Goal: Task Accomplishment & Management: Manage account settings

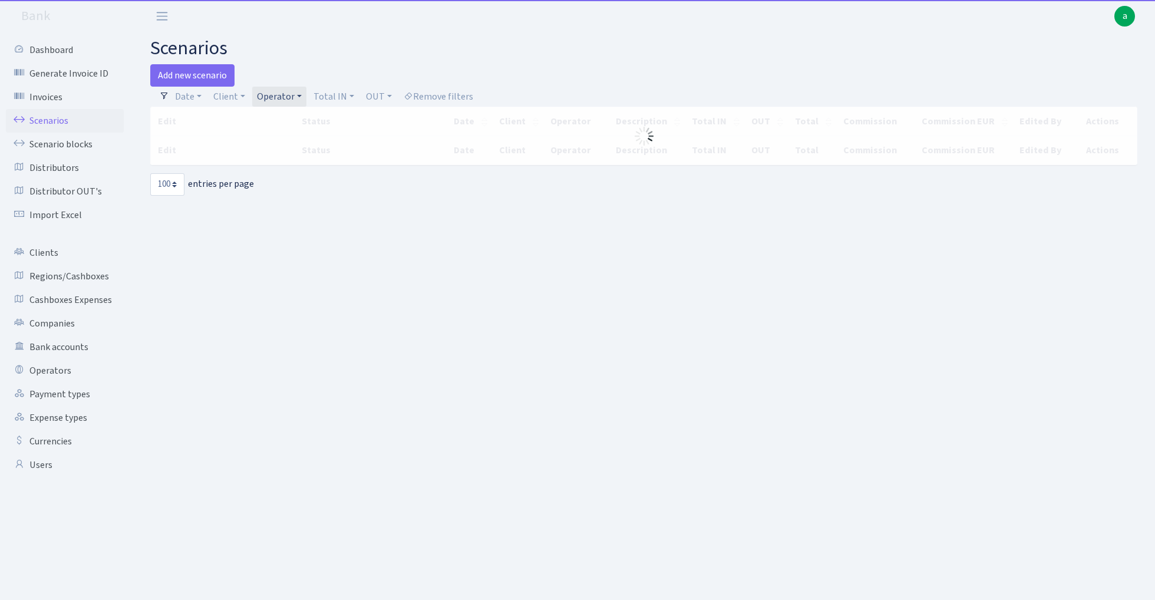
select select "100"
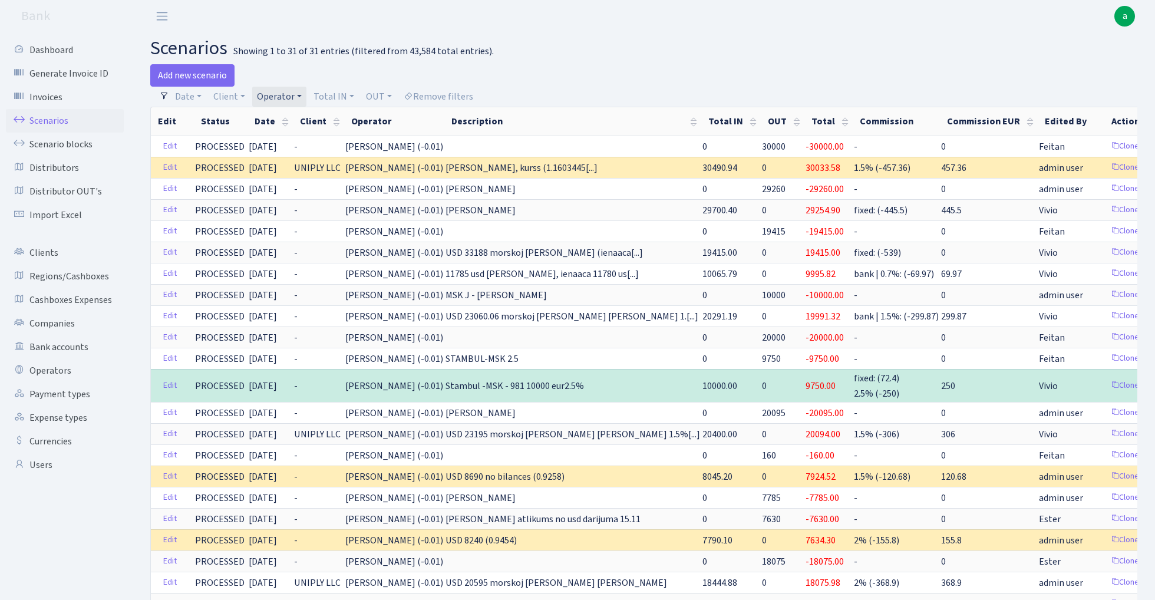
click at [285, 95] on link "Operator" at bounding box center [279, 97] width 54 height 20
click at [301, 141] on input "search" at bounding box center [299, 139] width 87 height 18
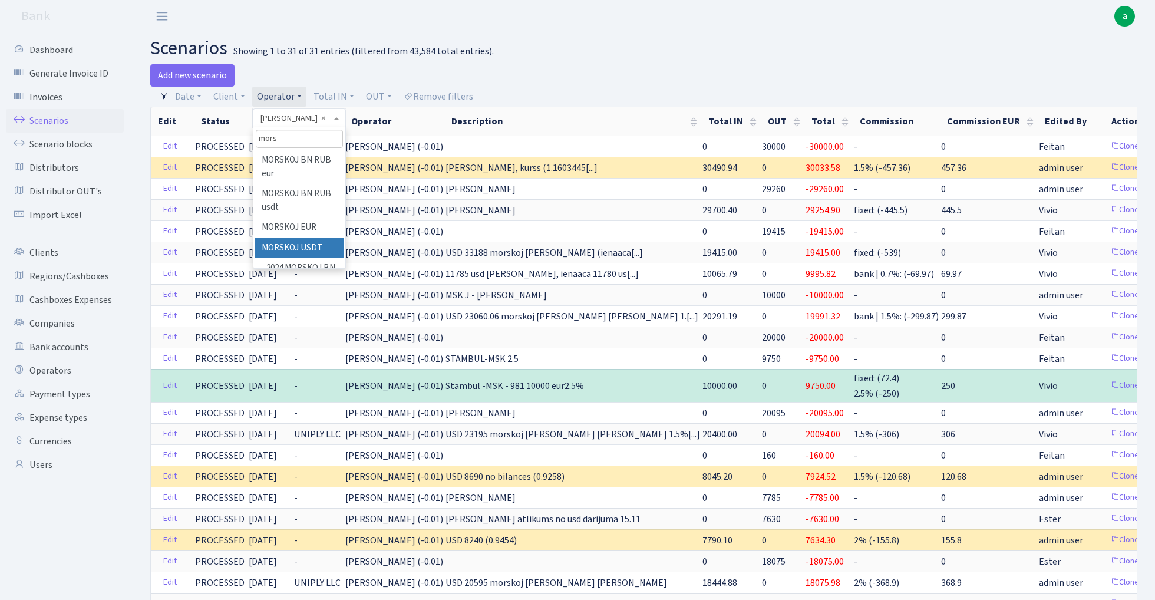
type input "mors"
click at [323, 249] on li "MORSKOJ USDT" at bounding box center [299, 248] width 89 height 21
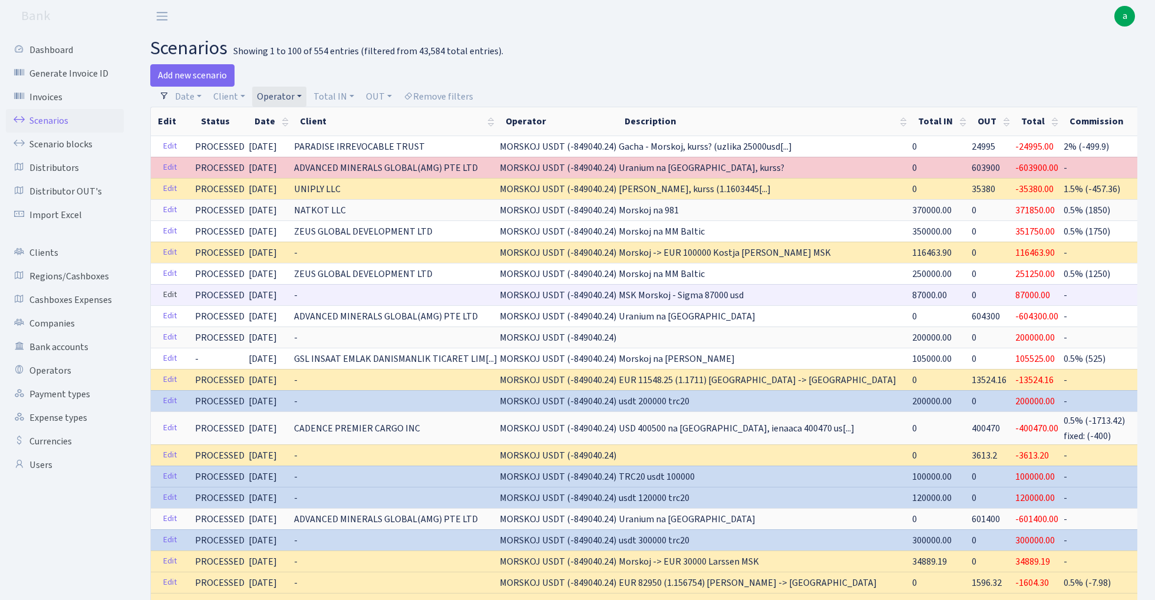
click at [171, 293] on link "Edit" at bounding box center [170, 295] width 24 height 18
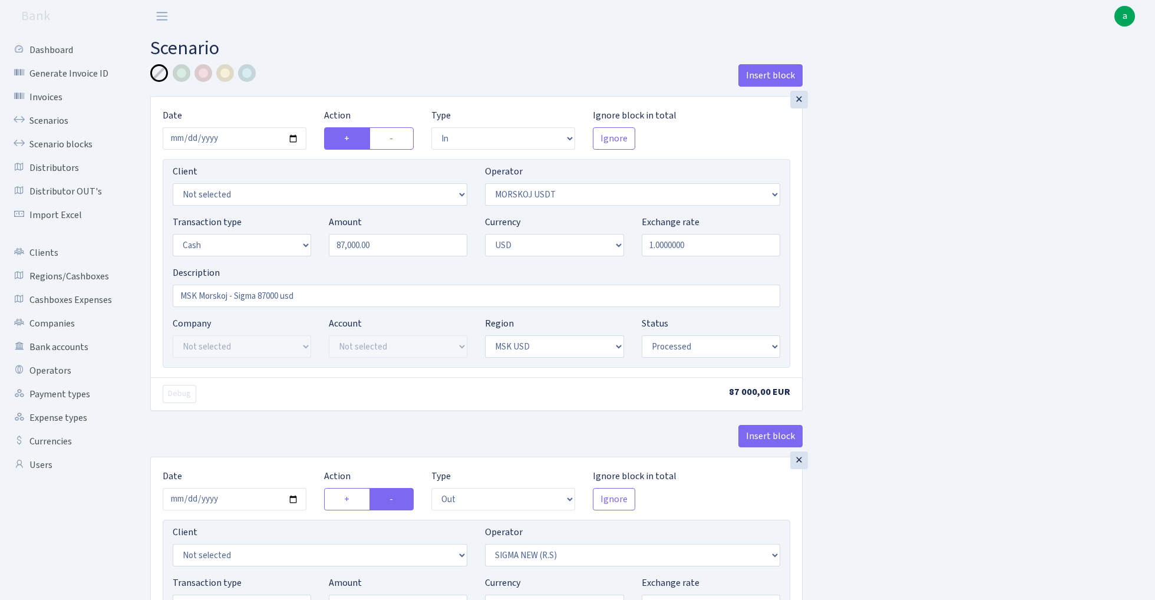
select select "in"
select select "324"
select select "1"
select select "2"
select select "10"
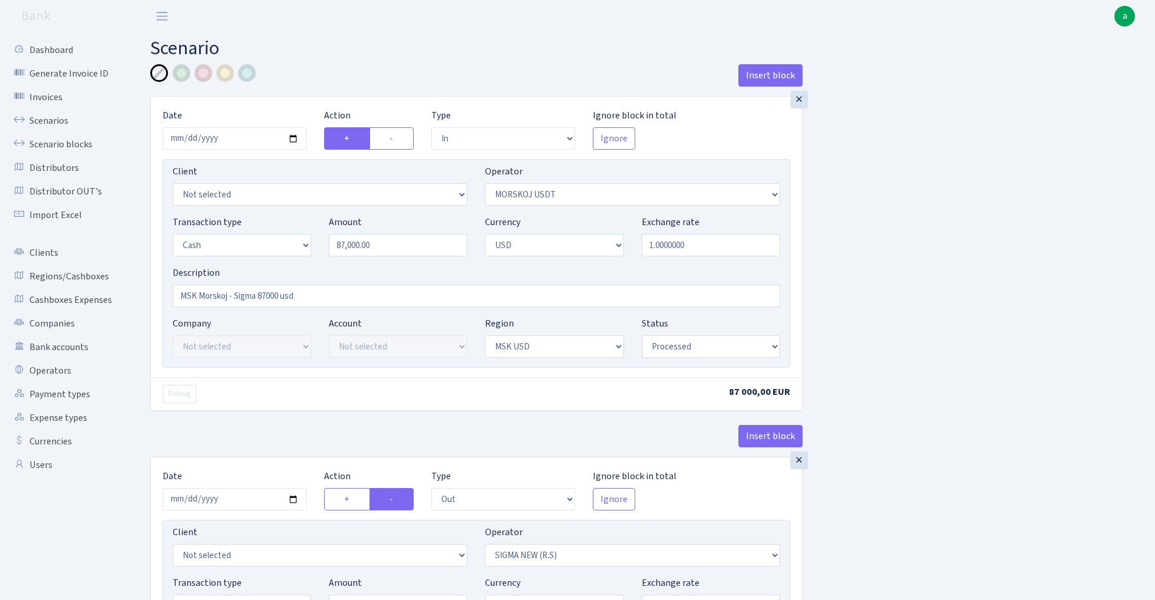
select select "processed"
select select "out"
select select "370"
select select "1"
select select "2"
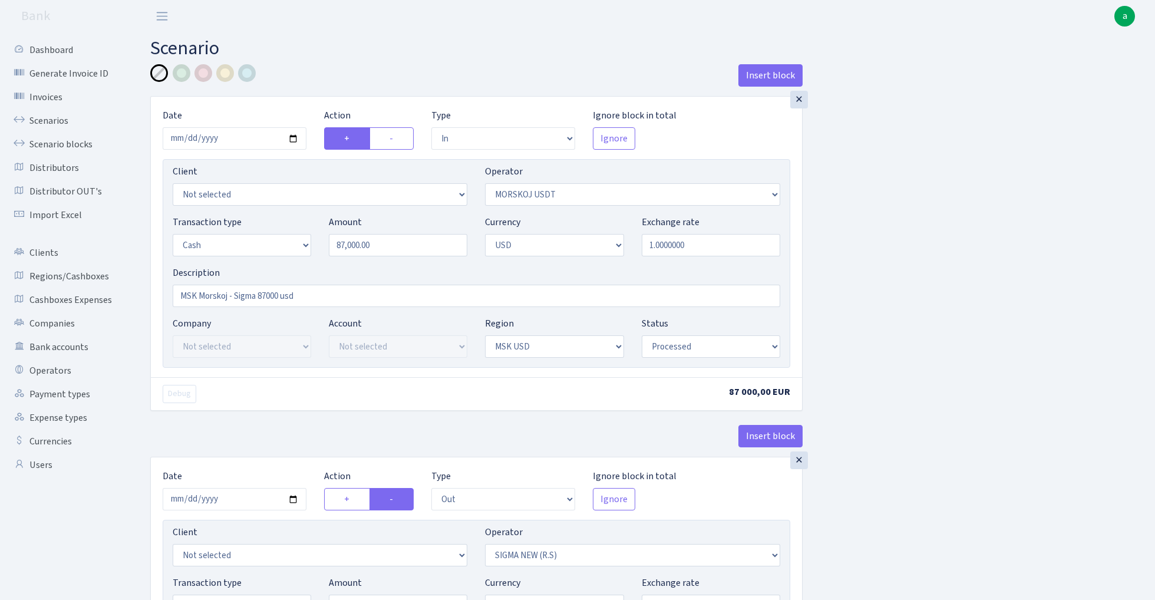
select select "10"
select select "processed"
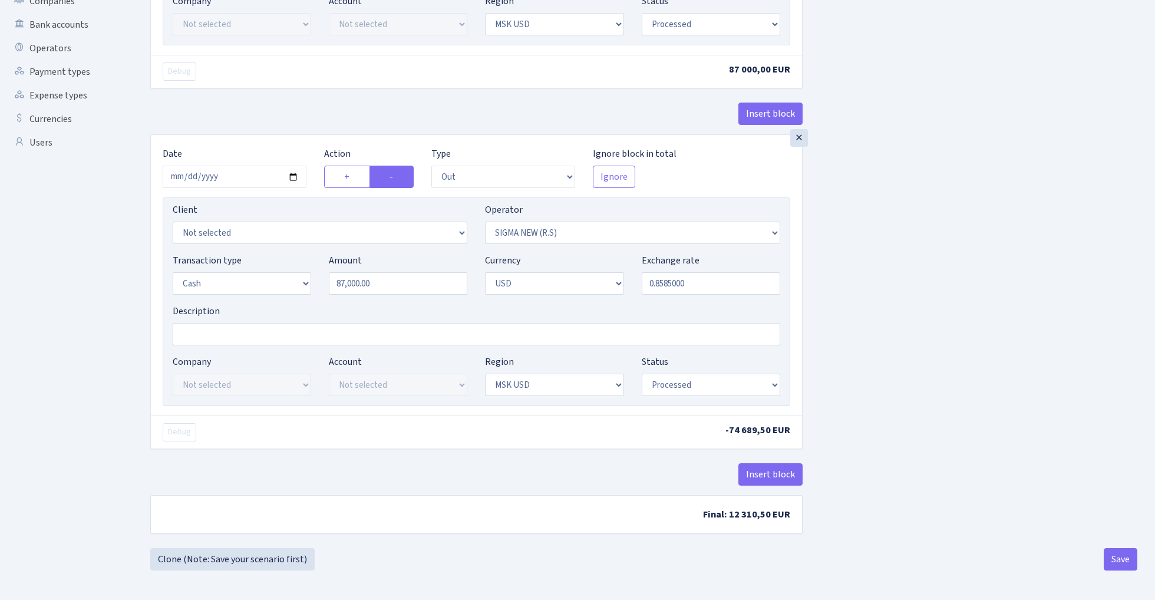
scroll to position [326, 0]
select select
click at [672, 281] on input "0.8585000" at bounding box center [711, 283] width 139 height 22
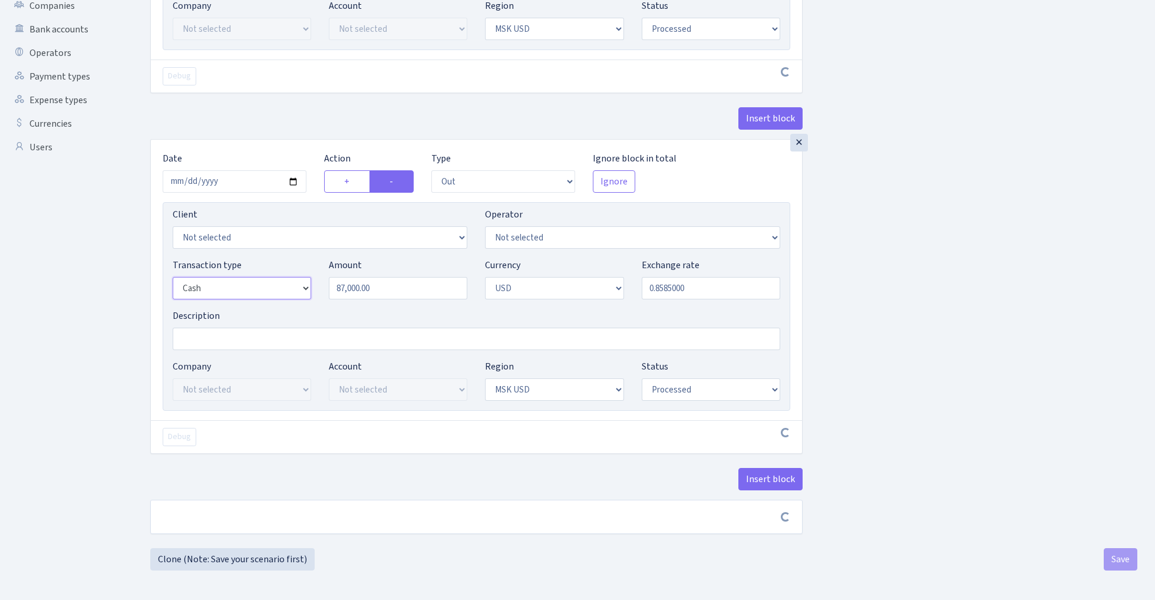
scroll to position [321, 0]
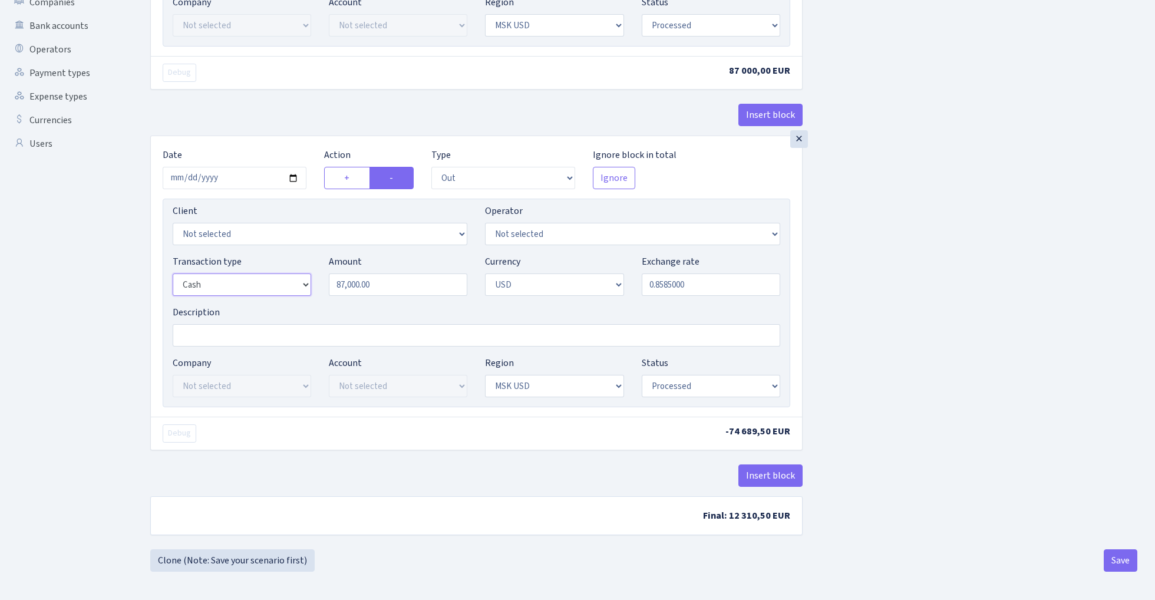
select select "15"
click at [706, 287] on input "0.8585000" at bounding box center [711, 285] width 139 height 22
type input "1.0000000"
click at [946, 308] on div "Insert block × Date 2025-08-21 Action + - Type --- In Out Commission Field requ…" at bounding box center [643, 146] width 1005 height 806
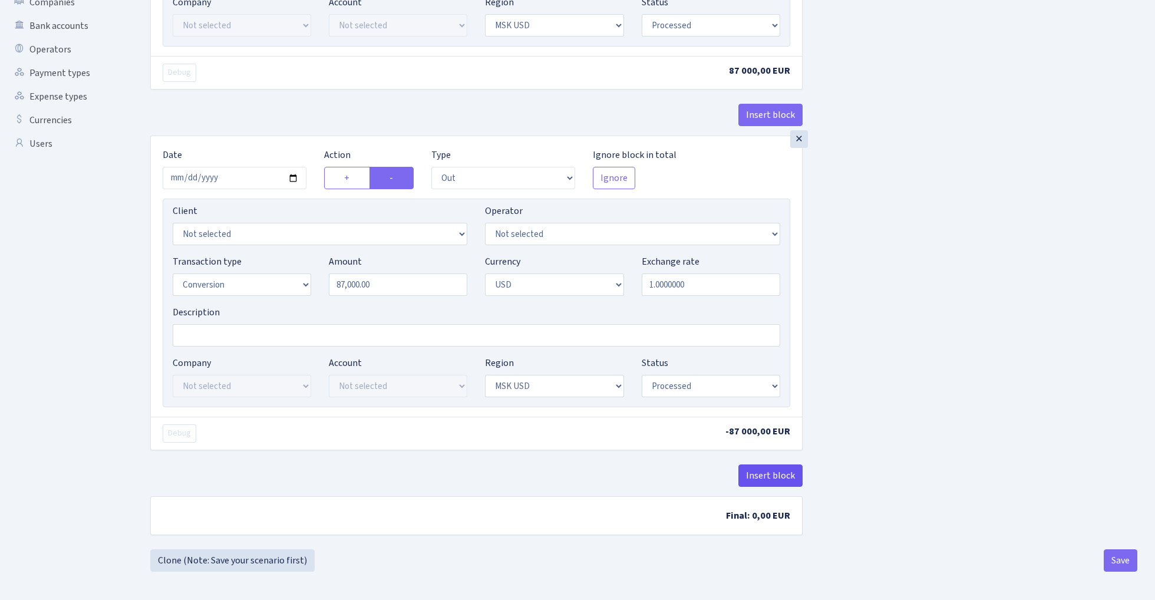
click at [779, 478] on button "Insert block" at bounding box center [771, 476] width 64 height 22
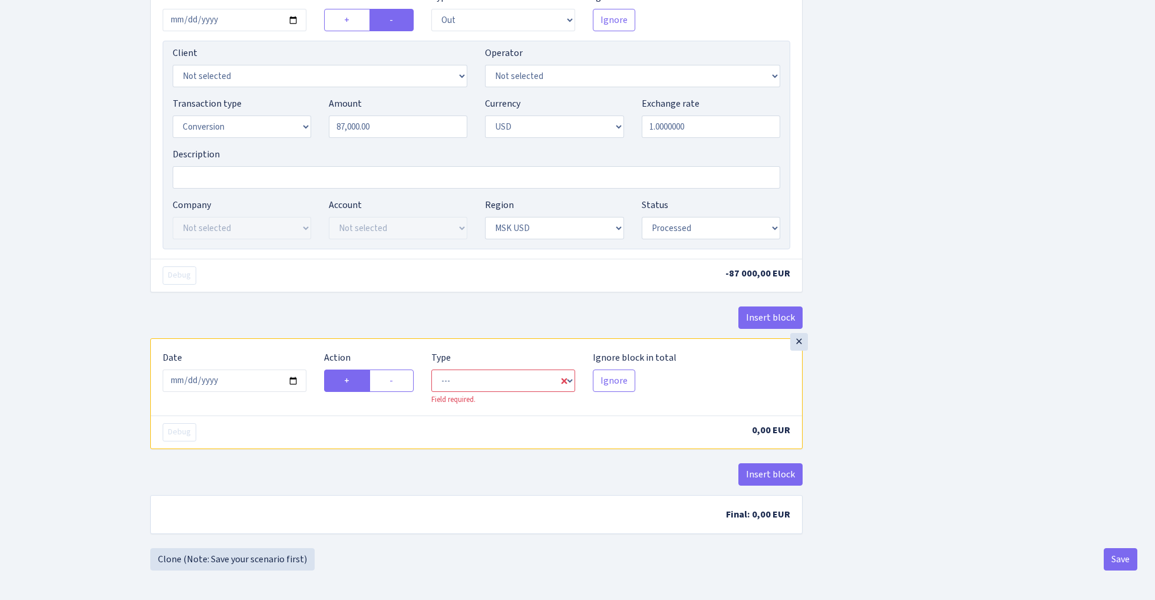
scroll to position [482, 0]
click at [245, 381] on input "2025-08-29" at bounding box center [235, 381] width 144 height 22
type input "2025-08-21"
click at [262, 317] on div "Insert block" at bounding box center [476, 323] width 653 height 32
select select "in"
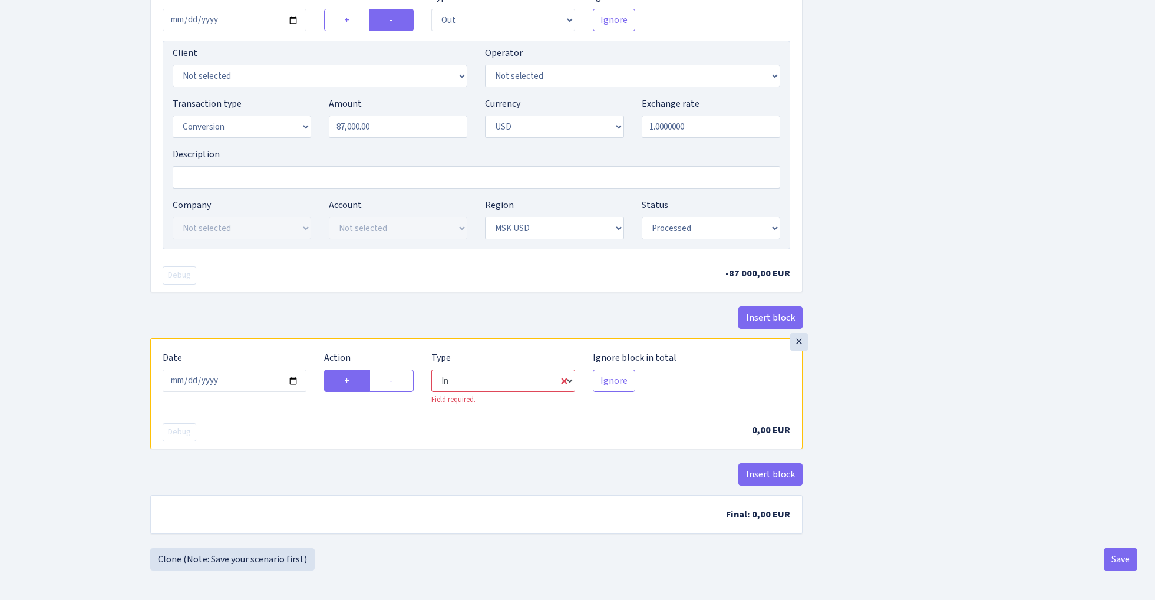
select select "2"
select select "10"
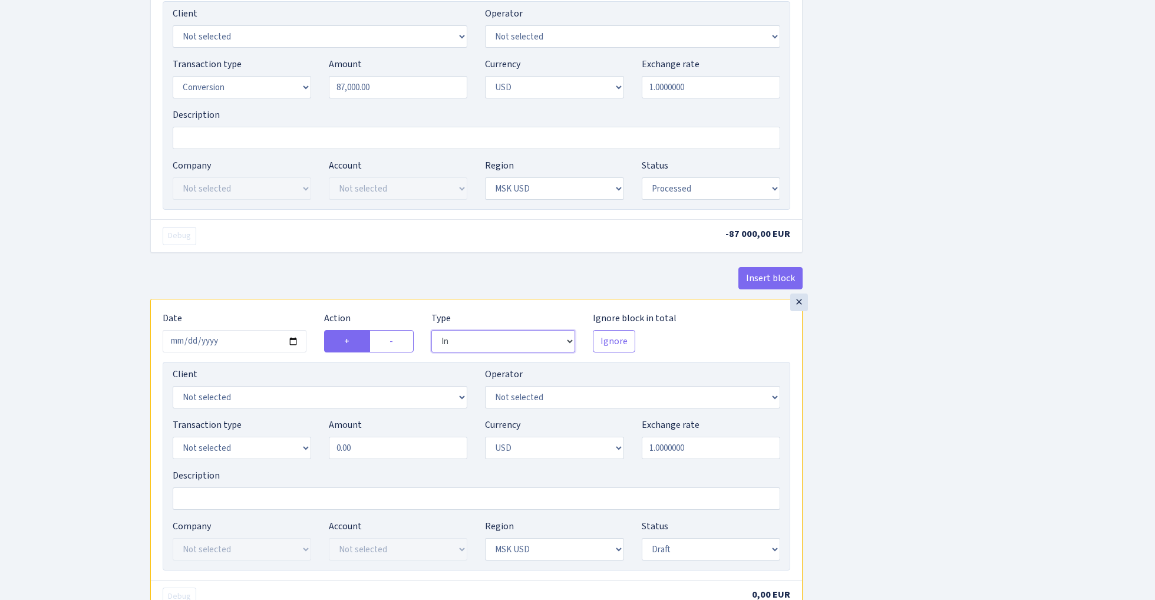
scroll to position [531, 0]
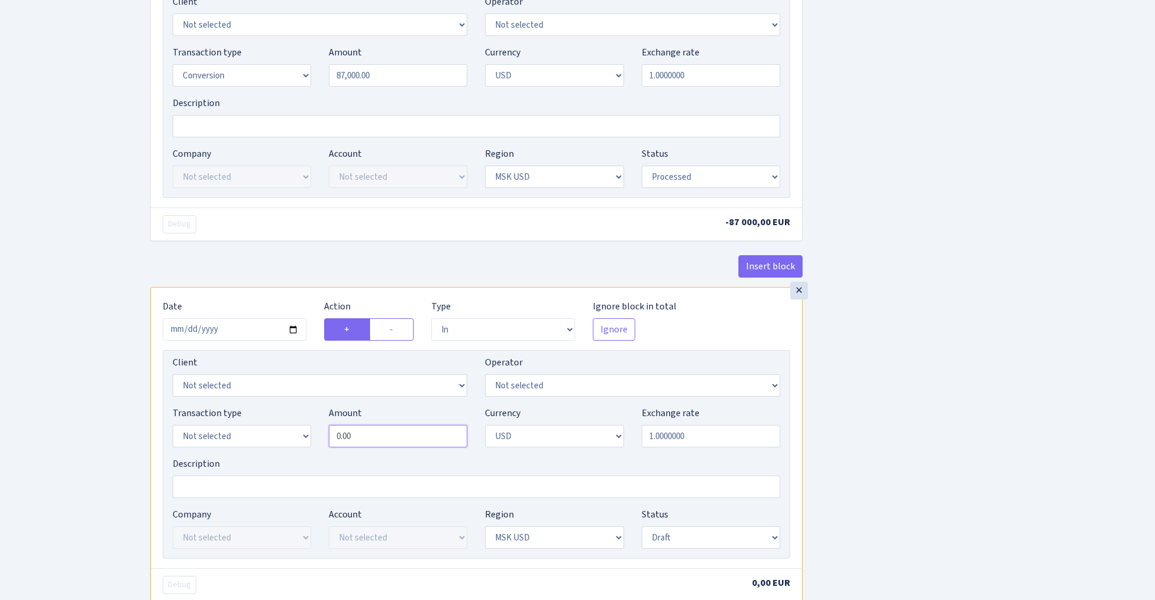
click at [414, 447] on input "0.00" at bounding box center [398, 436] width 139 height 22
click at [722, 442] on input "1.0000000" at bounding box center [711, 436] width 139 height 22
paste input "0.8585"
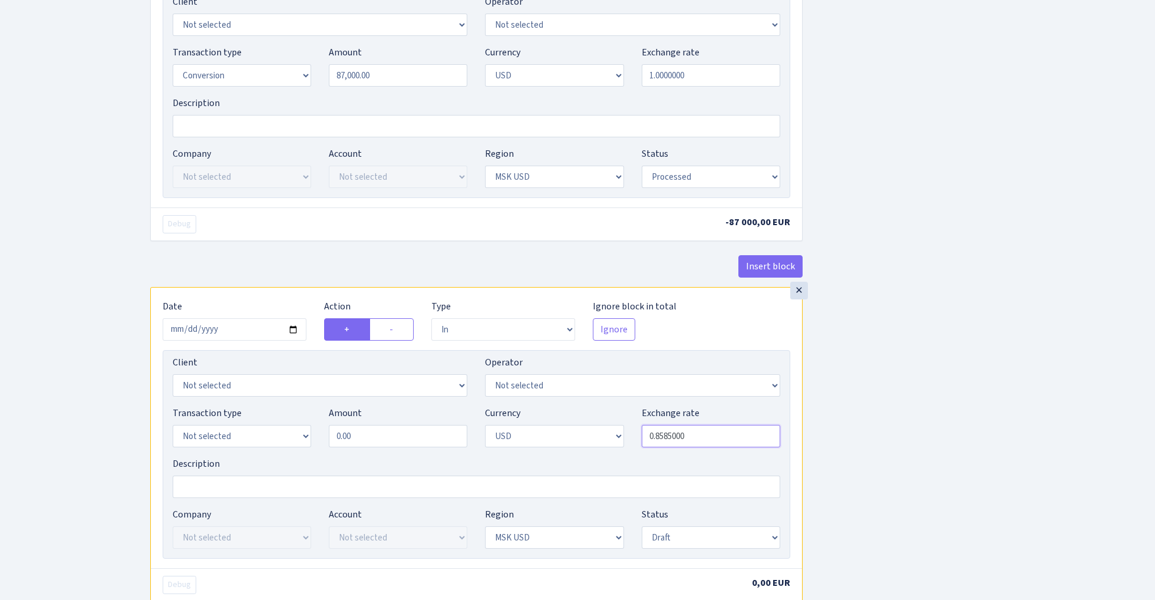
type input "0.8585000"
click at [403, 437] on input "0.00" at bounding box center [398, 436] width 139 height 22
type input "87,000.00"
click at [974, 399] on div "Insert block × Date 2025-08-21 Action + - Type --- In Out Commission Field requ…" at bounding box center [643, 117] width 1005 height 1167
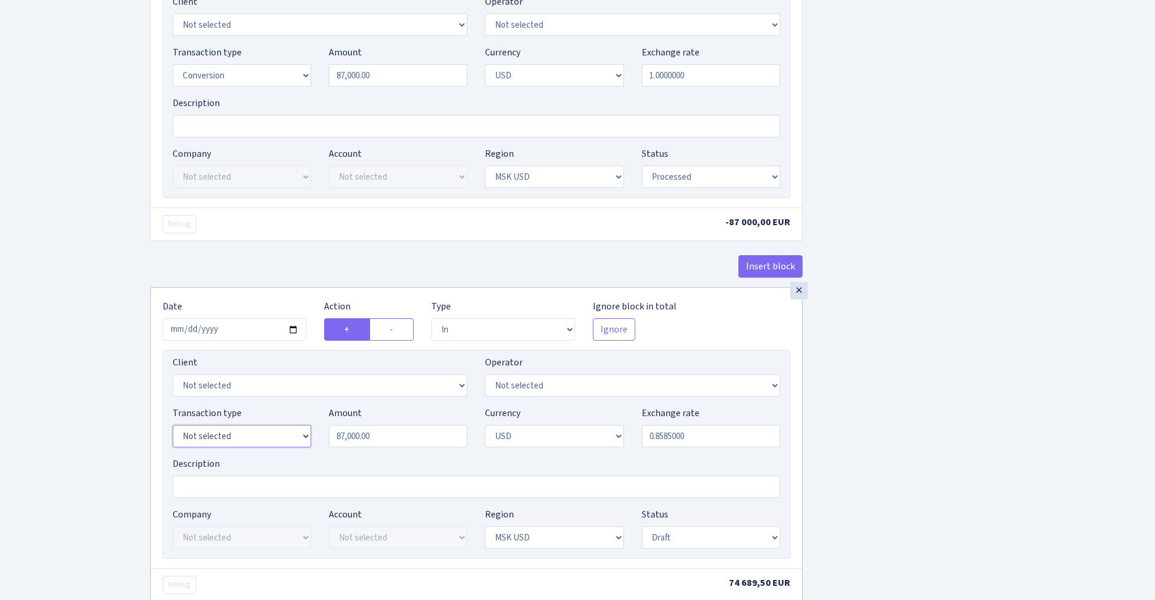
select select "15"
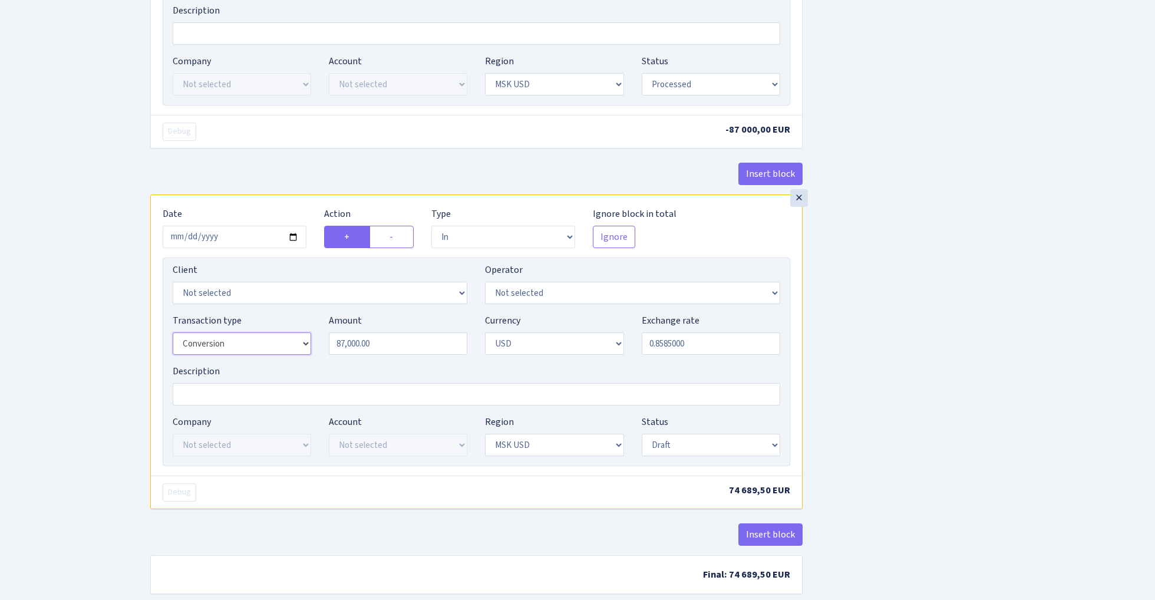
scroll to position [633, 0]
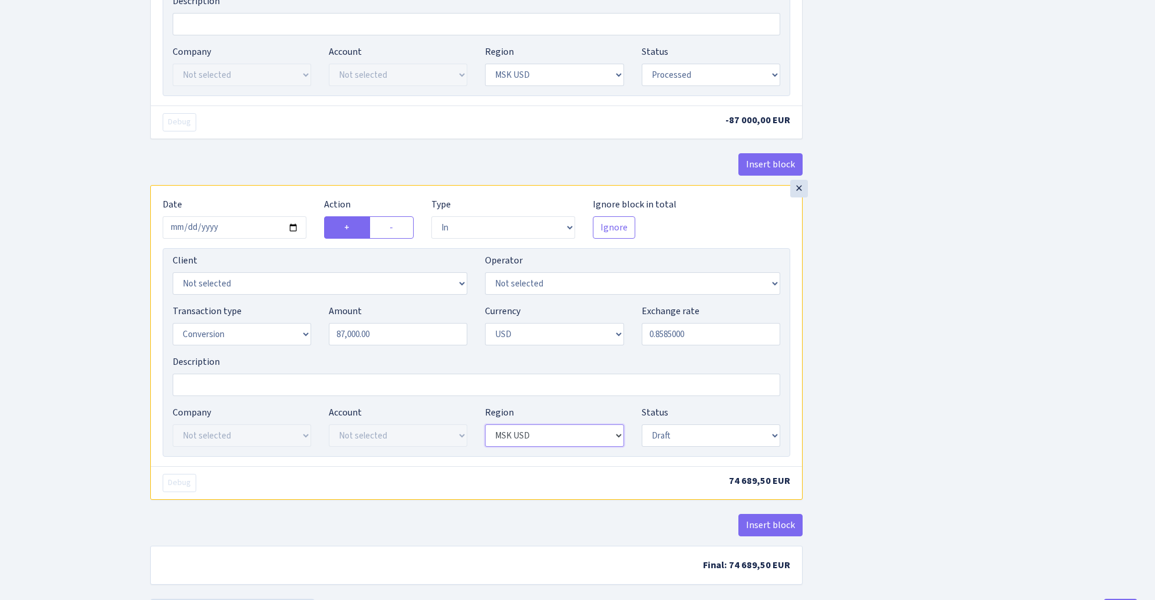
select select "3"
select select "processed"
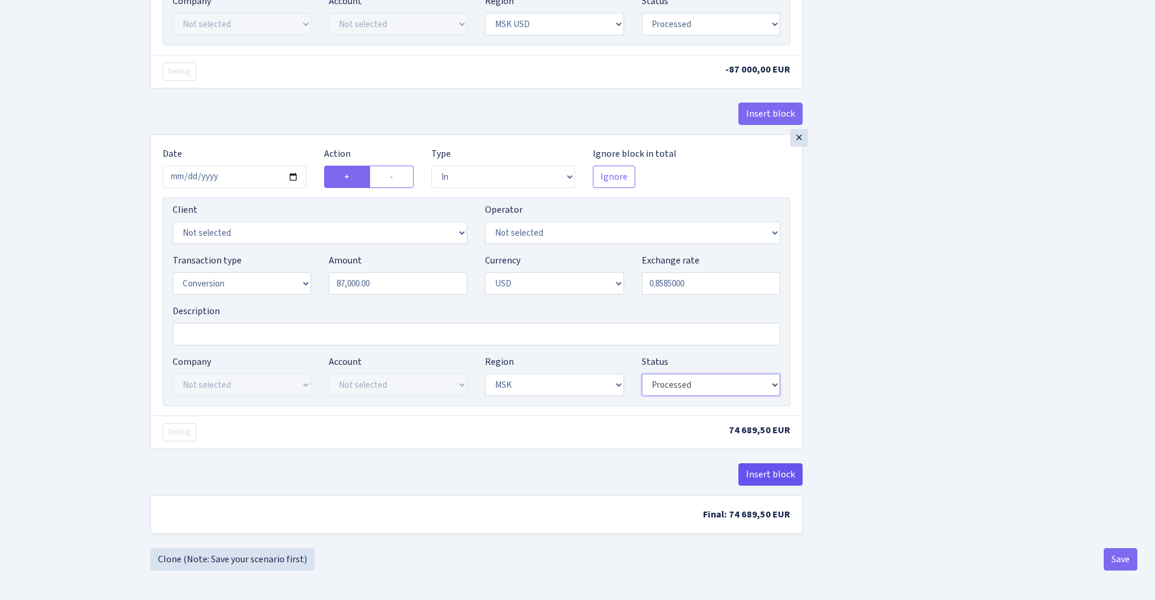
scroll to position [689, 0]
click at [769, 482] on button "Insert block" at bounding box center [771, 474] width 64 height 22
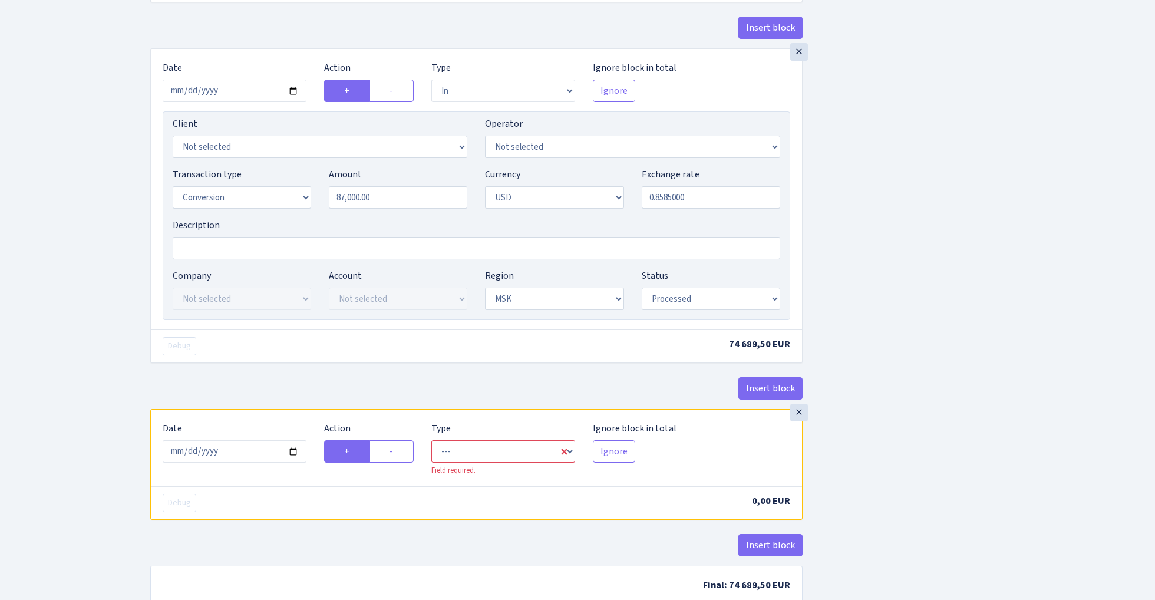
scroll to position [842, 0]
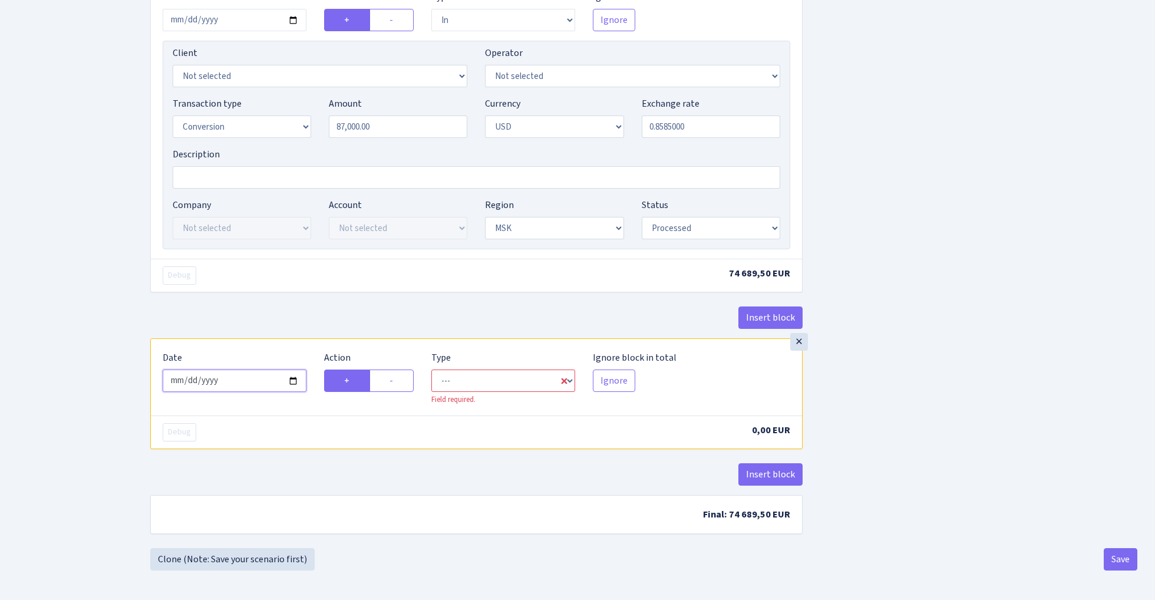
click at [243, 383] on input "2025-08-29" at bounding box center [235, 381] width 144 height 22
type input "2025-08-21"
click at [274, 343] on div "× Date 2025-08-21 Action + - Type --- In Out Commission Field required. Ignore …" at bounding box center [476, 377] width 651 height 76
click at [394, 385] on label "-" at bounding box center [392, 381] width 44 height 22
click at [394, 381] on input "-" at bounding box center [394, 378] width 8 height 8
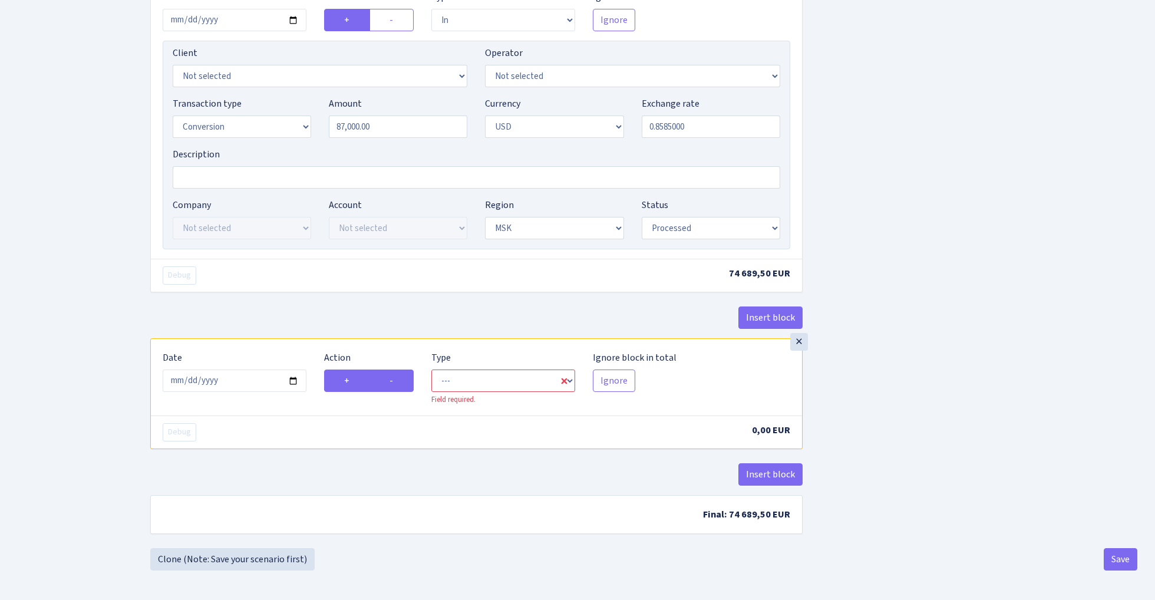
radio input "true"
radio input "false"
select select "out"
select select "2"
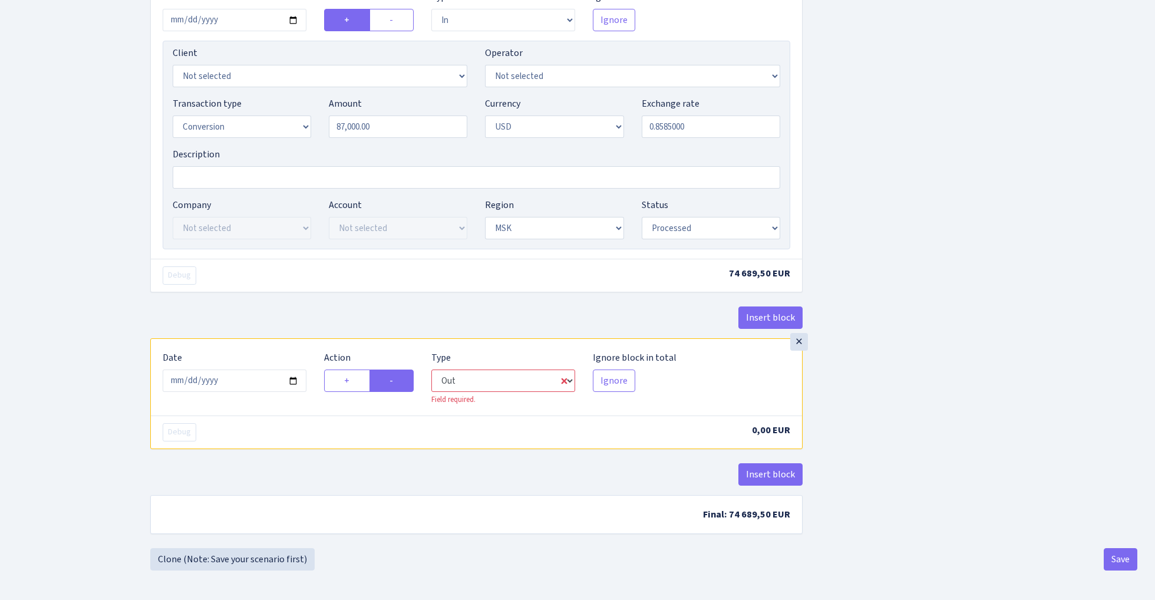
select select "3"
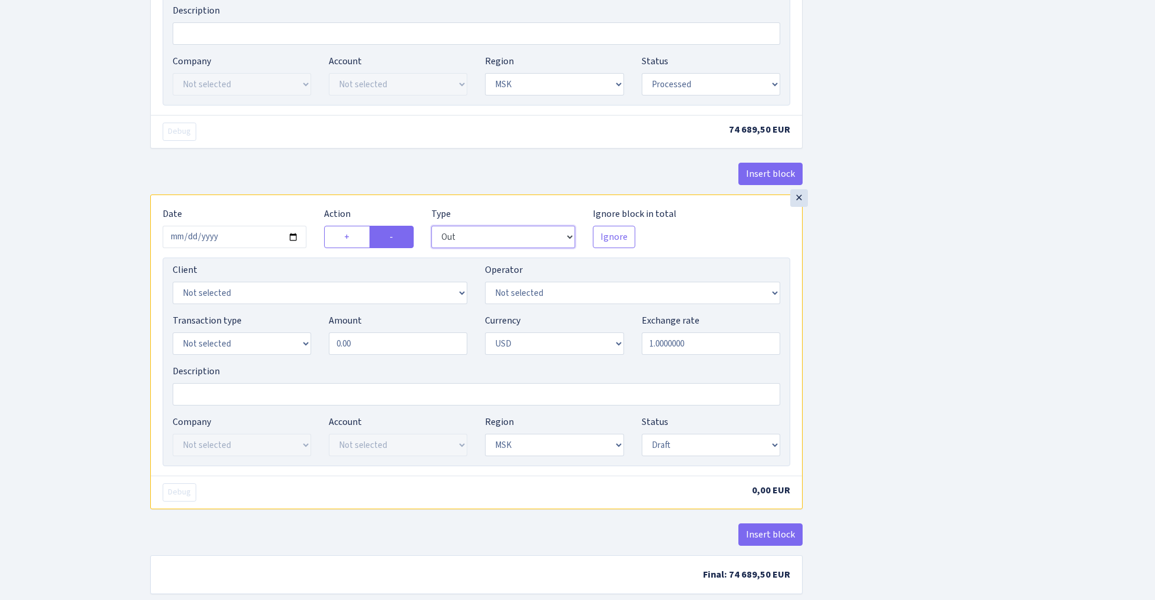
scroll to position [998, 0]
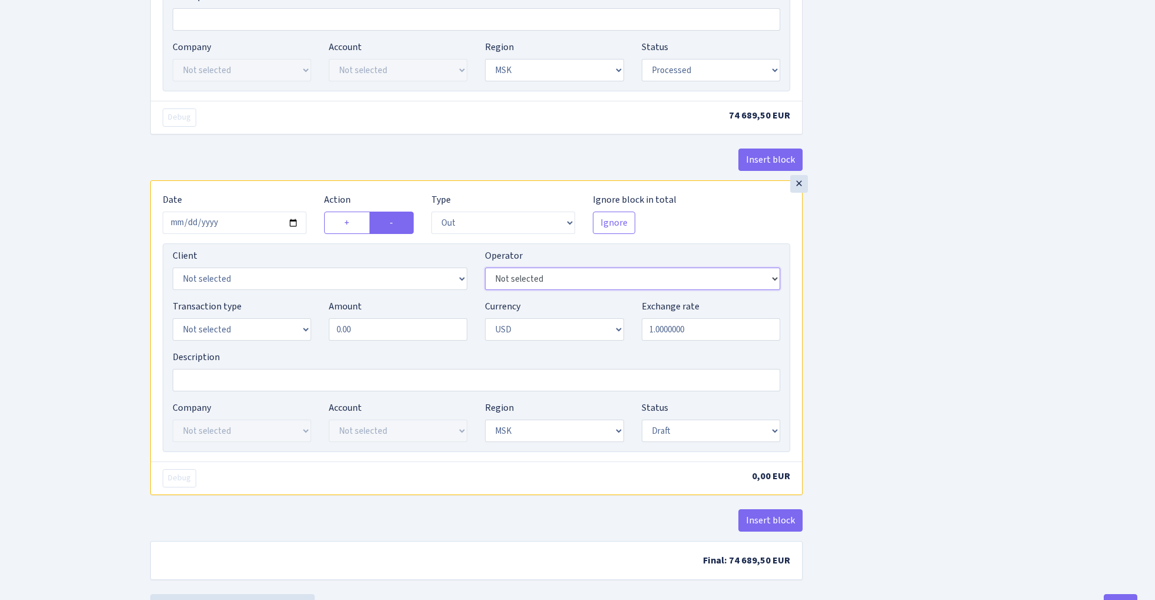
select select "370"
select select "1"
click at [385, 337] on input "0.00" at bounding box center [398, 329] width 139 height 22
type input "87,000.00"
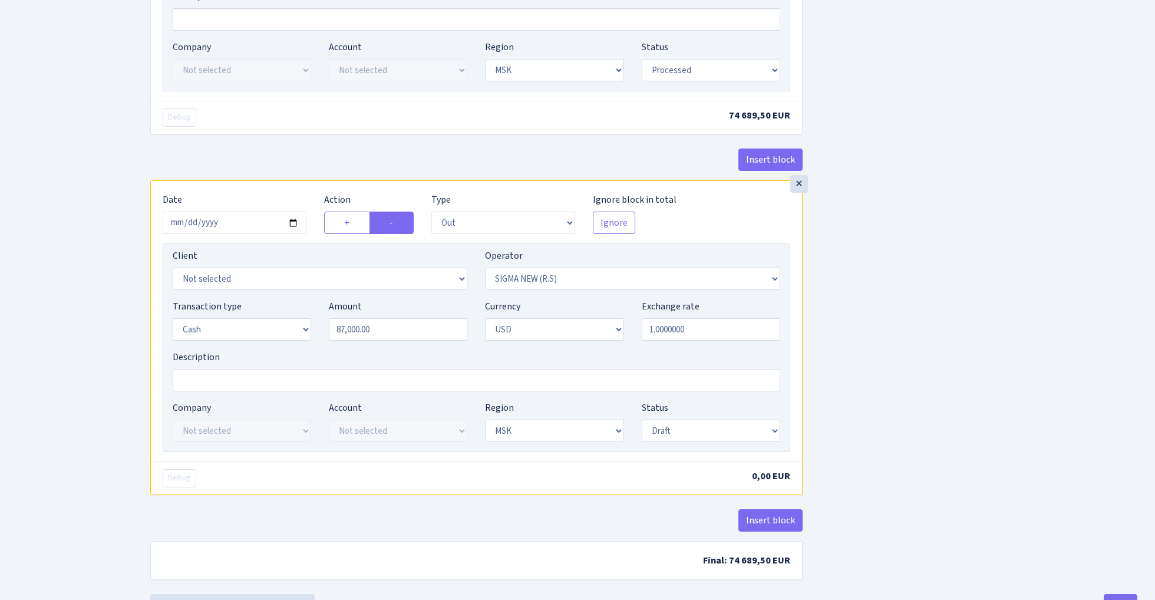
select select "processed"
click at [696, 341] on input "1.0000000" at bounding box center [711, 329] width 139 height 22
paste input "0.8585"
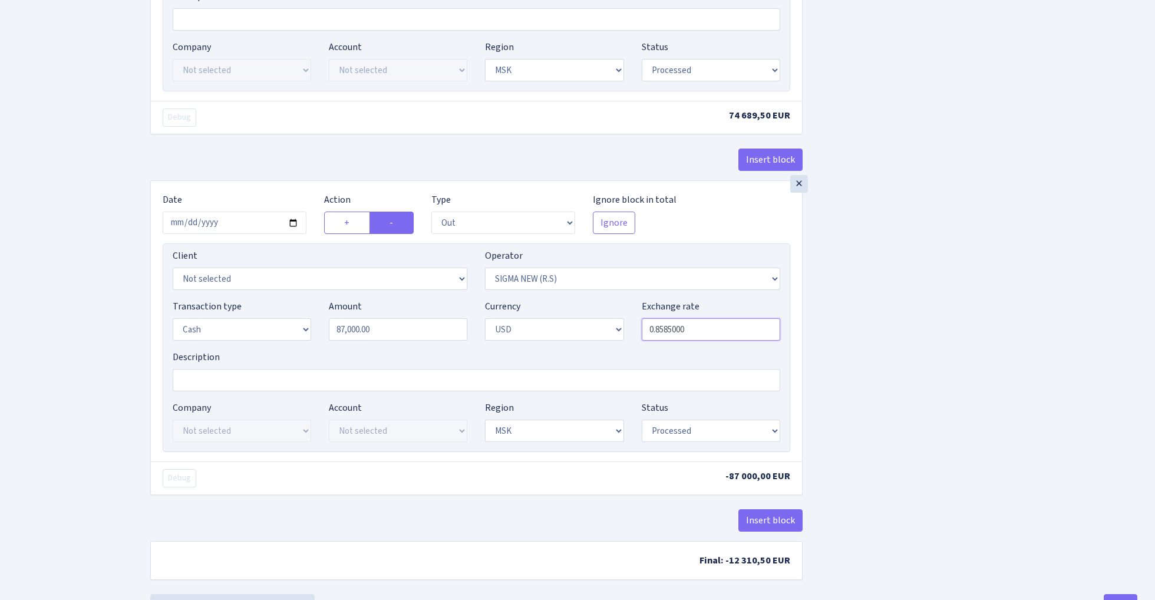
type input "0.8585000"
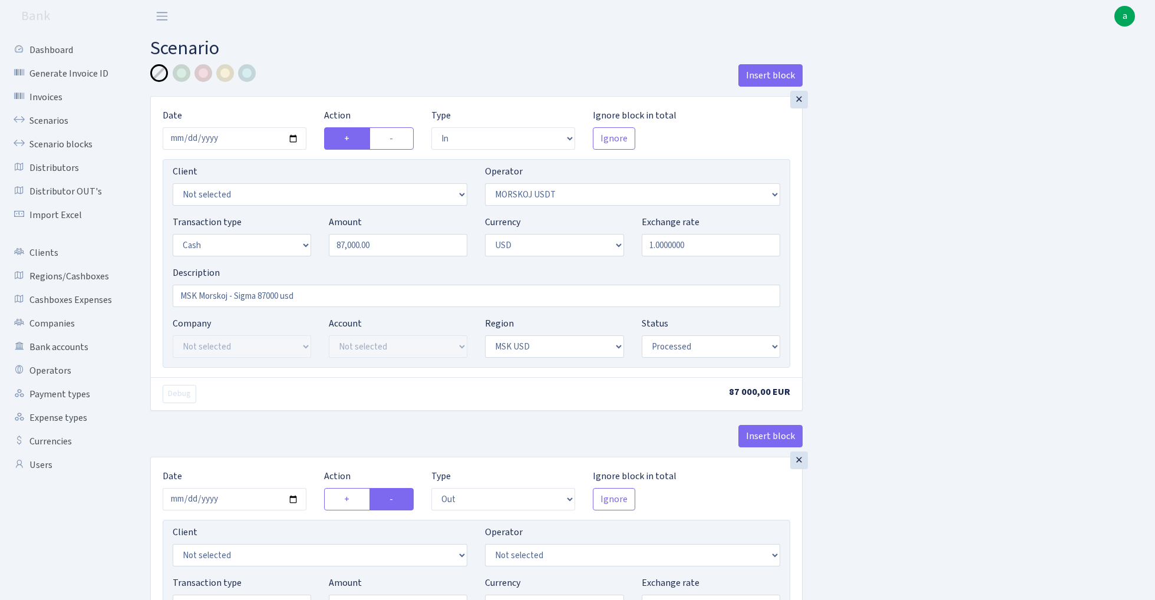
scroll to position [0, 0]
click at [185, 76] on div at bounding box center [182, 73] width 18 height 18
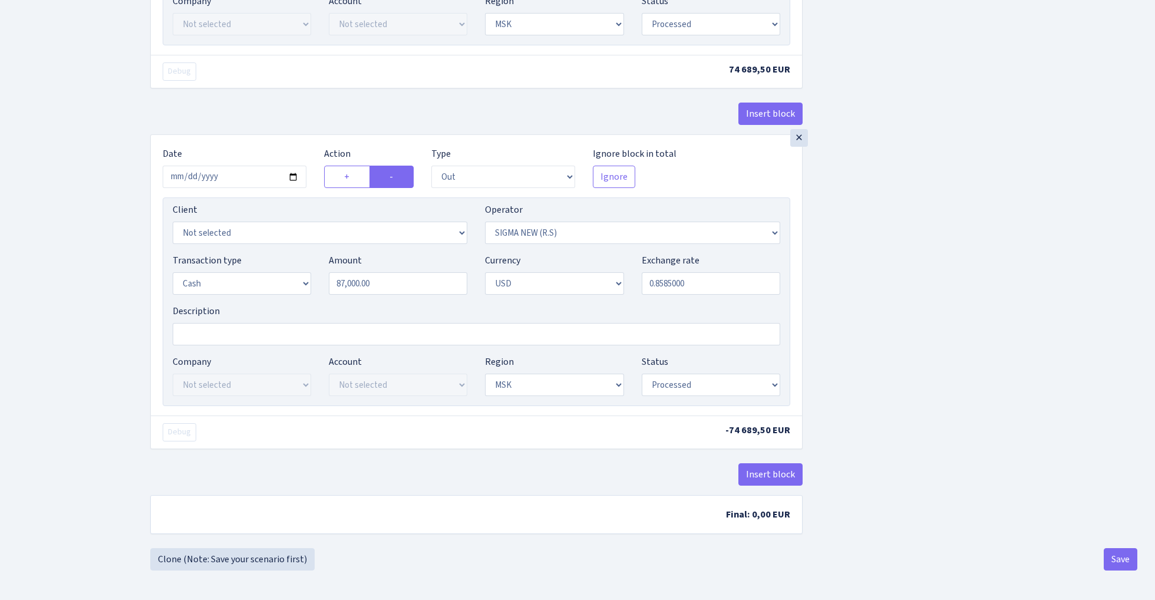
scroll to position [1051, 0]
click at [1115, 562] on button "Save" at bounding box center [1121, 559] width 34 height 22
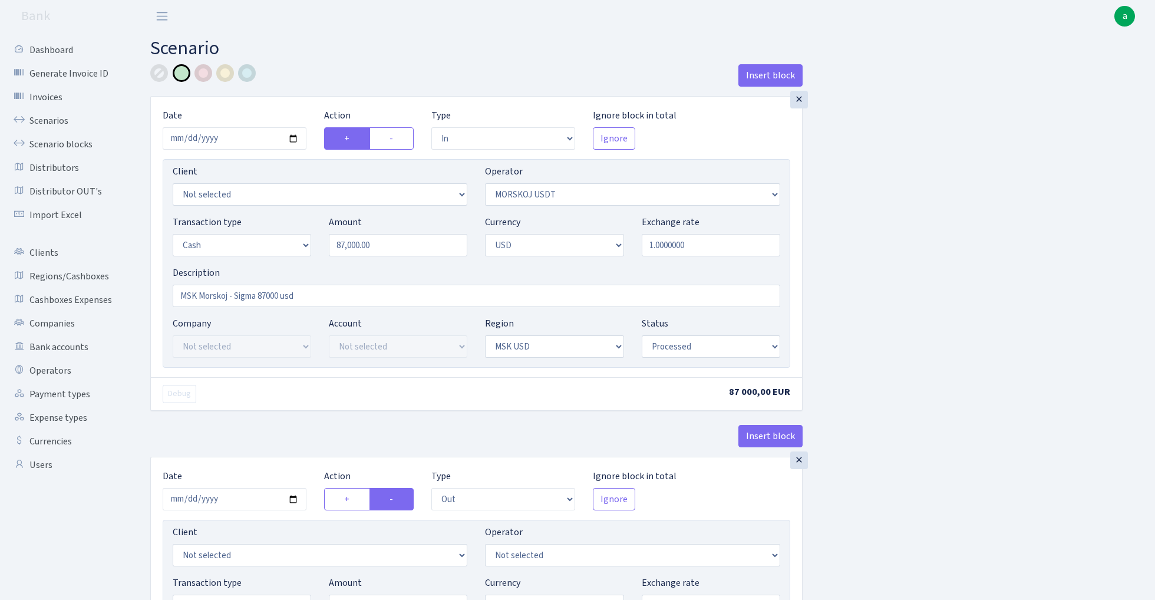
select select "in"
select select "324"
select select "1"
select select "2"
select select "10"
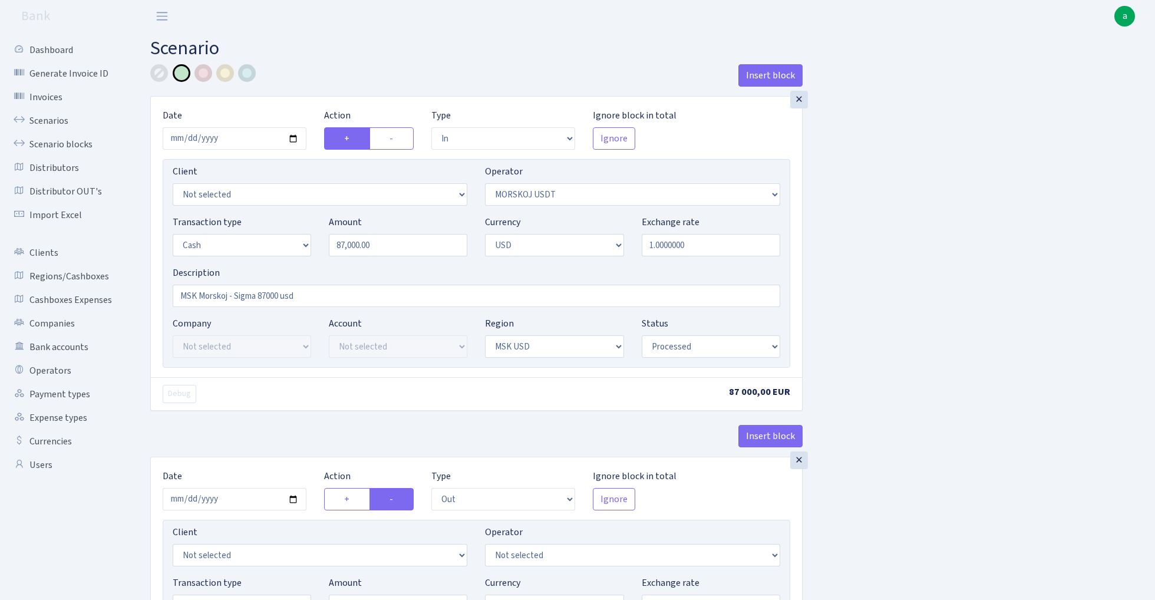
select select "processed"
select select "out"
select select "15"
select select "2"
select select "10"
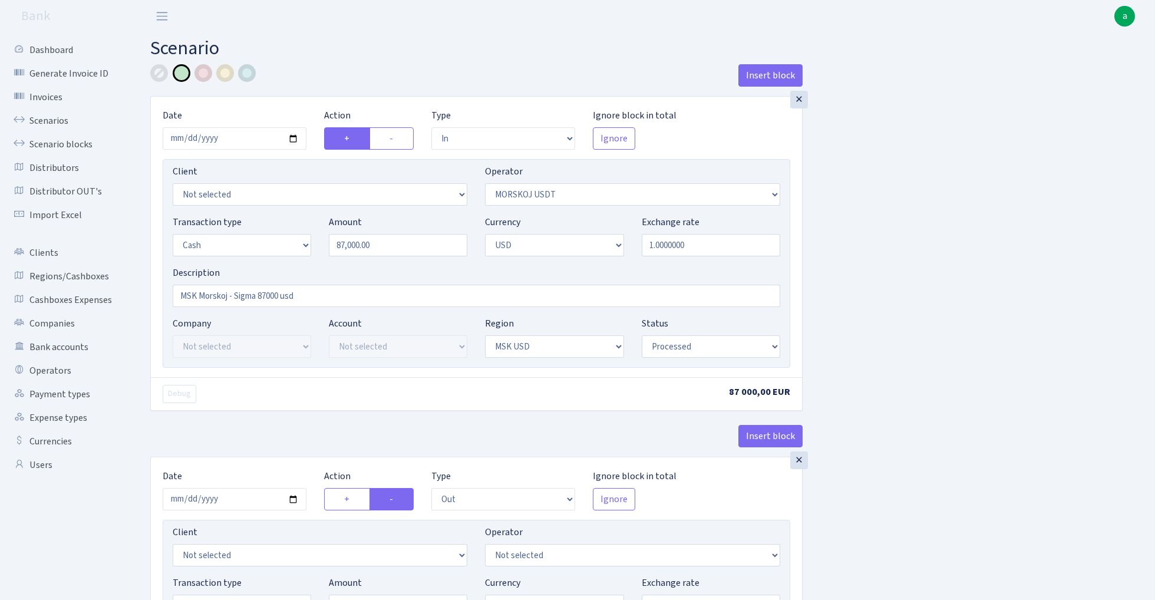
select select "processed"
select select "in"
select select "15"
select select "2"
select select "3"
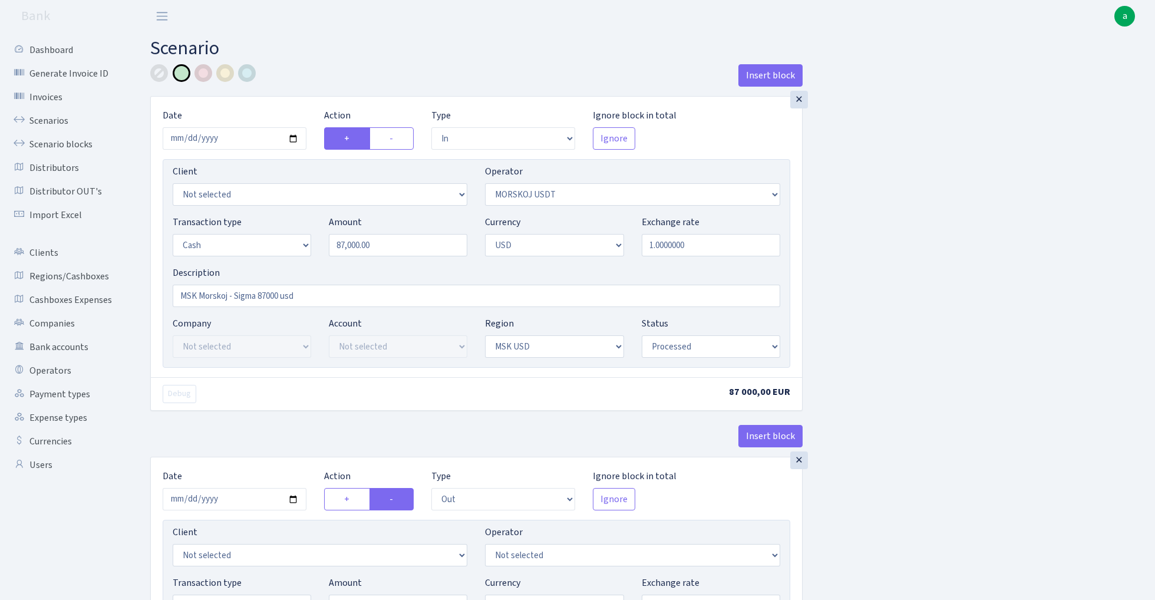
select select "processed"
select select "out"
select select "370"
select select "1"
select select "2"
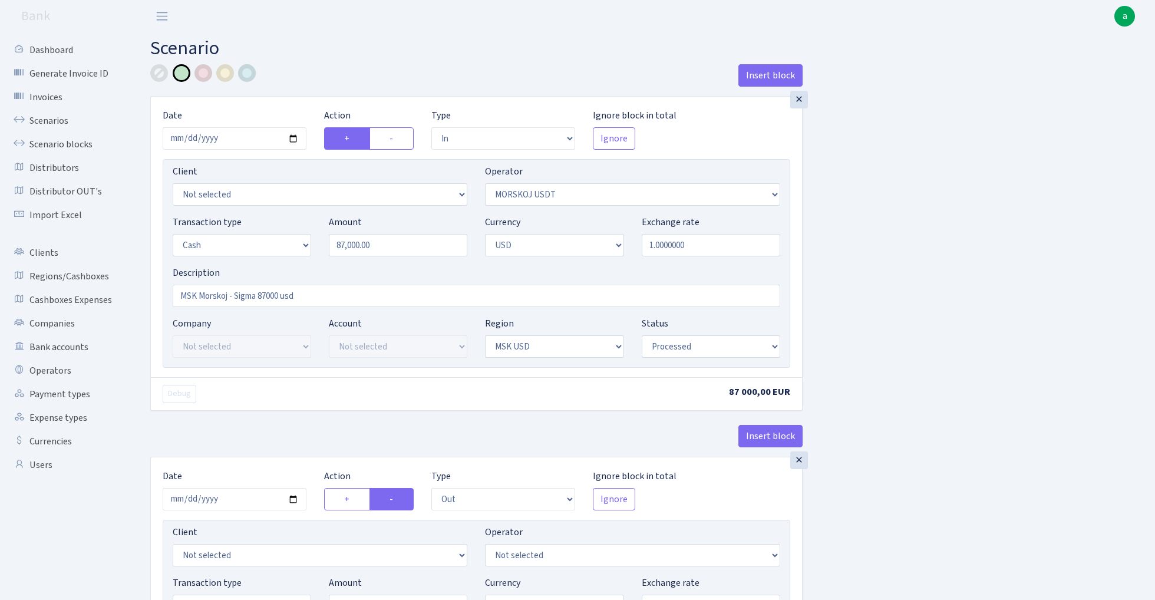
select select "3"
select select "processed"
click at [50, 126] on link "Scenarios" at bounding box center [65, 121] width 118 height 24
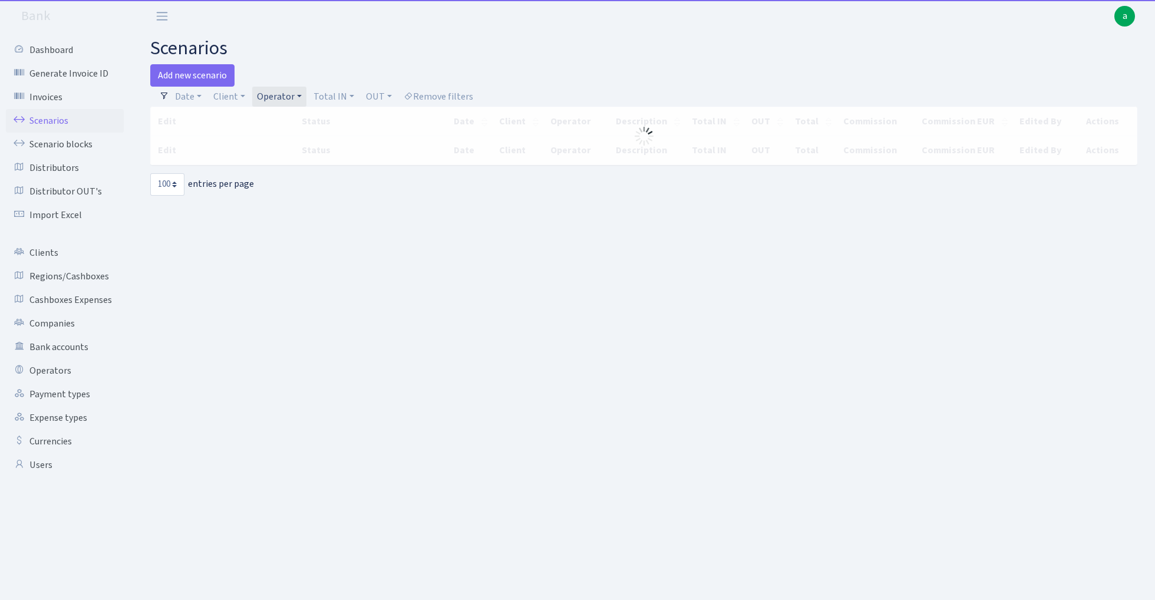
select select "100"
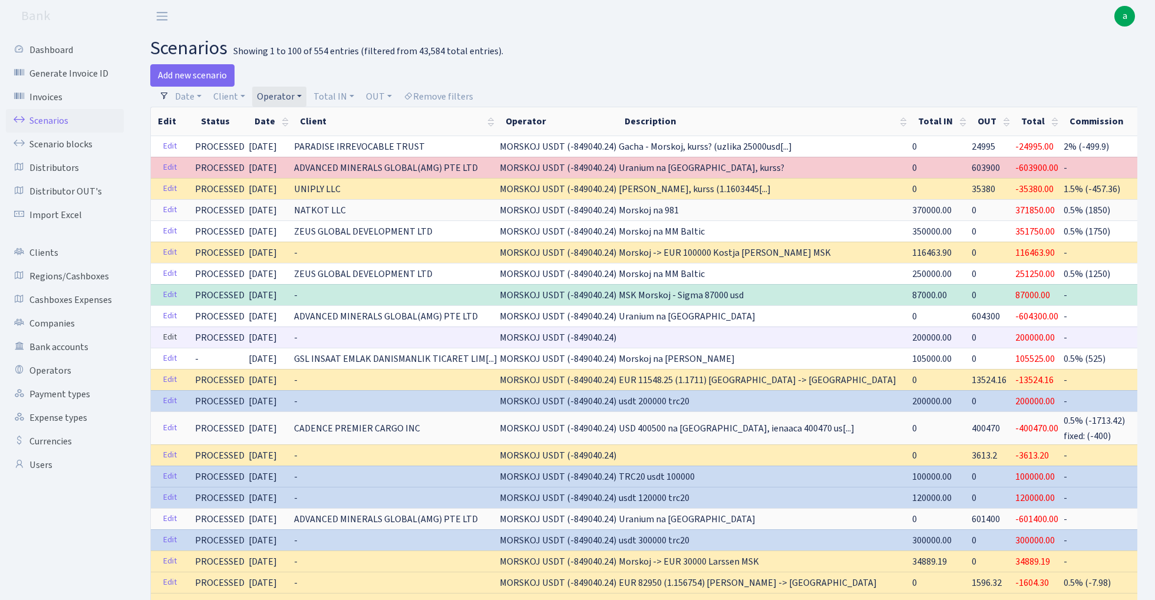
click at [173, 336] on link "Edit" at bounding box center [170, 337] width 24 height 18
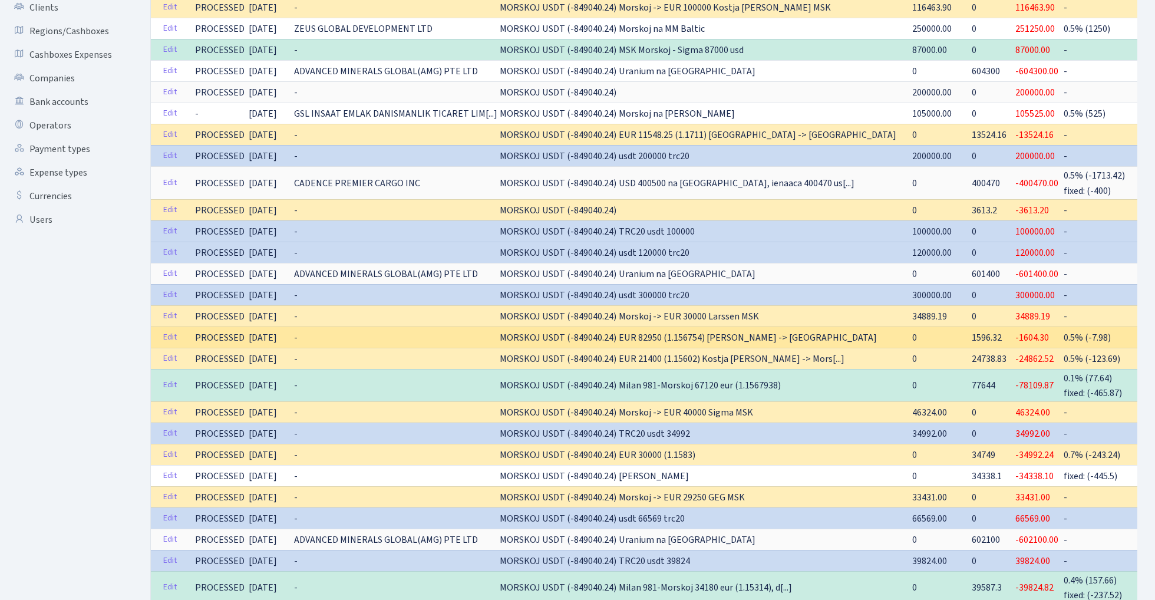
scroll to position [249, 0]
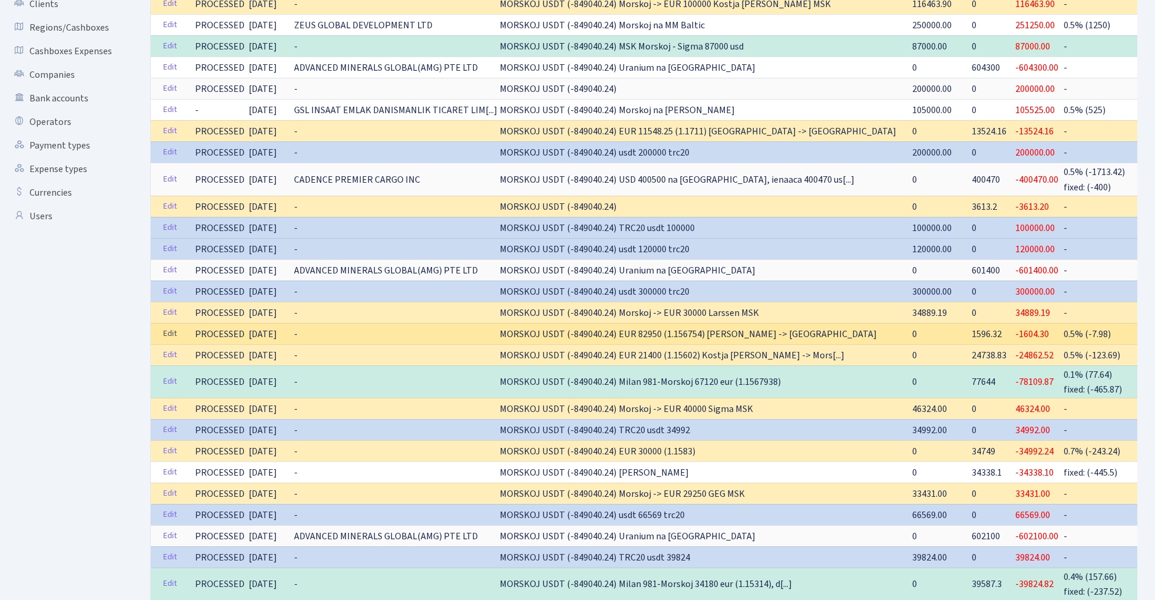
click at [169, 330] on link "Edit" at bounding box center [170, 334] width 24 height 18
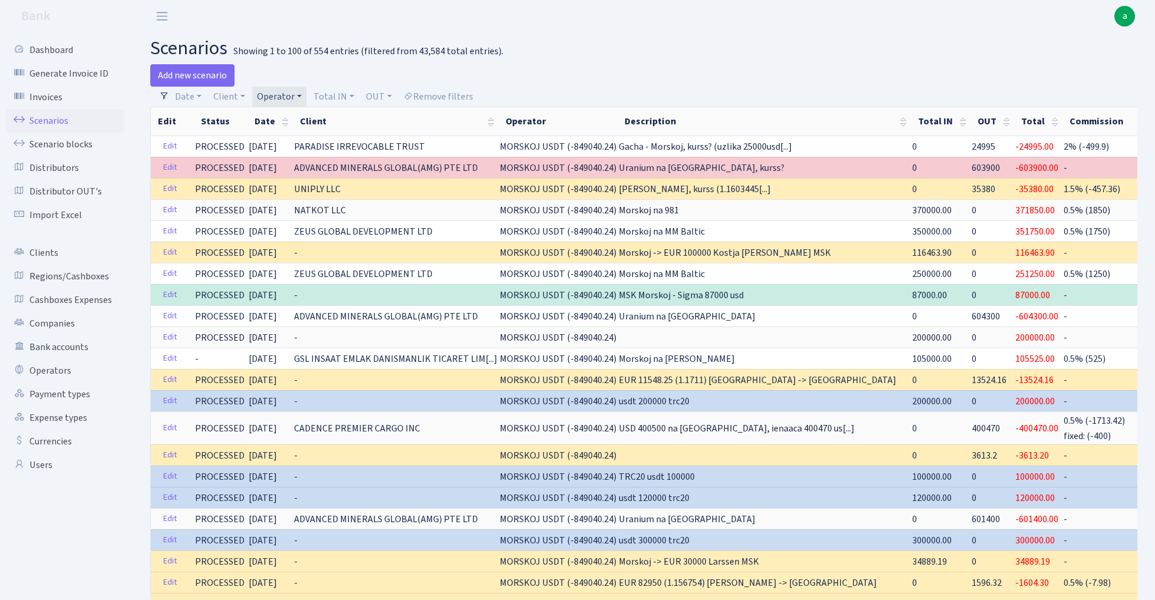
scroll to position [0, 0]
click at [283, 90] on link "Operator" at bounding box center [279, 97] width 54 height 20
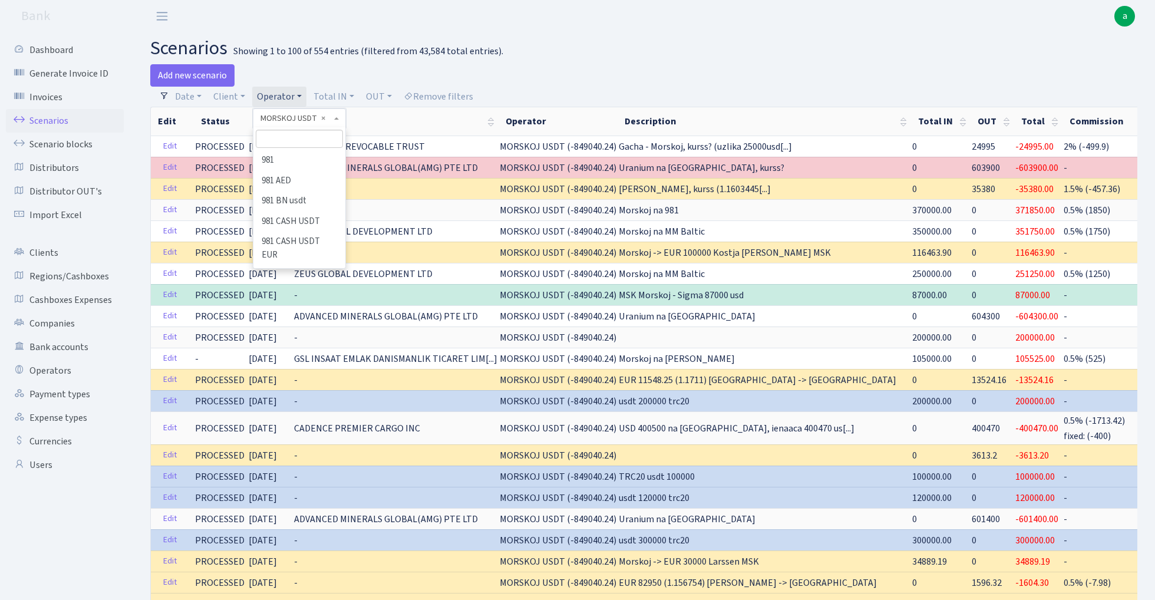
scroll to position [4380, 0]
click at [301, 133] on input "search" at bounding box center [299, 139] width 87 height 18
type input "oleg"
click at [304, 218] on li "[PERSON_NAME]" at bounding box center [299, 228] width 89 height 21
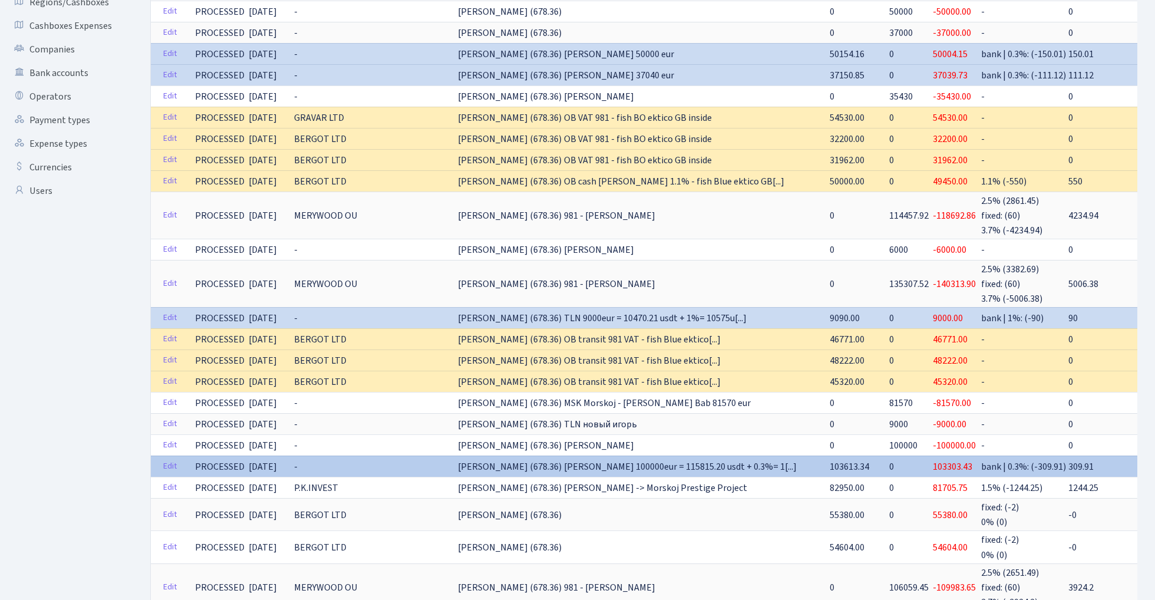
scroll to position [274, 0]
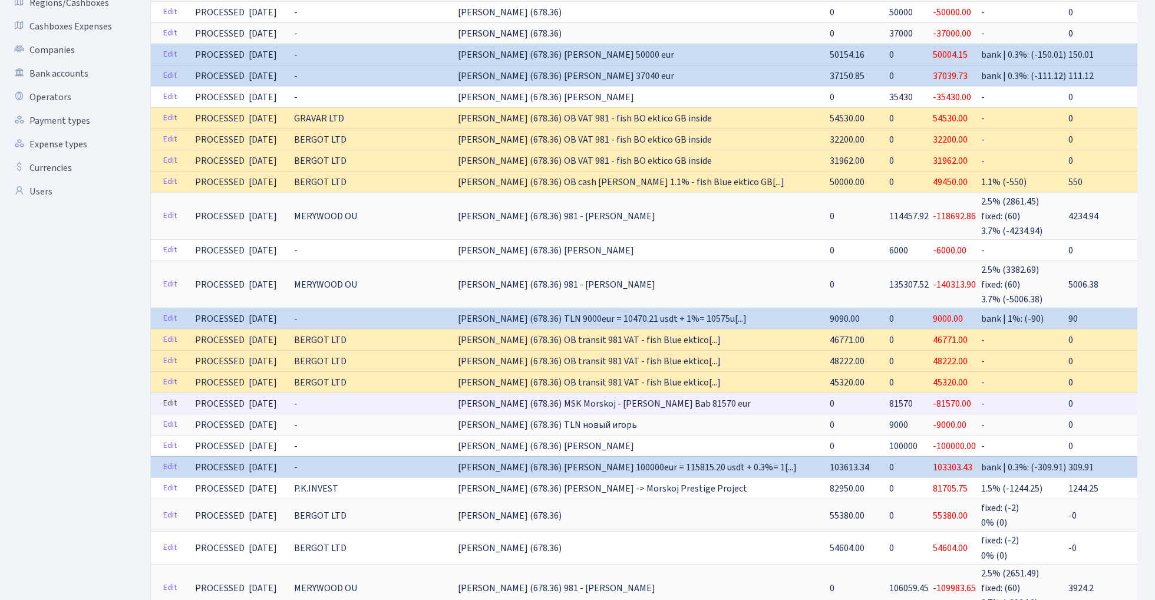
click at [167, 399] on link "Edit" at bounding box center [170, 403] width 24 height 18
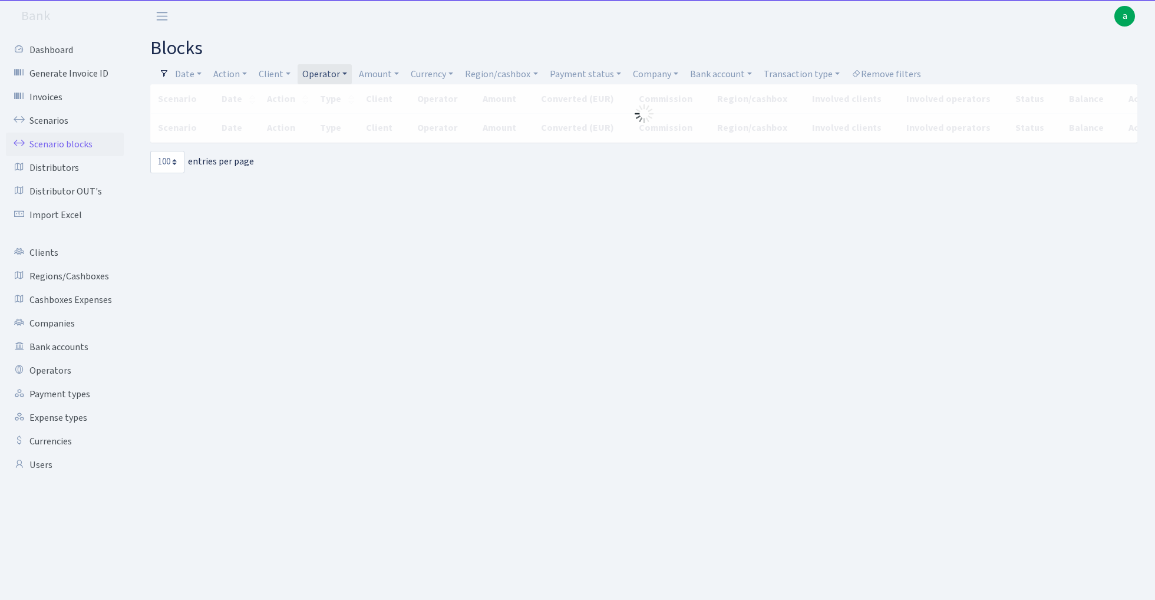
select select "100"
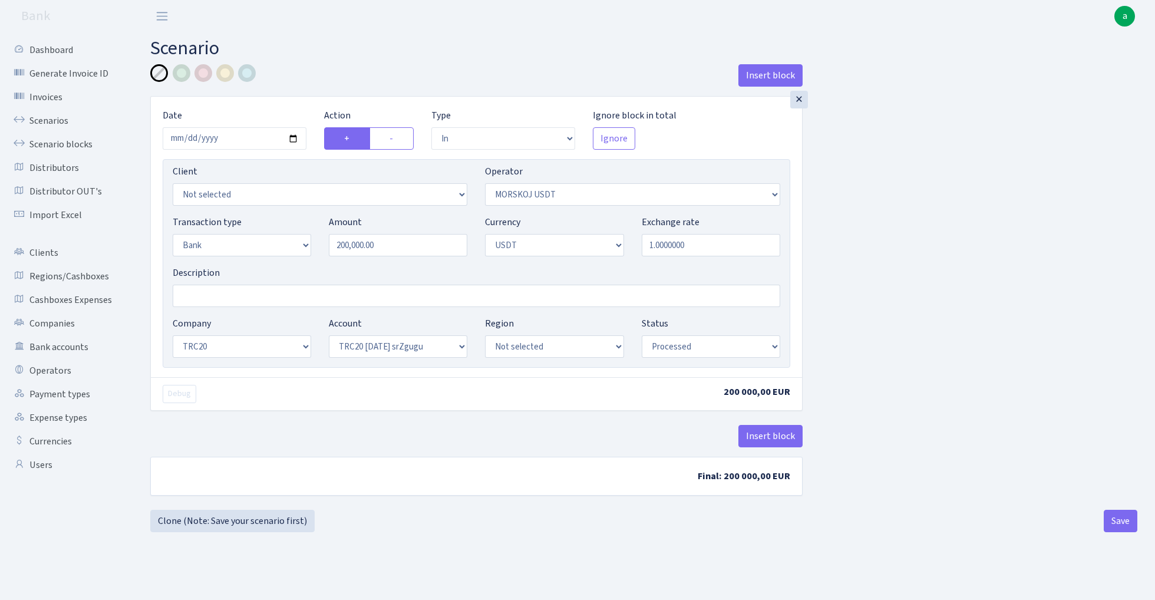
select select "in"
select select "324"
select select "2"
select select "6"
select select "20"
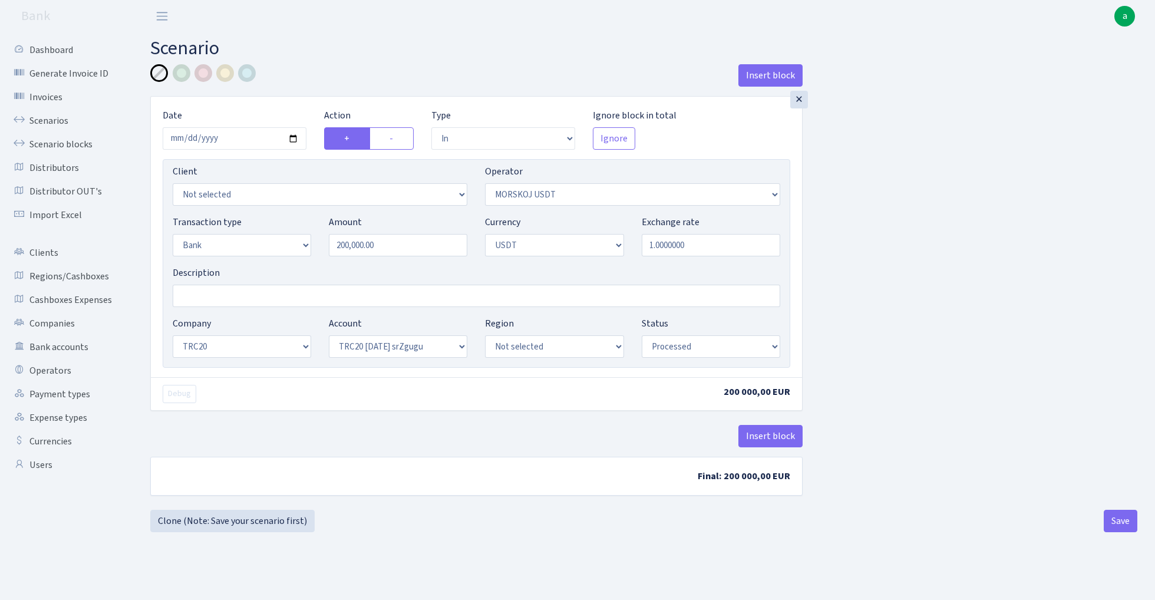
select select "61"
select select "processed"
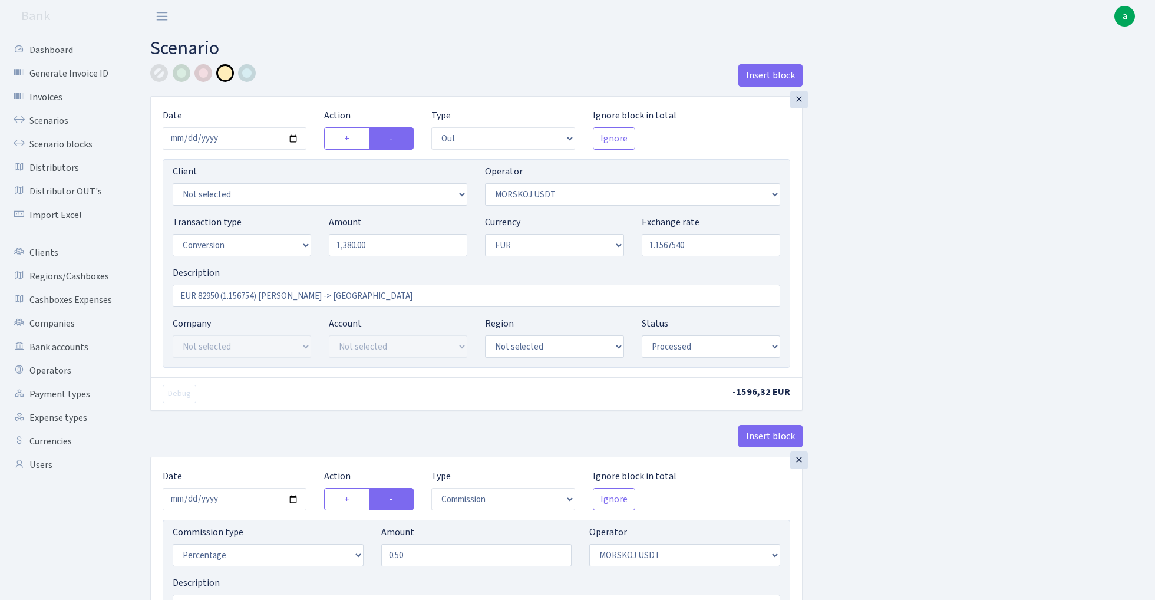
select select "out"
select select "324"
select select "15"
select select "1"
select select "processed"
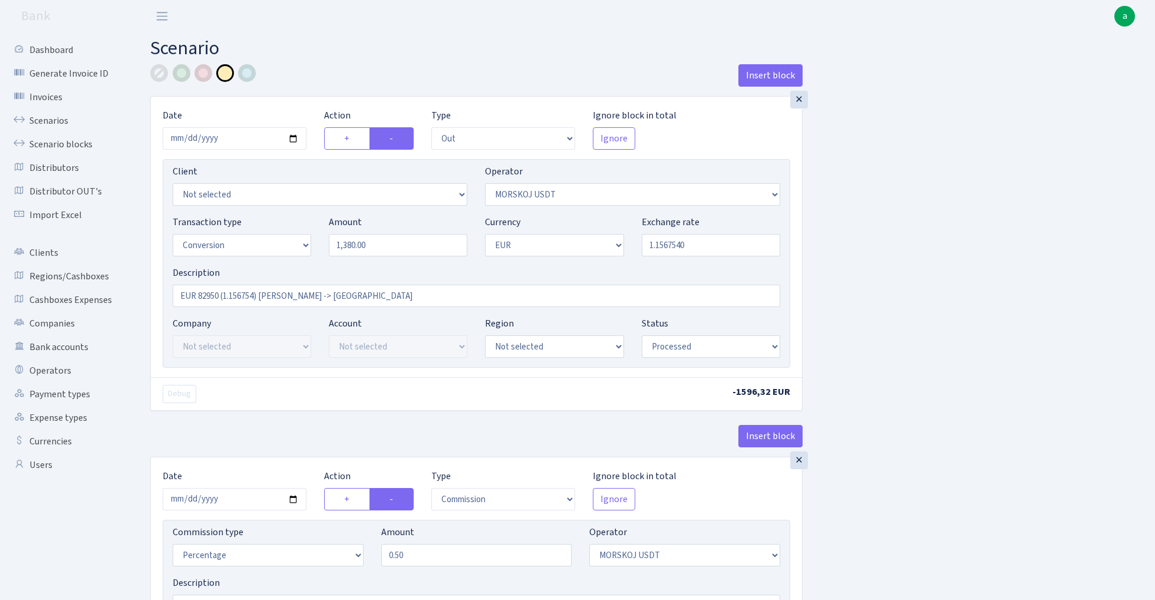
select select "commission"
select select "324"
select select "processed"
select select "in"
select select "323"
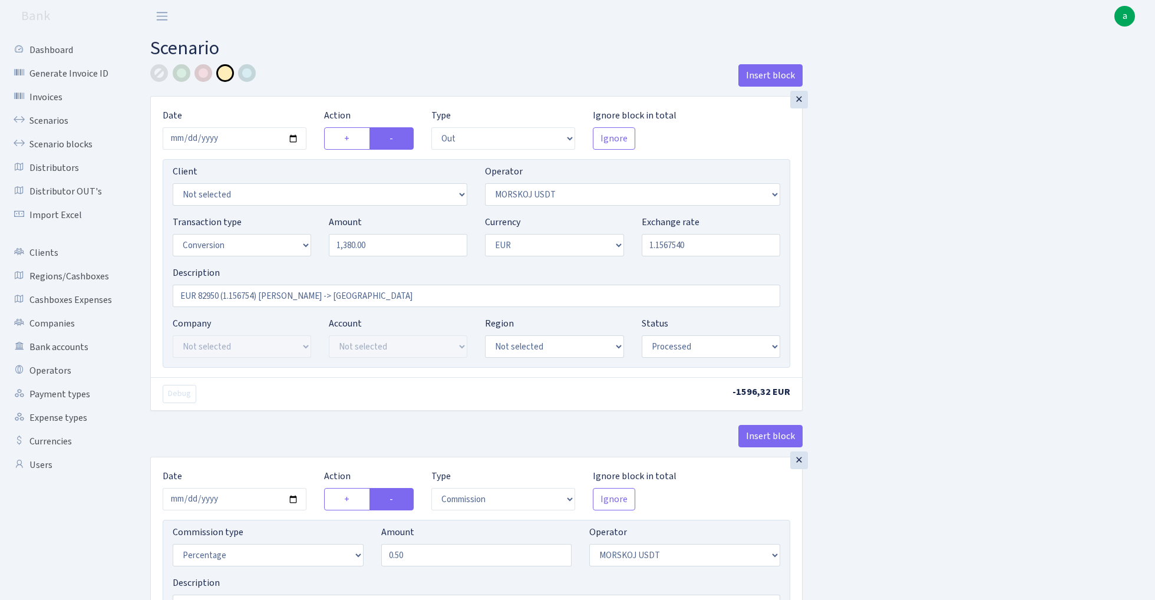
select select "1"
select select "processed"
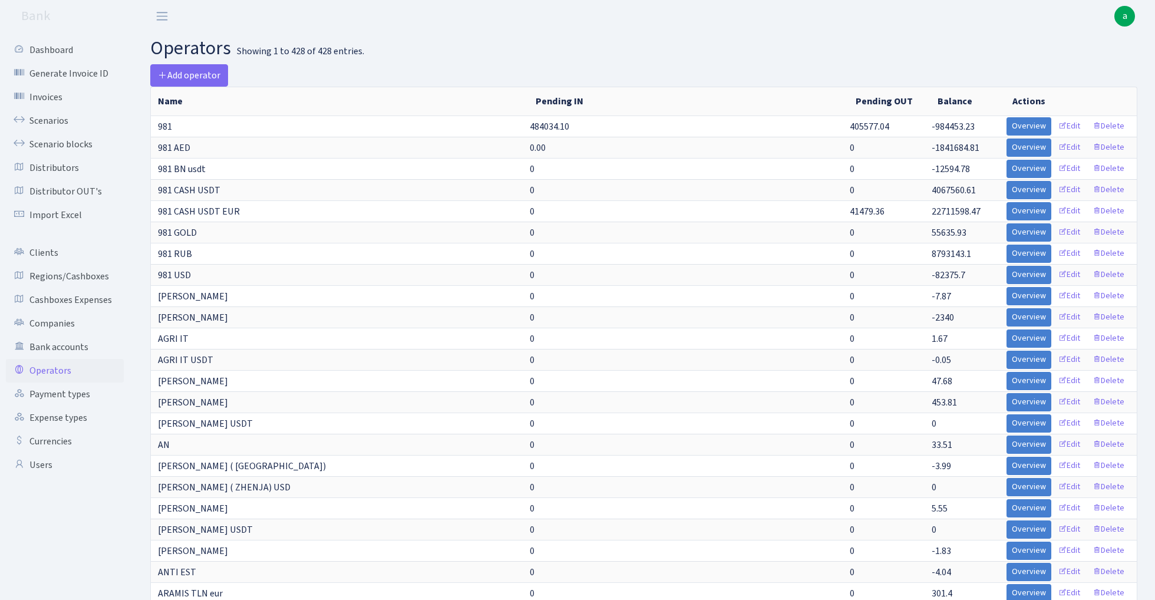
select select "-1"
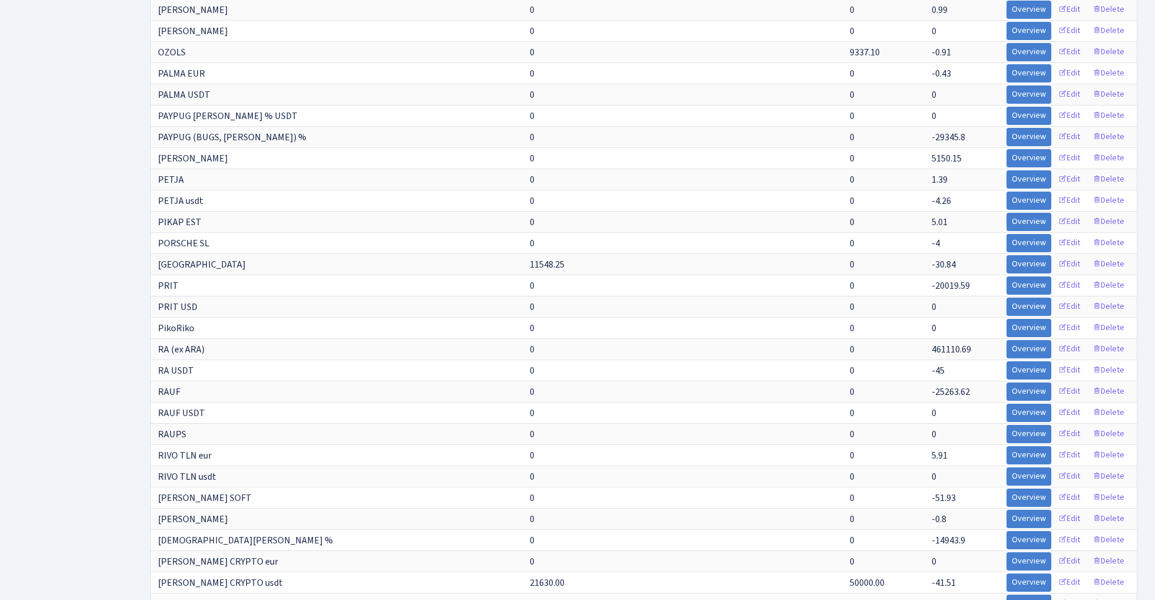
scroll to position [4778, 0]
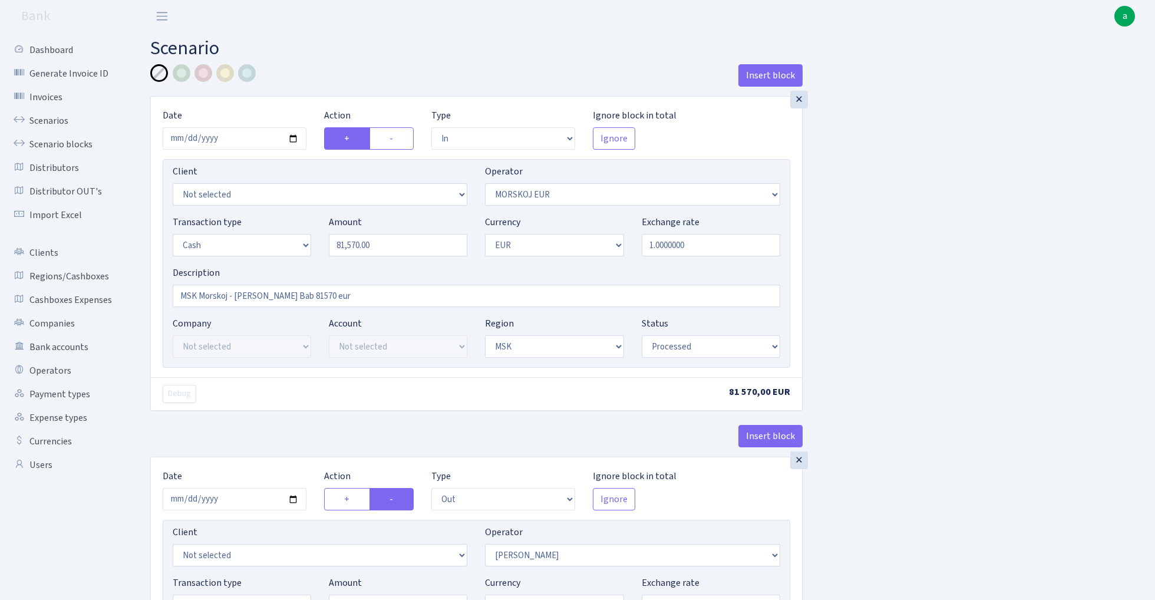
select select "in"
select select "323"
select select "1"
select select "3"
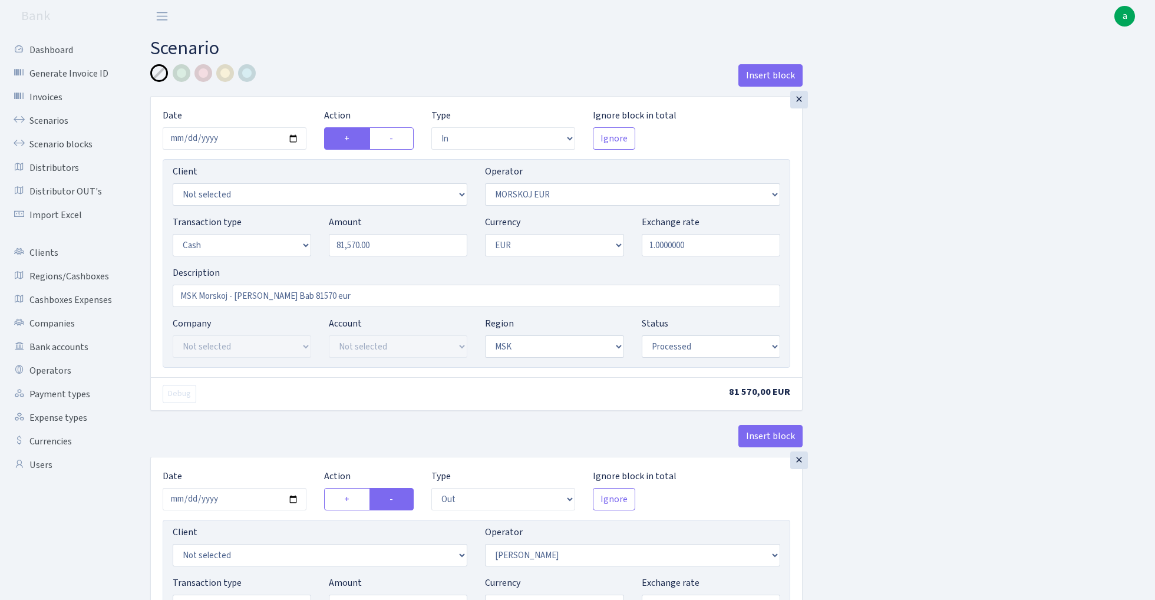
select select "processed"
select select "out"
select select "15"
select select "1"
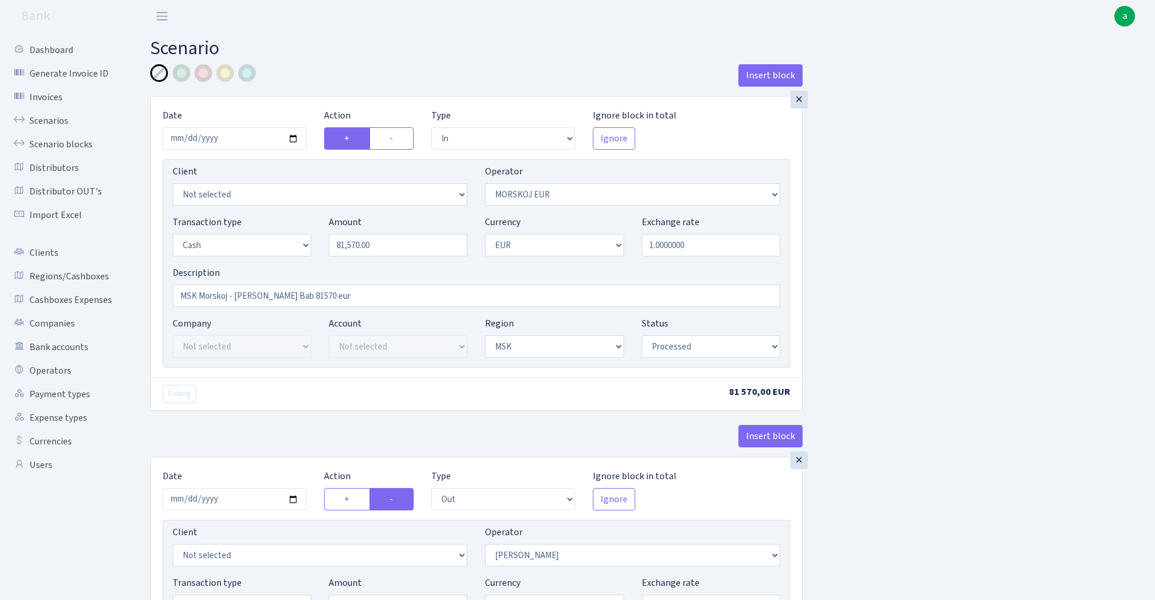
select select "3"
select select "processed"
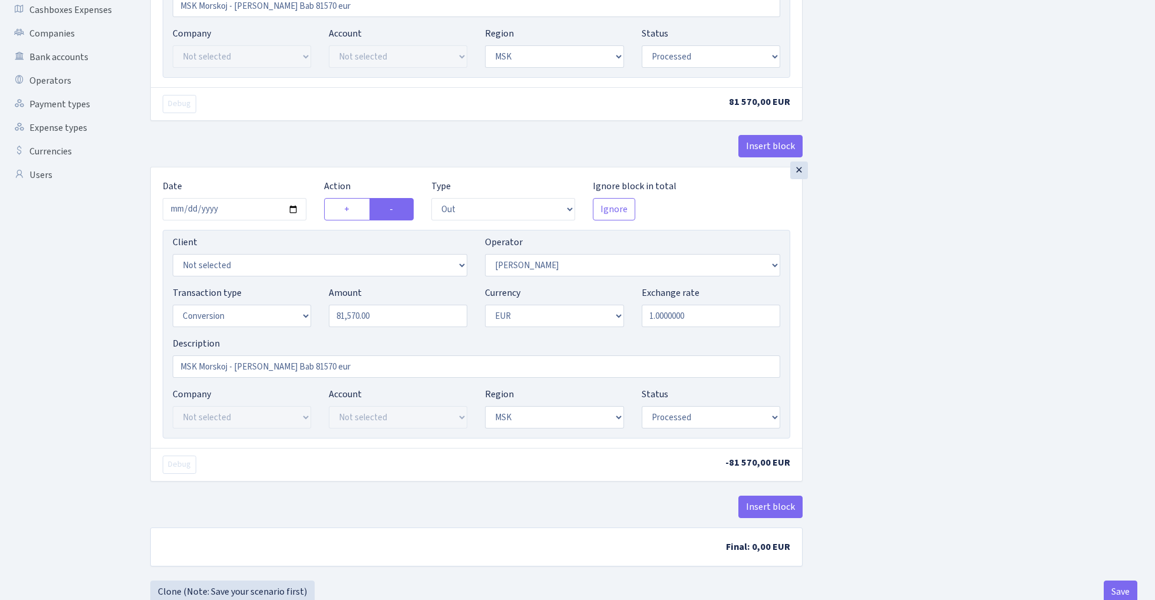
scroll to position [285, 0]
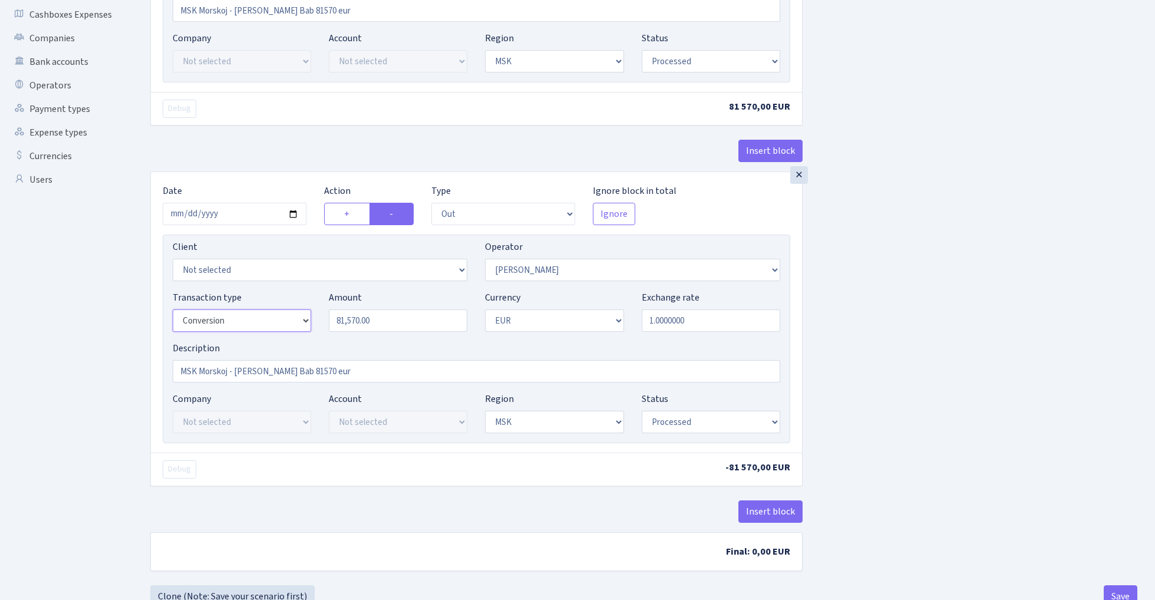
select select "1"
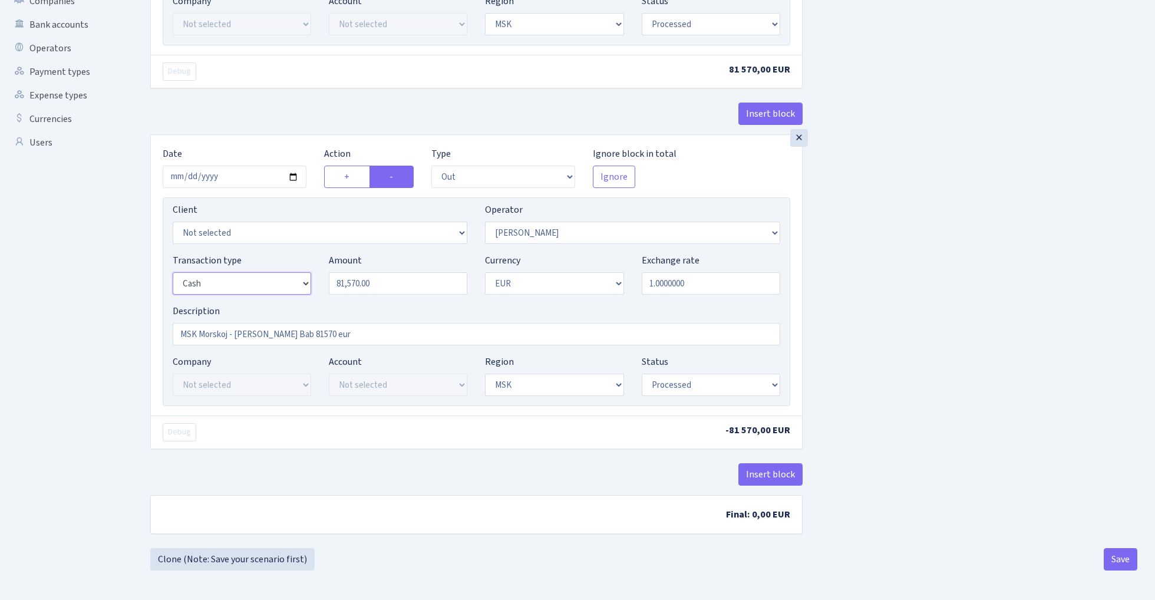
scroll to position [326, 0]
click at [1122, 555] on button "Save" at bounding box center [1121, 559] width 34 height 22
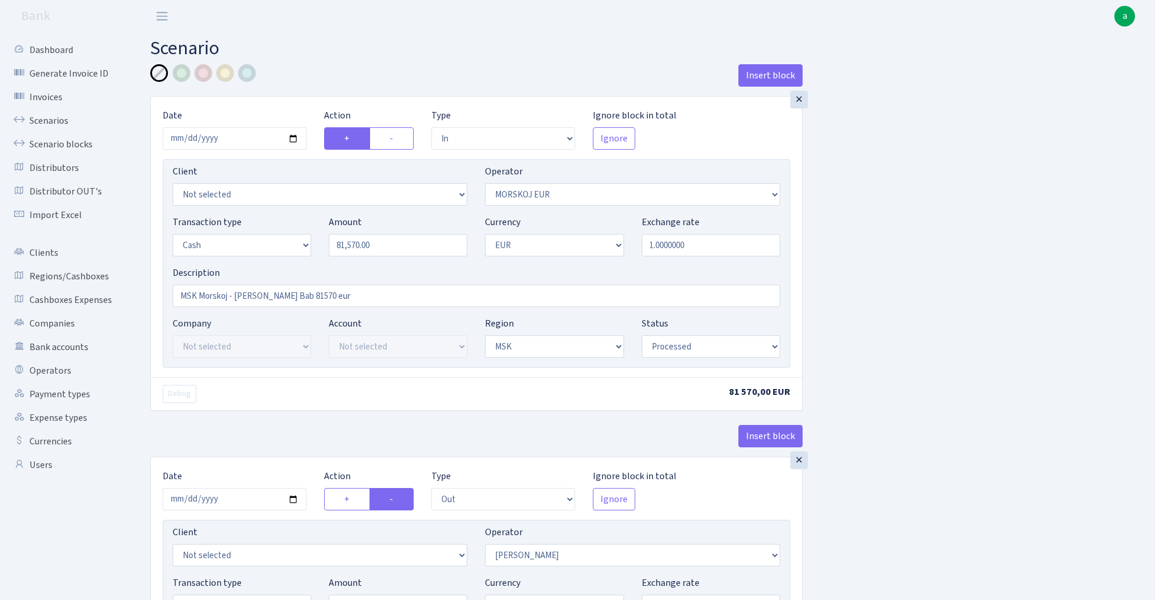
select select "in"
select select "323"
select select "1"
select select "3"
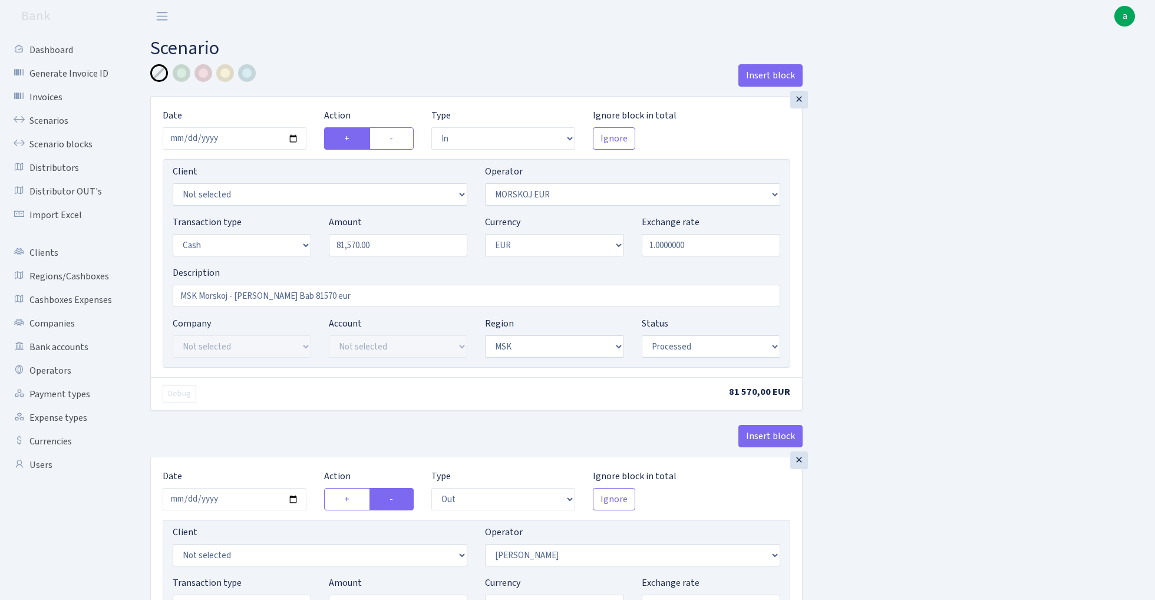
select select "processed"
select select "out"
select select "15"
select select "1"
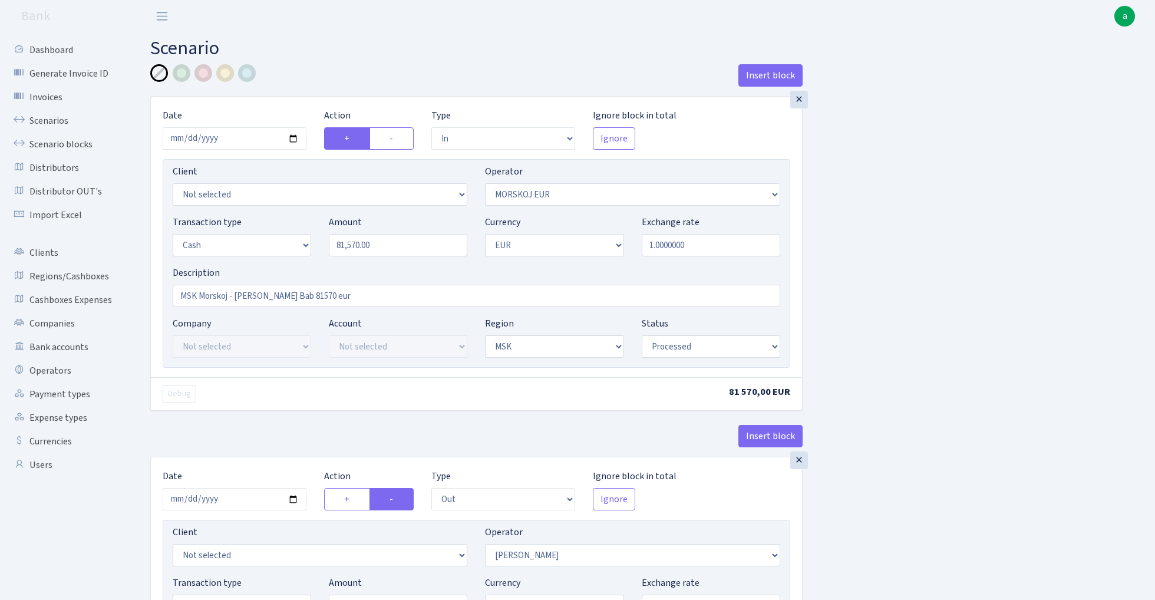
select select "3"
select select "processed"
click at [48, 120] on link "Scenarios" at bounding box center [65, 121] width 118 height 24
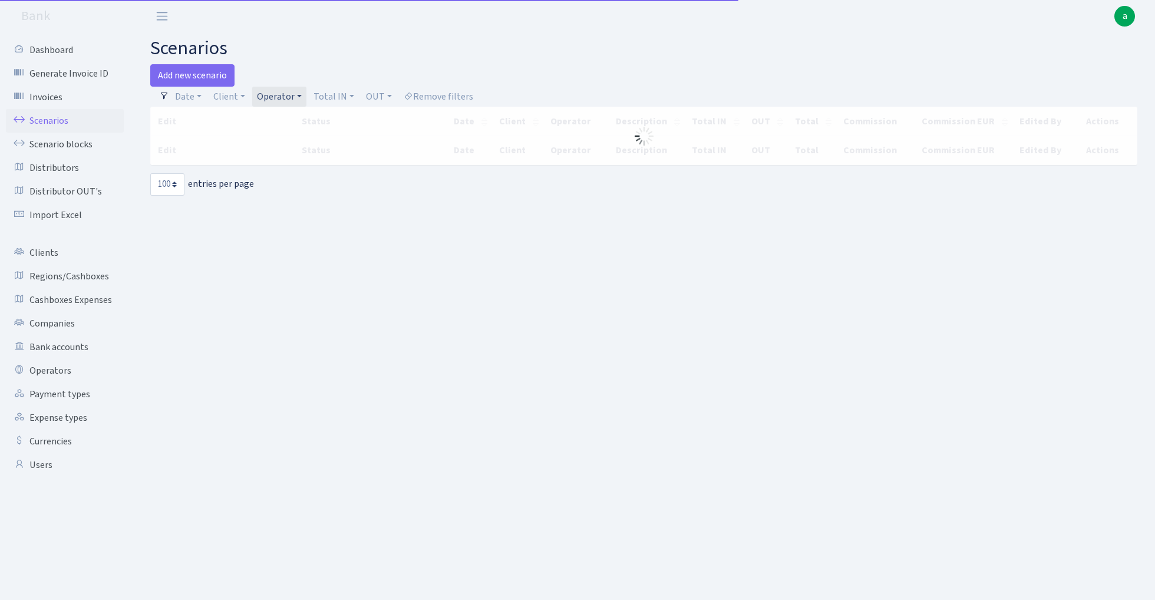
select select "100"
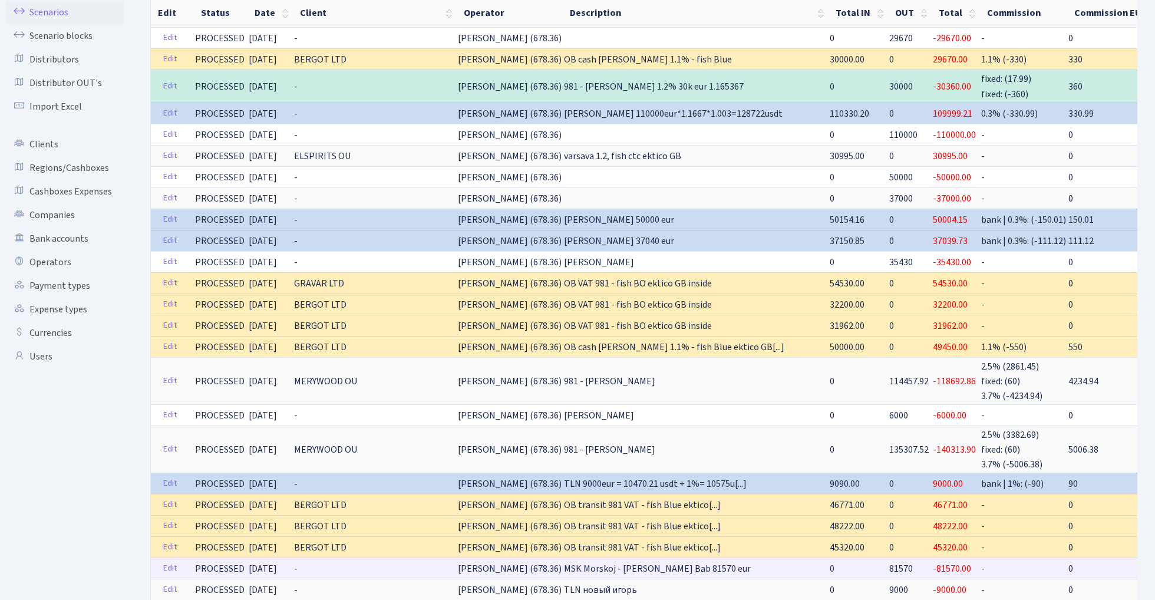
scroll to position [64, 0]
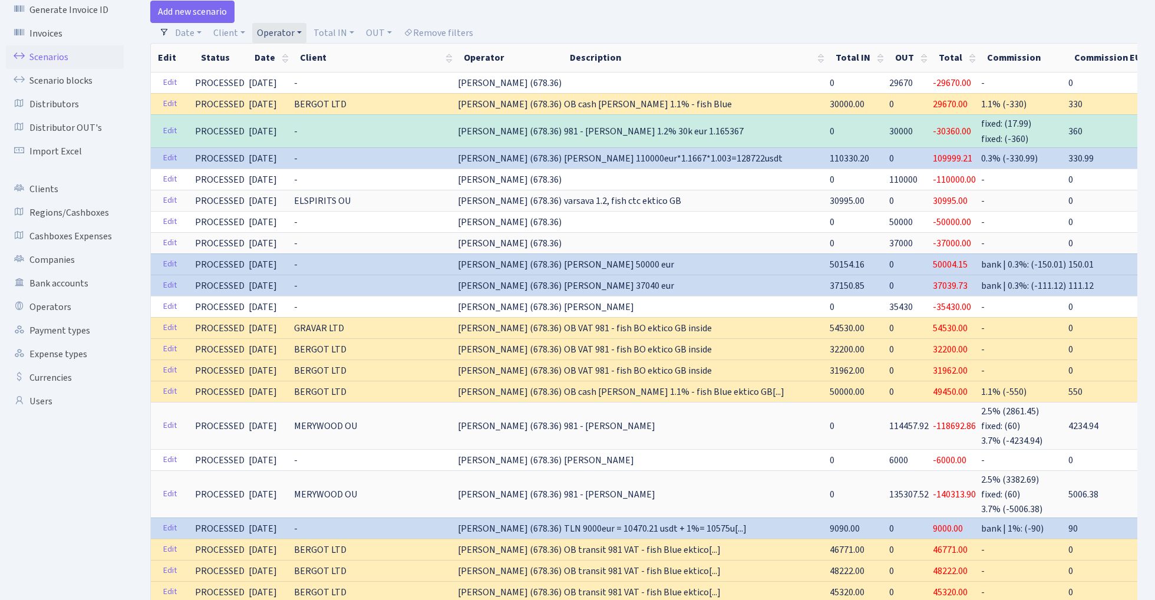
click at [283, 31] on link "Operator" at bounding box center [279, 33] width 54 height 20
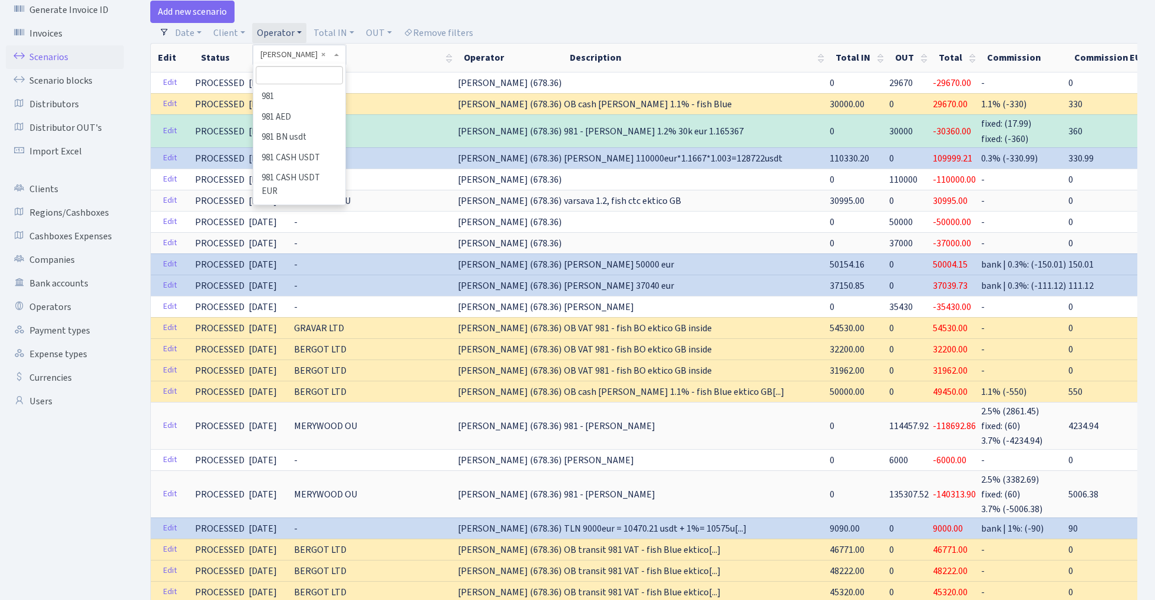
scroll to position [4530, 0]
click at [291, 74] on input "search" at bounding box center [299, 75] width 87 height 18
type input "mors"
click at [318, 164] on li "MORSKOJ EUR" at bounding box center [299, 164] width 89 height 21
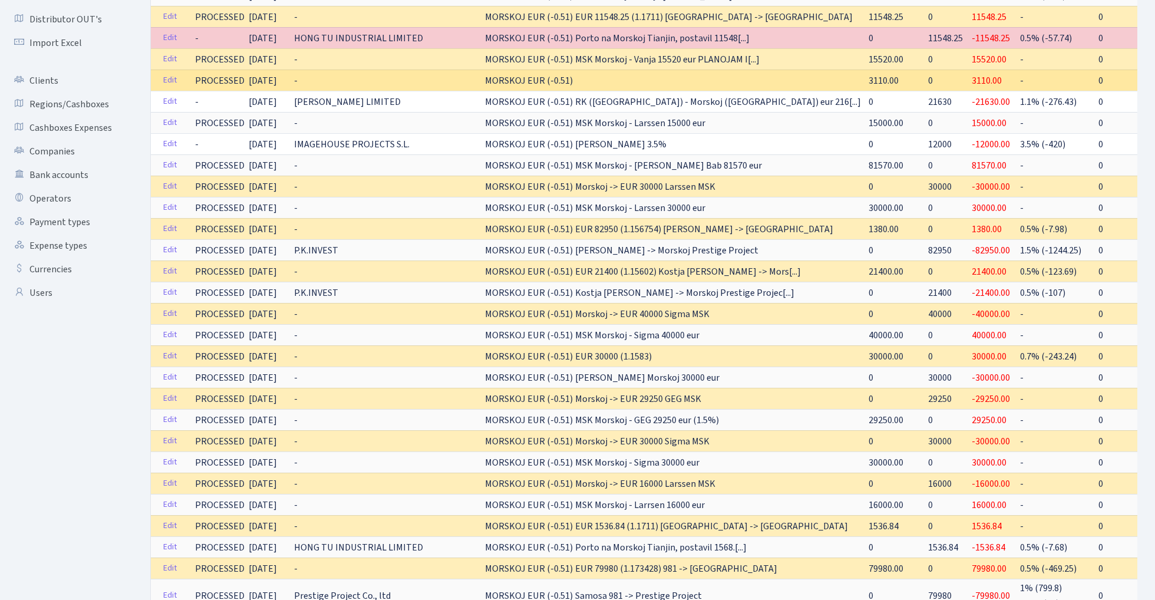
scroll to position [173, 0]
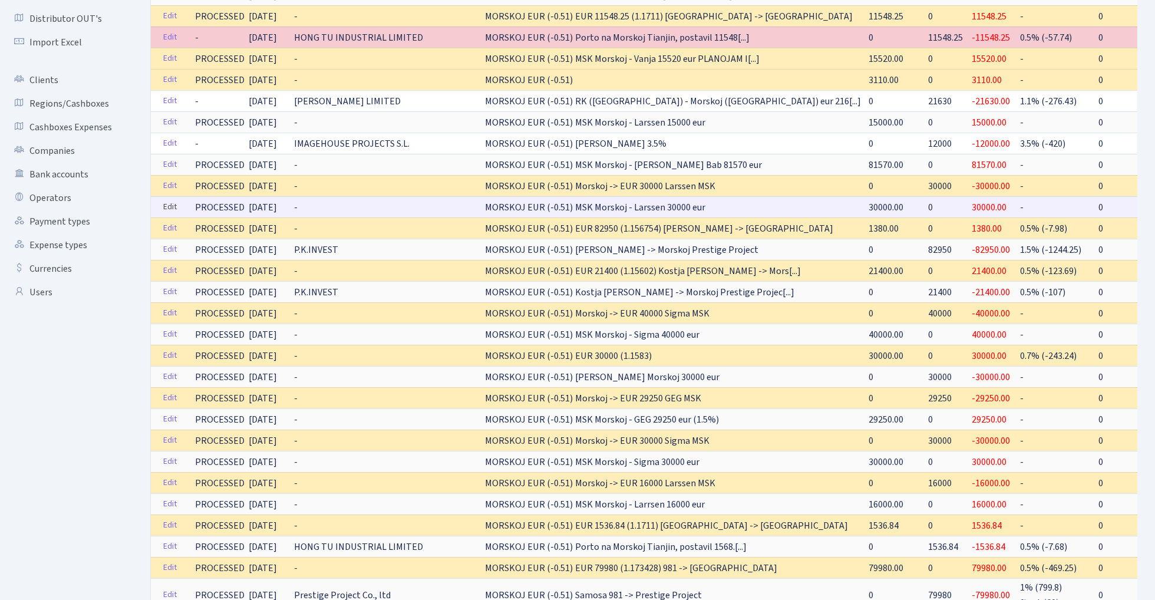
click at [169, 205] on link "Edit" at bounding box center [170, 207] width 24 height 18
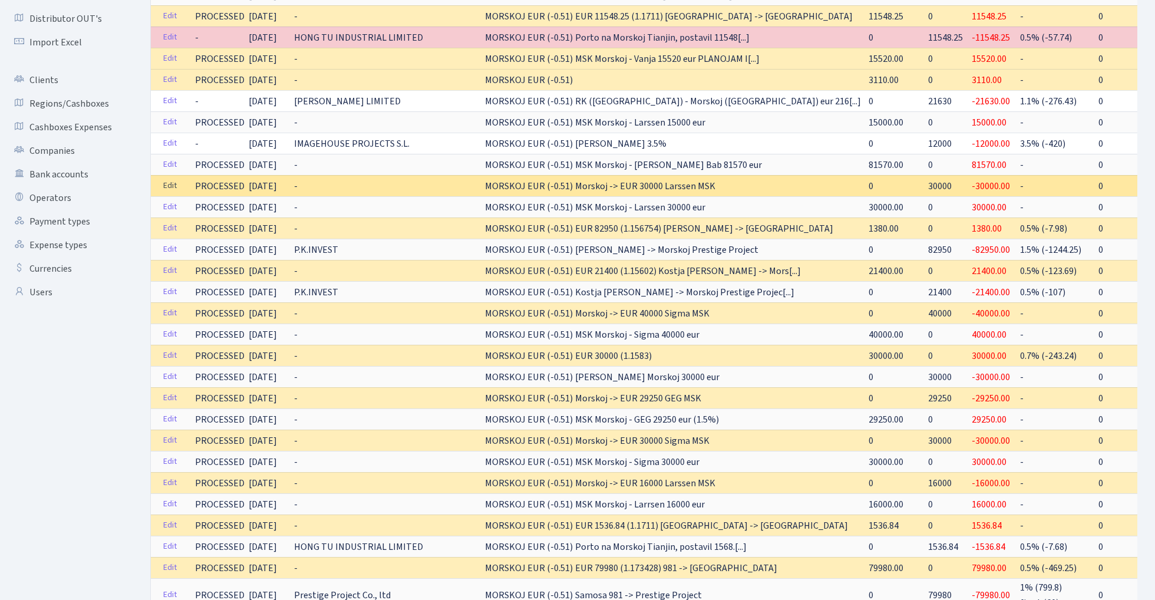
click at [173, 183] on link "Edit" at bounding box center [170, 186] width 24 height 18
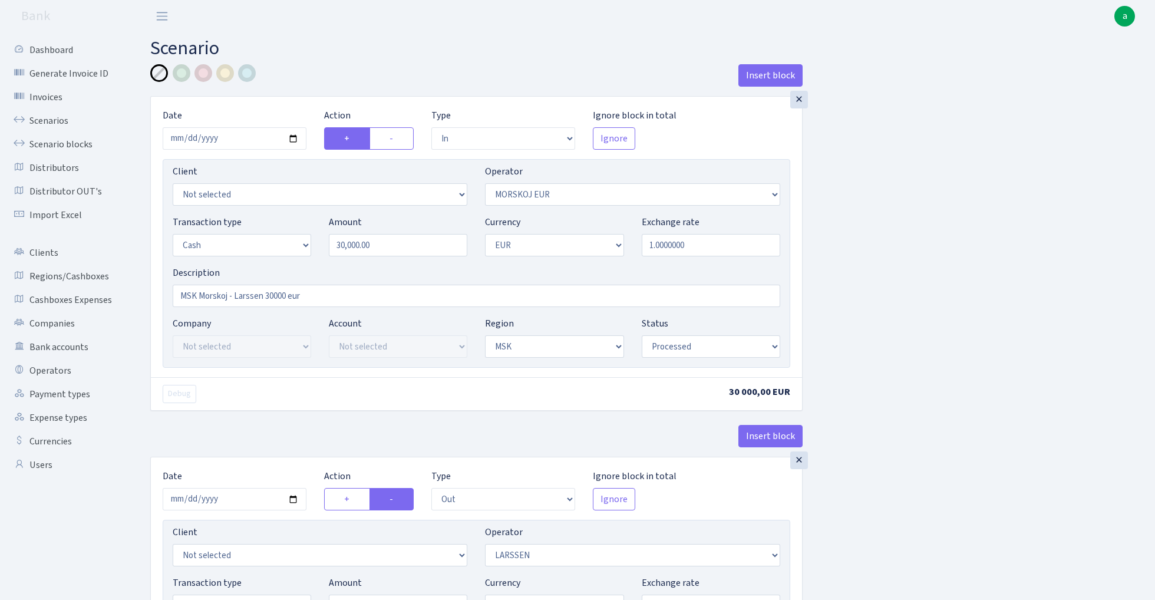
select select "in"
select select "323"
select select "1"
select select "3"
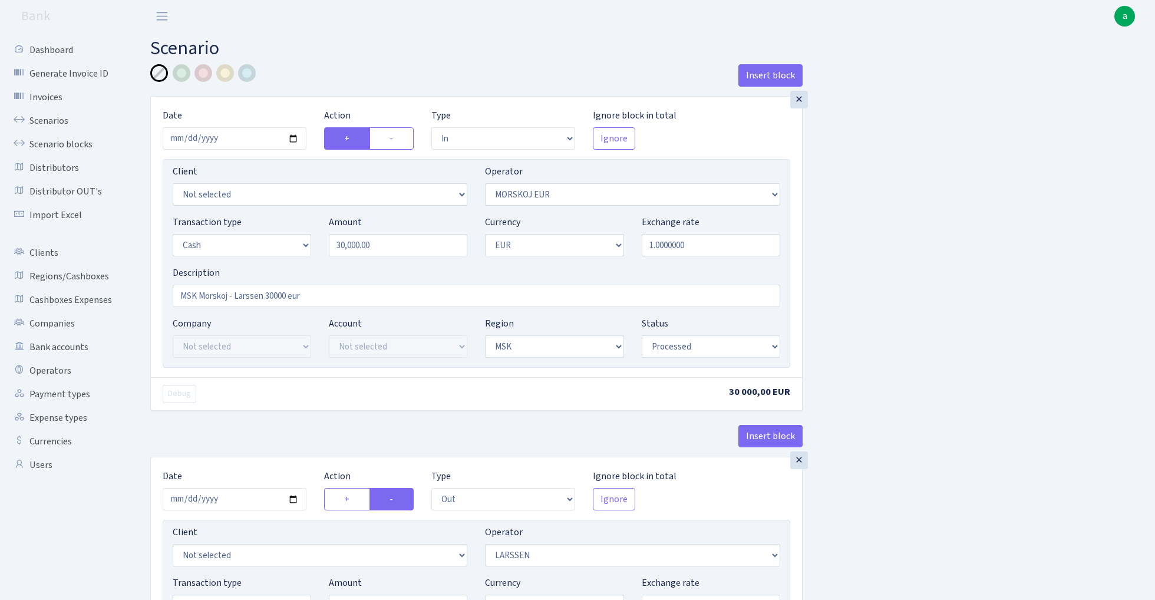
select select "processed"
select select "out"
select select "36"
select select "15"
select select "1"
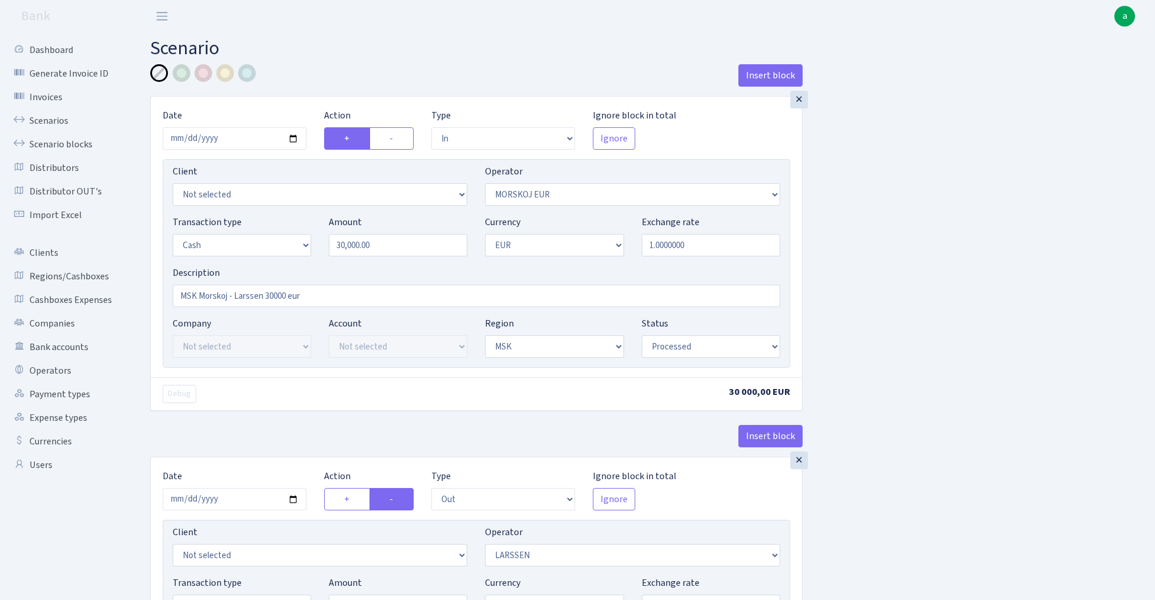
select select "3"
select select "processed"
select select "in"
select select "324"
select select "15"
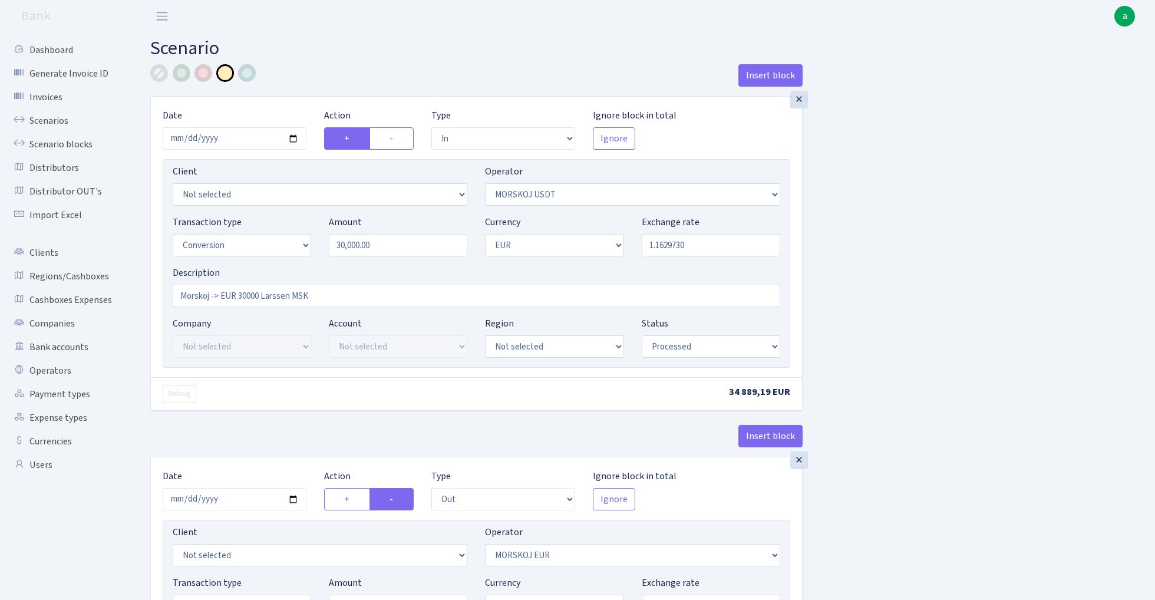
select select "1"
select select "processed"
select select "out"
select select "323"
select select "1"
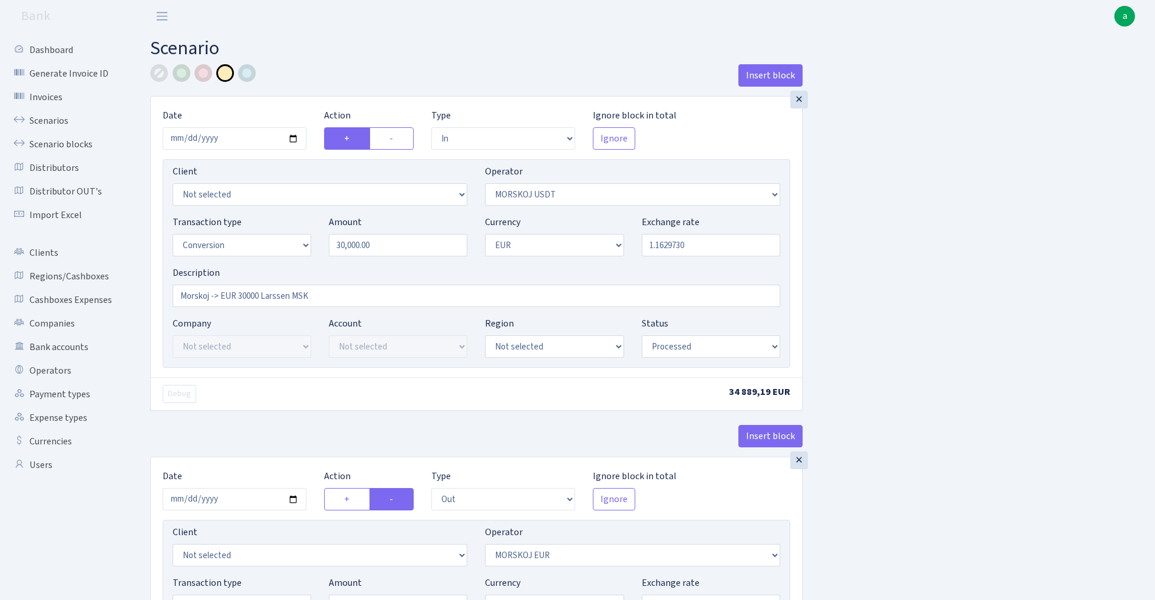
select select "processed"
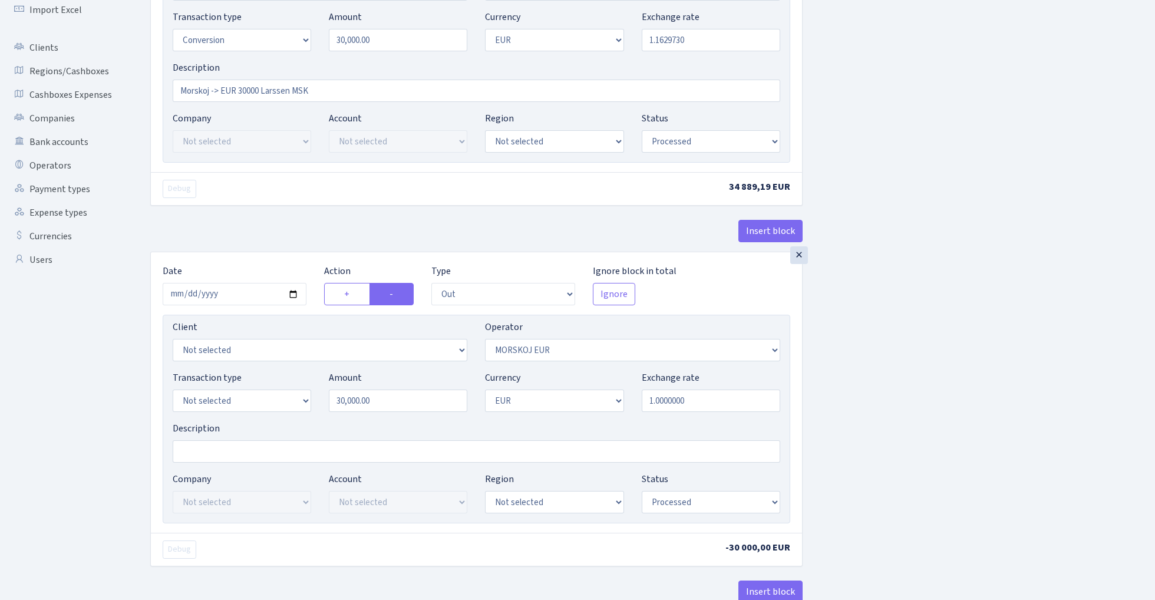
scroll to position [215, 0]
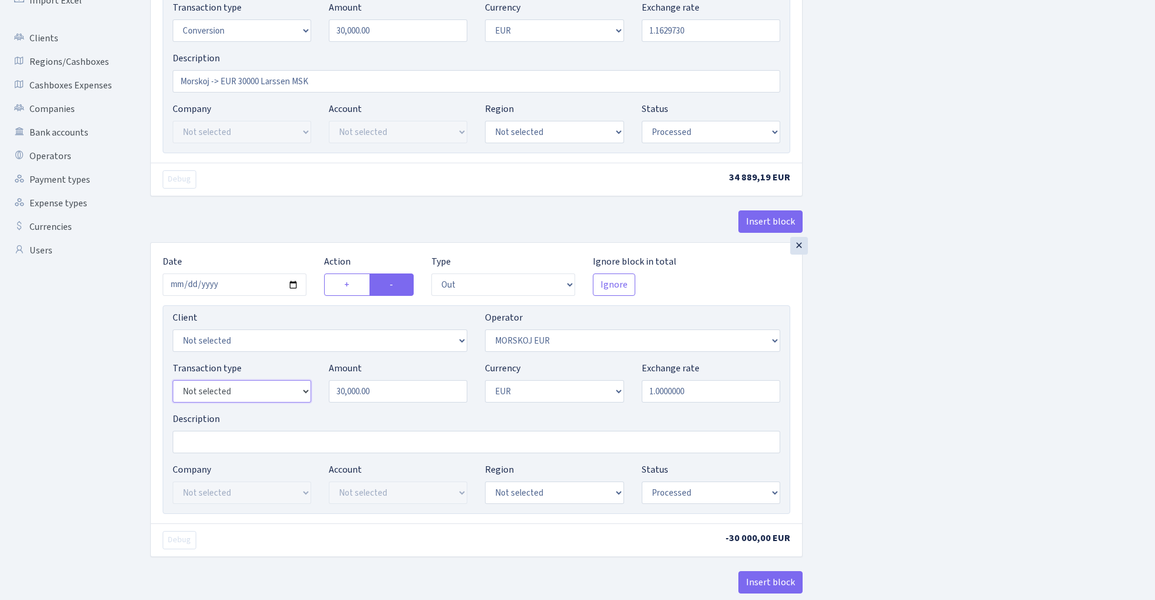
select select "15"
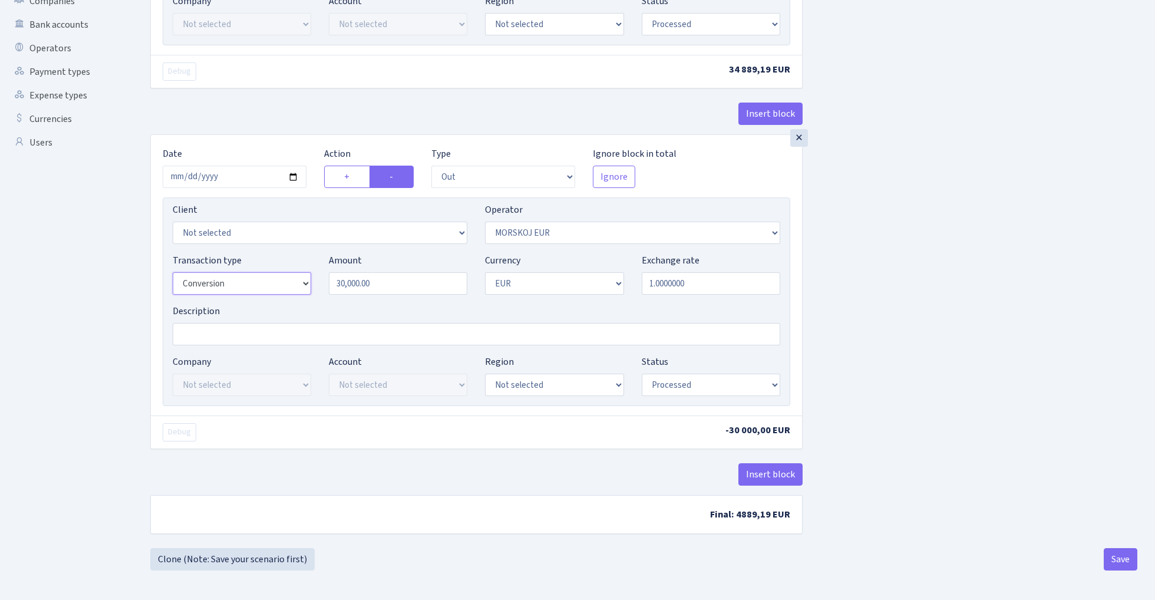
scroll to position [326, 0]
click at [1114, 556] on button "Save" at bounding box center [1121, 559] width 34 height 22
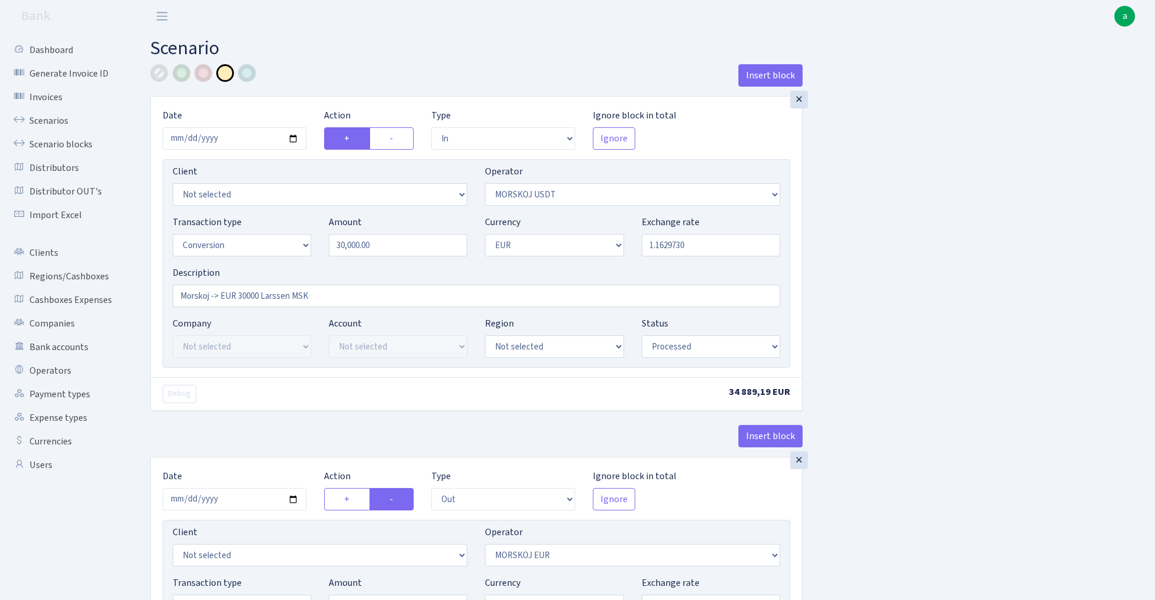
select select "in"
select select "324"
select select "15"
select select "1"
select select "processed"
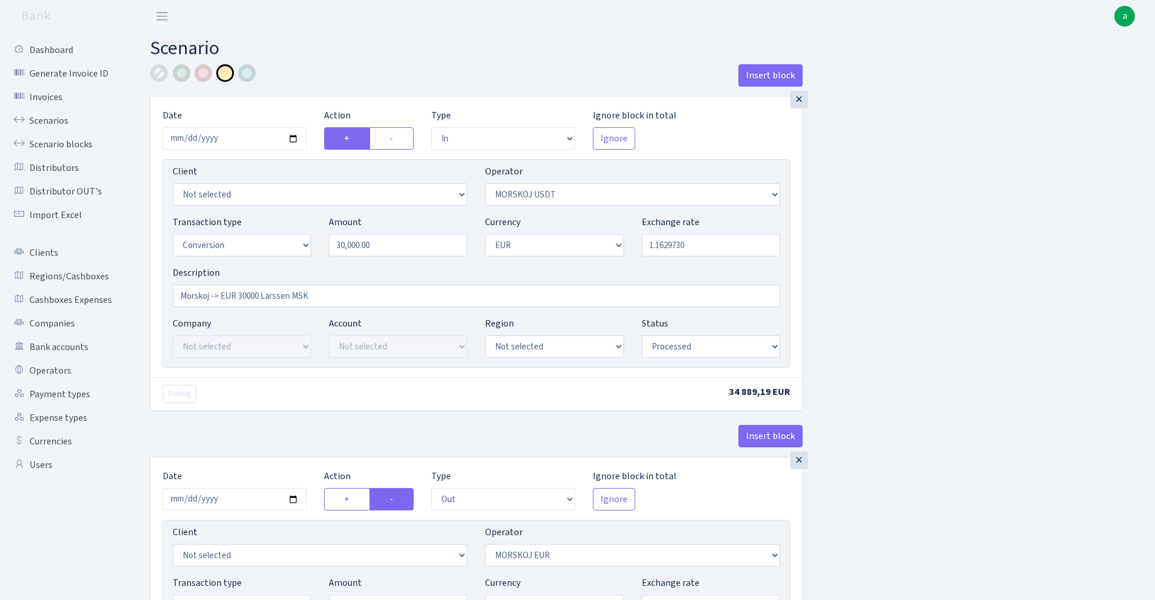
select select "out"
select select "323"
select select "15"
select select "1"
select select "processed"
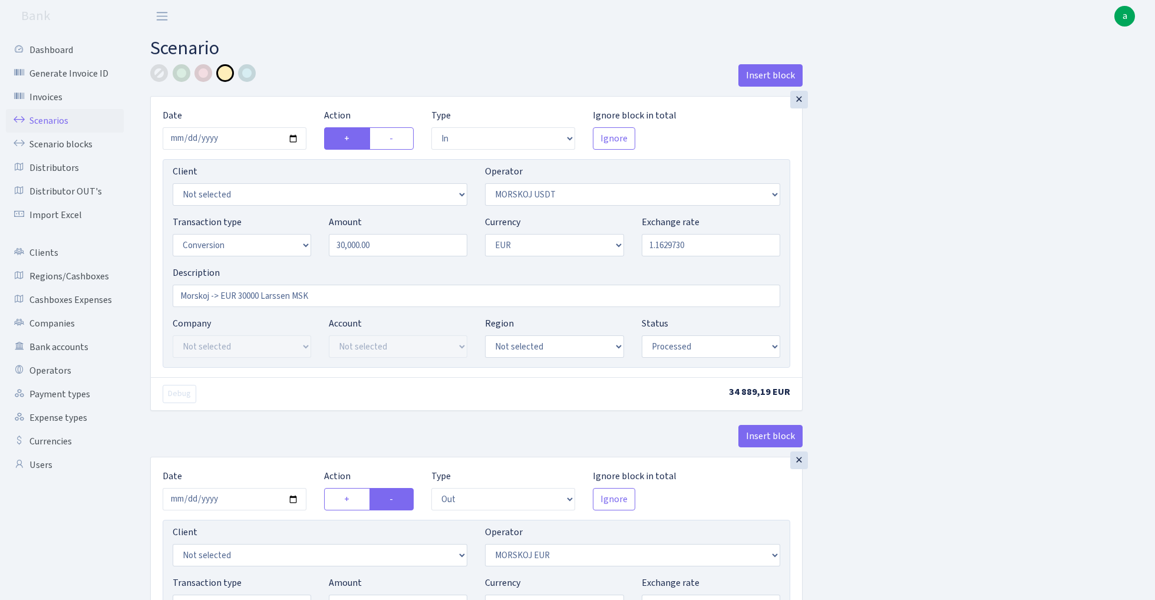
click at [50, 118] on link "Scenarios" at bounding box center [65, 121] width 118 height 24
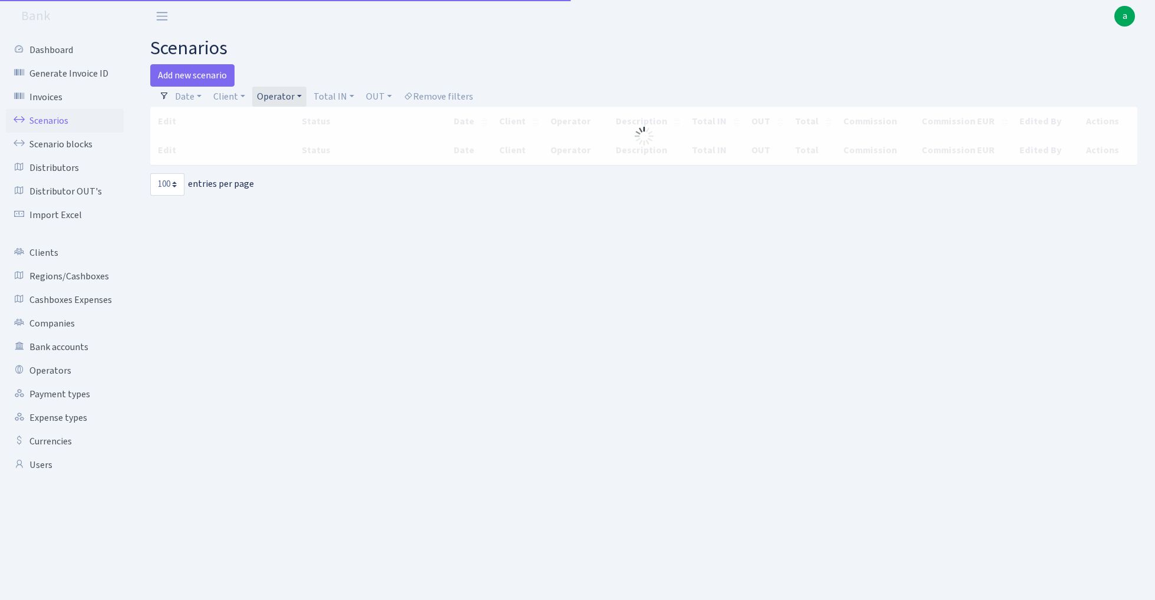
select select "100"
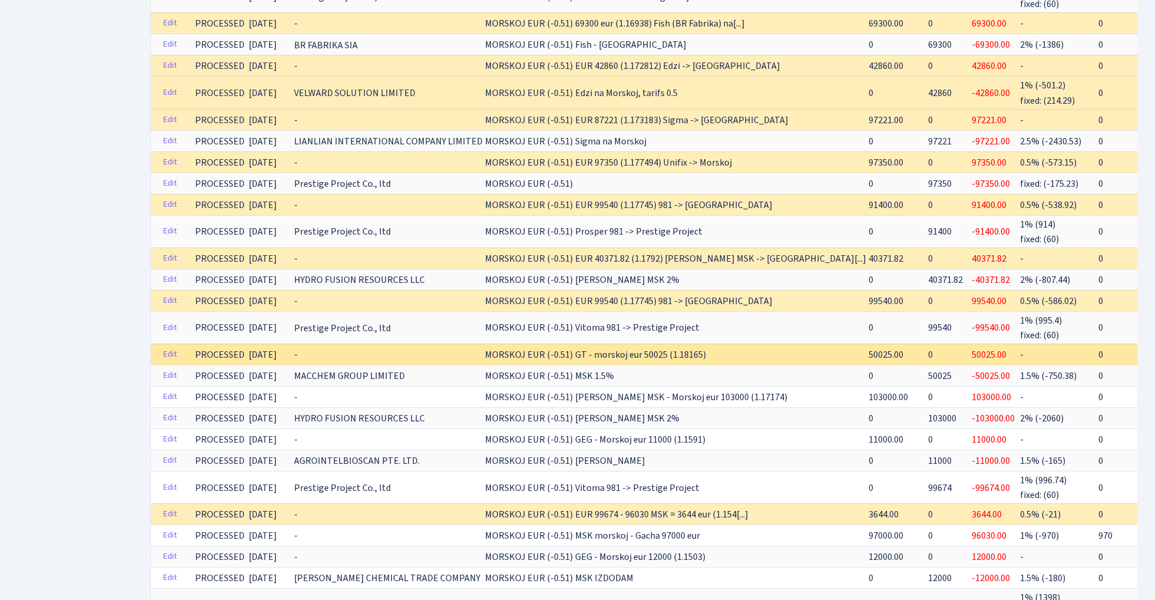
scroll to position [1038, 0]
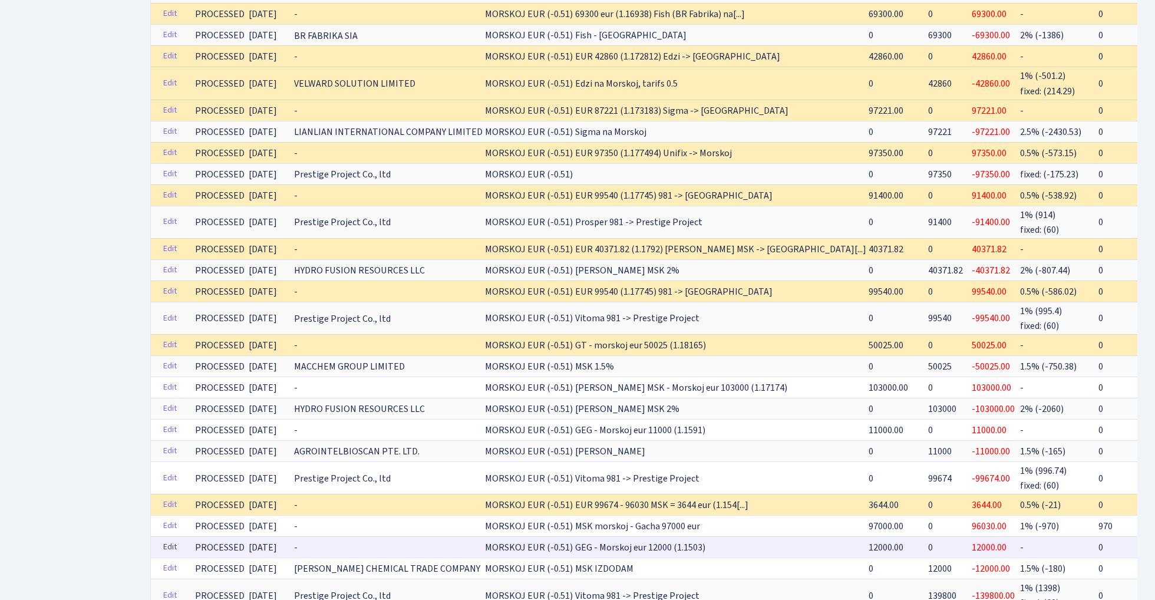
click at [170, 538] on link "Edit" at bounding box center [170, 547] width 24 height 18
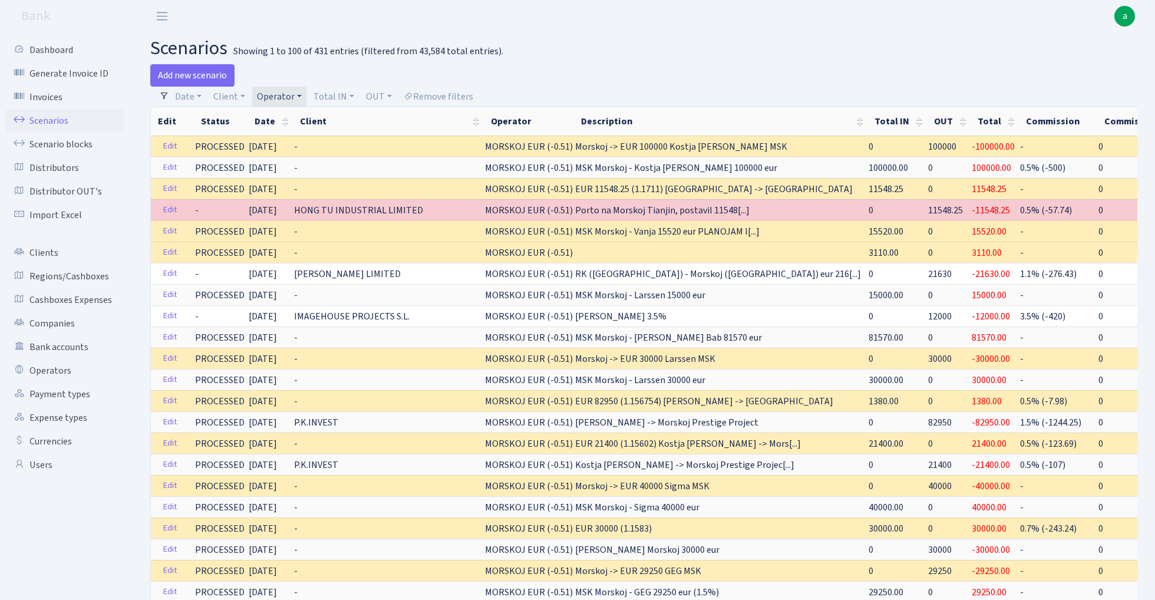
scroll to position [0, 0]
click at [276, 96] on link "Operator" at bounding box center [279, 97] width 54 height 20
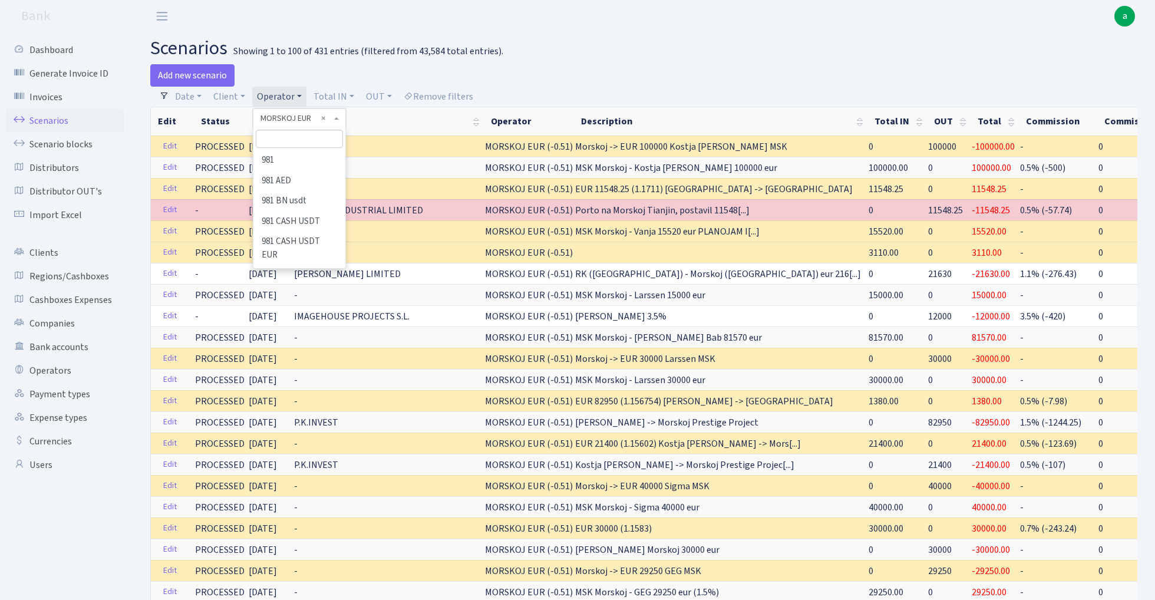
scroll to position [4360, 0]
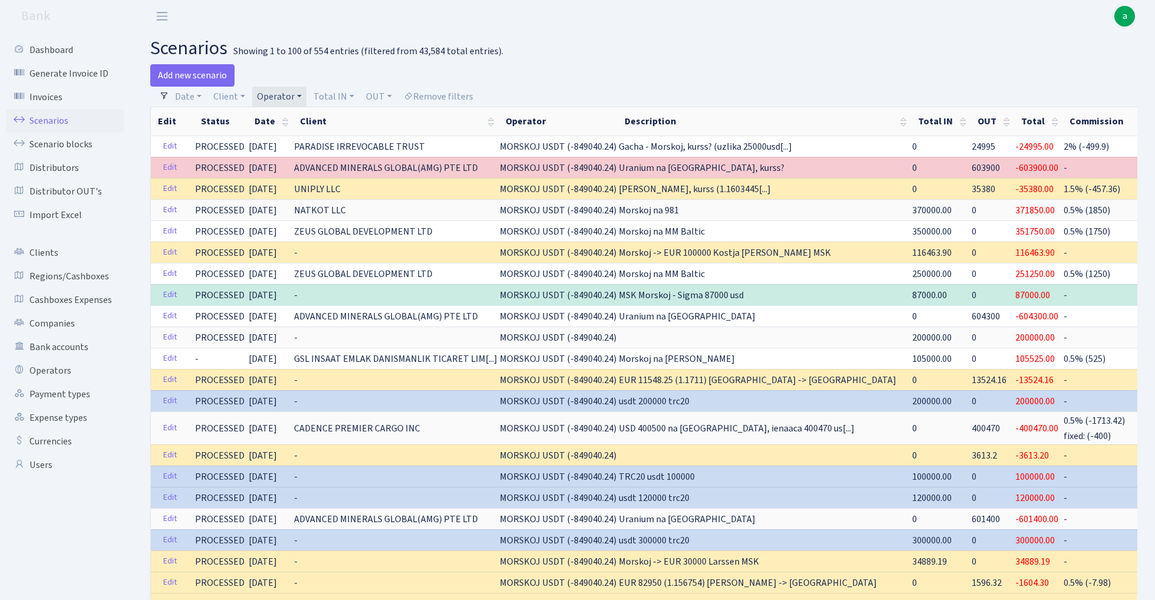
click at [284, 94] on link "Operator" at bounding box center [279, 97] width 54 height 20
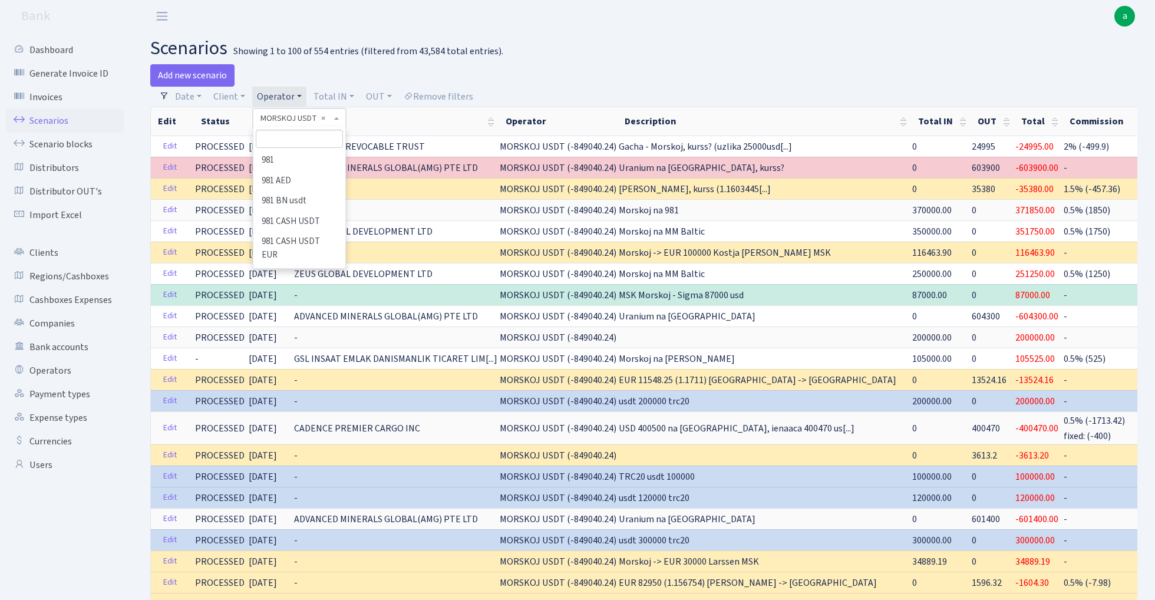
scroll to position [4400, 0]
click at [302, 140] on input "search" at bounding box center [299, 139] width 87 height 18
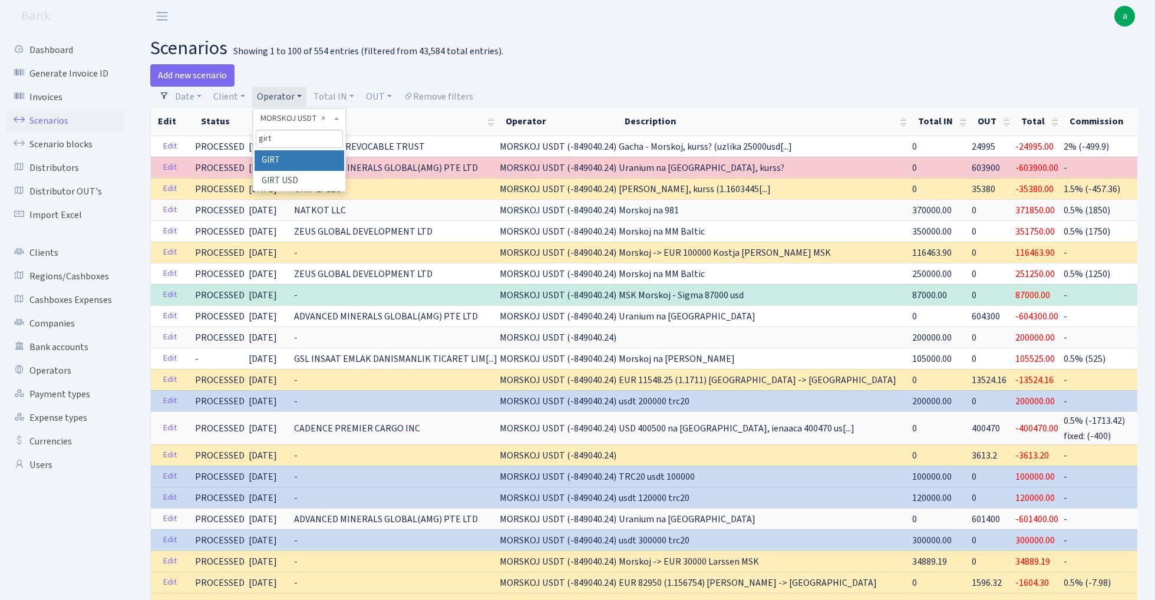
type input "girt"
click at [305, 159] on li "GIRT" at bounding box center [299, 160] width 89 height 21
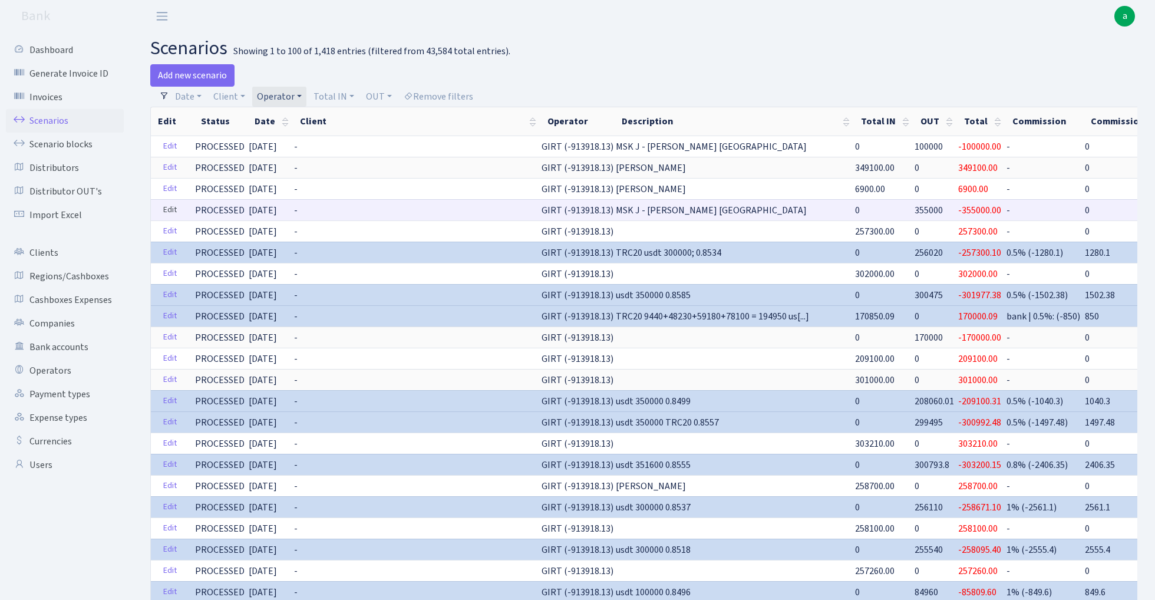
click at [170, 210] on link "Edit" at bounding box center [170, 210] width 24 height 18
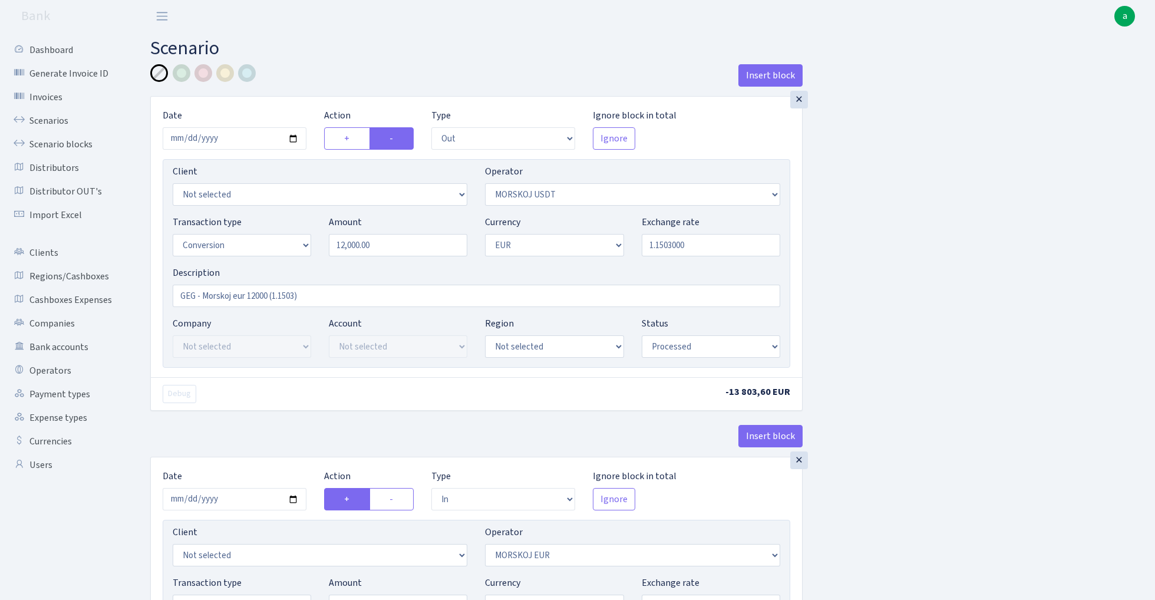
select select "out"
select select "324"
select select "15"
select select "1"
select select "processed"
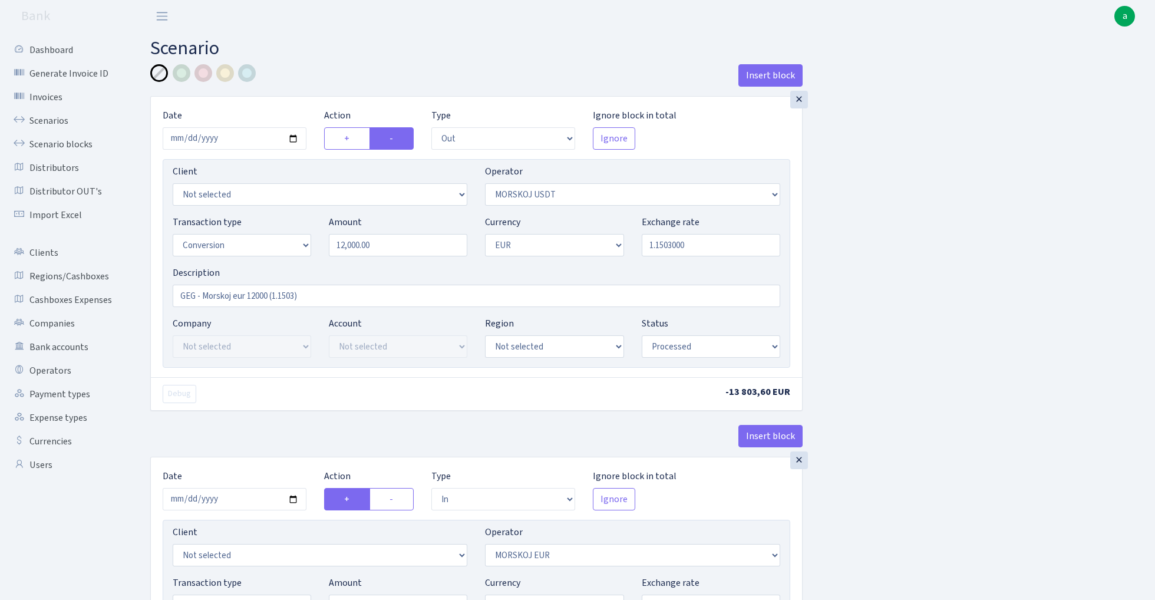
select select "in"
select select "323"
select select "15"
select select "1"
select select "processed"
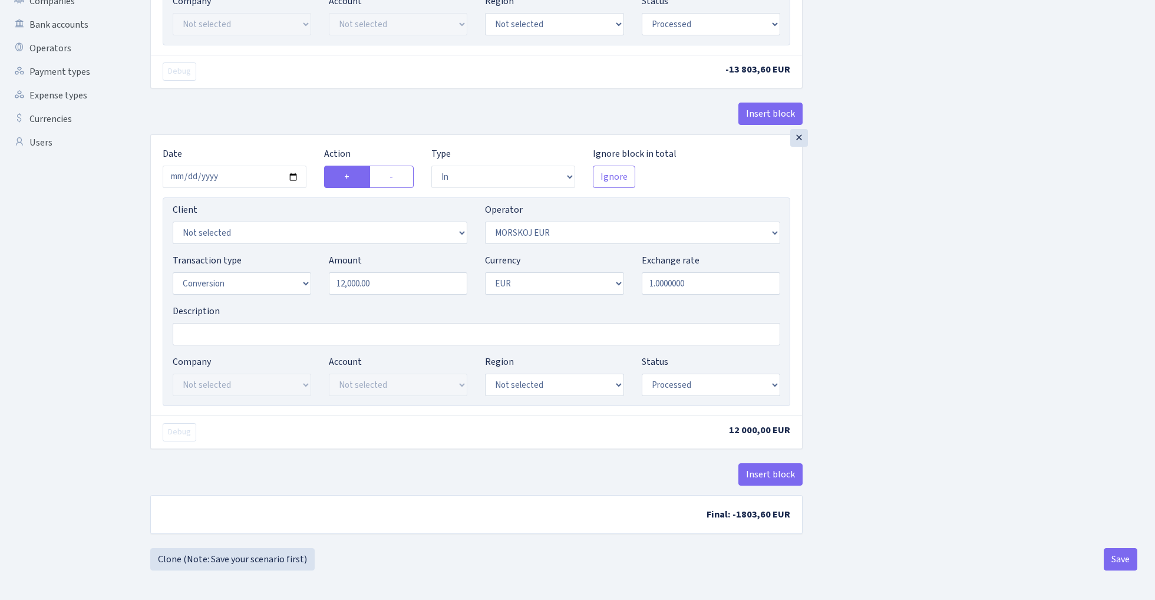
scroll to position [326, 0]
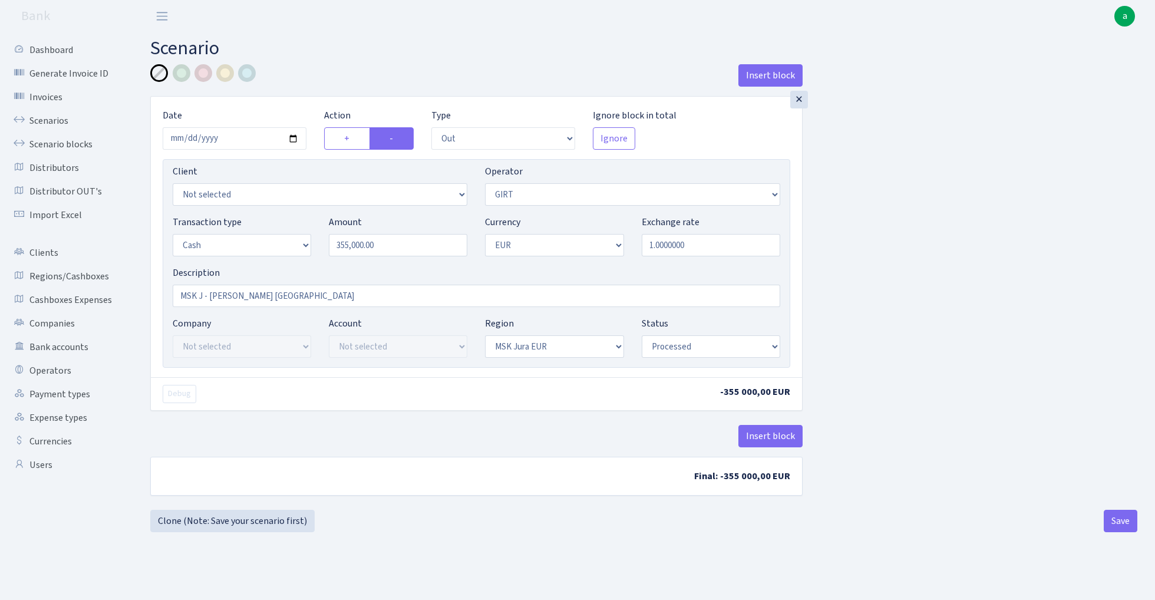
select select "out"
select select "7"
select select "1"
select select "16"
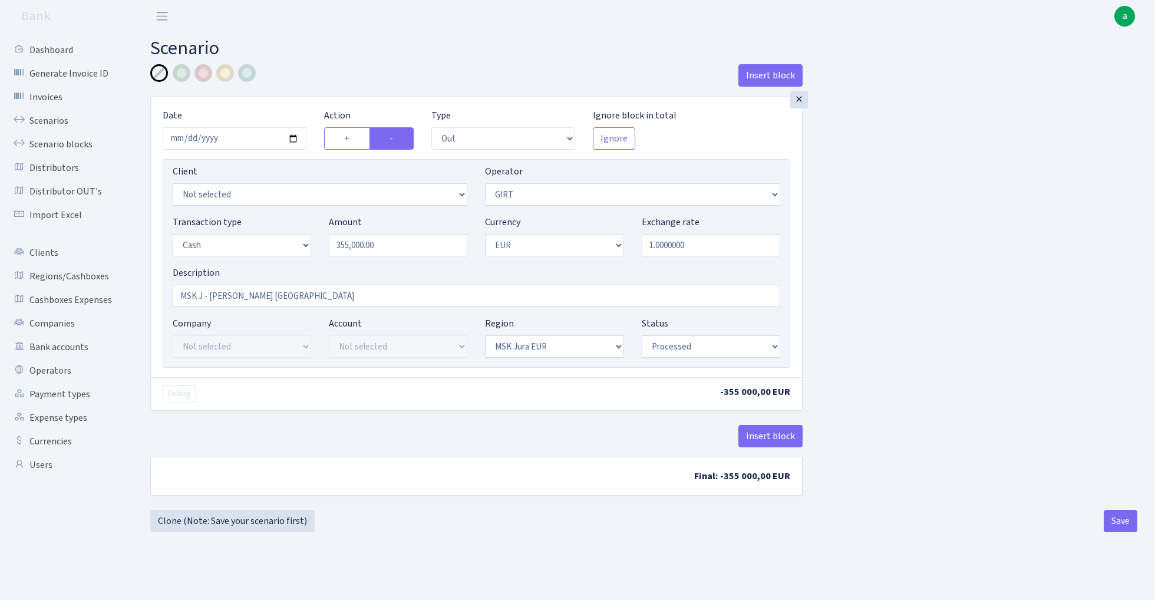
select select "processed"
click at [770, 430] on button "Insert block" at bounding box center [771, 436] width 64 height 22
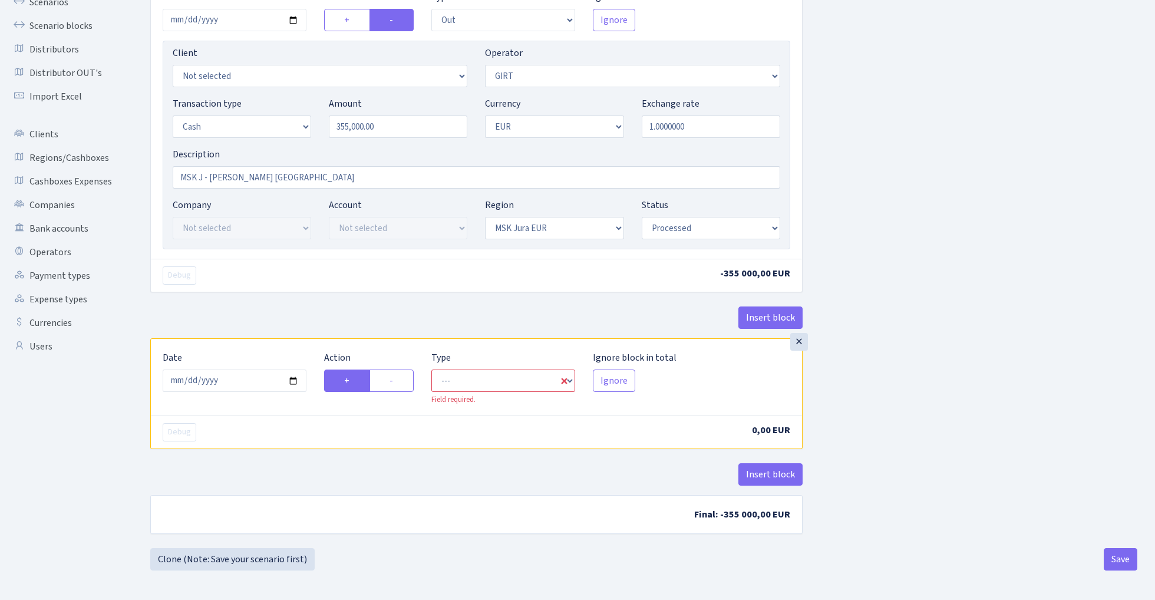
scroll to position [120, 0]
click at [243, 383] on input "2025-08-29" at bounding box center [235, 381] width 144 height 22
type input "[DATE]"
click at [303, 335] on div "Insert block" at bounding box center [476, 323] width 653 height 32
click at [401, 382] on label "-" at bounding box center [392, 381] width 44 height 22
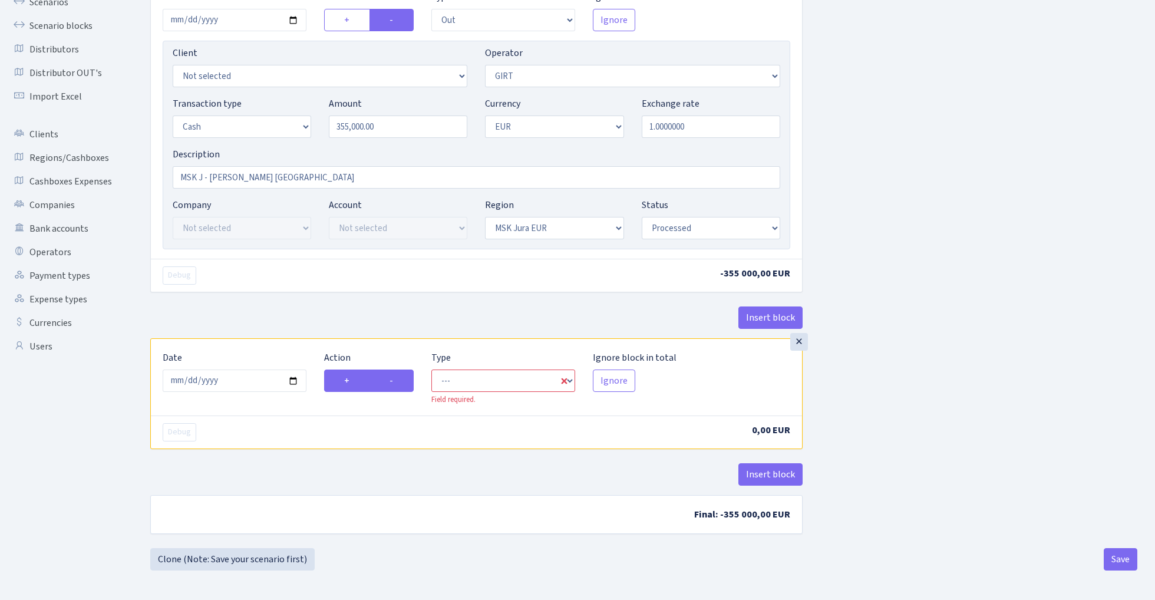
click at [397, 381] on input "-" at bounding box center [394, 378] width 8 height 8
radio input "true"
radio input "false"
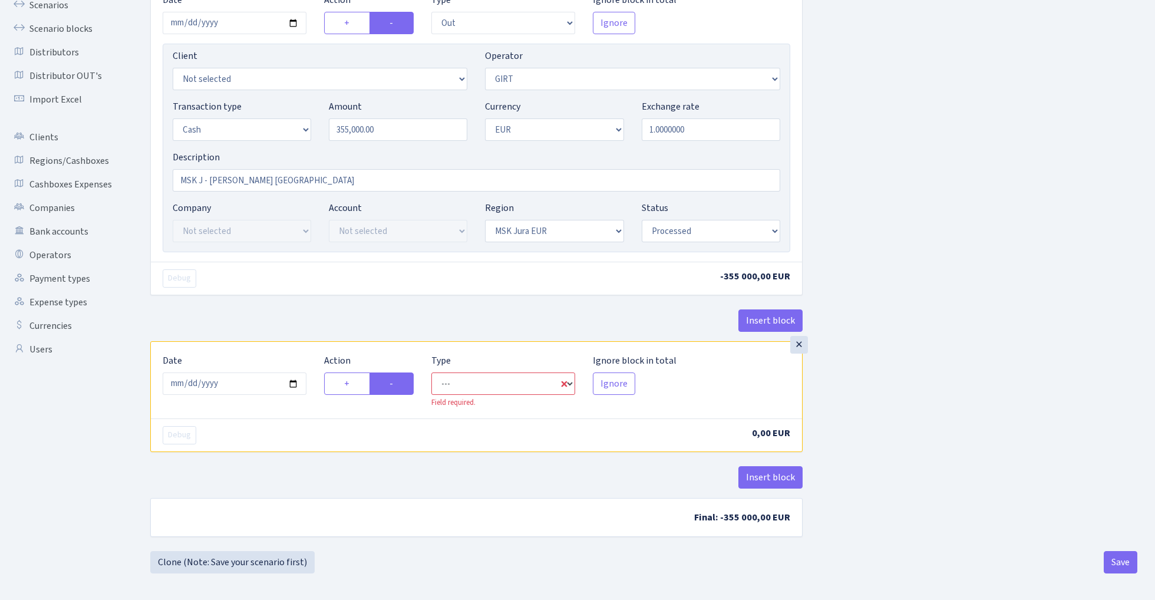
select select "commission"
select select "7"
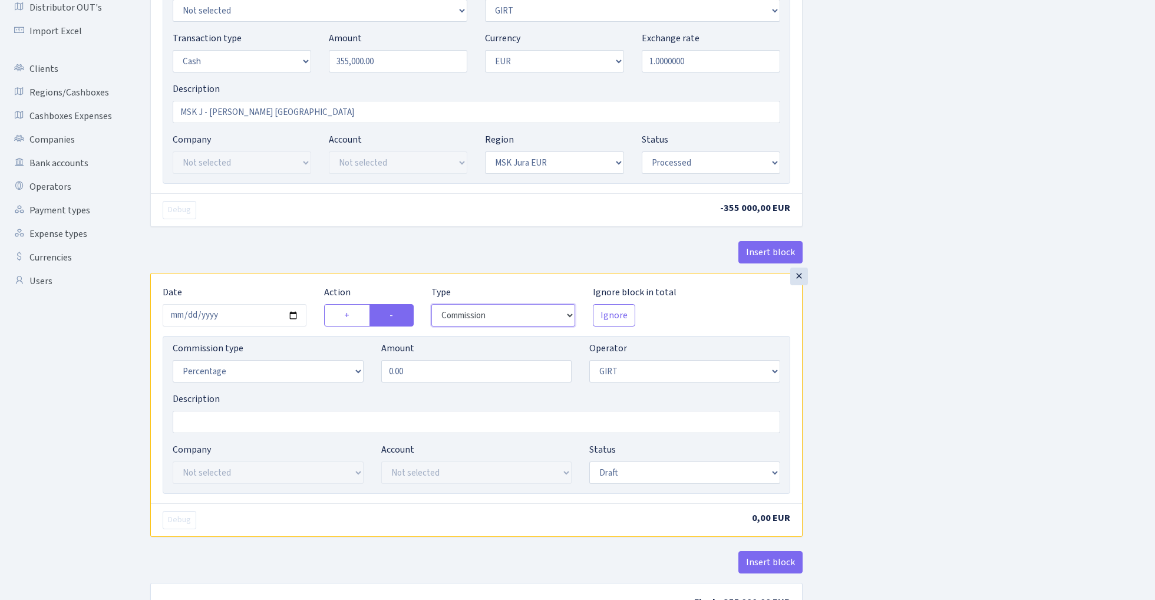
scroll to position [185, 0]
click at [448, 372] on input "0.00" at bounding box center [476, 371] width 191 height 22
type input "0.20"
click at [968, 338] on div "Insert block × Date 2025-08-26 Action + - Type --- In Out Commission Field requ…" at bounding box center [643, 258] width 1005 height 756
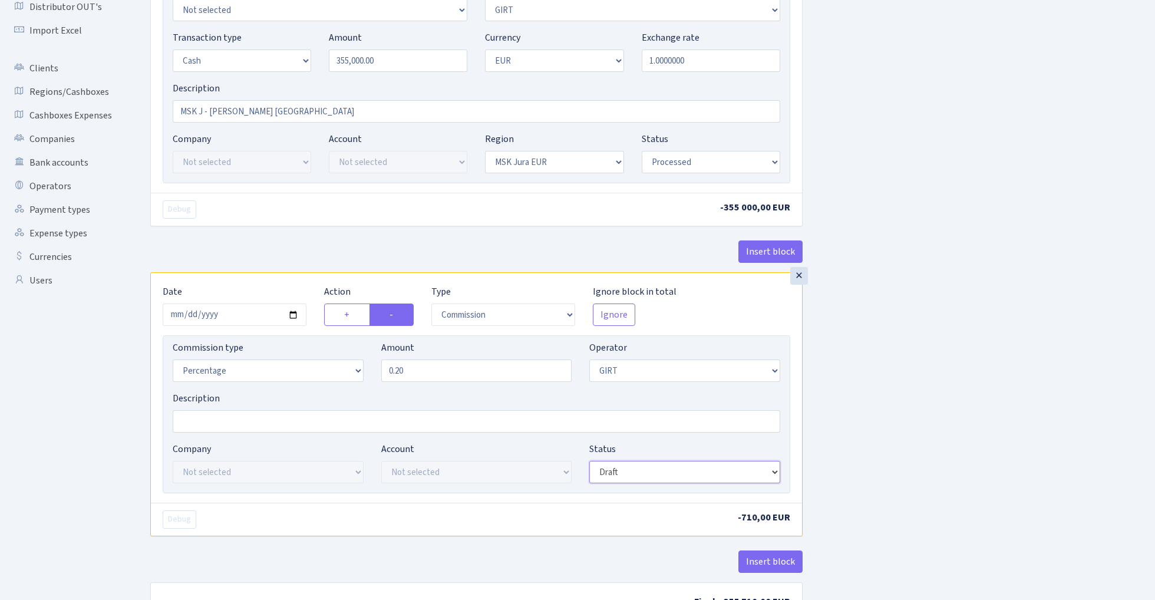
select select "processed"
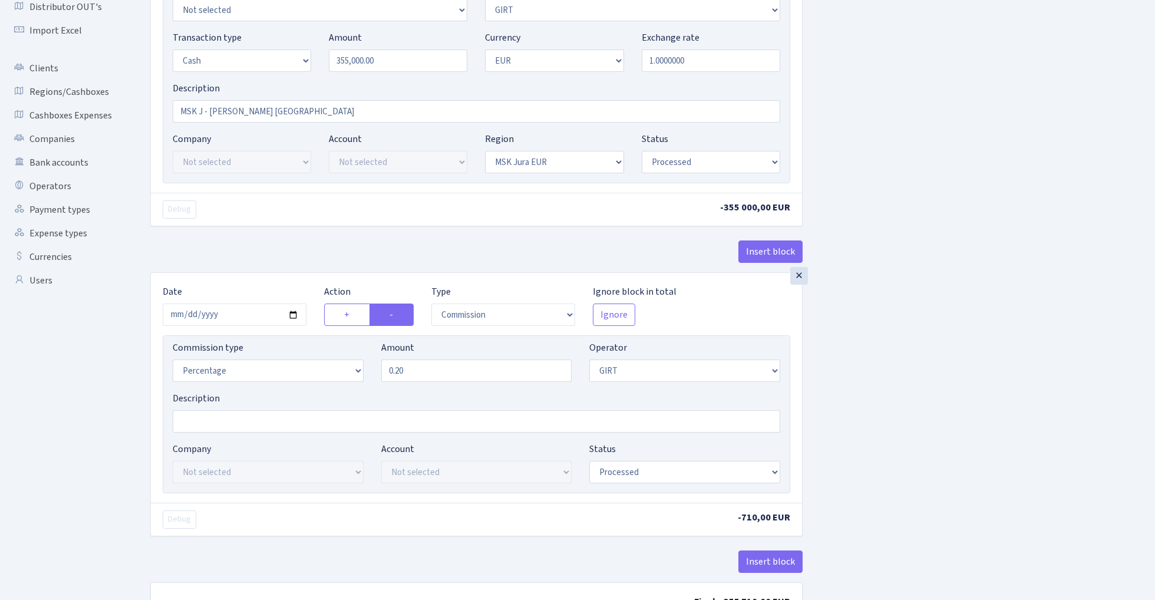
click at [904, 411] on div "Insert block × Date 2025-08-26 Action + - Type --- In Out Commission Field requ…" at bounding box center [643, 258] width 1005 height 756
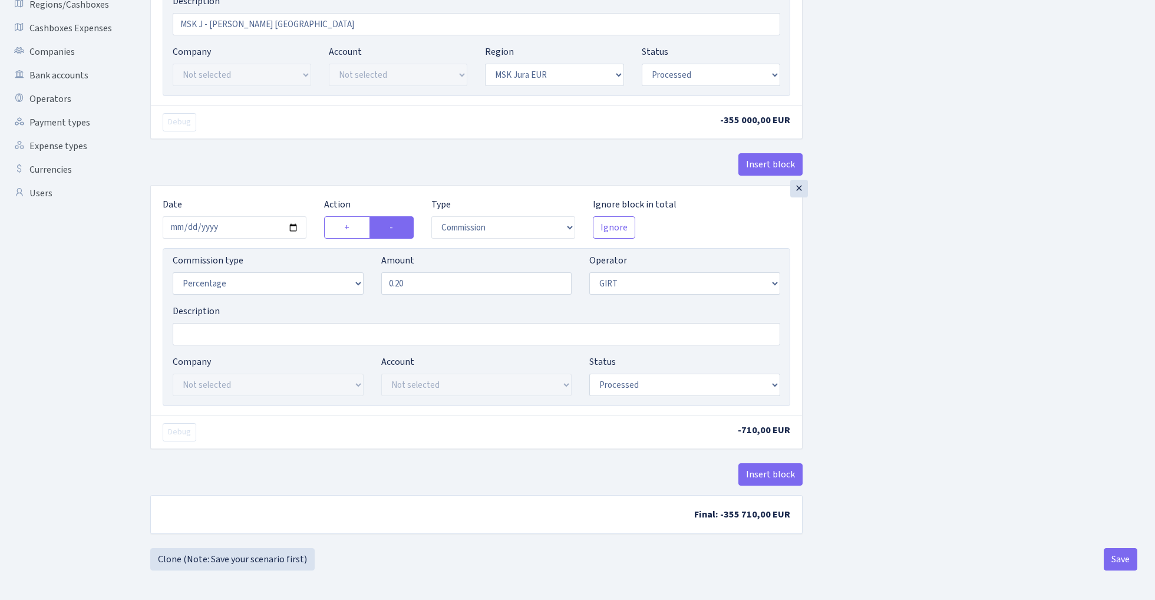
scroll to position [275, 0]
click at [1113, 562] on button "Save" at bounding box center [1121, 559] width 34 height 22
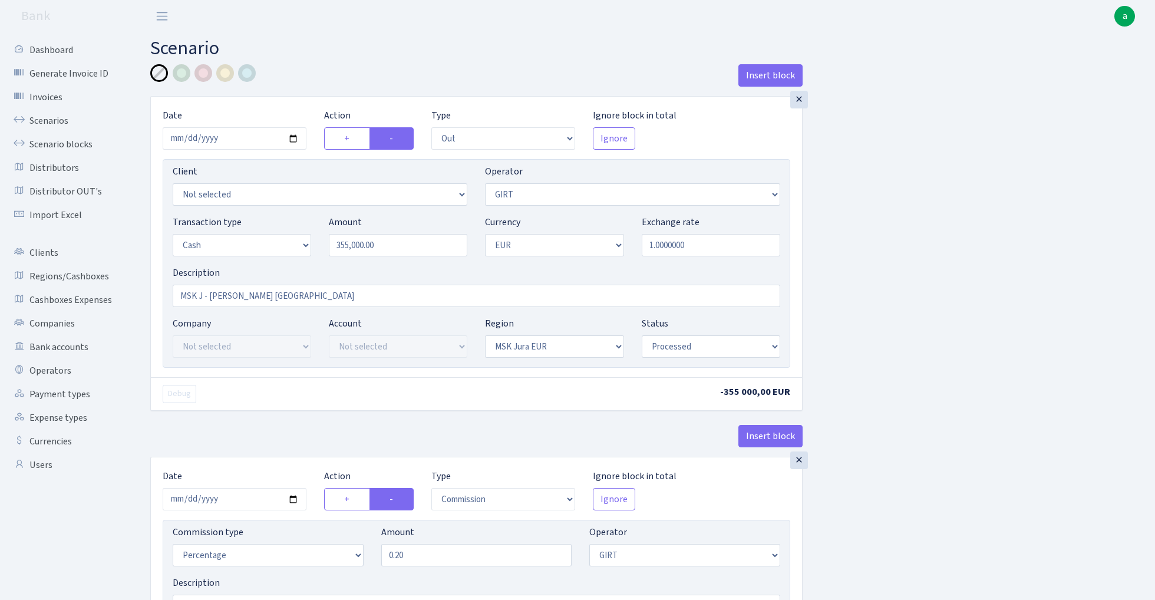
select select "out"
select select "7"
select select "1"
select select "16"
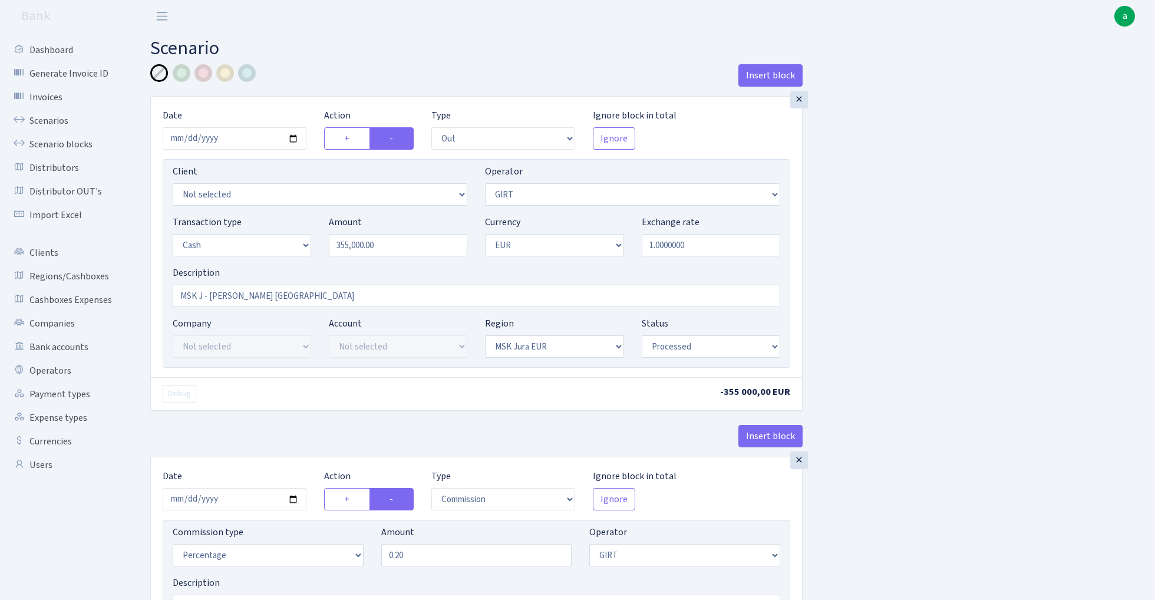
select select "processed"
select select "commission"
select select "7"
select select "processed"
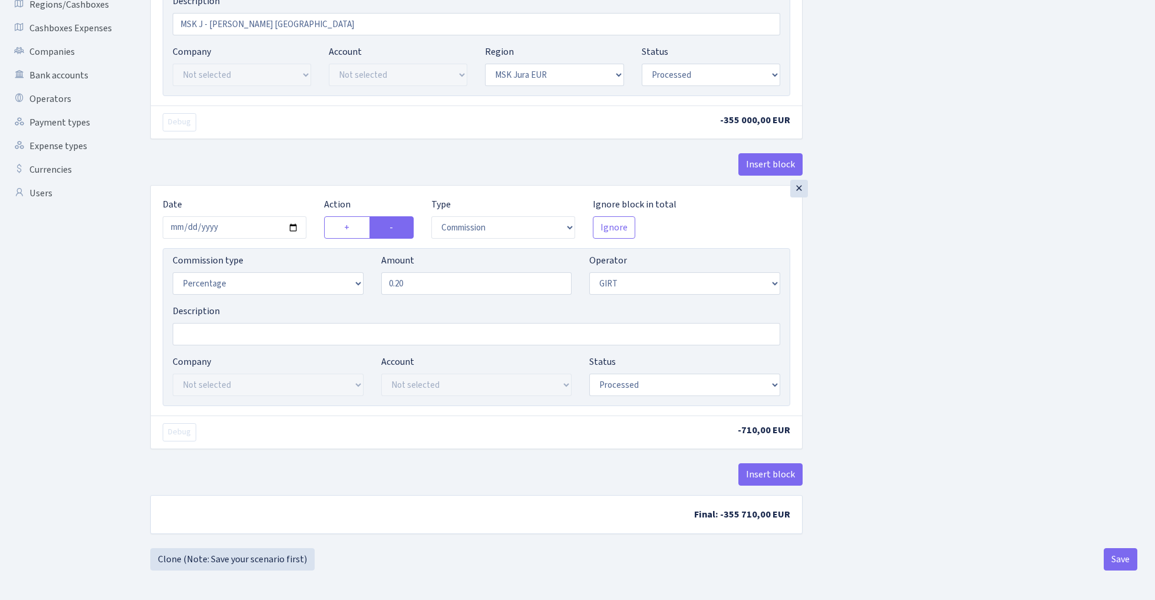
scroll to position [275, 0]
click at [1124, 559] on button "Save" at bounding box center [1121, 559] width 34 height 22
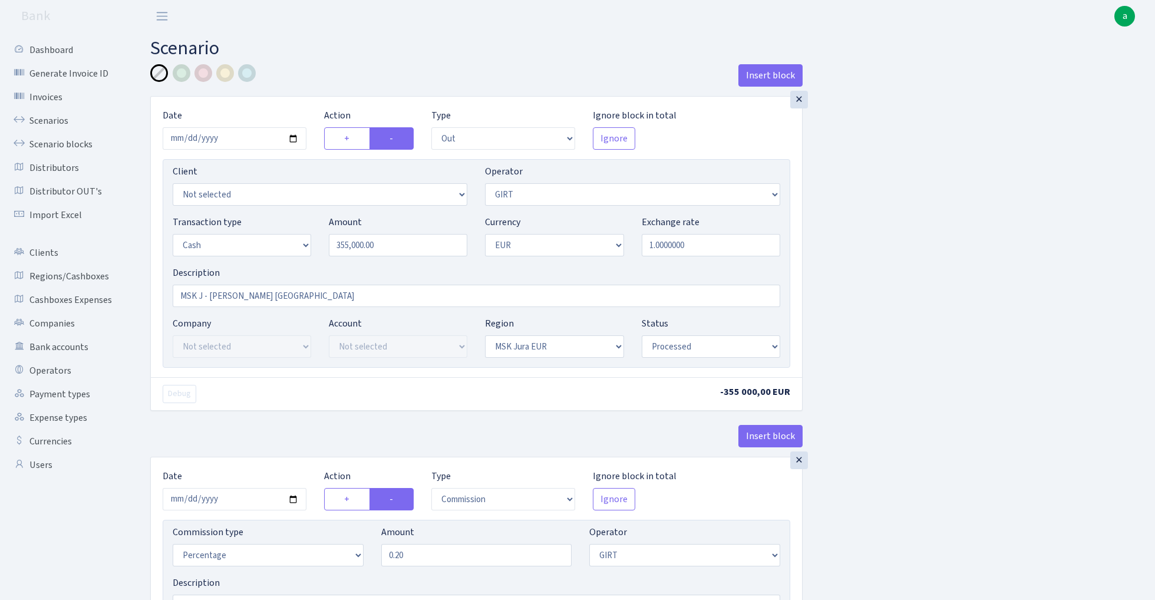
select select "out"
select select "7"
select select "1"
select select "16"
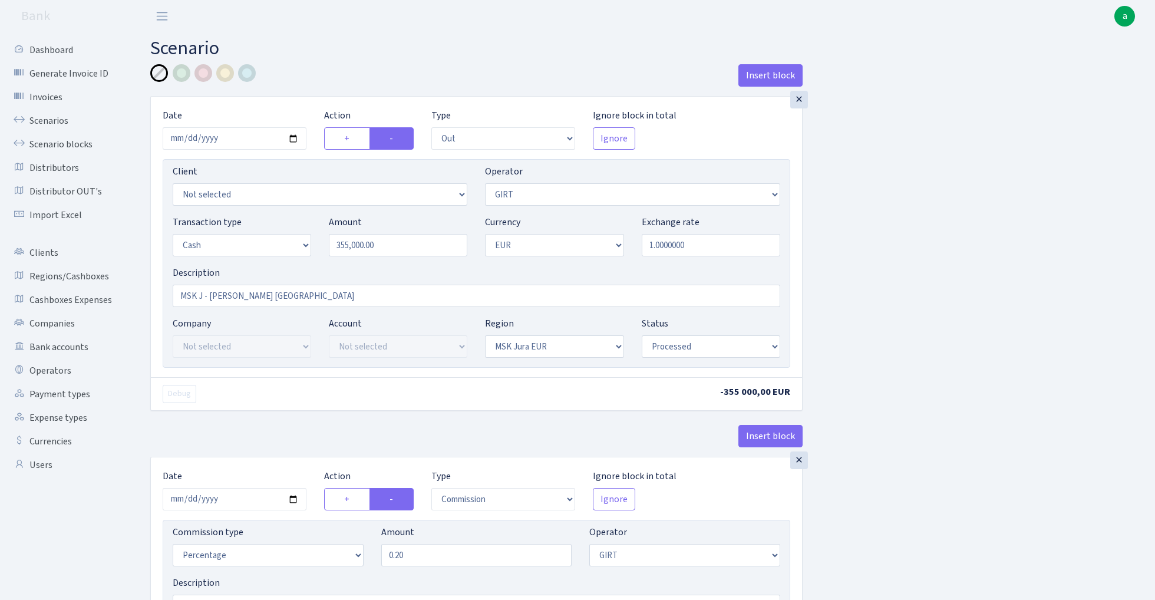
select select "processed"
select select "commission"
select select "7"
select select "processed"
click at [33, 118] on link "Scenarios" at bounding box center [65, 121] width 118 height 24
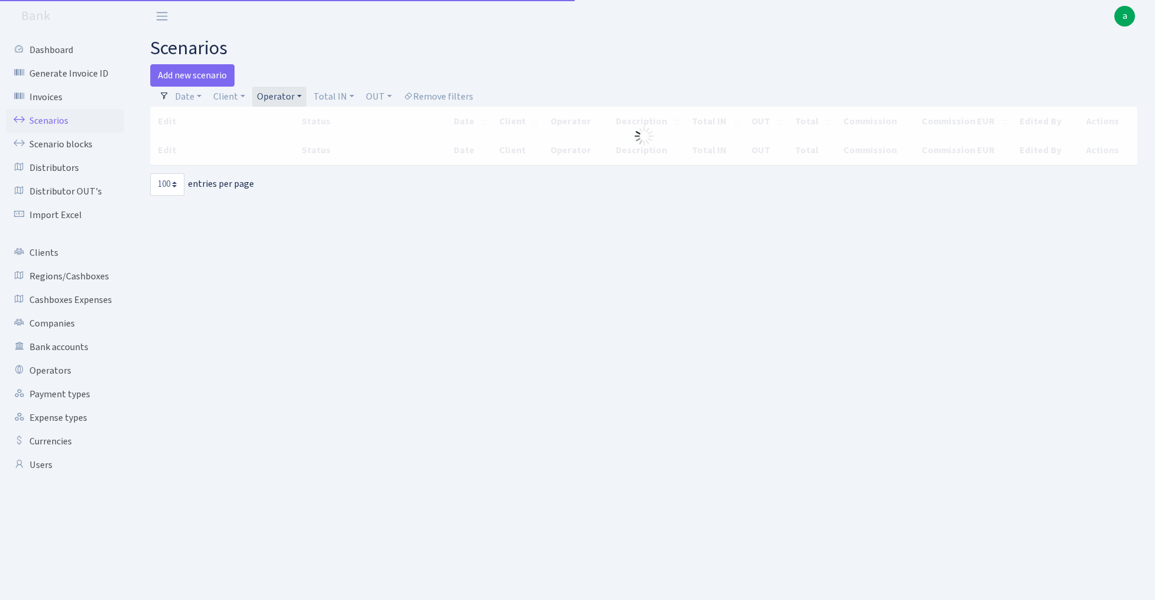
select select "100"
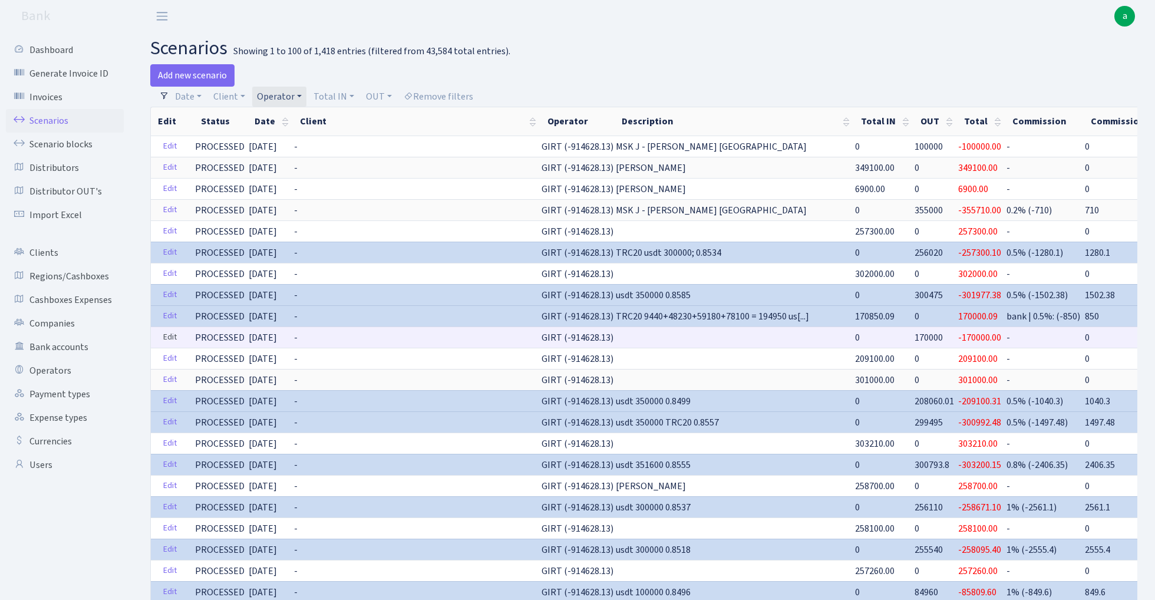
click at [170, 336] on link "Edit" at bounding box center [170, 337] width 24 height 18
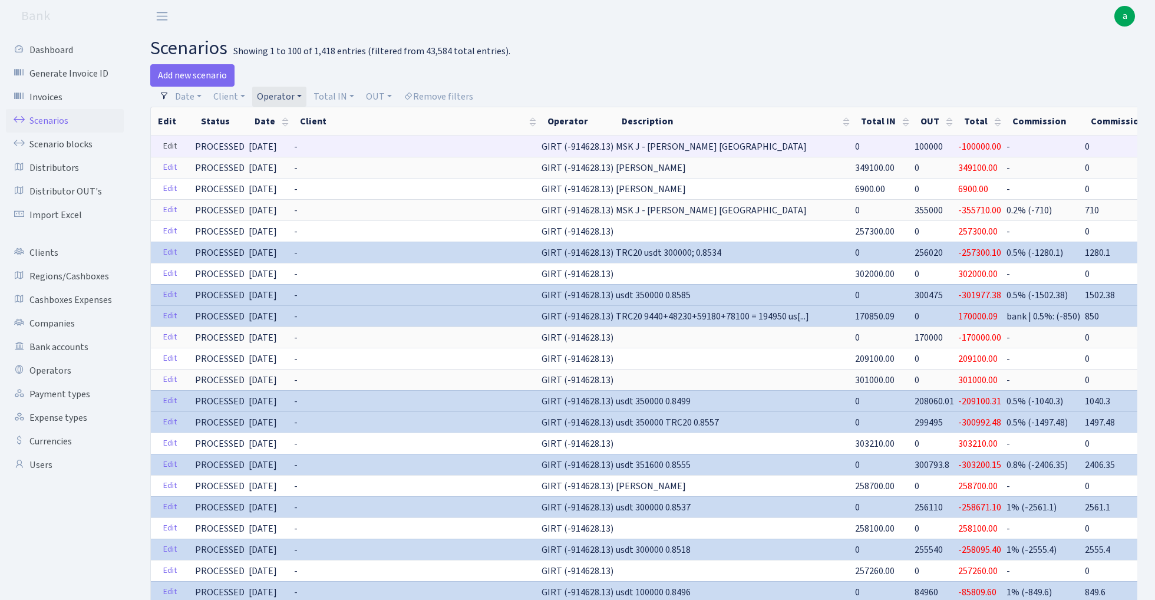
click at [166, 147] on link "Edit" at bounding box center [170, 146] width 24 height 18
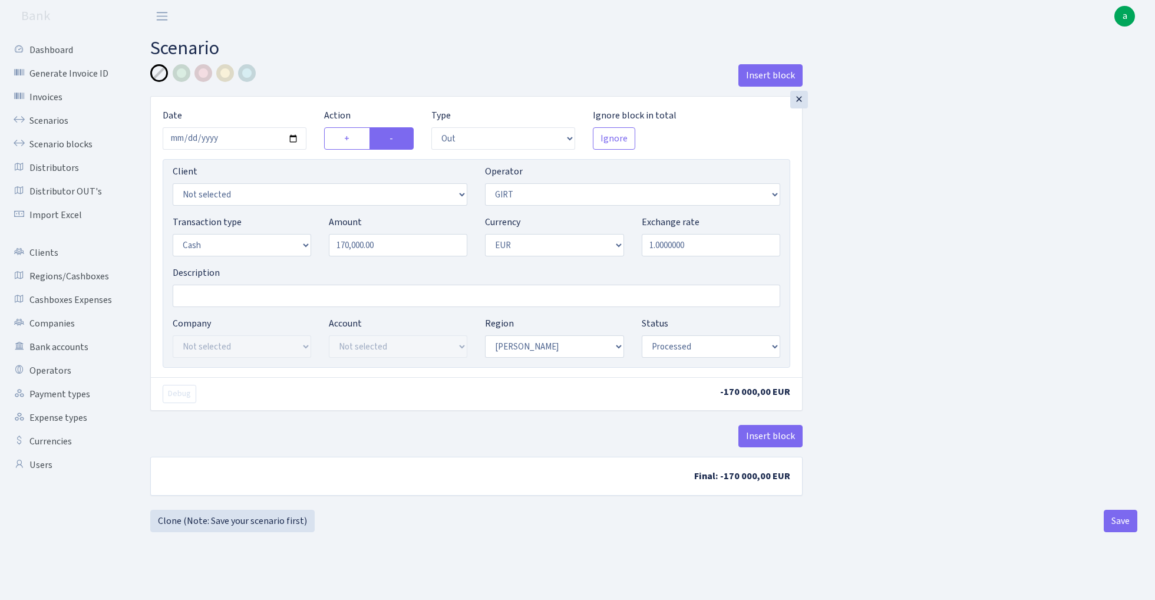
select select "out"
select select "7"
select select "1"
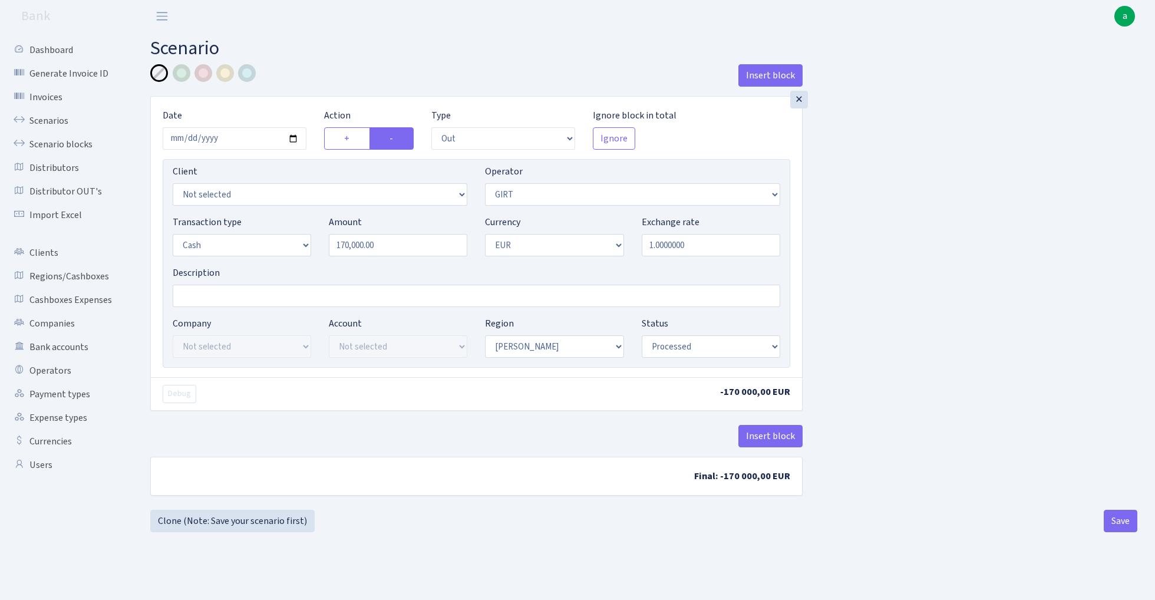
select select "processed"
select select "out"
select select "7"
select select "1"
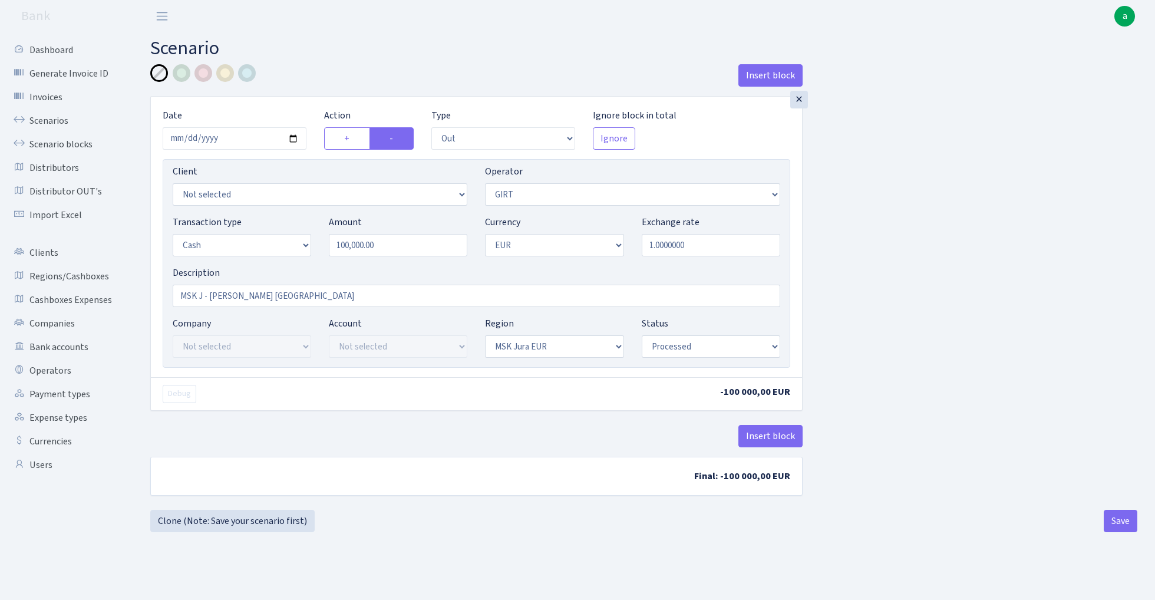
select select "16"
select select "processed"
click at [769, 437] on button "Insert block" at bounding box center [771, 436] width 64 height 22
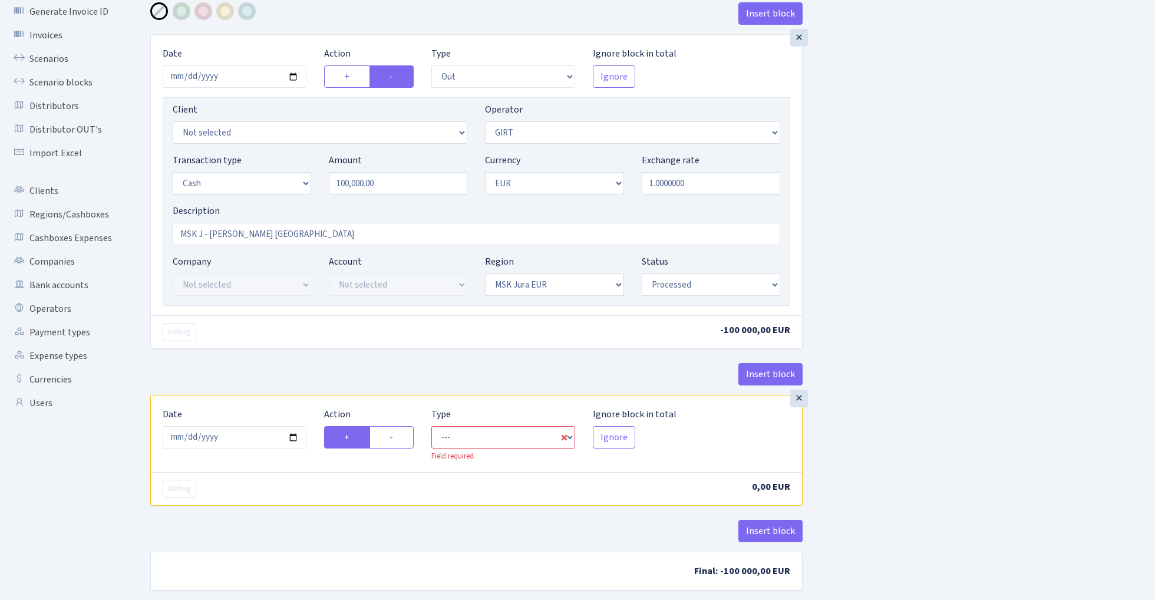
scroll to position [86, 0]
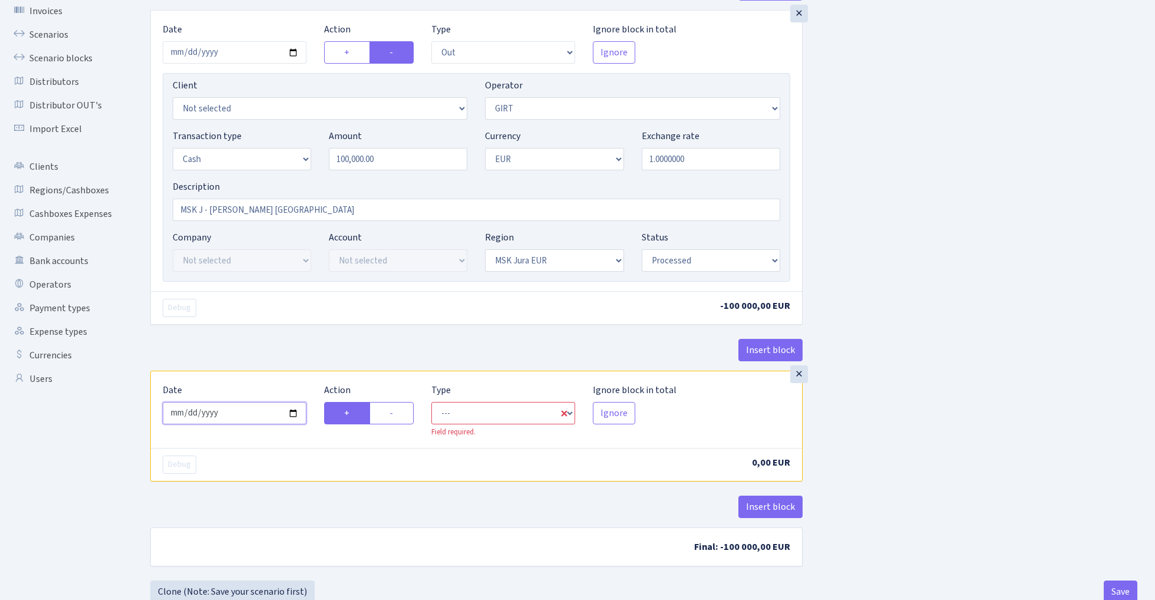
click at [242, 414] on input "2025-08-29" at bounding box center [235, 413] width 144 height 22
type input "2025-08-28"
click at [337, 341] on div "Insert block" at bounding box center [476, 355] width 653 height 32
click at [396, 414] on label "-" at bounding box center [392, 413] width 44 height 22
click at [396, 414] on input "-" at bounding box center [394, 410] width 8 height 8
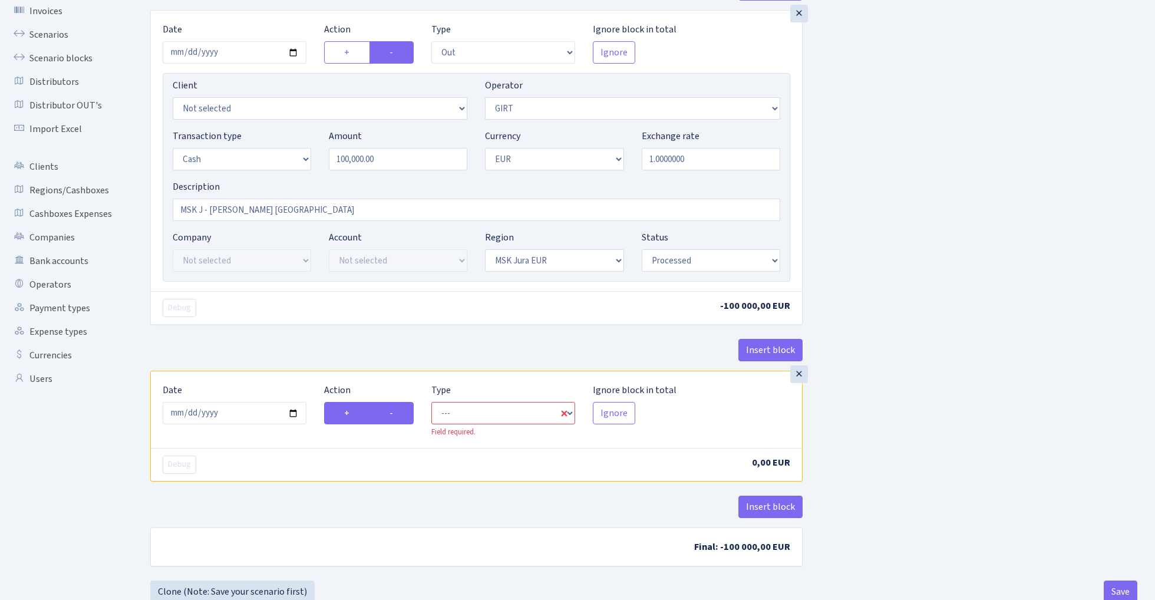
radio input "true"
radio input "false"
select select "commission"
select select "7"
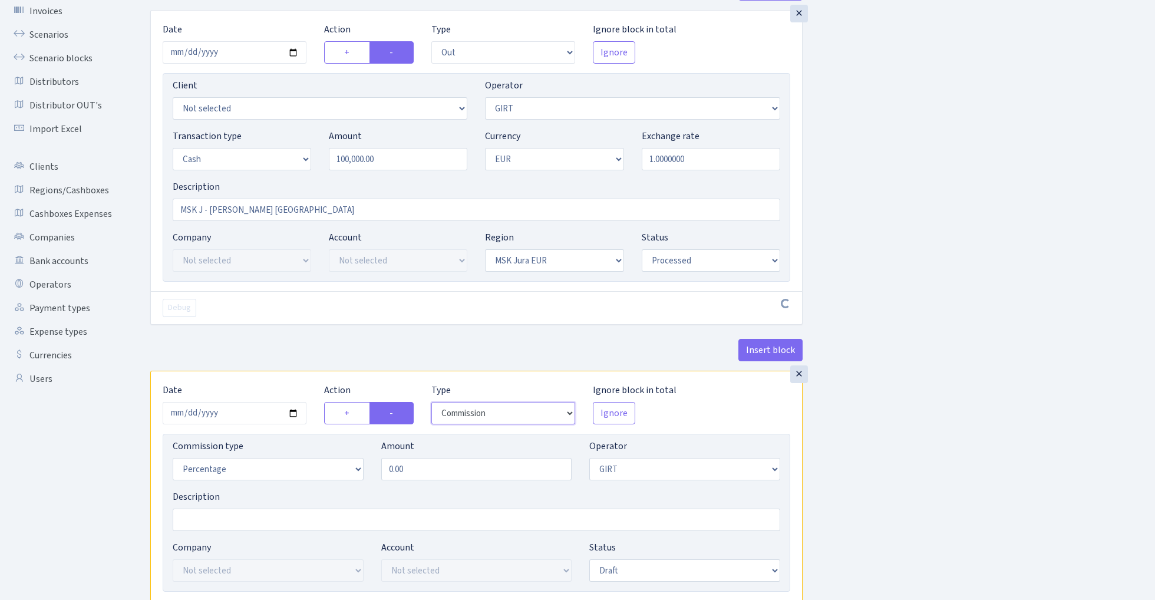
scroll to position [135, 0]
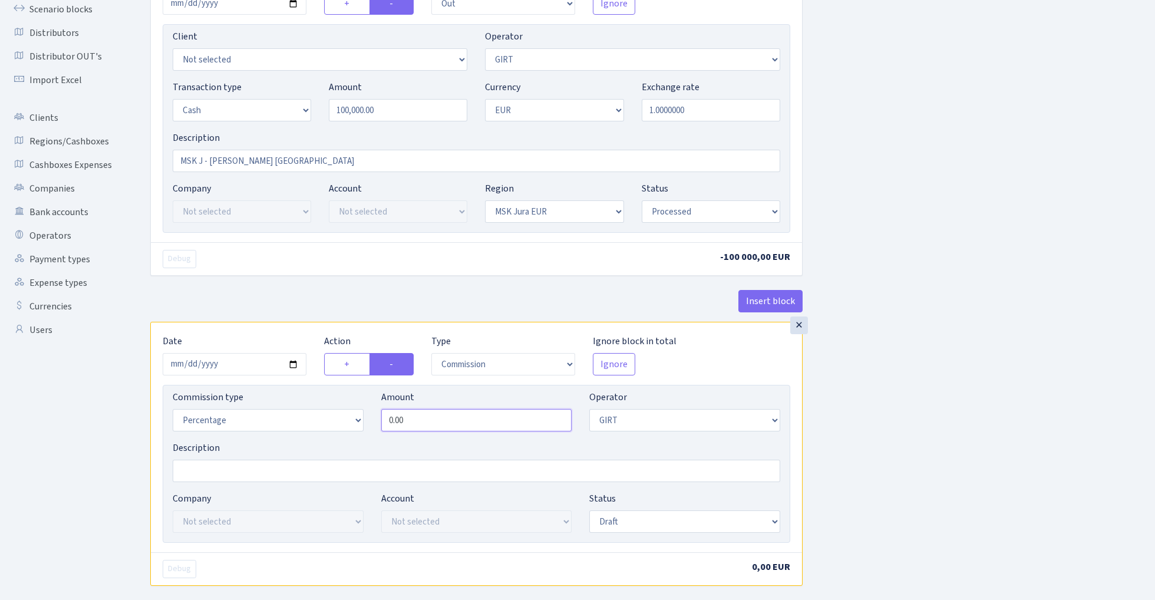
click at [442, 423] on input "0.00" at bounding box center [476, 420] width 191 height 22
type input "0.20"
click at [960, 374] on div "Insert block × Date [DATE] Action + - Type --- In Out Commission Field required…" at bounding box center [643, 307] width 1005 height 756
select select "processed"
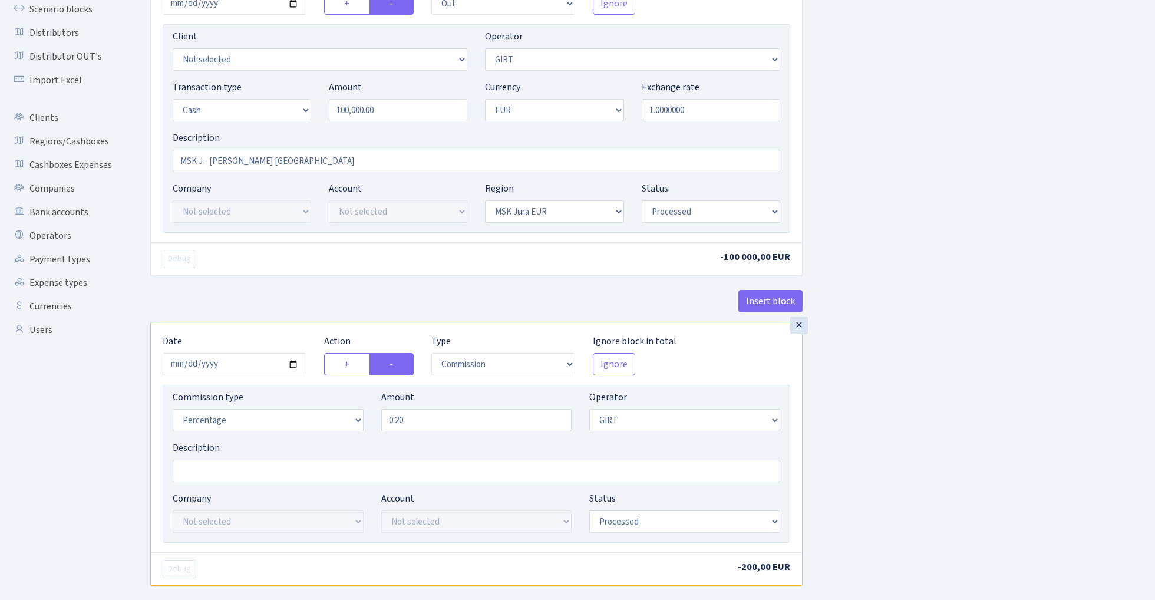
click at [914, 419] on div "Insert block × Date [DATE] Action + - Type --- In Out Commission Field required…" at bounding box center [643, 307] width 1005 height 756
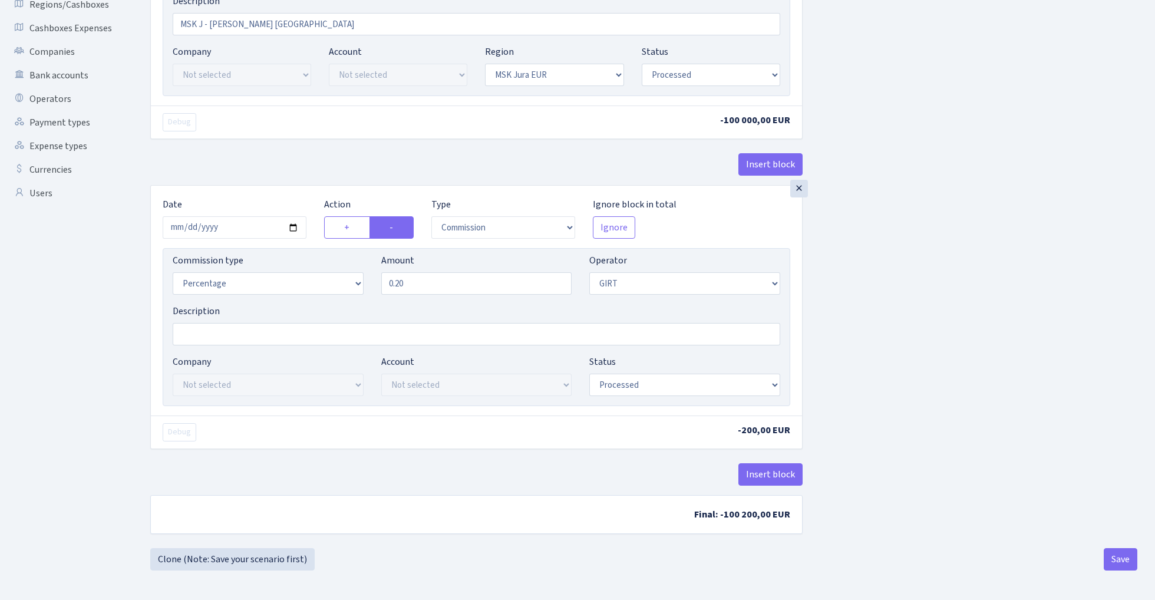
scroll to position [275, 0]
click at [1117, 558] on button "Save" at bounding box center [1121, 559] width 34 height 22
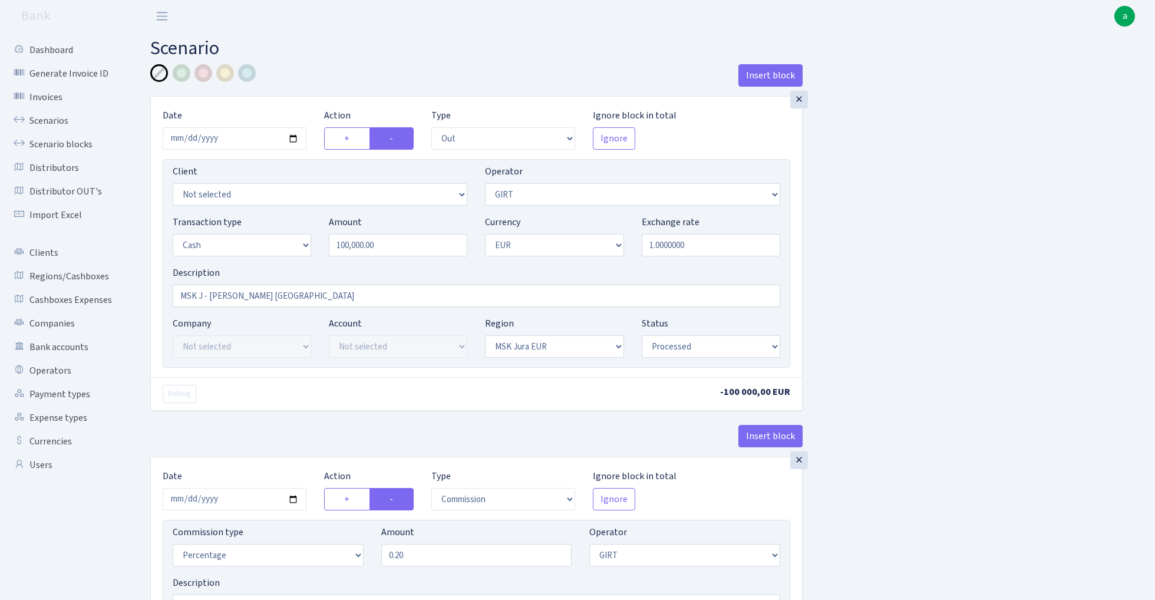
select select "out"
select select "7"
select select "1"
select select "16"
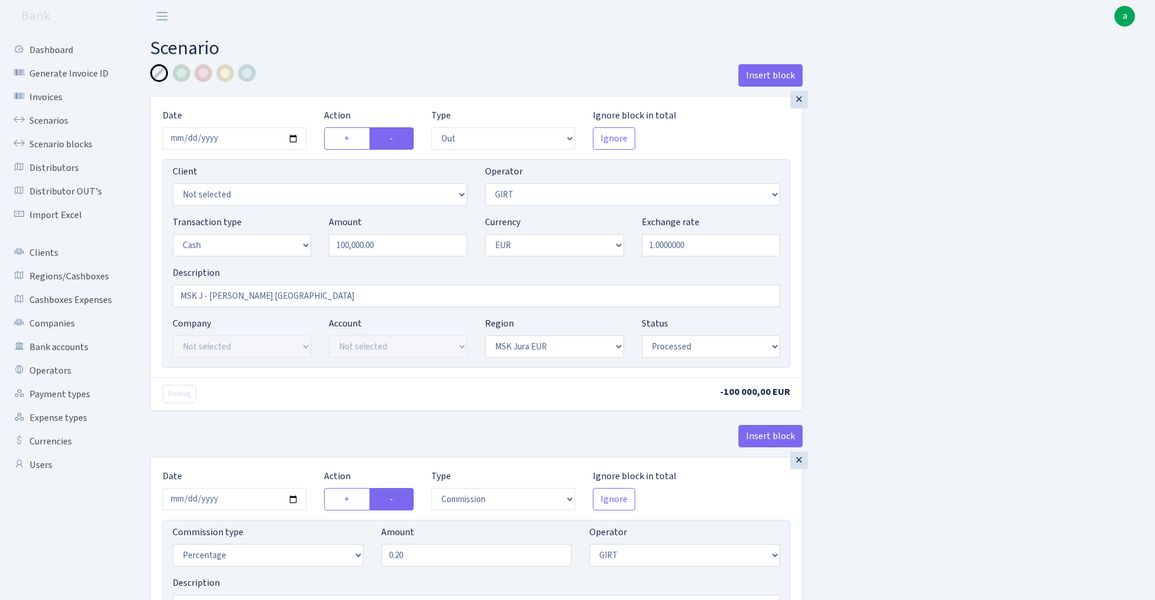
select select "processed"
select select "commission"
select select "7"
select select "processed"
click at [45, 121] on link "Scenarios" at bounding box center [65, 121] width 118 height 24
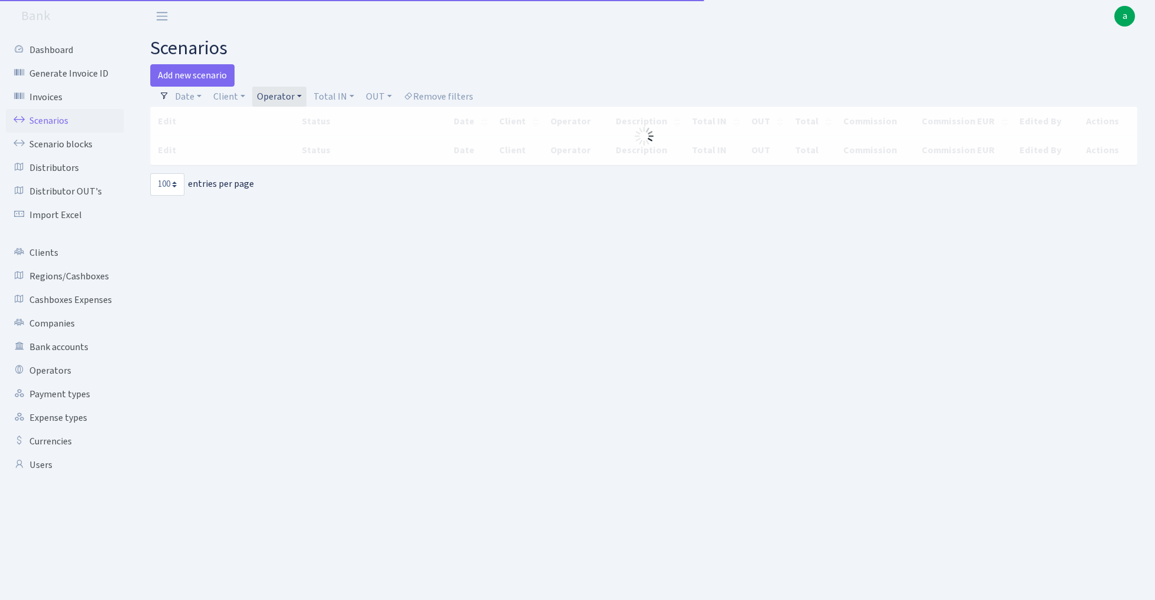
select select "100"
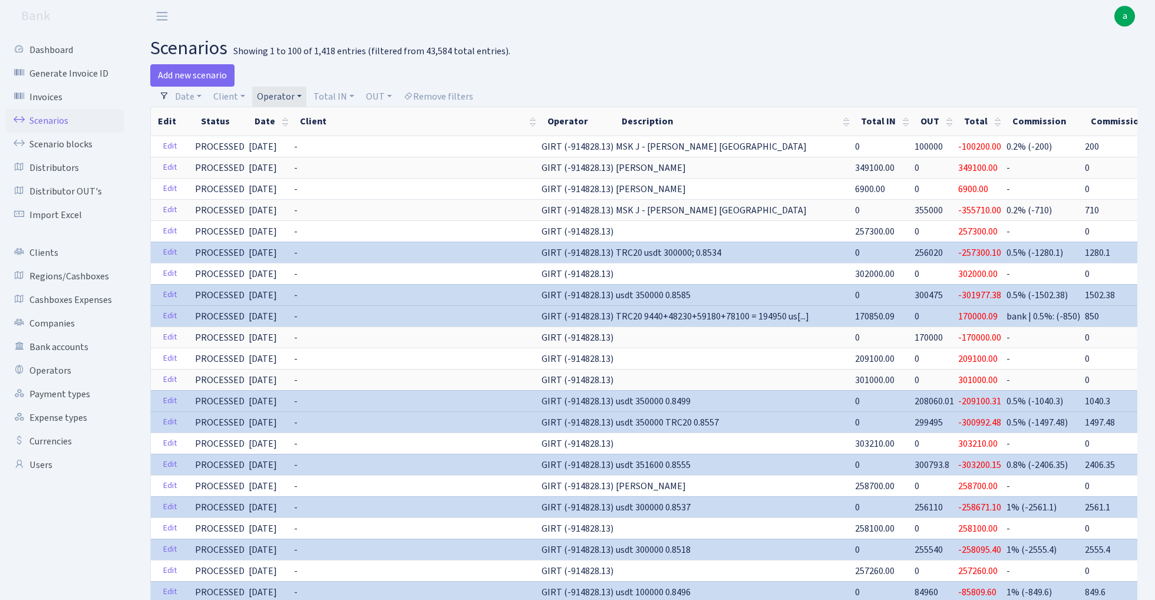
click at [289, 95] on link "Operator" at bounding box center [279, 97] width 54 height 20
click at [290, 142] on input "search" at bounding box center [299, 139] width 87 height 18
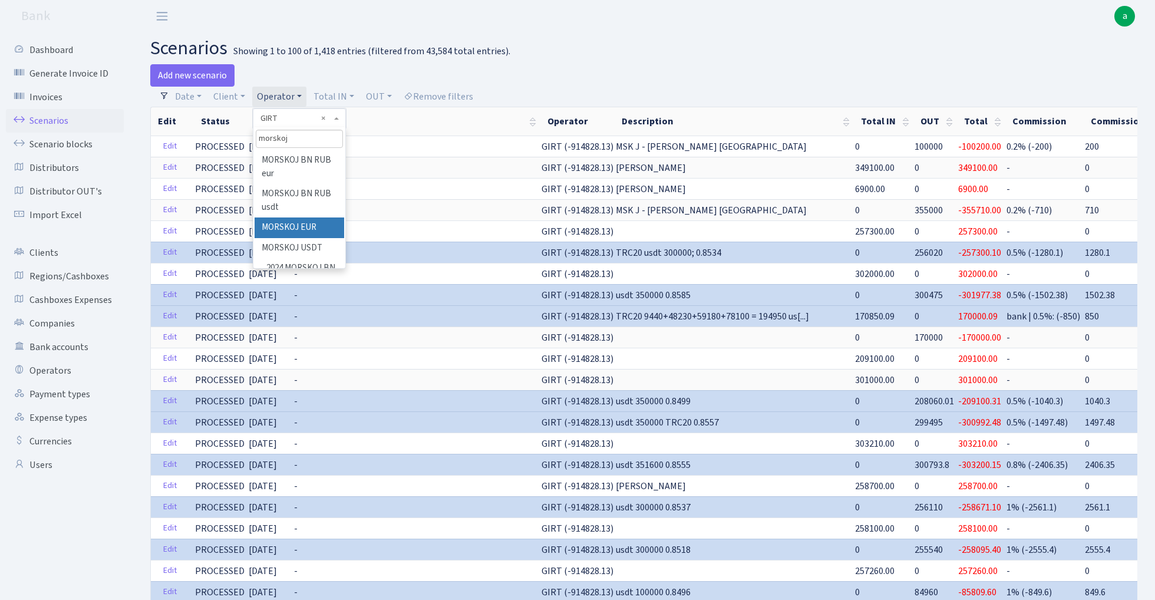
type input "morskoj"
click at [320, 225] on li "MORSKOJ EUR" at bounding box center [299, 228] width 89 height 21
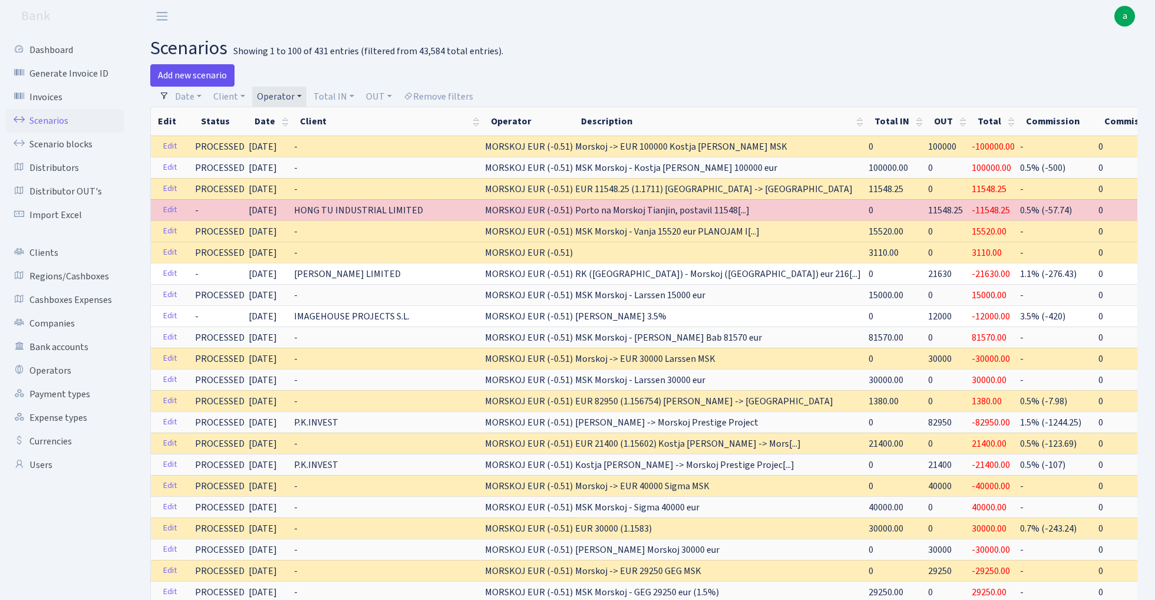
click at [210, 75] on link "Add new scenario" at bounding box center [192, 75] width 84 height 22
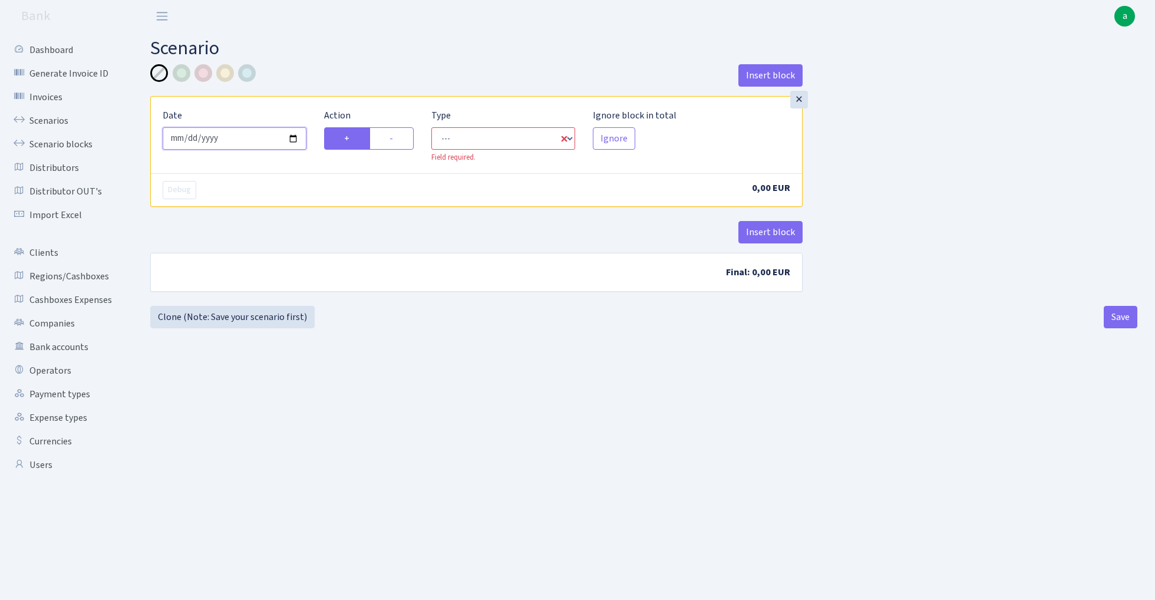
click at [231, 140] on input "[DATE]" at bounding box center [235, 138] width 144 height 22
type input "[DATE]"
click at [437, 42] on h2 "Scenario" at bounding box center [643, 48] width 987 height 22
click at [401, 139] on label "-" at bounding box center [392, 138] width 44 height 22
click at [397, 139] on input "-" at bounding box center [394, 135] width 8 height 8
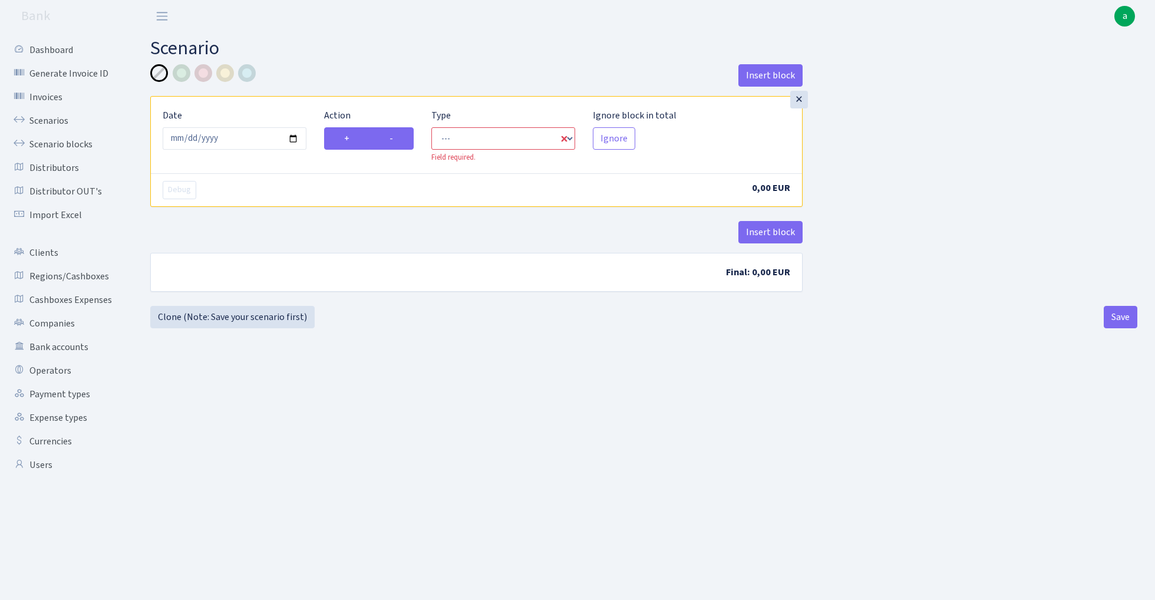
radio input "true"
radio input "false"
select select "out"
select select "1"
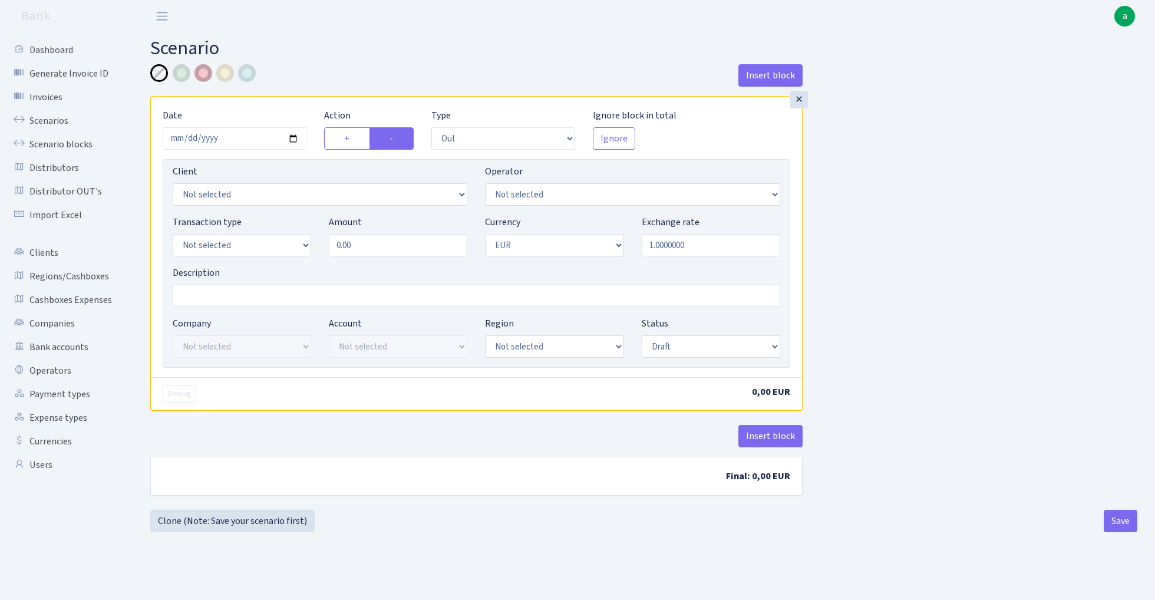
click at [203, 74] on div at bounding box center [204, 73] width 18 height 18
select select "7"
select select "1"
click at [377, 248] on input "0.00" at bounding box center [398, 245] width 139 height 22
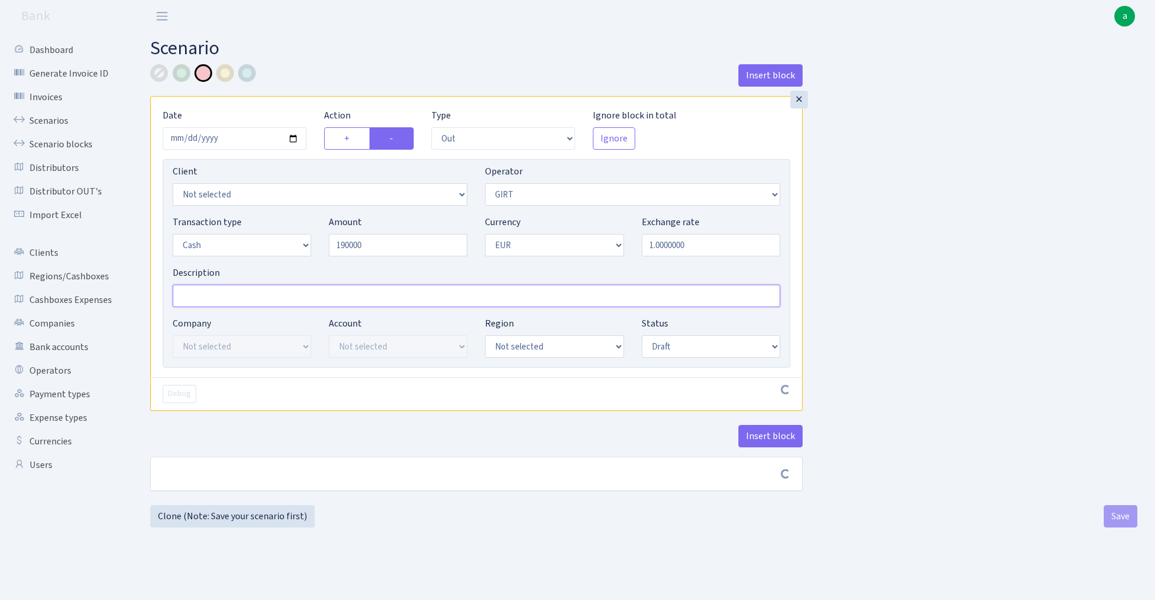
type input "190,000.00"
click at [272, 292] on input "Description" at bounding box center [477, 296] width 608 height 22
type input "MSK morskoj - girt 190k eur"
select select "3"
select select "processed"
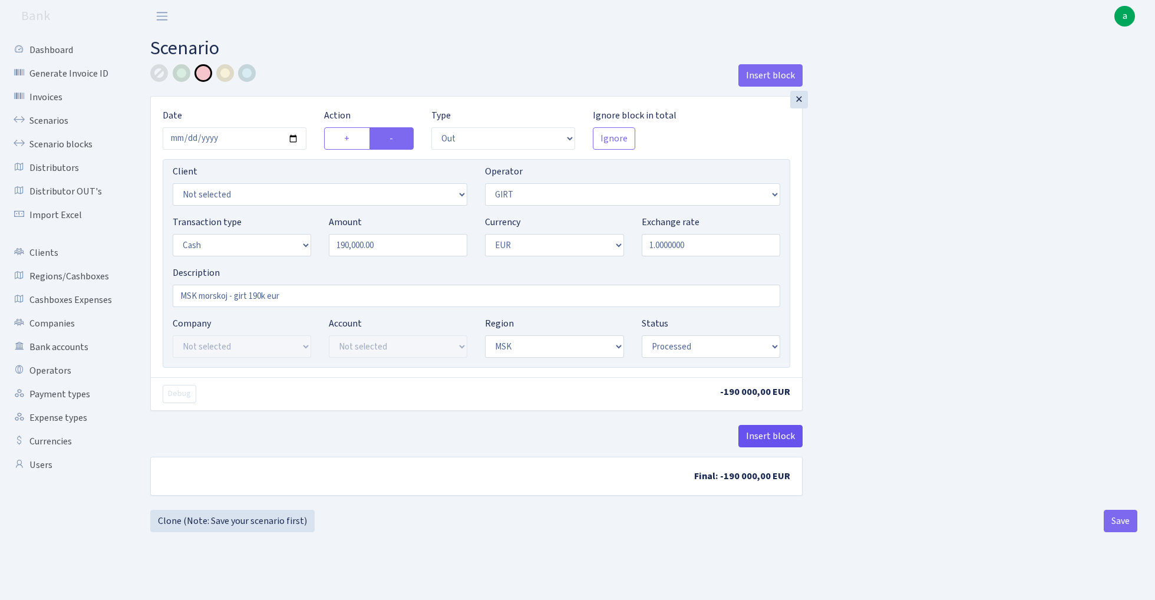
click at [777, 435] on button "Insert block" at bounding box center [771, 436] width 64 height 22
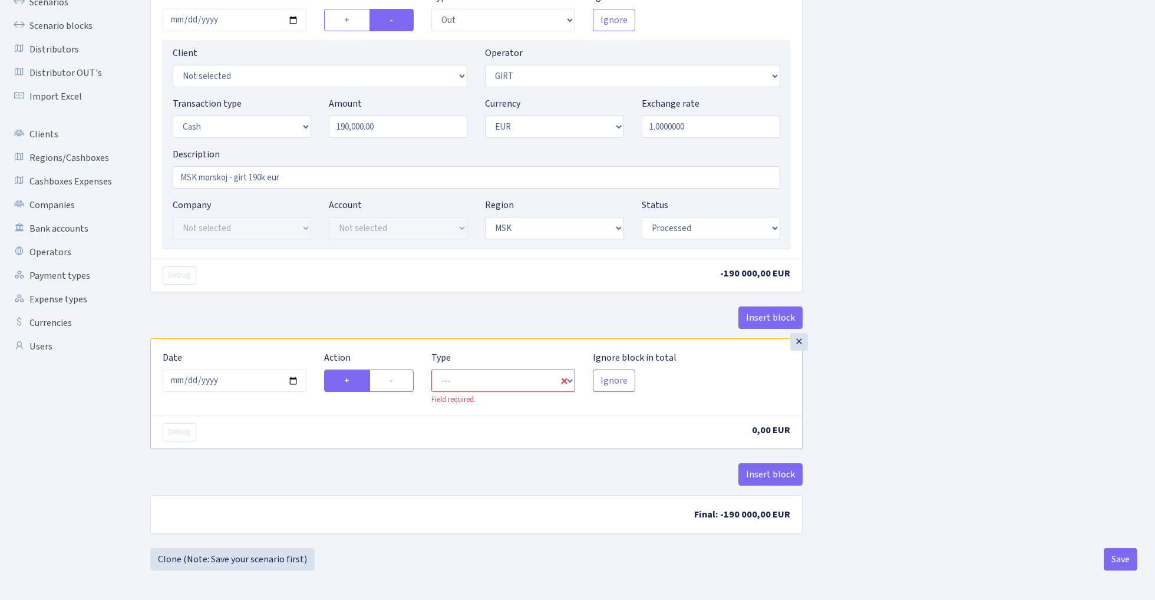
scroll to position [120, 0]
click at [241, 378] on input "2025-08-29" at bounding box center [235, 381] width 144 height 22
type input "[DATE]"
click at [321, 281] on div "Debug" at bounding box center [315, 275] width 322 height 18
click at [402, 380] on label "-" at bounding box center [392, 381] width 44 height 22
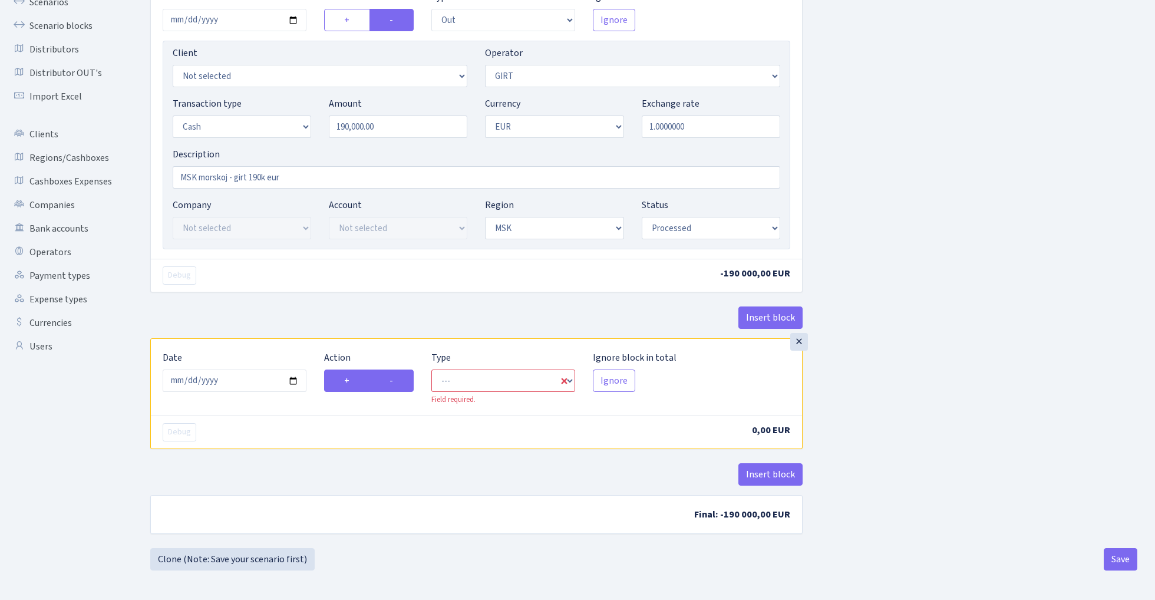
click at [397, 380] on input "-" at bounding box center [394, 378] width 8 height 8
radio input "true"
radio input "false"
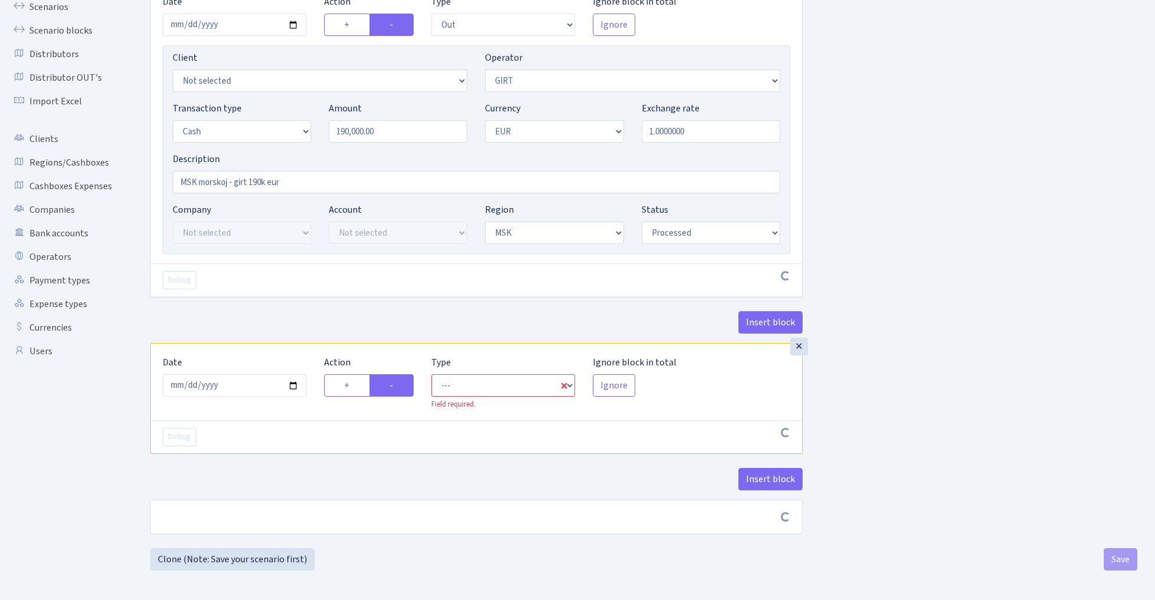
scroll to position [116, 0]
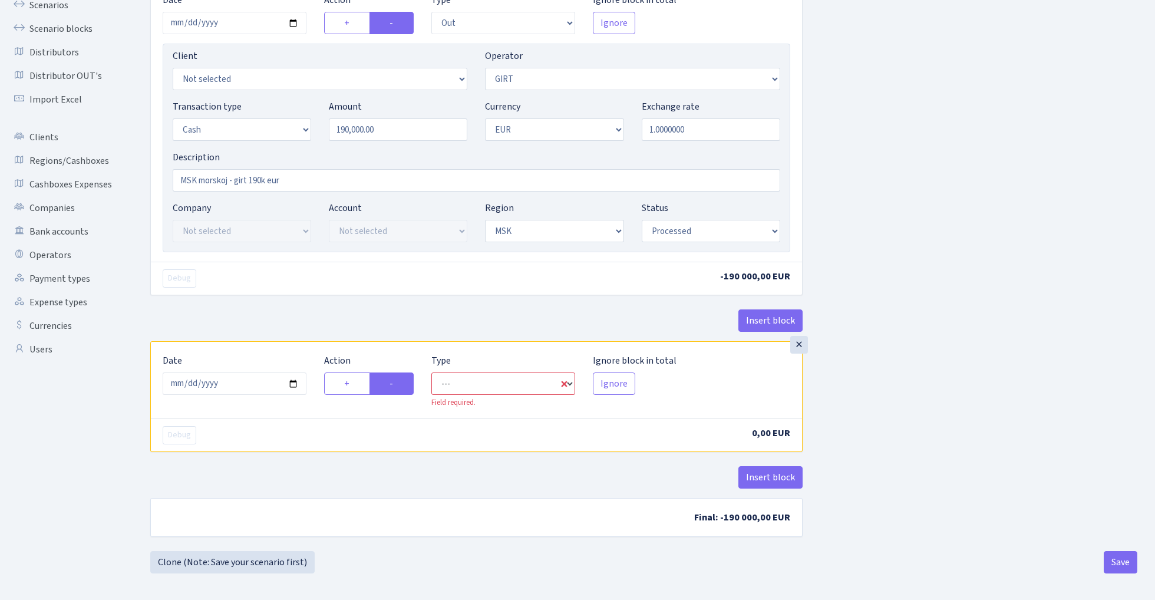
select select "commission"
select select "7"
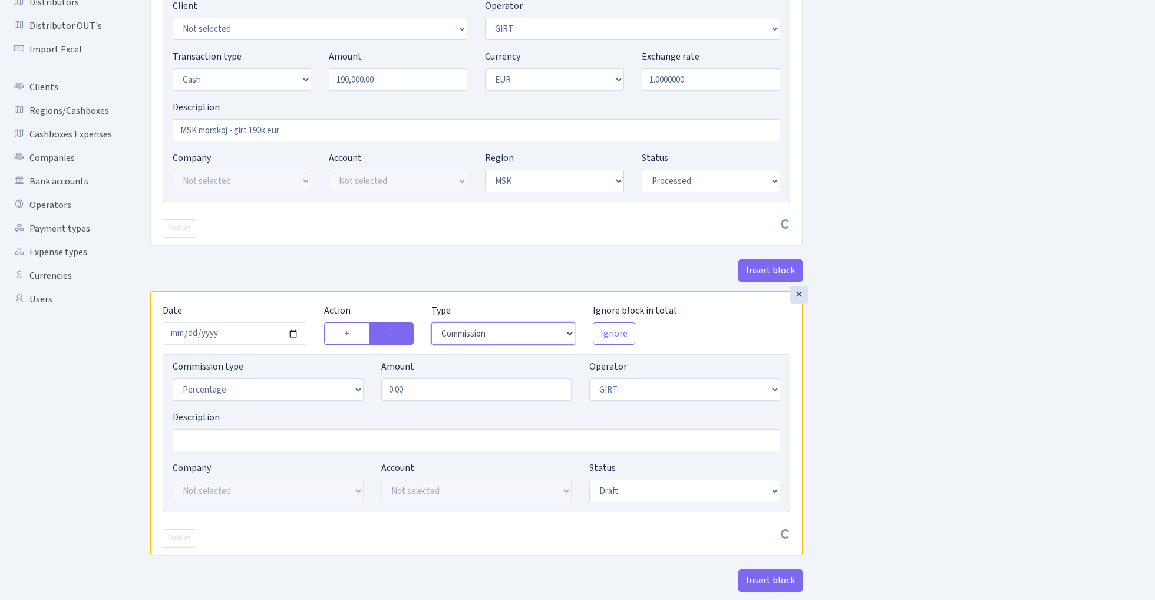
scroll to position [183, 0]
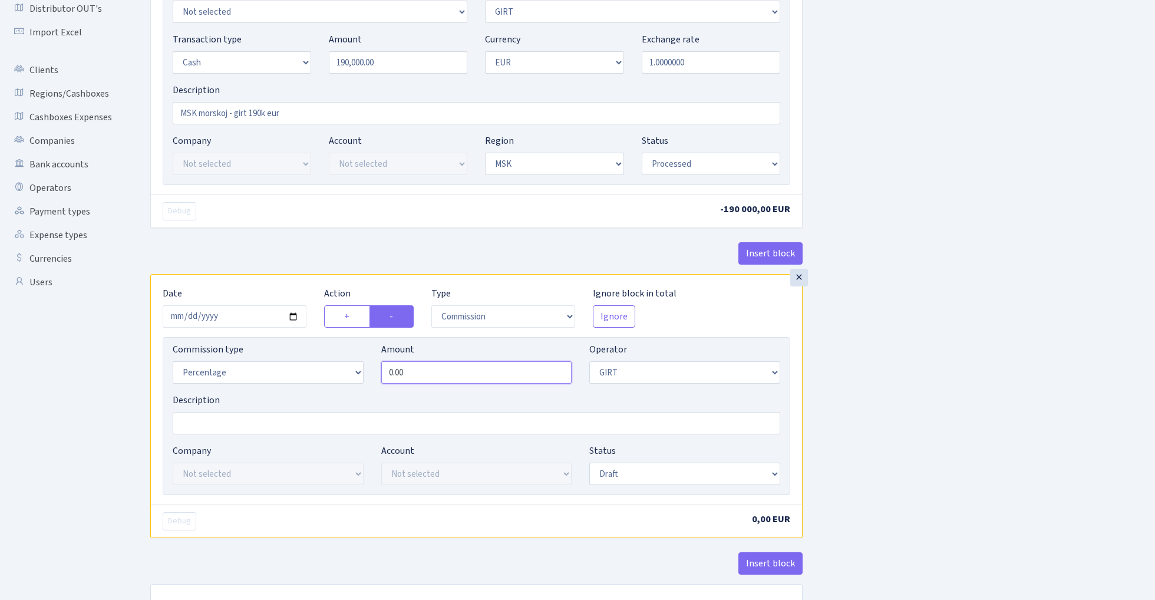
click at [461, 373] on input "0.00" at bounding box center [476, 372] width 191 height 22
type input "0.20"
click at [901, 332] on div "Insert block × Date 2025-08-28 Action + - Type --- In Out Commission Field requ…" at bounding box center [643, 257] width 1005 height 751
select select "processed"
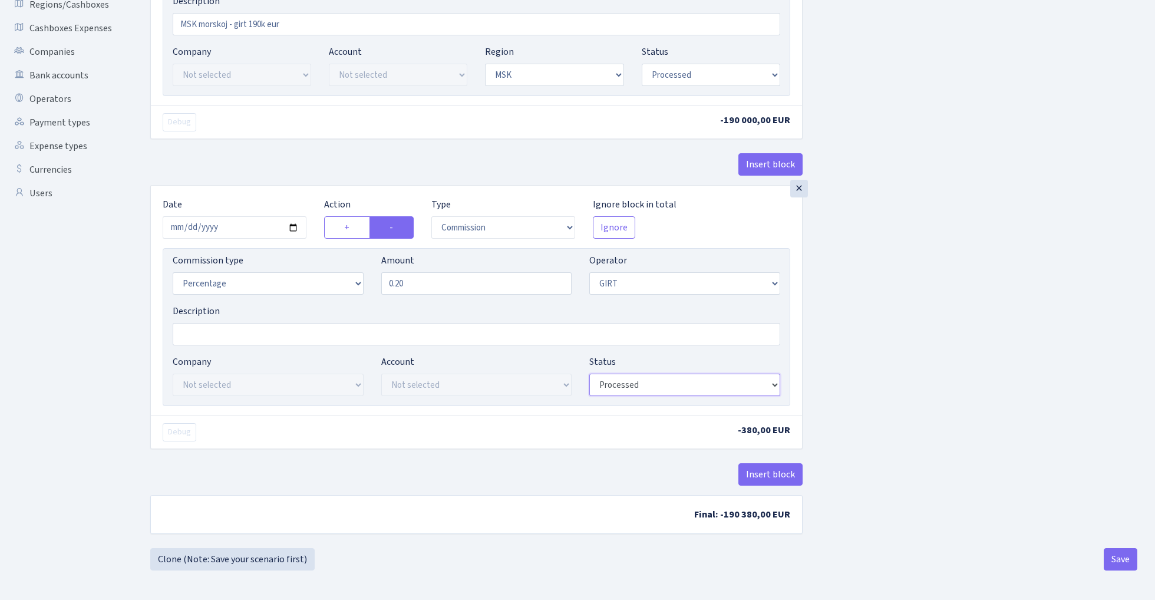
scroll to position [275, 0]
click at [772, 476] on button "Insert block" at bounding box center [771, 474] width 64 height 22
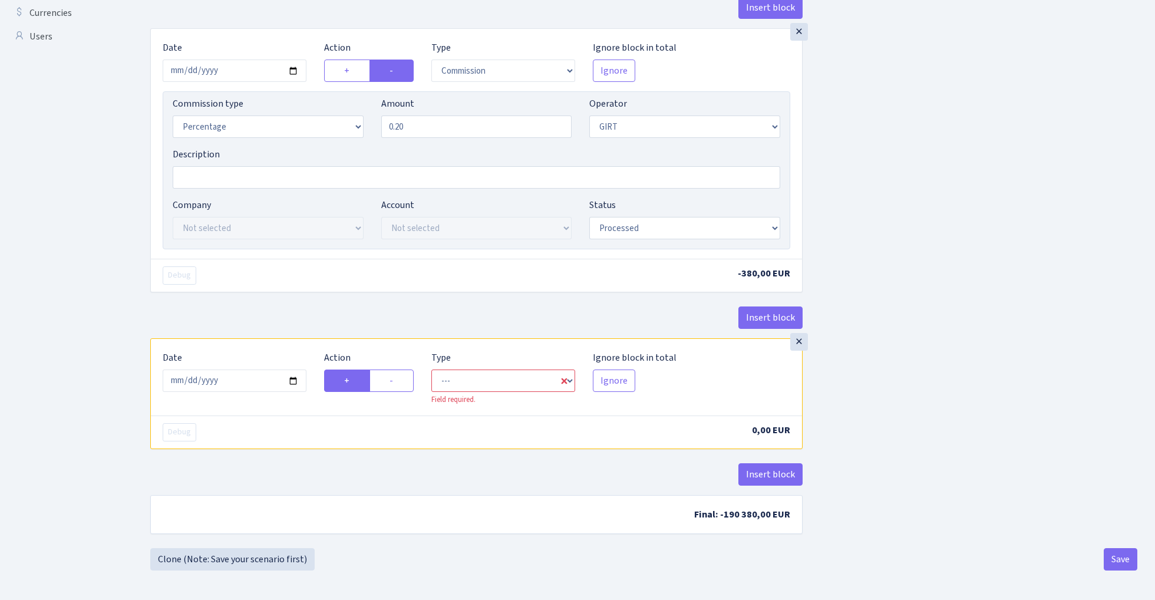
scroll to position [432, 0]
click at [244, 378] on input "2025-08-29" at bounding box center [235, 381] width 144 height 22
type input "[DATE]"
click at [314, 313] on div "Insert block" at bounding box center [476, 323] width 653 height 32
select select "in"
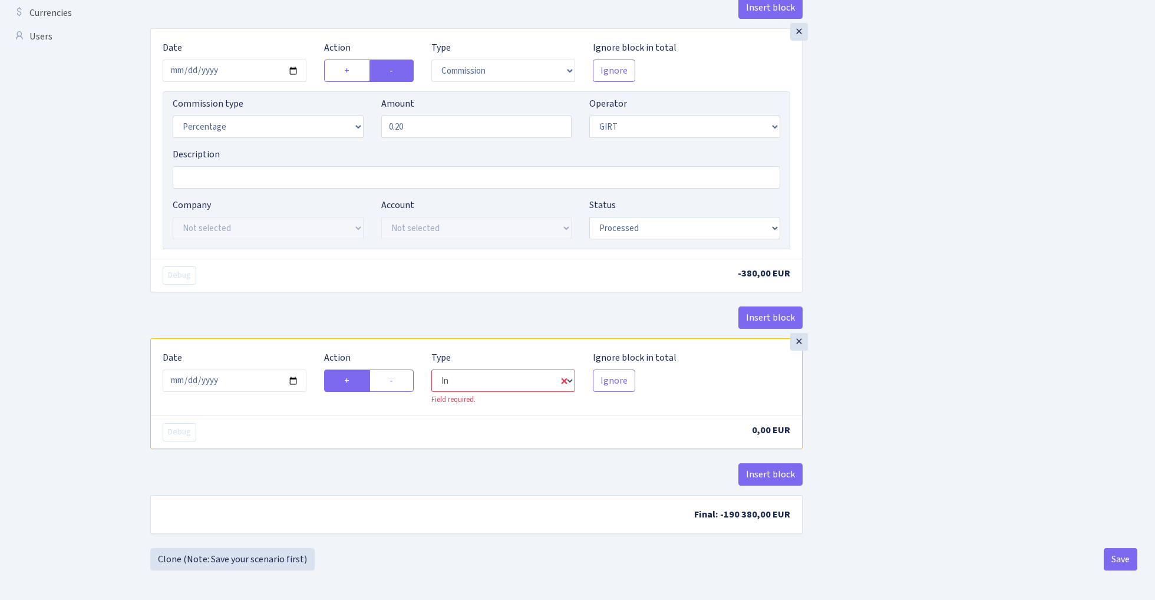
select select "7"
select select "1"
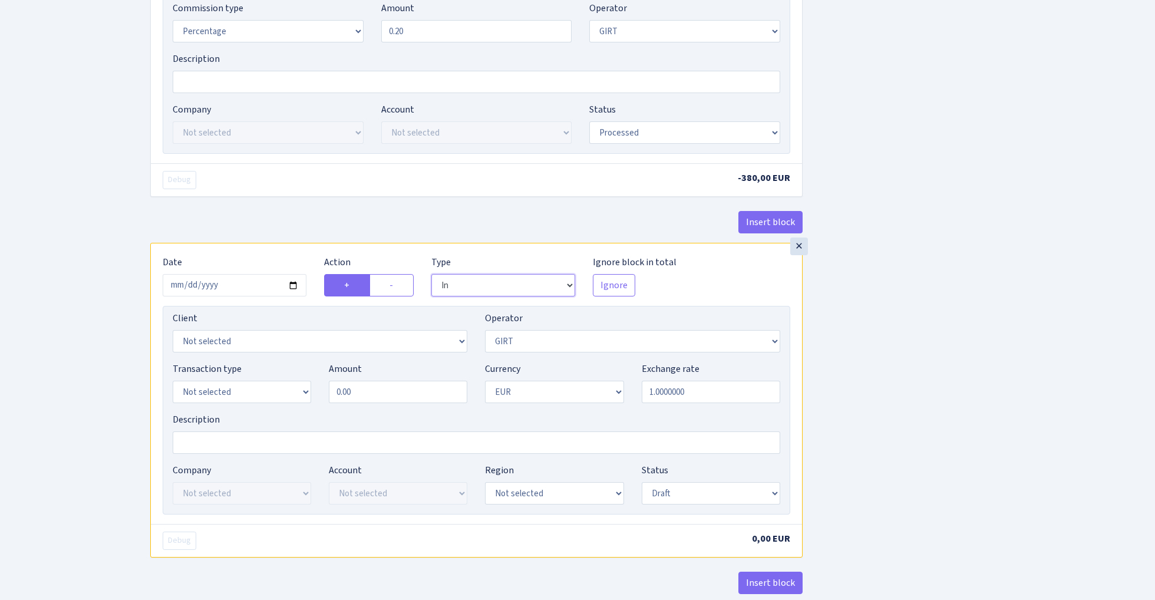
scroll to position [541, 0]
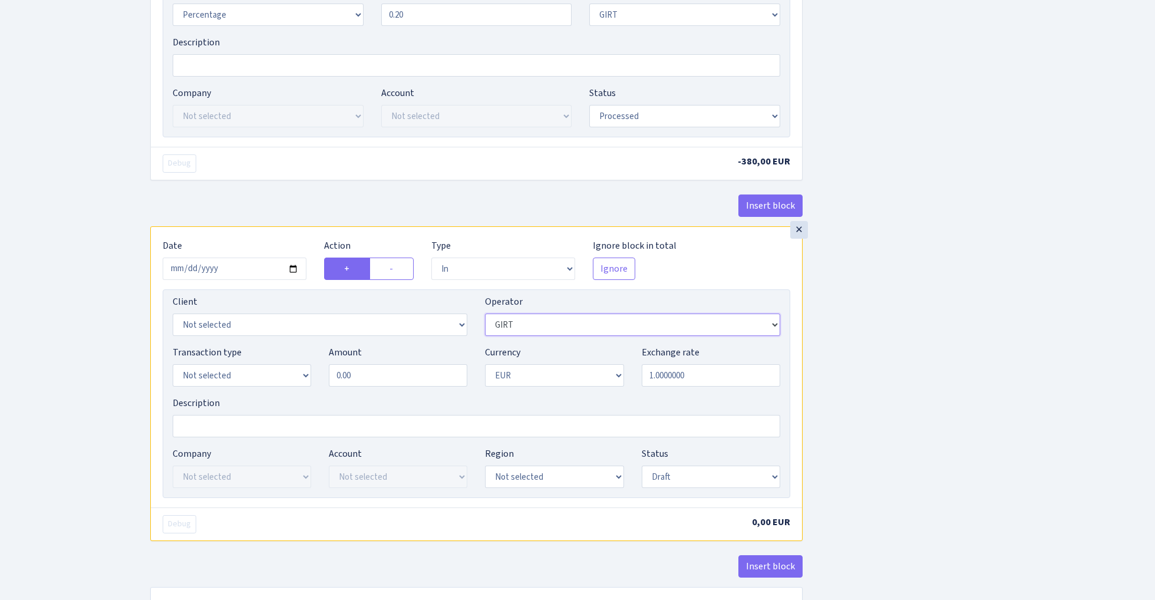
select select "323"
select select "1"
click at [359, 380] on input "0.00" at bounding box center [398, 375] width 139 height 22
type input "190,000.00"
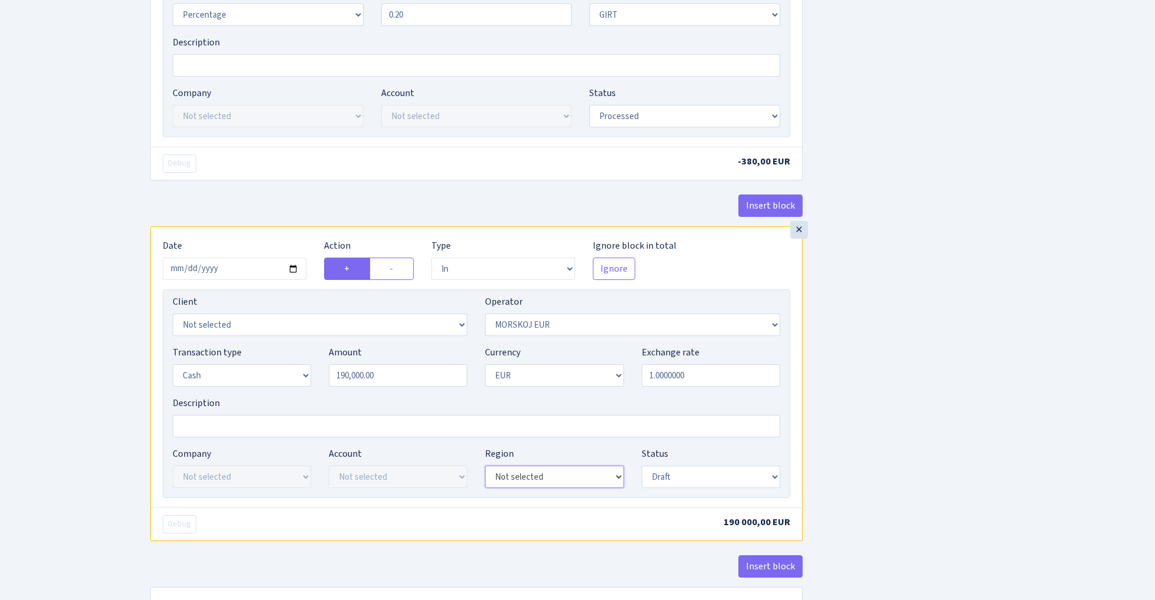
select select "3"
select select "processed"
click at [916, 361] on div "Insert block × Date 2025-08-28 Action + - Type --- In Out Commission Field requ…" at bounding box center [643, 82] width 1005 height 1117
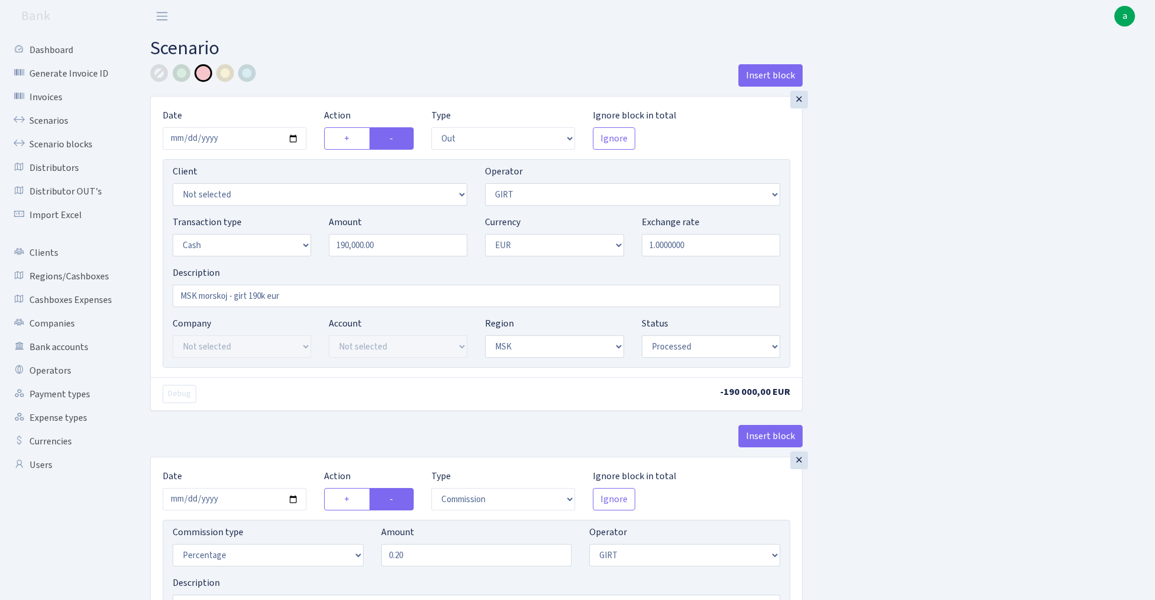
scroll to position [0, 0]
click at [341, 296] on input "MSK morskoj - girt 190k eur" at bounding box center [477, 296] width 608 height 22
click at [229, 296] on input "MSK morskoj - girt 190k eur (" at bounding box center [477, 296] width 608 height 22
click at [350, 295] on input "MSK morskoj (1.1661) -0.5% - girt 190k eur (" at bounding box center [477, 296] width 608 height 22
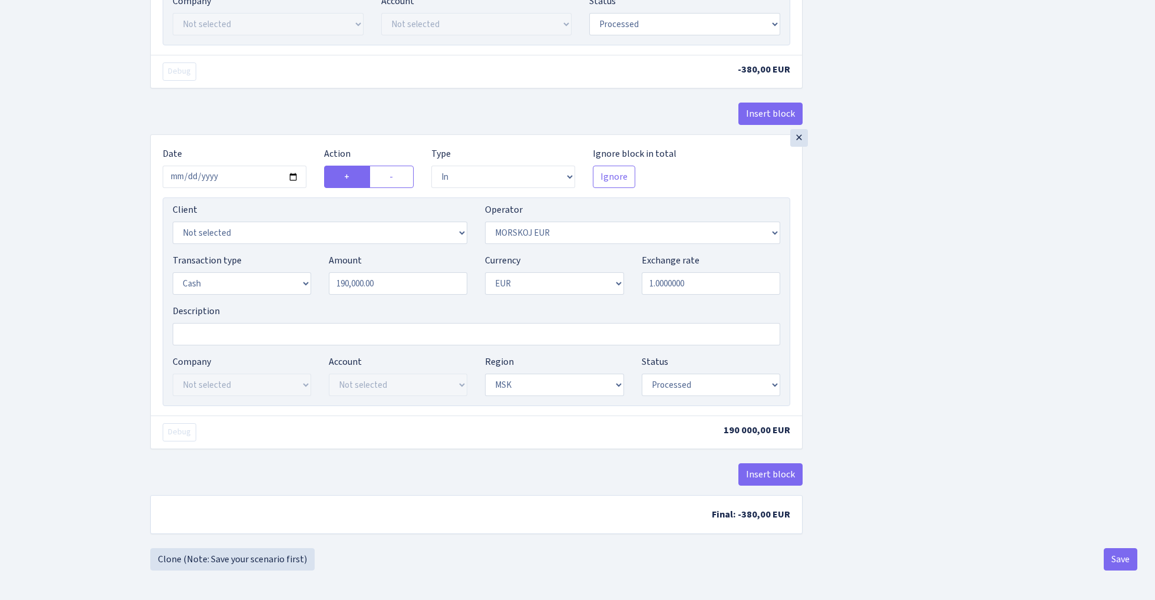
scroll to position [637, 0]
type input "MSK morskoj (1.1661) -0.5% - girt 190k eur -0.2%"
click at [1121, 558] on button "Save" at bounding box center [1121, 559] width 34 height 22
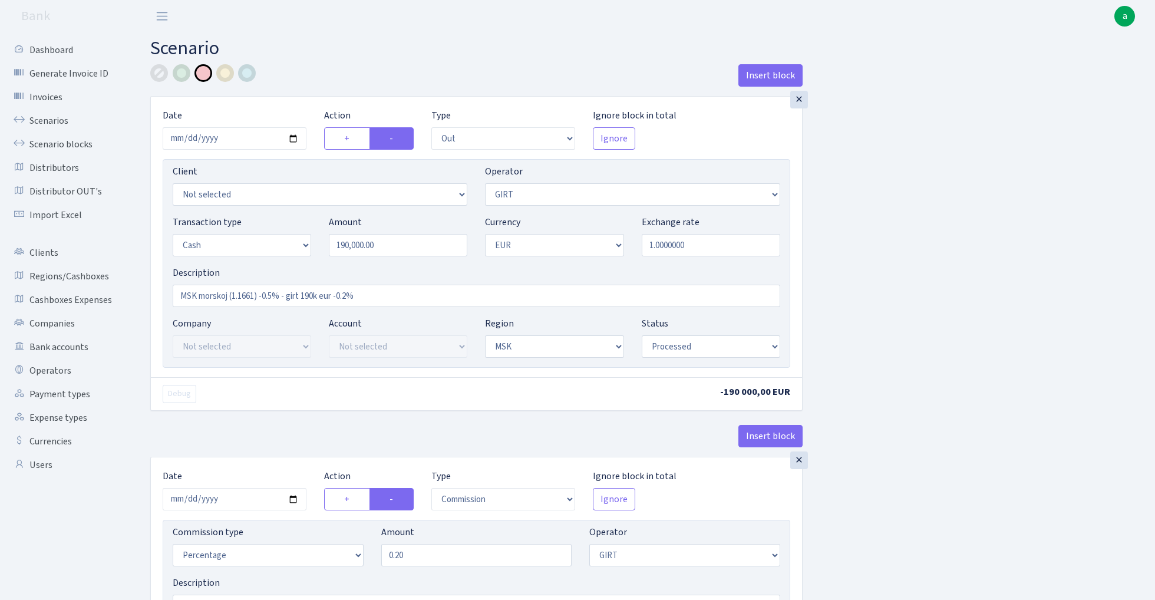
select select "out"
select select "7"
select select "1"
select select "3"
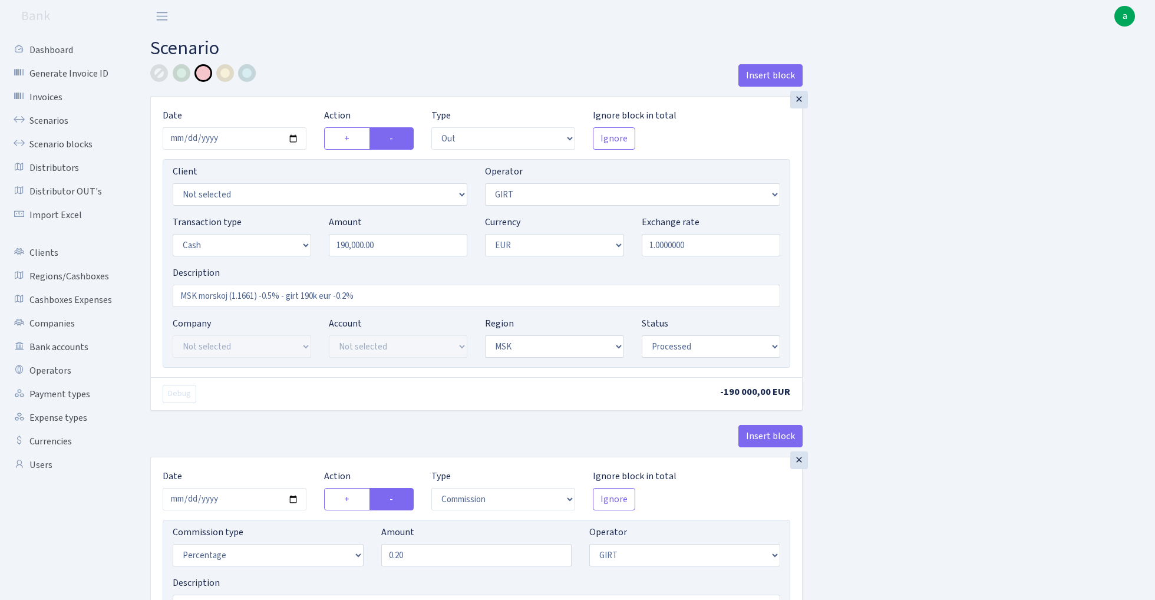
select select "processed"
select select "commission"
select select "7"
select select "processed"
select select "in"
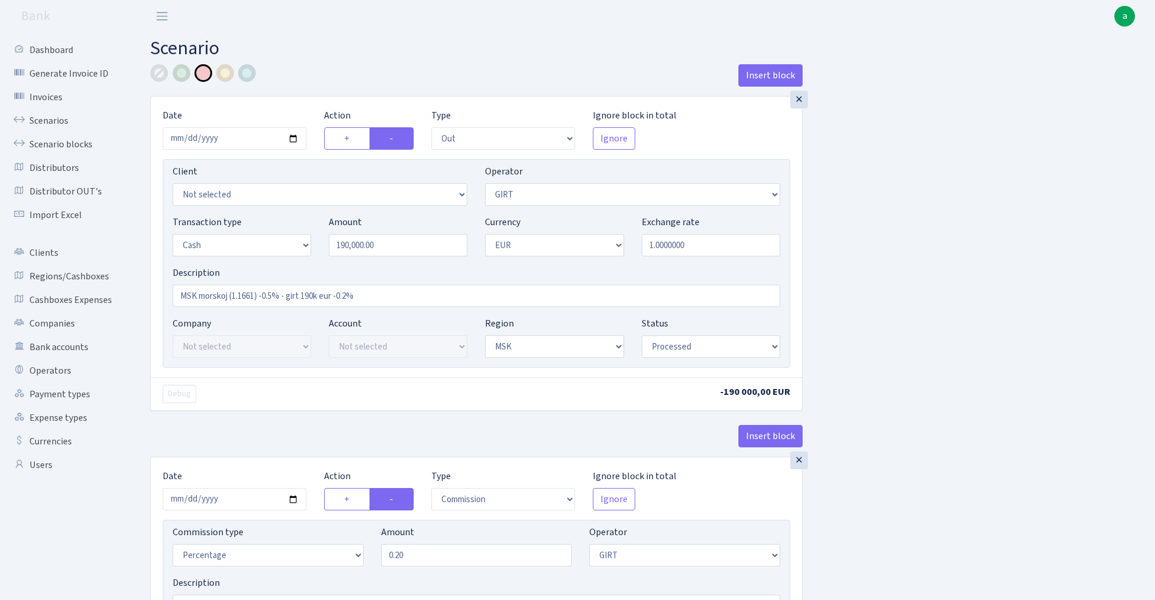
select select "323"
select select "1"
select select "3"
select select "processed"
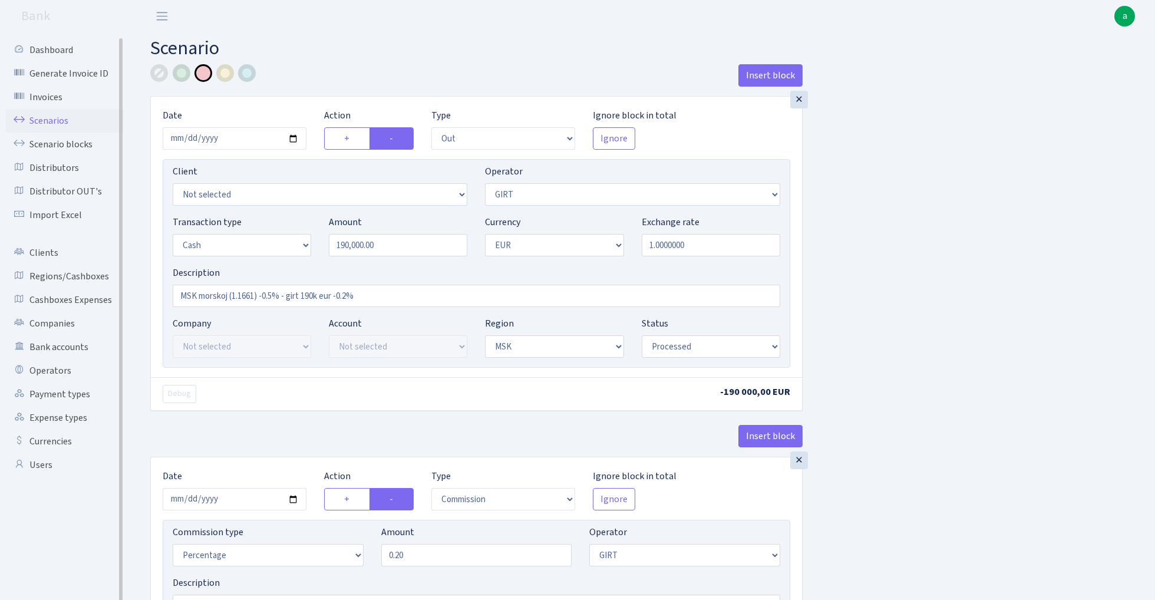
click at [45, 118] on link "Scenarios" at bounding box center [65, 121] width 118 height 24
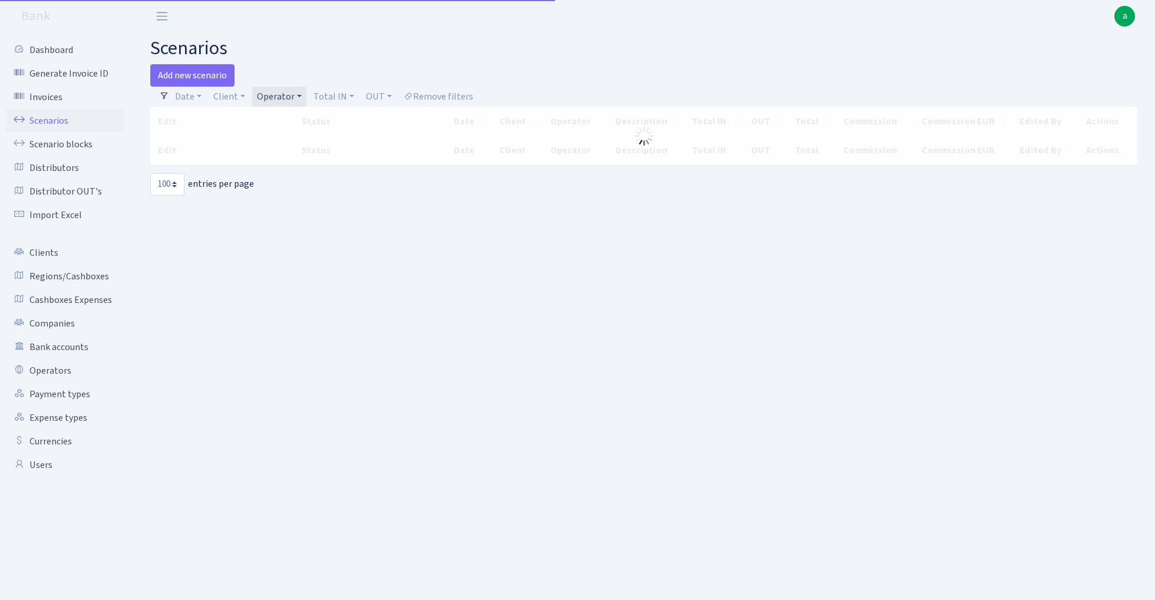
select select "100"
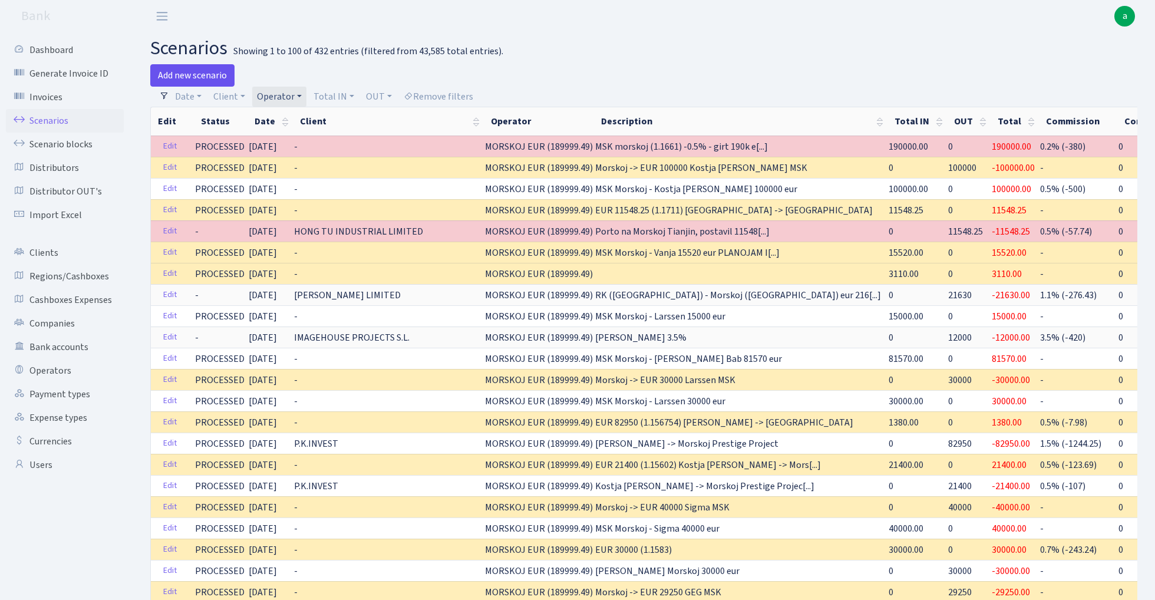
click at [197, 71] on link "Add new scenario" at bounding box center [192, 75] width 84 height 22
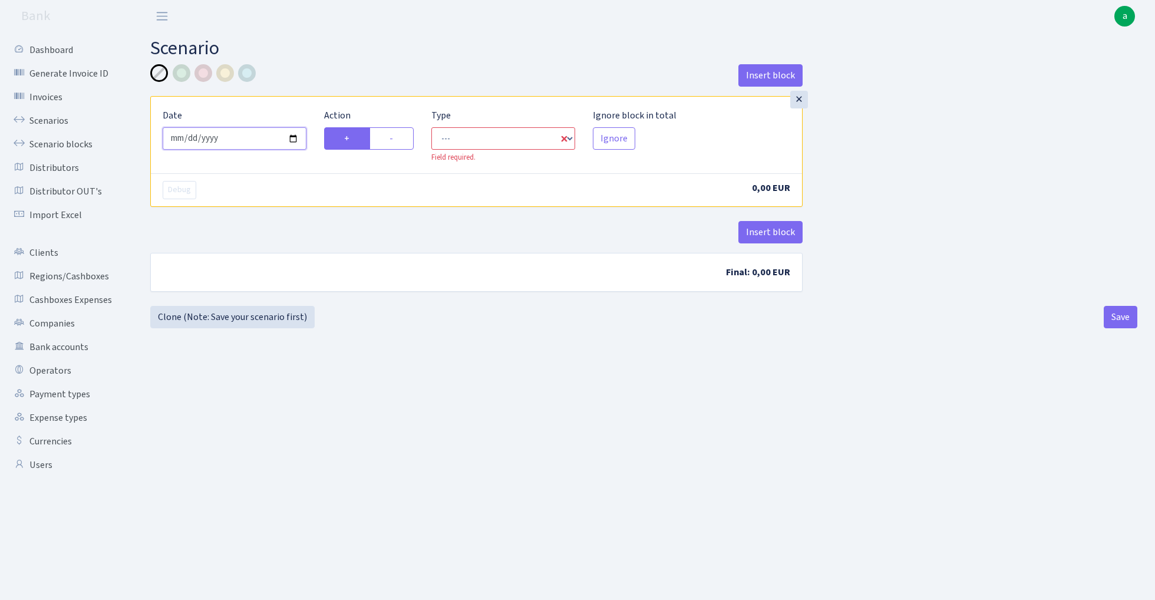
click at [243, 135] on input "[DATE]" at bounding box center [235, 138] width 144 height 22
type input "[DATE]"
click at [317, 104] on div "× Date [DATE] Action + - Type --- In Out Commission Field required. [GEOGRAPHIC…" at bounding box center [476, 135] width 651 height 76
select select "in"
select select "1"
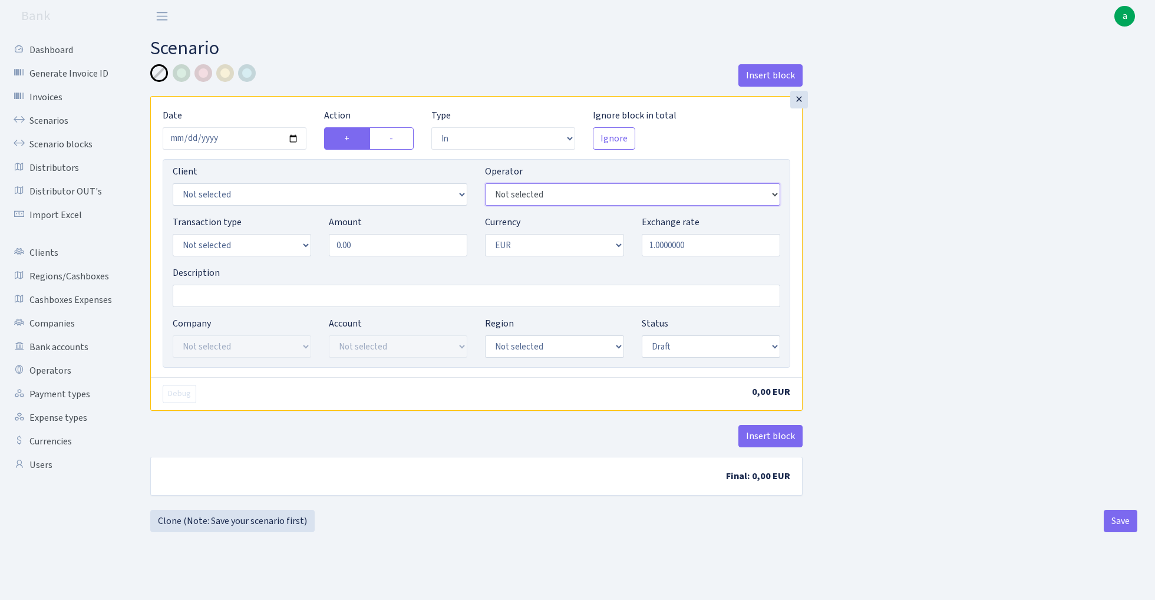
select select "324"
select select "15"
click at [387, 251] on input "0.00" at bounding box center [398, 245] width 139 height 22
type input "190,000.00"
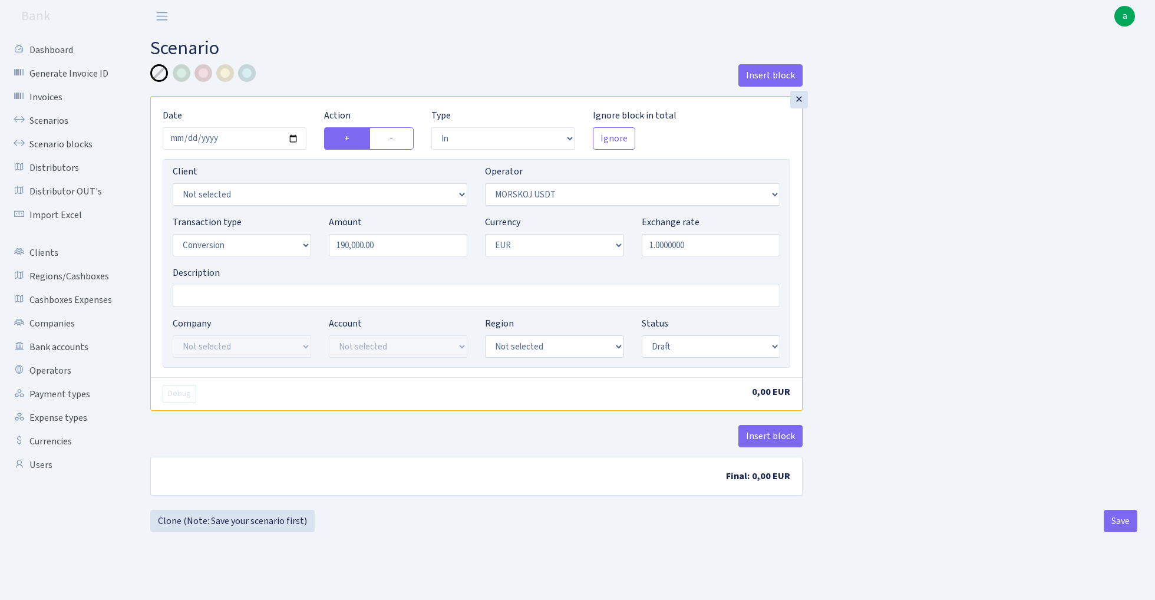
click at [952, 212] on div "Insert block × Date 2025-08-28 Action + - Type --- In Out Commission Field requ…" at bounding box center [643, 287] width 1005 height 446
click at [241, 294] on input "Description" at bounding box center [477, 296] width 608 height 22
type input "cash 190k eur (1.1661"
select select "processed"
click at [705, 244] on input "1.0000000" at bounding box center [711, 245] width 139 height 22
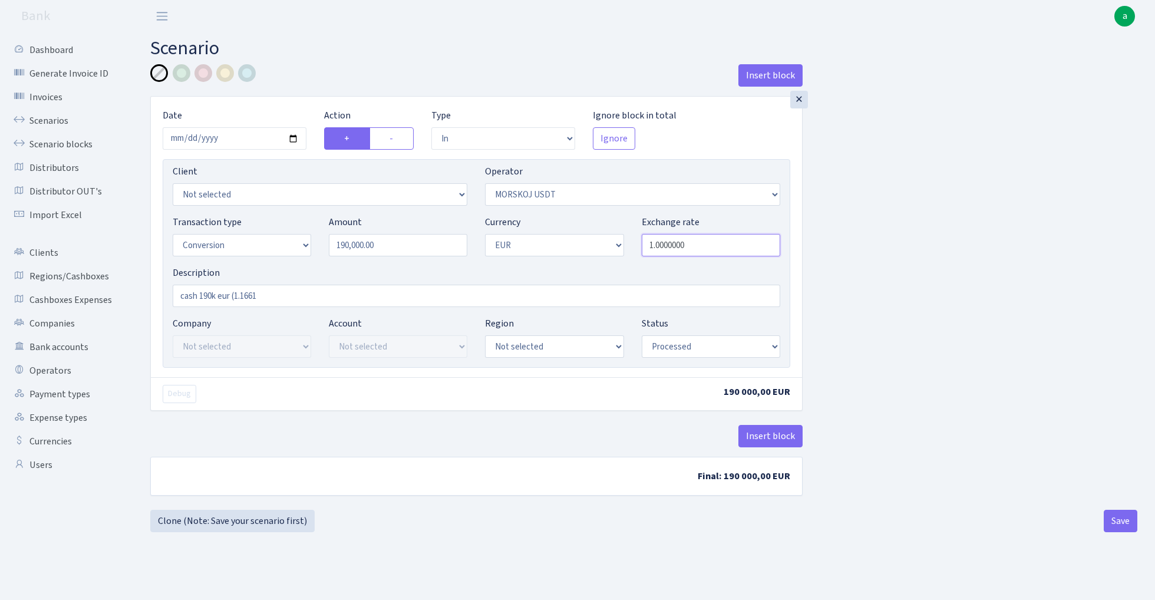
click at [705, 244] on input "1.0000000" at bounding box center [711, 245] width 139 height 22
type input "1.1661000"
click at [1041, 282] on div "Insert block × Date 2025-08-28 Action + - Type --- In Out Commission Field requ…" at bounding box center [643, 287] width 1005 height 446
click at [782, 434] on button "Insert block" at bounding box center [771, 436] width 64 height 22
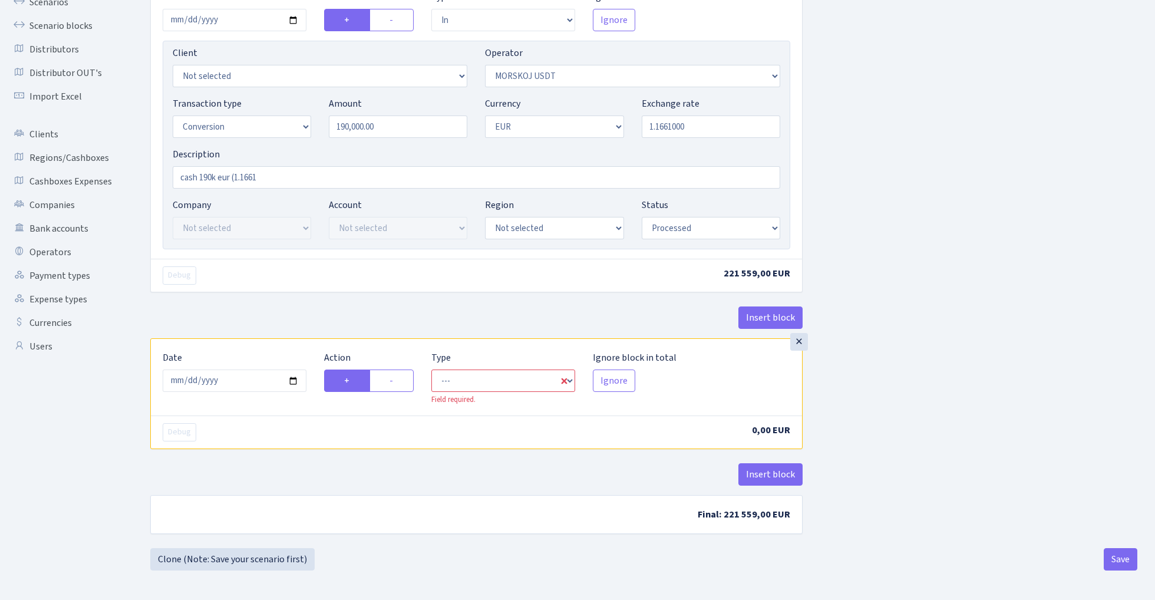
scroll to position [120, 0]
click at [252, 380] on input "2025-08-29" at bounding box center [235, 381] width 144 height 22
type input "[DATE]"
click at [329, 324] on div "Insert block" at bounding box center [476, 323] width 653 height 32
click at [394, 380] on label "-" at bounding box center [392, 381] width 44 height 22
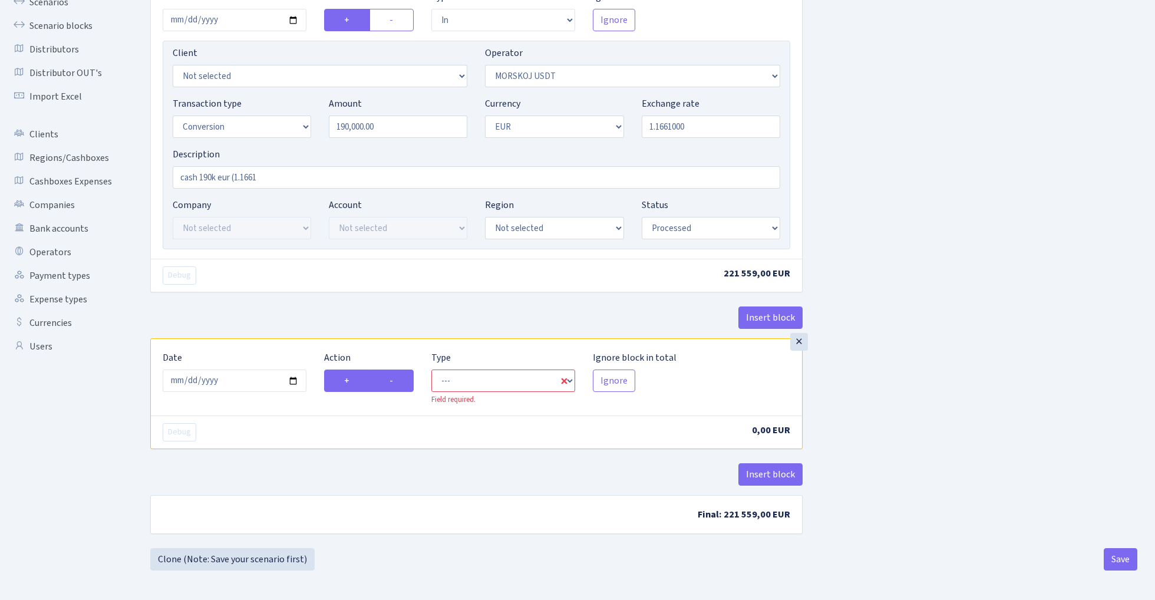
click at [394, 380] on input "-" at bounding box center [394, 378] width 8 height 8
radio input "true"
radio input "false"
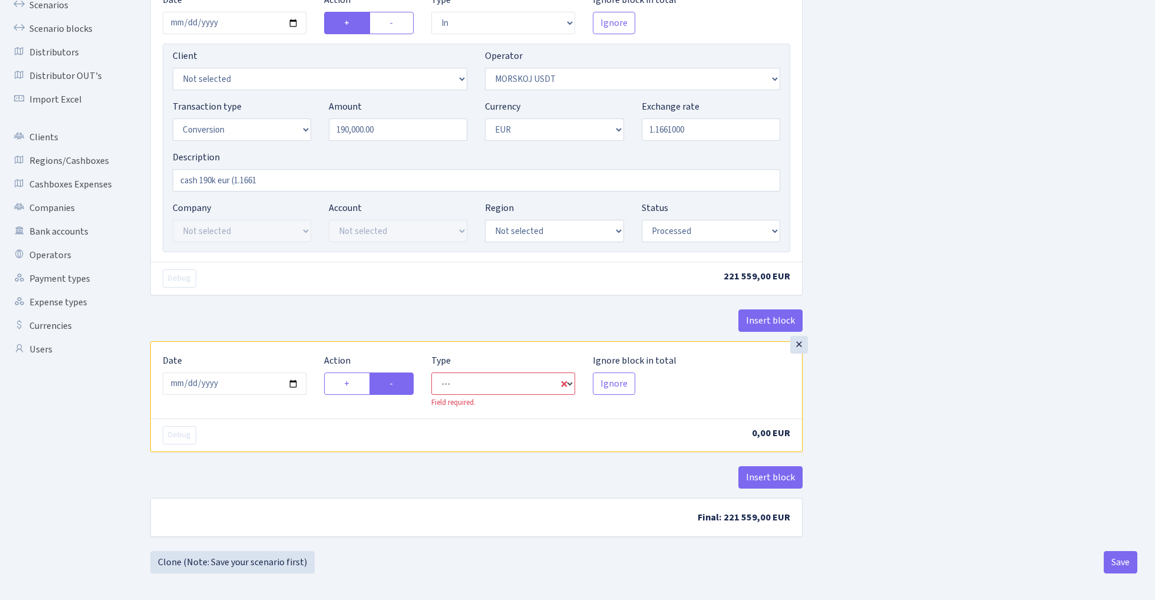
select select "commission"
select select "324"
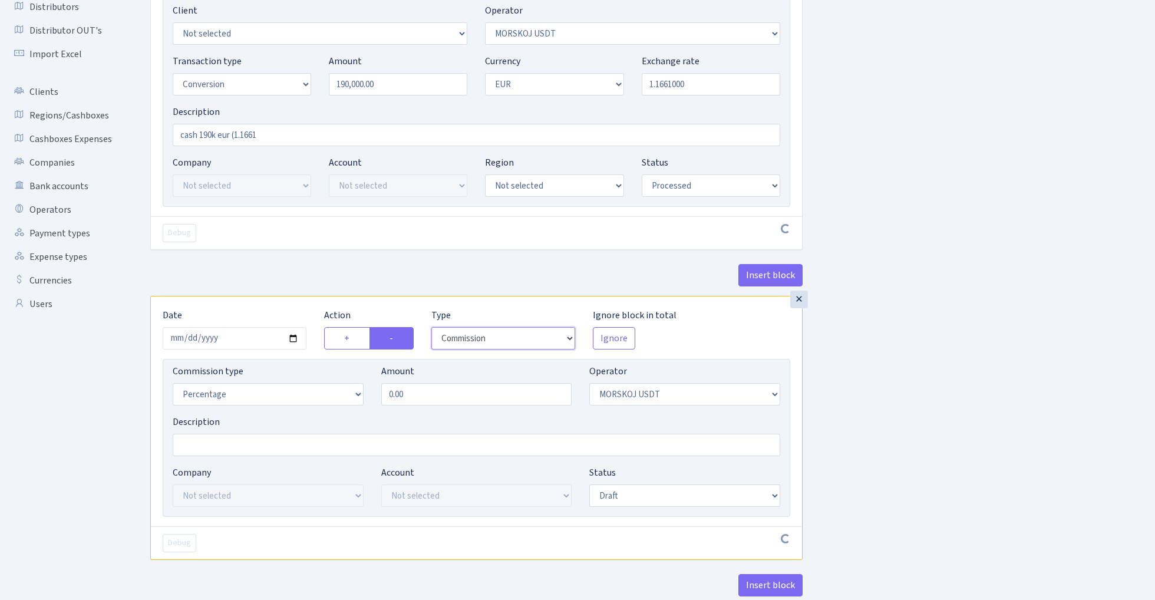
scroll to position [178, 0]
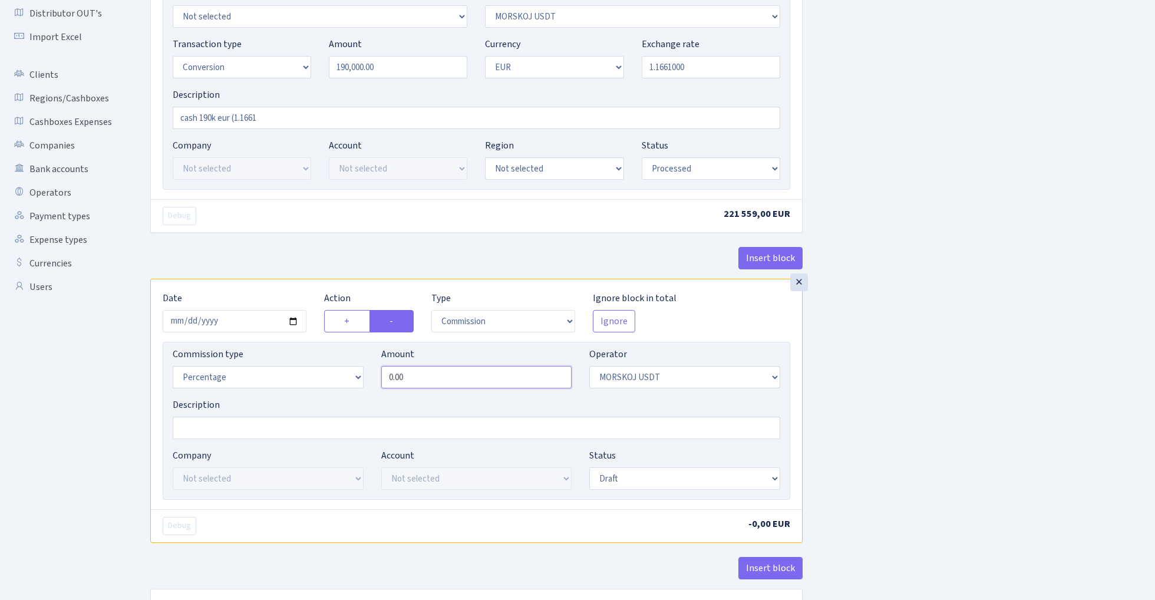
click at [450, 380] on input "0.00" at bounding box center [476, 377] width 191 height 22
type input "0.50"
click at [936, 338] on div "Insert block × Date 2025-08-28 Action + - Type --- In Out Commission Field requ…" at bounding box center [643, 264] width 1005 height 756
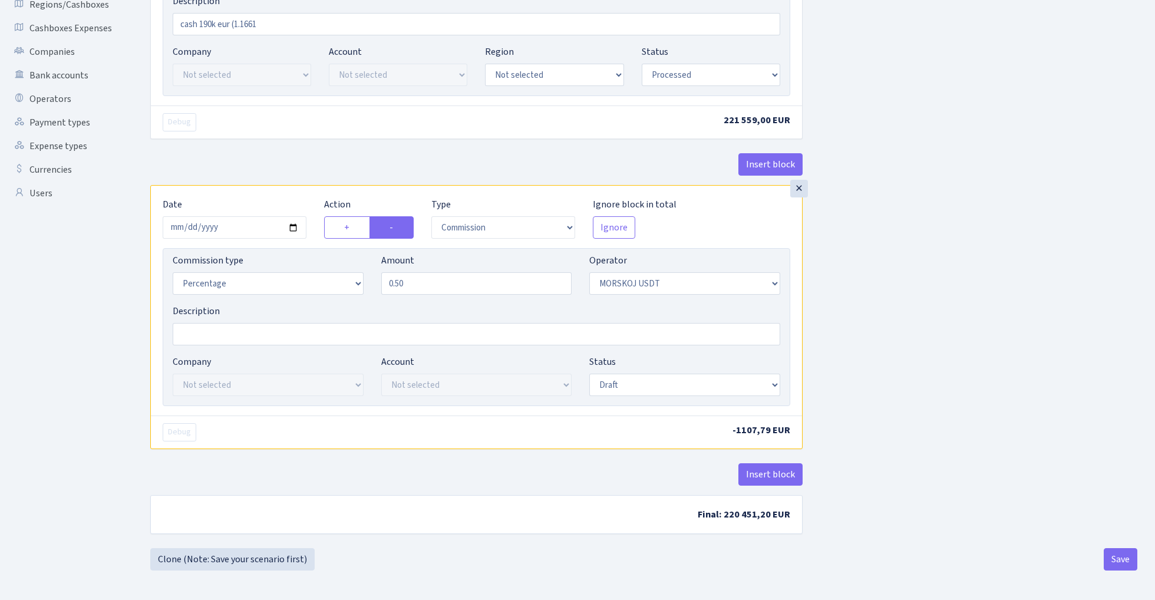
scroll to position [275, 0]
select select "processed"
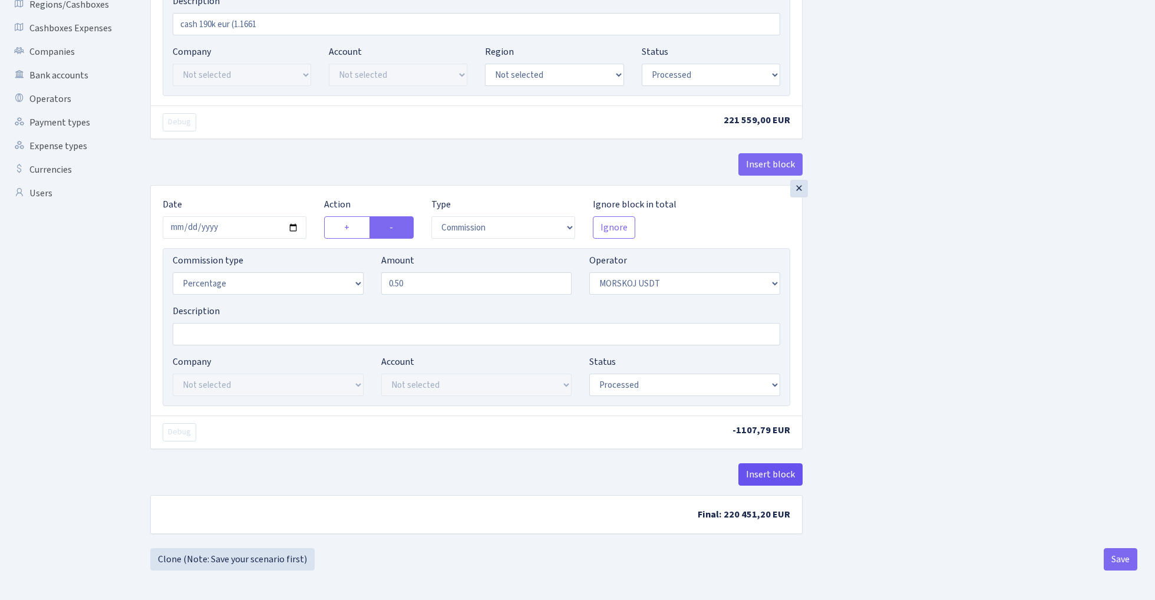
click at [772, 475] on button "Insert block" at bounding box center [771, 474] width 64 height 22
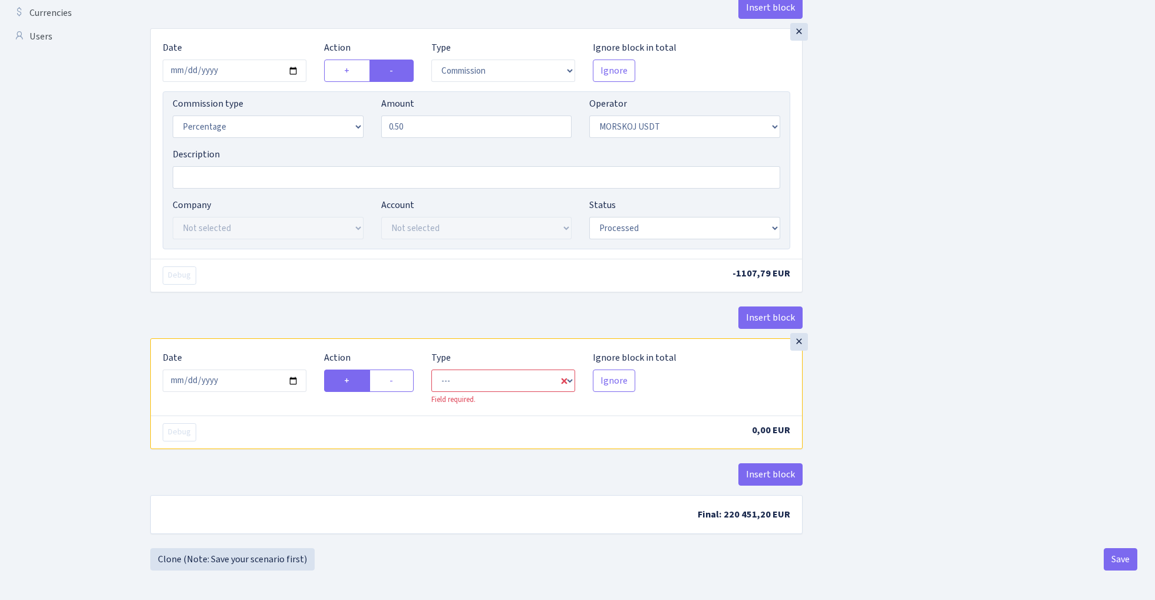
scroll to position [432, 0]
click at [252, 383] on input "2025-08-29" at bounding box center [235, 381] width 144 height 22
type input "2025-08-28"
click at [295, 329] on div "Insert block" at bounding box center [476, 323] width 653 height 32
select select "in"
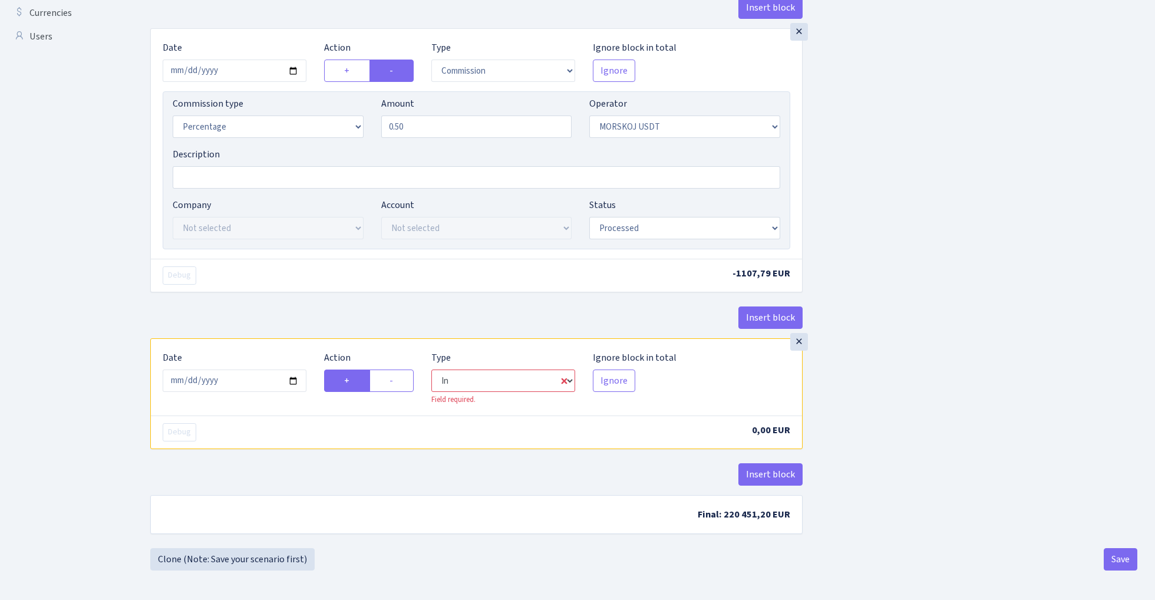
select select "324"
select select "1"
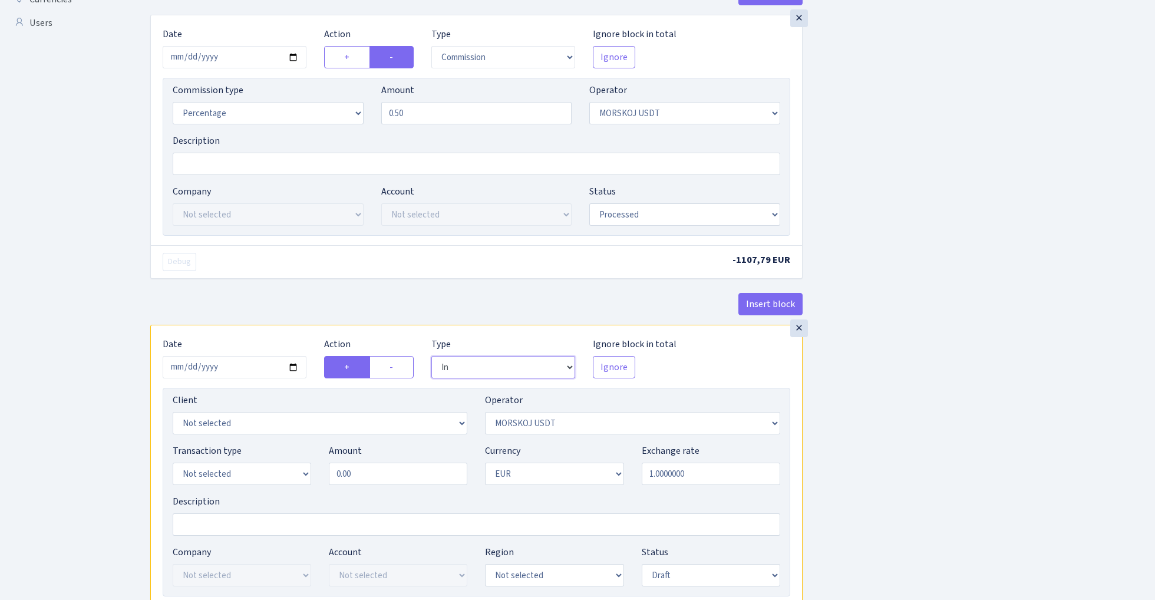
scroll to position [486, 0]
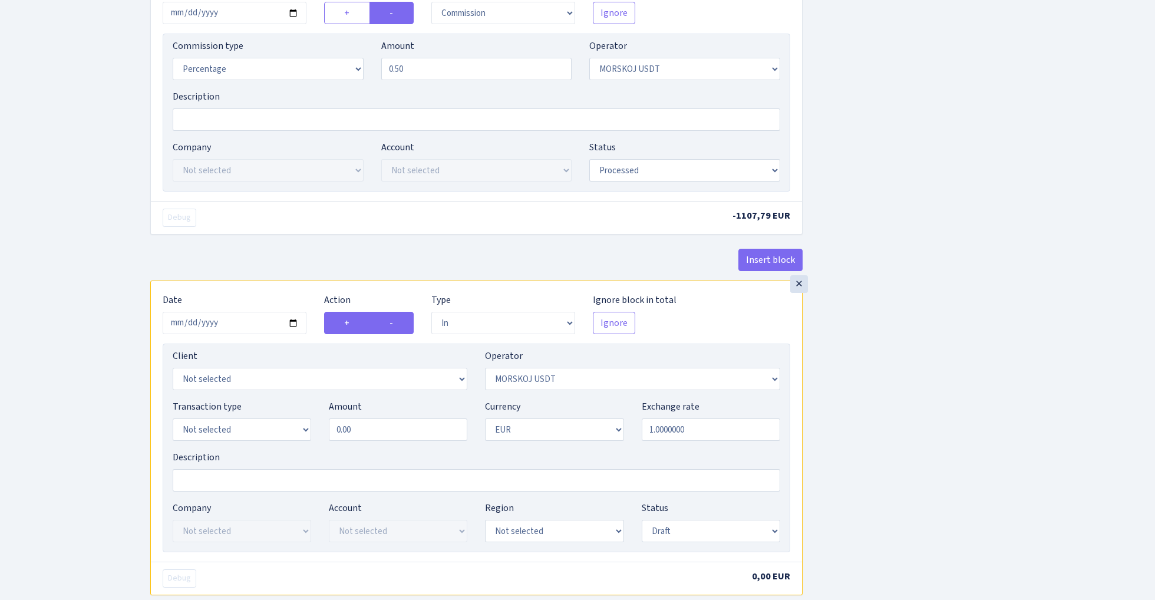
click at [399, 327] on label "-" at bounding box center [392, 323] width 44 height 22
click at [397, 324] on input "-" at bounding box center [394, 320] width 8 height 8
radio input "true"
radio input "false"
select select "out"
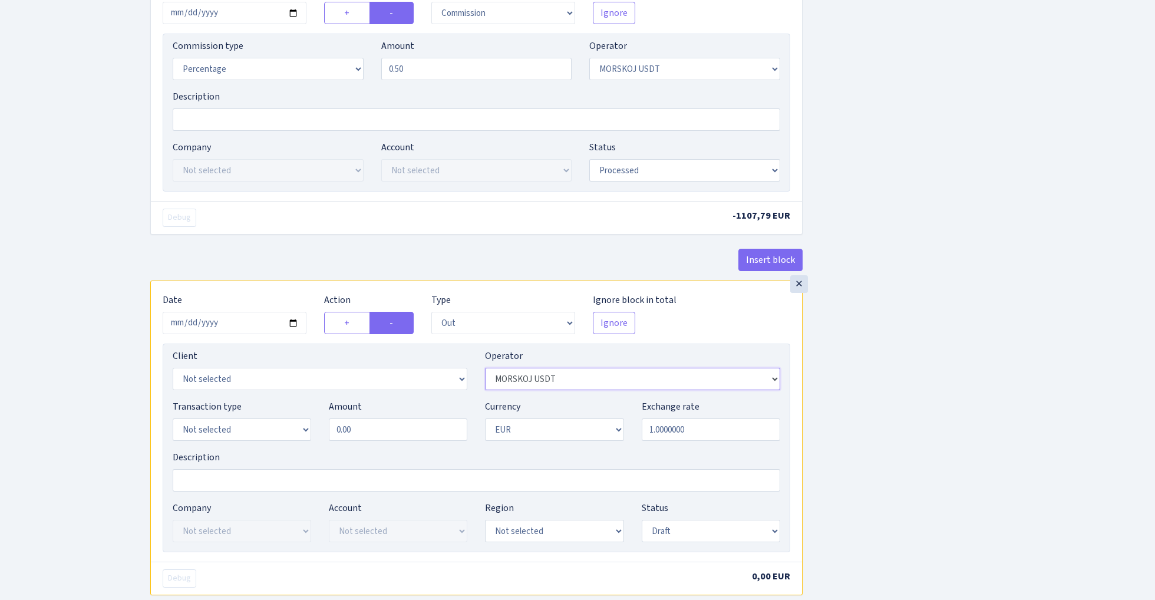
select select "323"
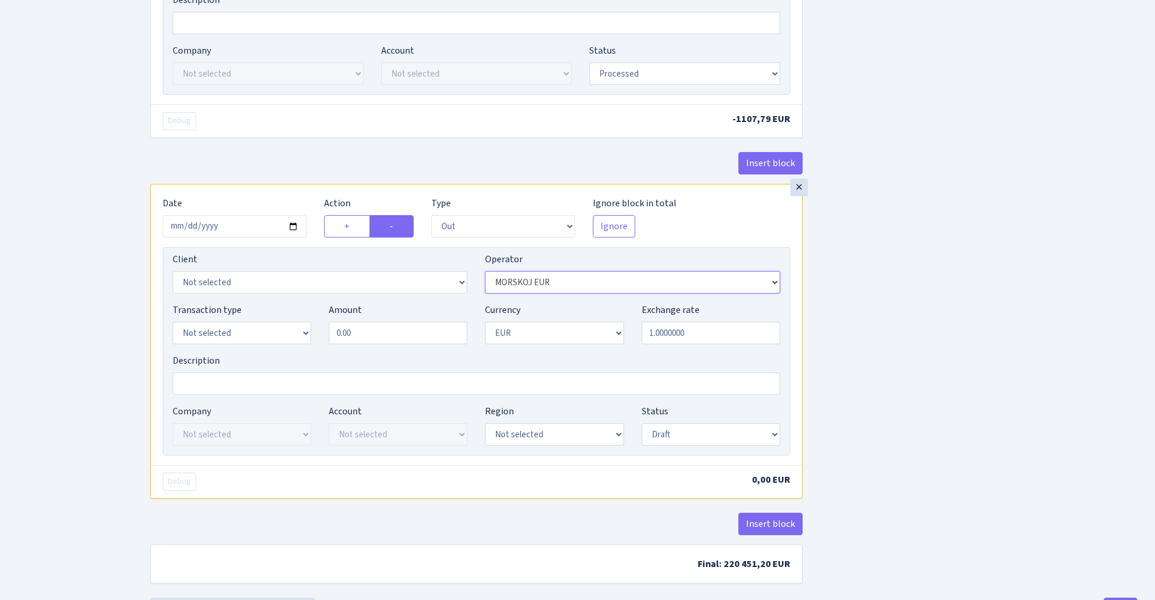
scroll to position [586, 0]
select select "15"
click at [401, 335] on input "0.00" at bounding box center [398, 330] width 139 height 22
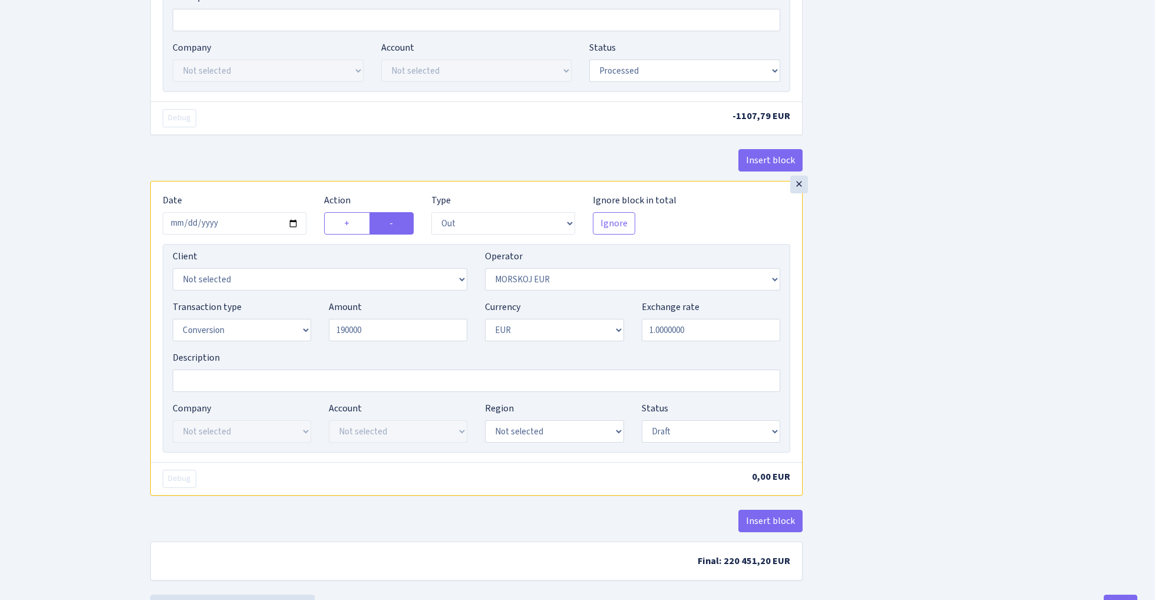
type input "190,000.00"
click at [909, 315] on div "Insert block × Date 2025-08-28 Action + - Type --- In Out Commission Field requ…" at bounding box center [643, 36] width 1005 height 1117
select select "processed"
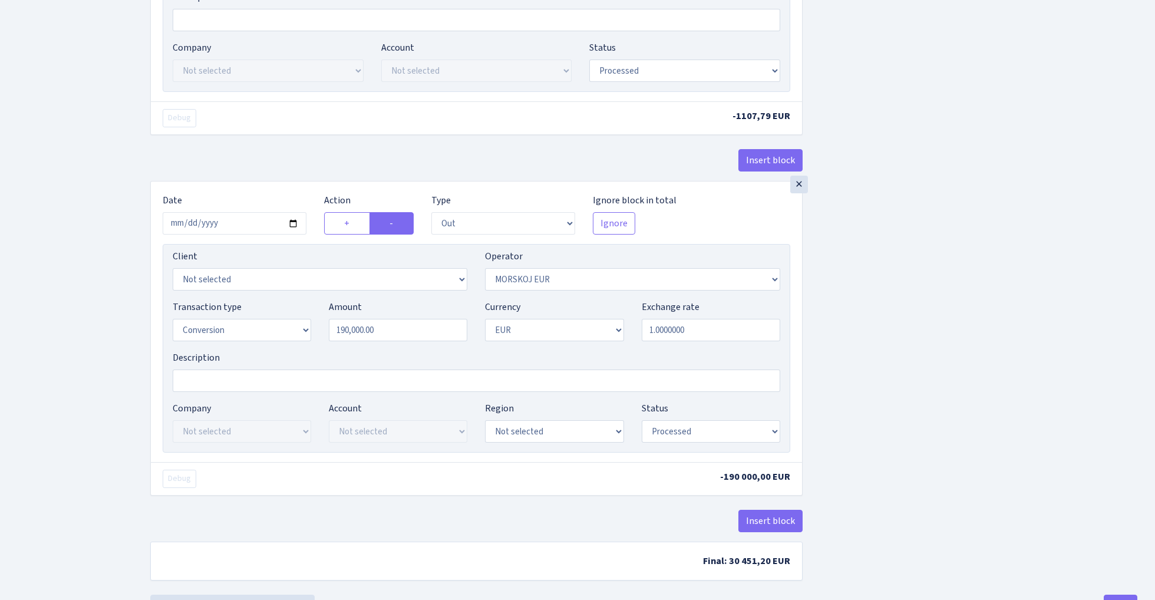
click at [871, 389] on div "Insert block × Date 2025-08-28 Action + - Type --- In Out Commission Field requ…" at bounding box center [643, 36] width 1005 height 1117
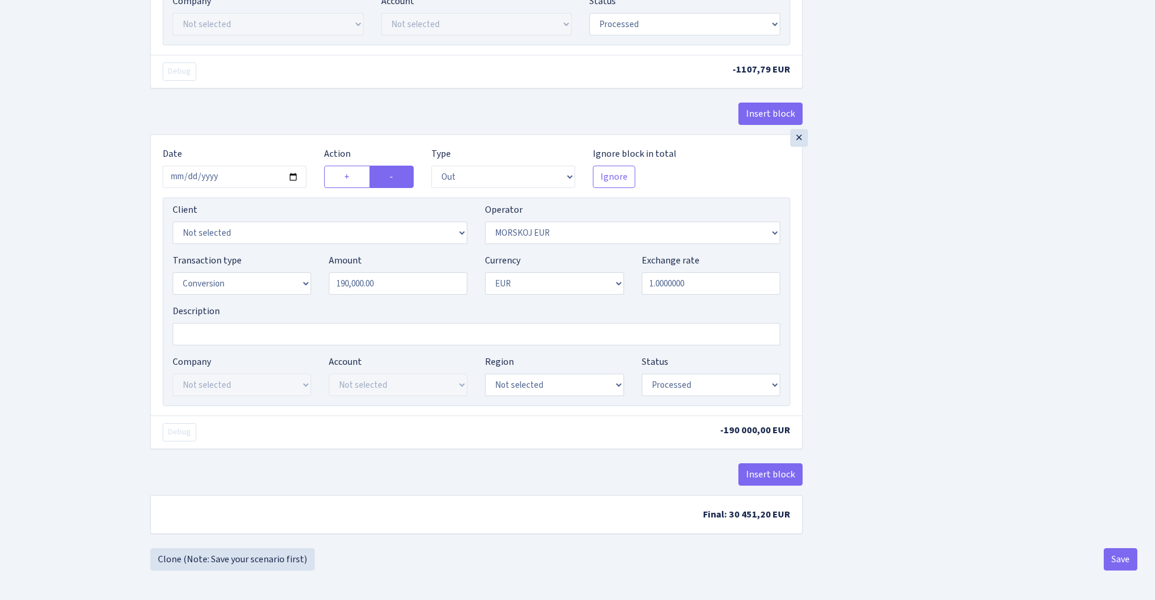
scroll to position [637, 0]
click at [1120, 558] on button "Save" at bounding box center [1121, 559] width 34 height 22
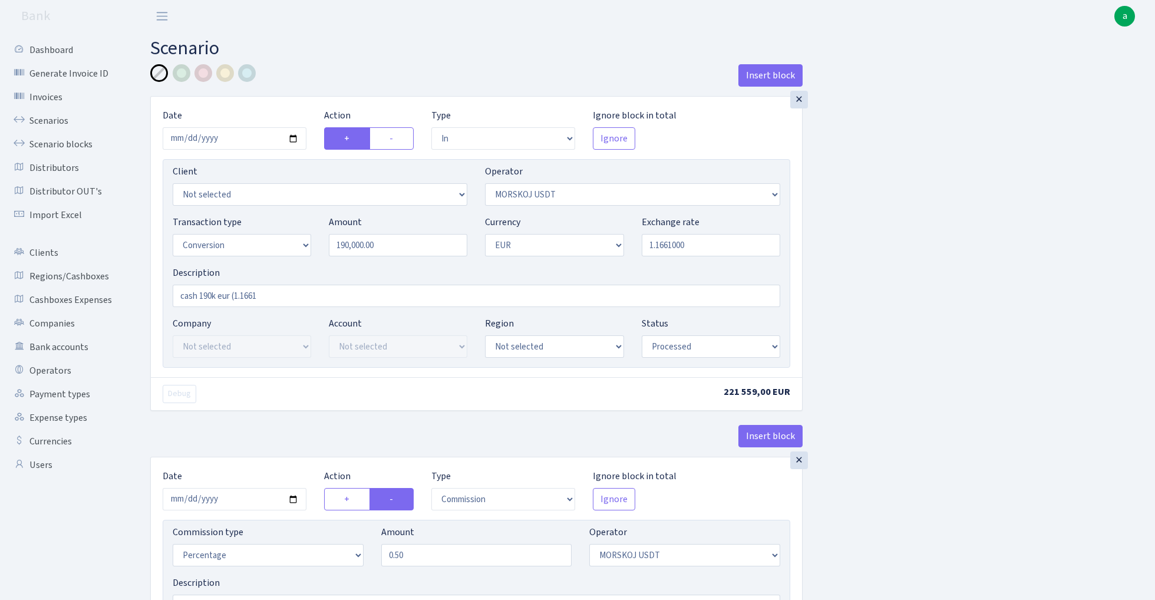
select select "in"
select select "324"
select select "15"
select select "1"
select select "processed"
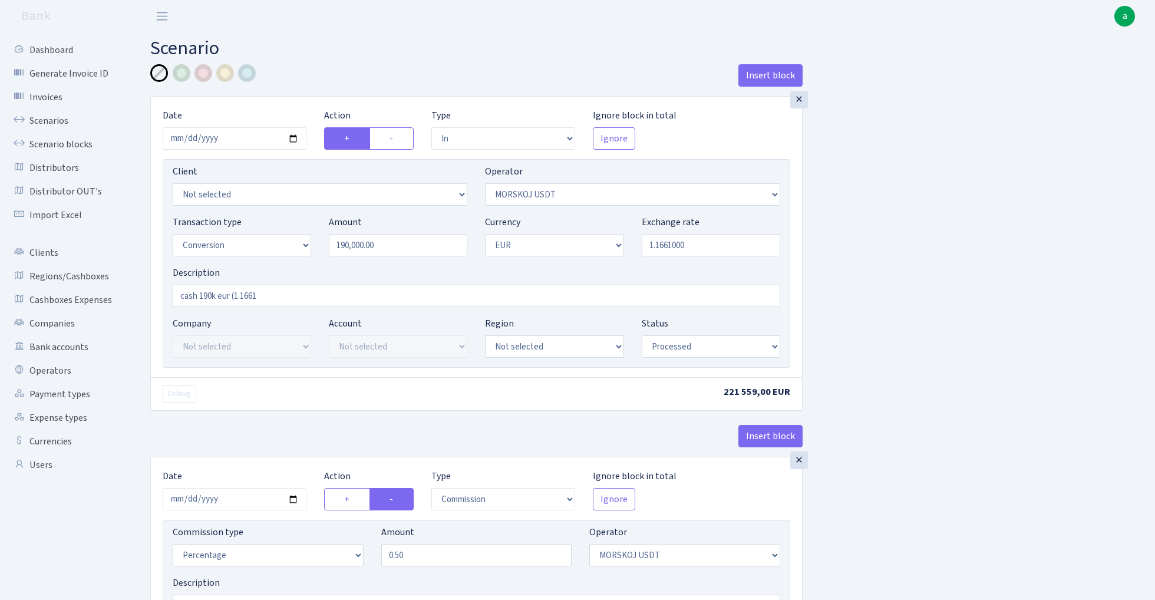
select select "commission"
select select "324"
select select "processed"
select select "out"
select select "323"
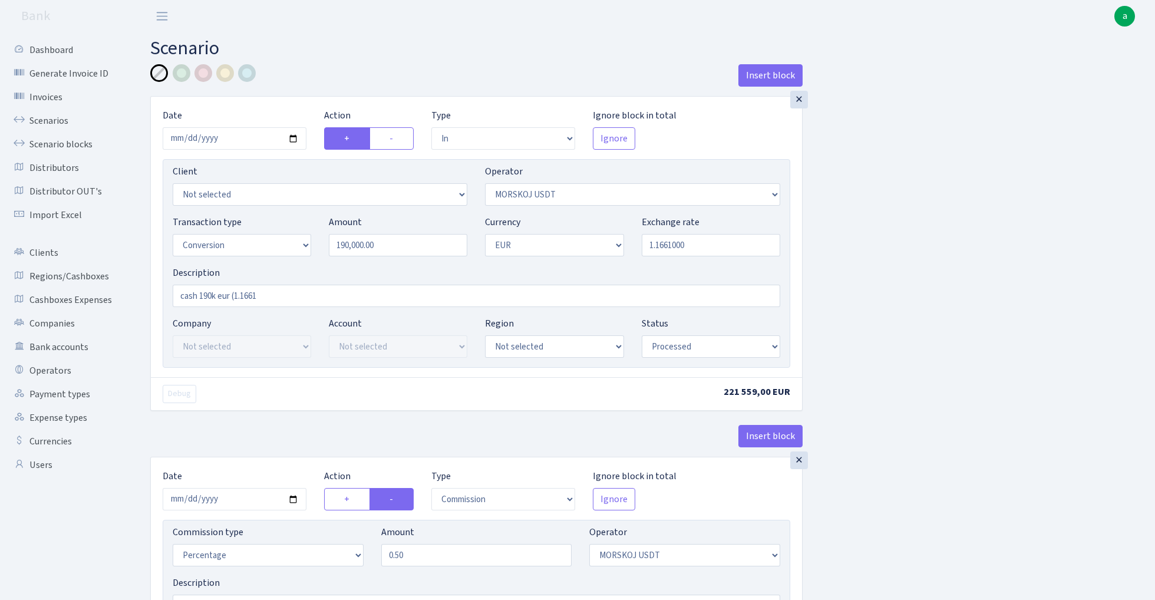
select select "15"
select select "1"
select select "processed"
click at [227, 76] on div at bounding box center [225, 73] width 18 height 18
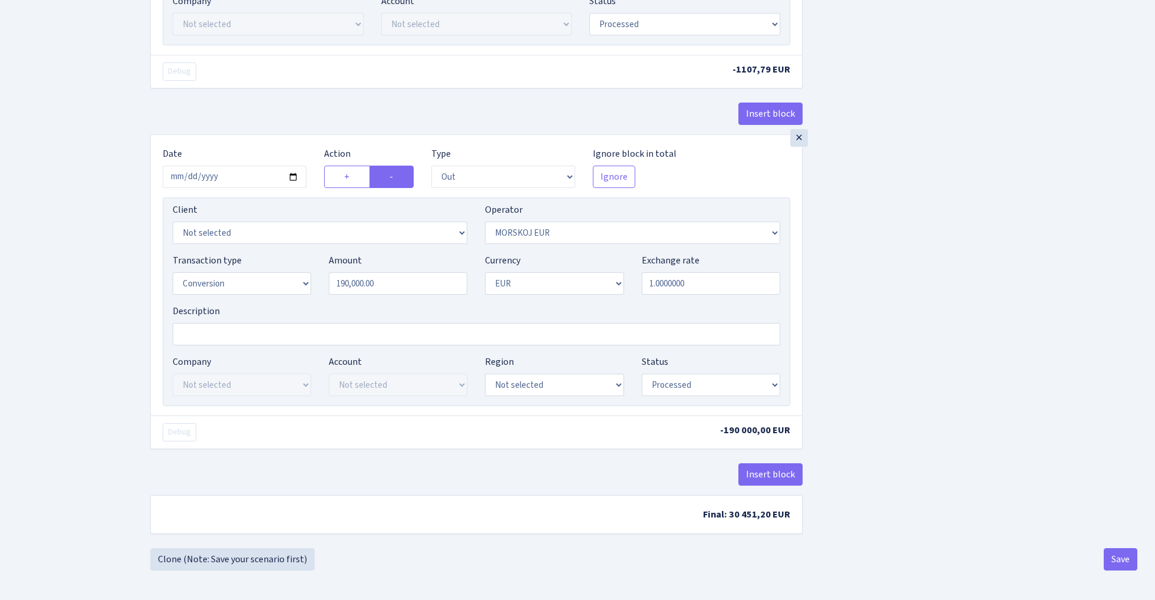
scroll to position [637, 0]
click at [1117, 563] on button "Save" at bounding box center [1121, 559] width 34 height 22
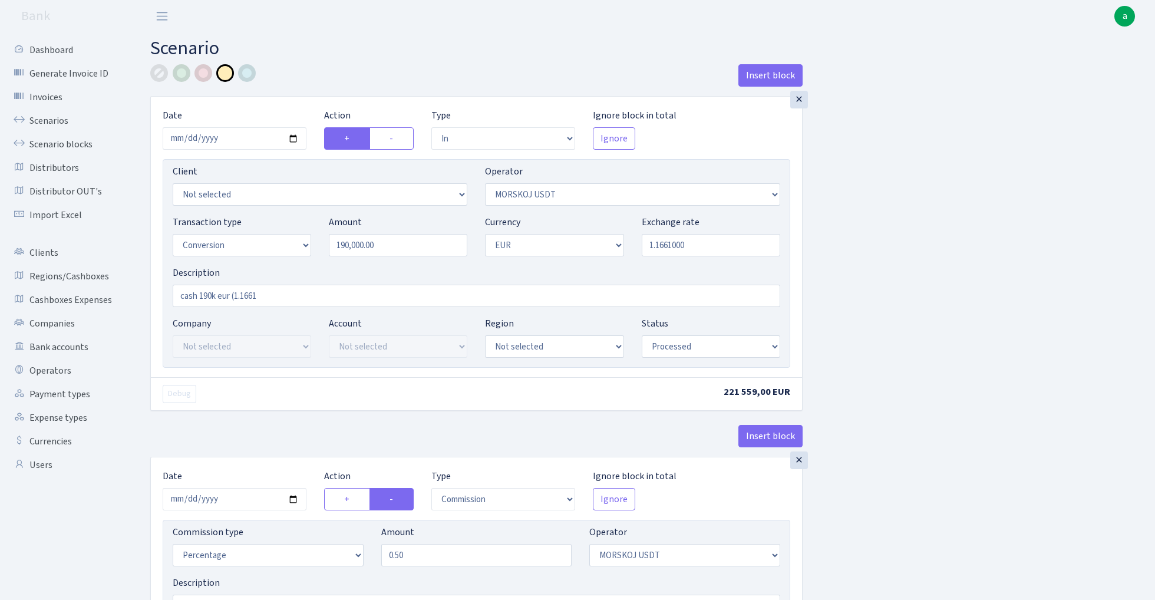
select select "in"
select select "324"
select select "15"
select select "1"
select select "processed"
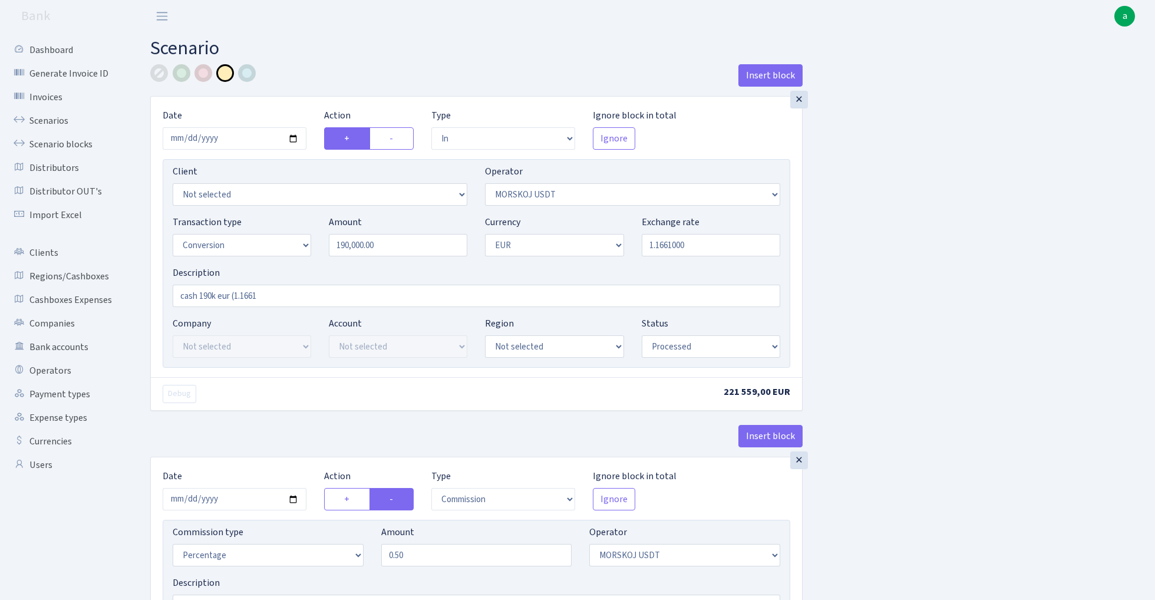
select select "commission"
select select "324"
select select "processed"
select select "out"
select select "323"
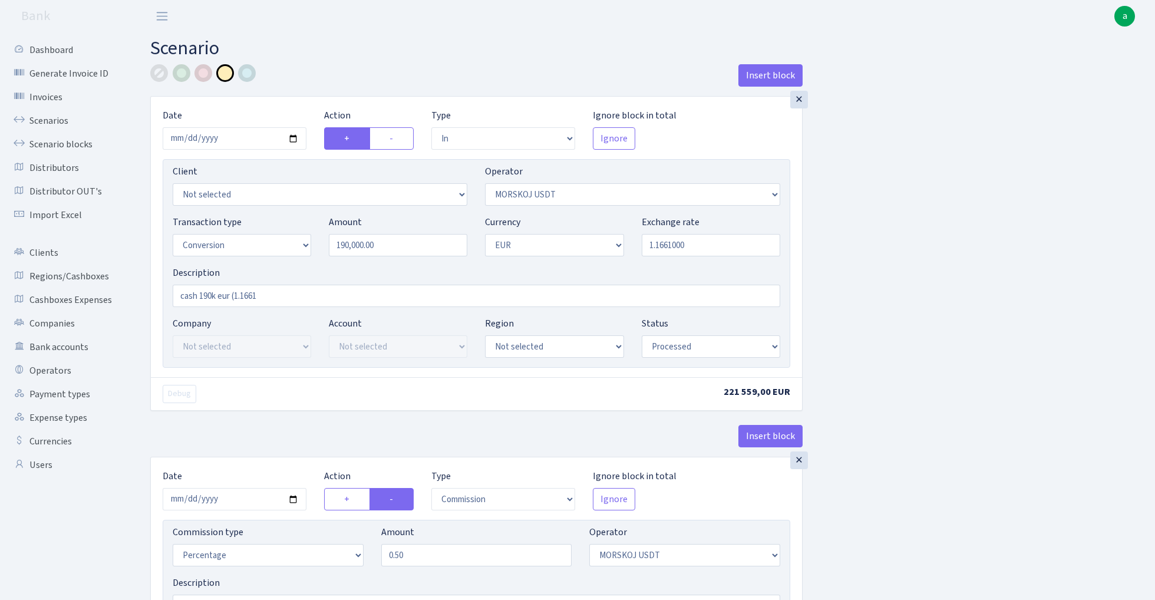
select select "15"
select select "1"
select select "processed"
click at [54, 116] on link "Scenarios" at bounding box center [65, 121] width 118 height 24
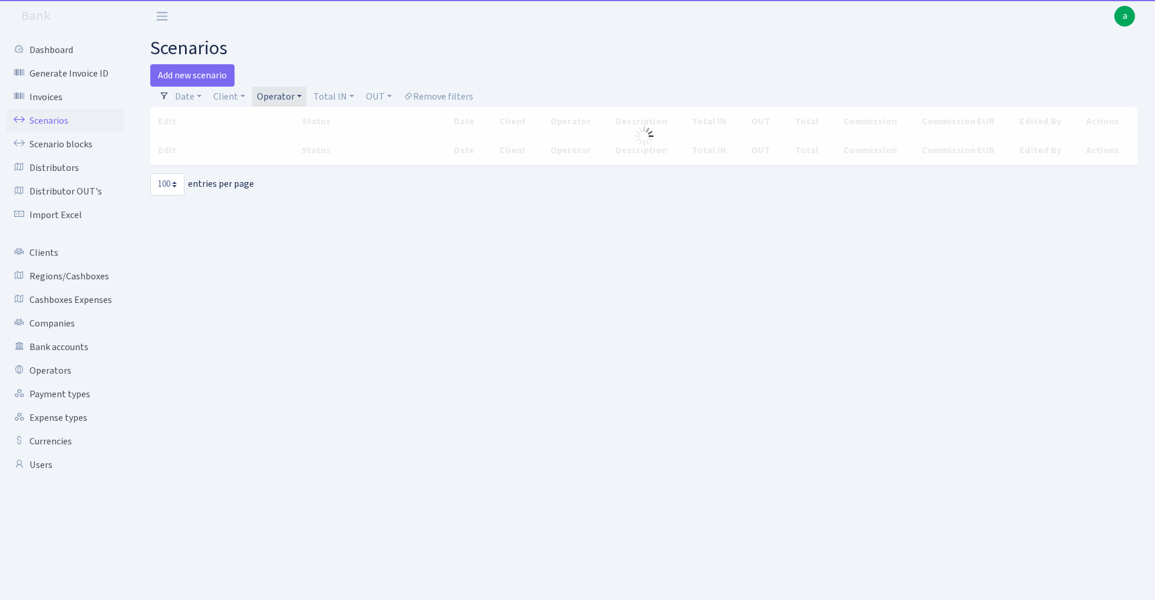
select select "100"
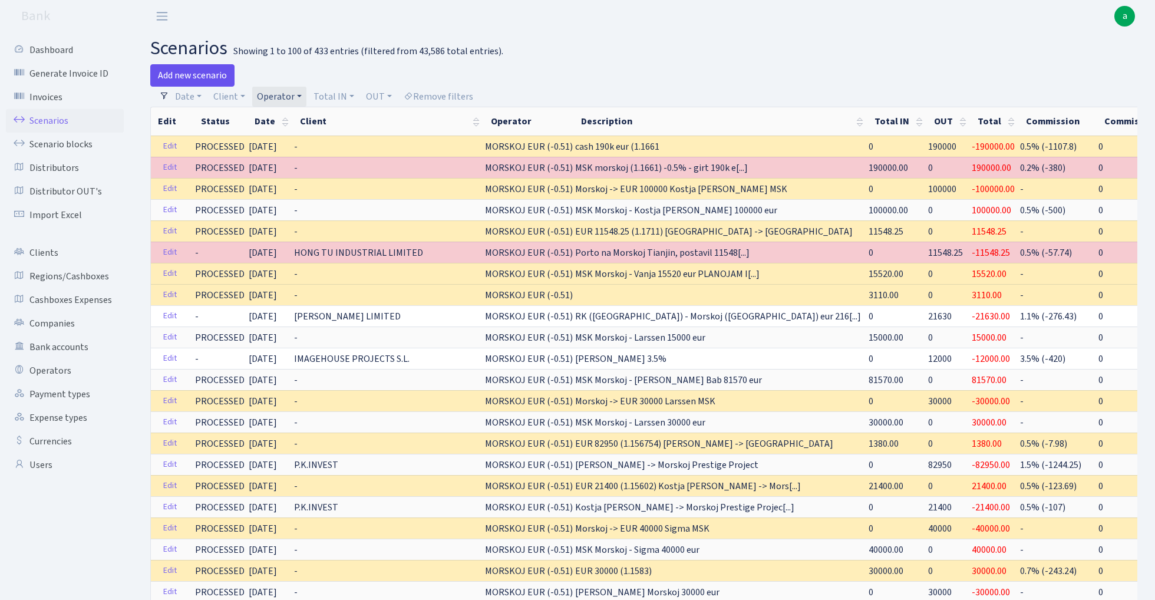
click at [203, 71] on link "Add new scenario" at bounding box center [192, 75] width 84 height 22
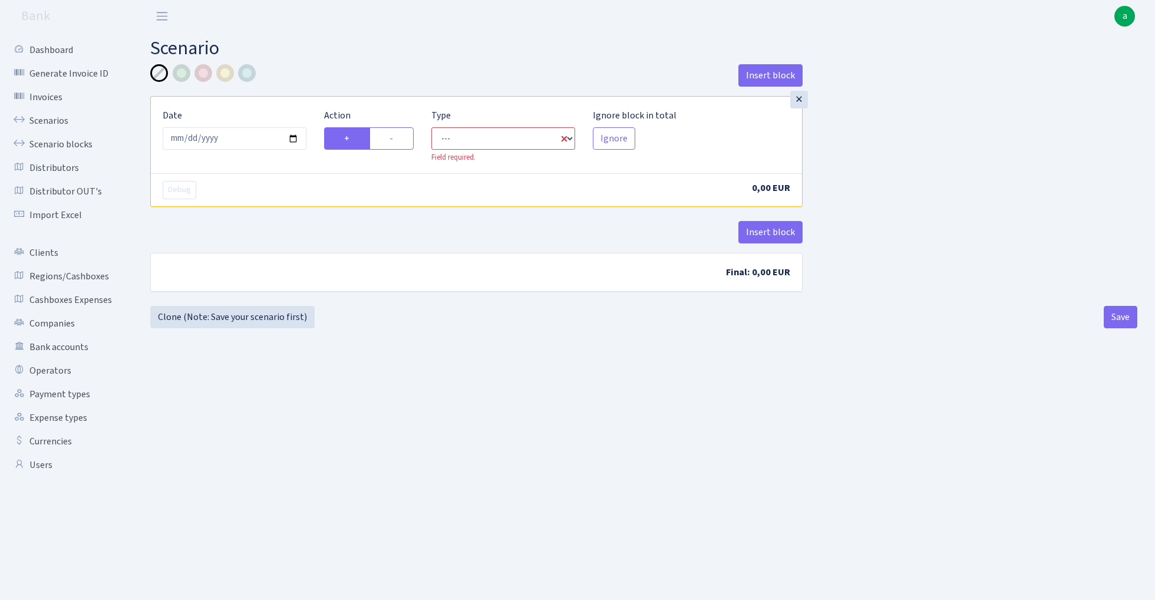
select select "in"
select select "1"
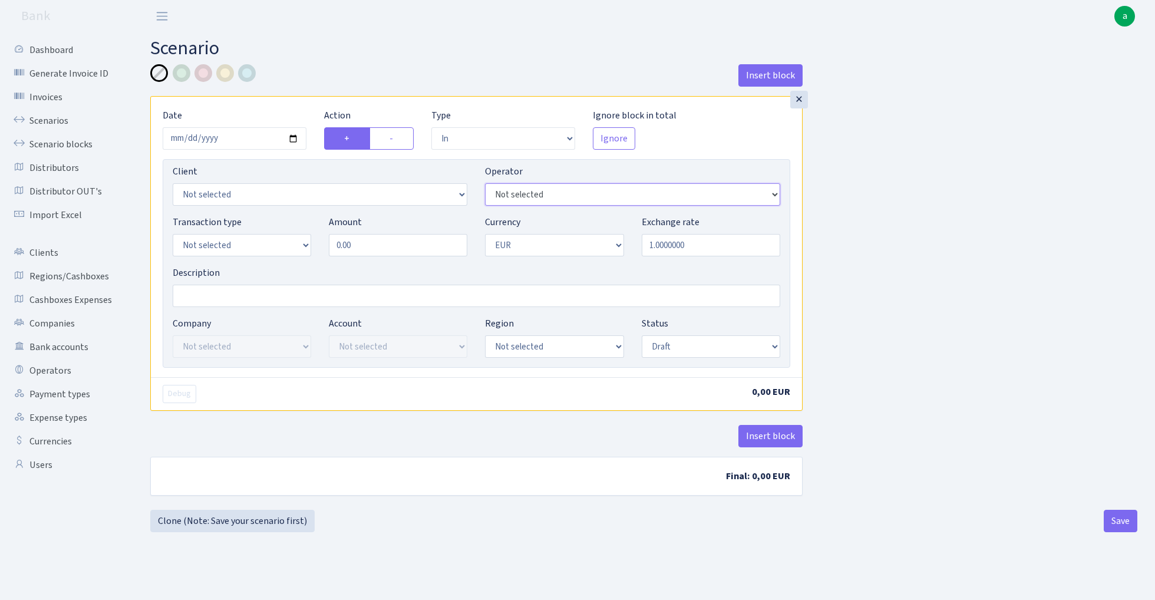
select select "324"
select select "1"
select select "2"
click at [373, 242] on input "0.00" at bounding box center [398, 245] width 139 height 22
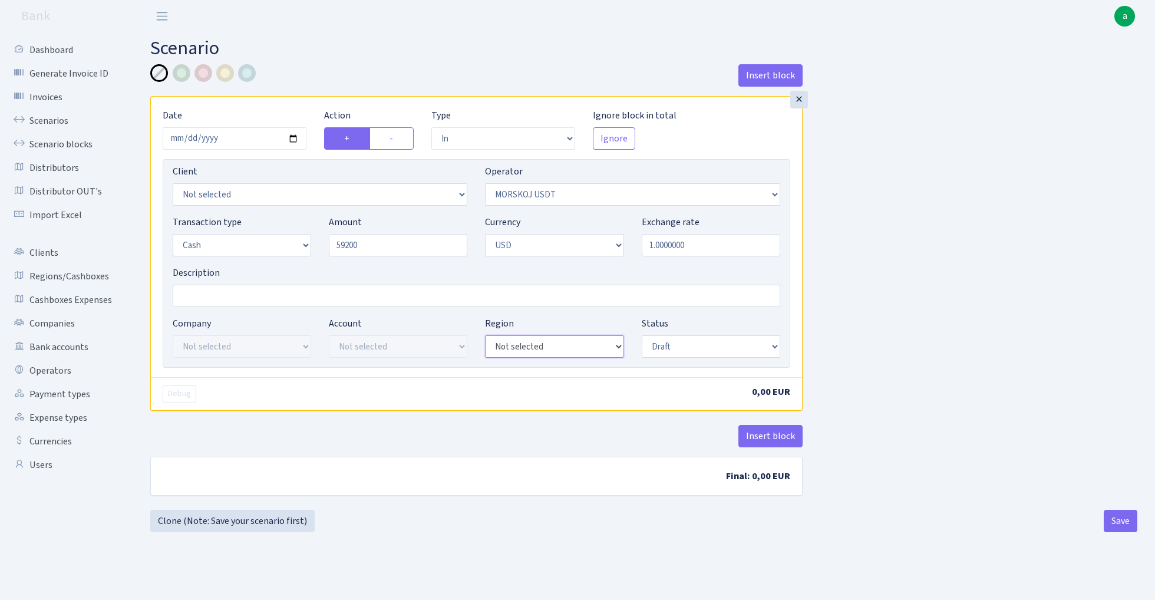
type input "59,200.00"
select select "10"
click at [226, 295] on input "Description" at bounding box center [477, 296] width 608 height 22
type input "MSK morskoj - girt 59200"
select select "processed"
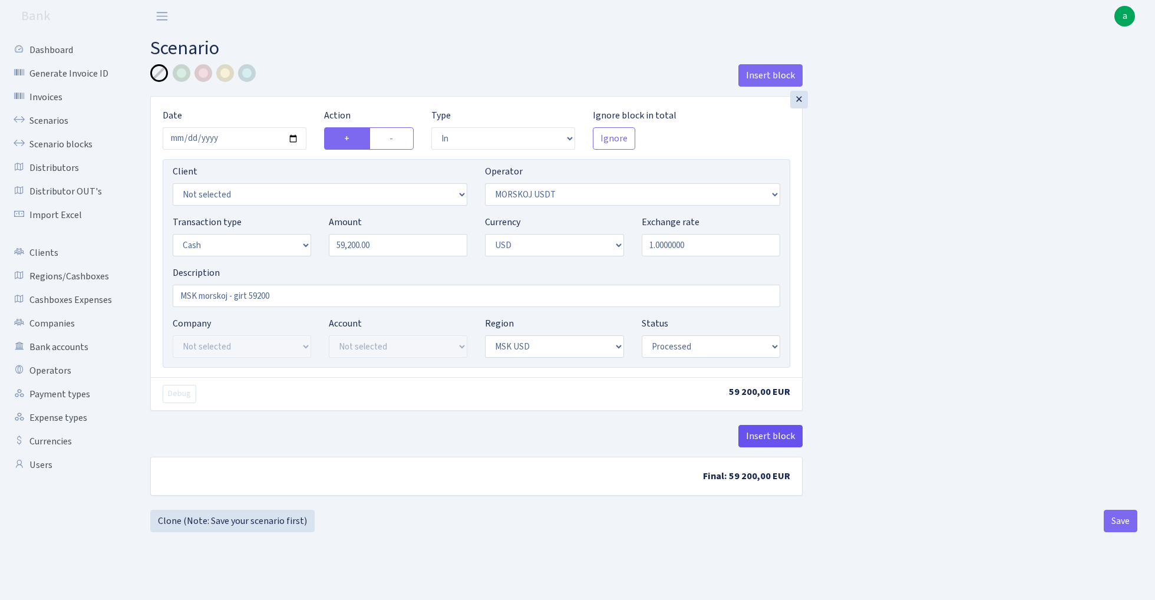
click at [779, 446] on button "Insert block" at bounding box center [771, 436] width 64 height 22
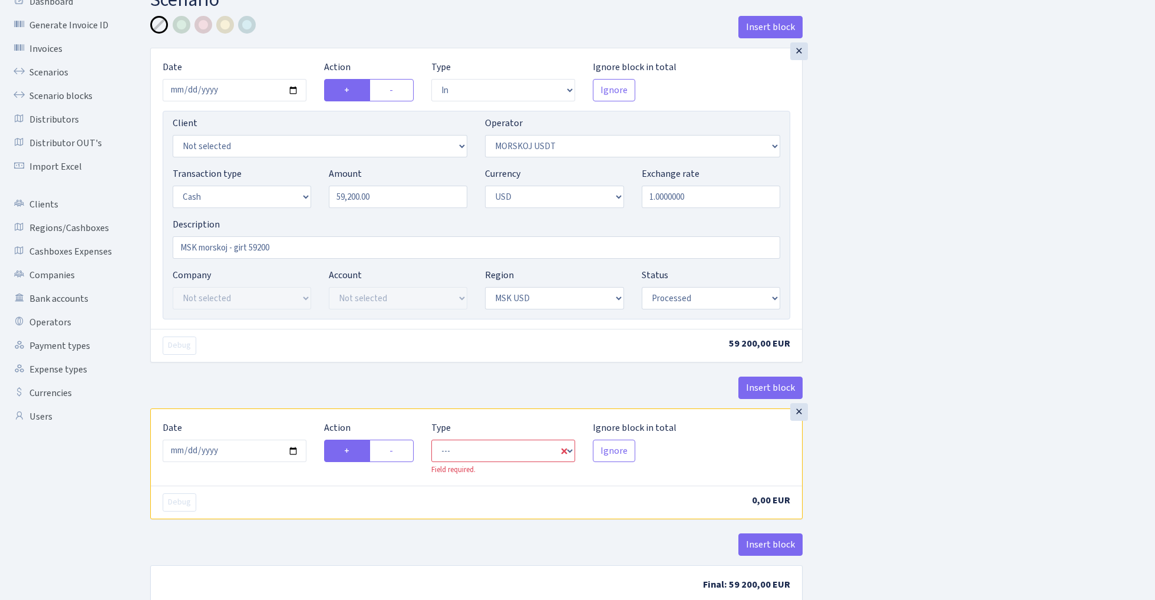
scroll to position [53, 0]
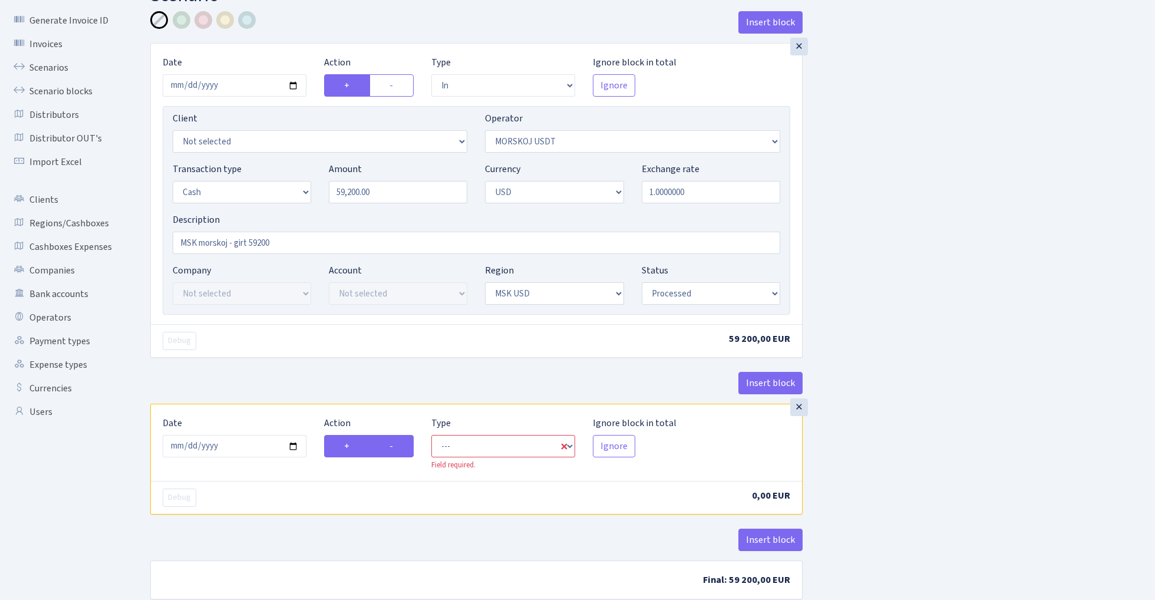
click at [395, 445] on label "-" at bounding box center [392, 446] width 44 height 22
click at [395, 445] on input "-" at bounding box center [394, 443] width 8 height 8
radio input "true"
radio input "false"
select select "commission"
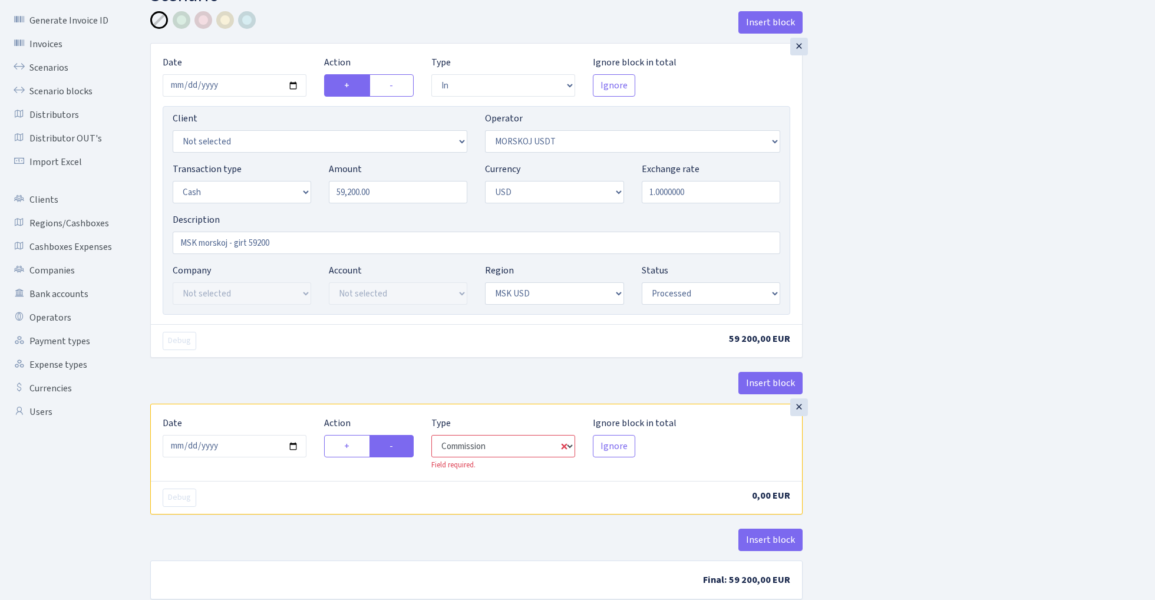
select select "324"
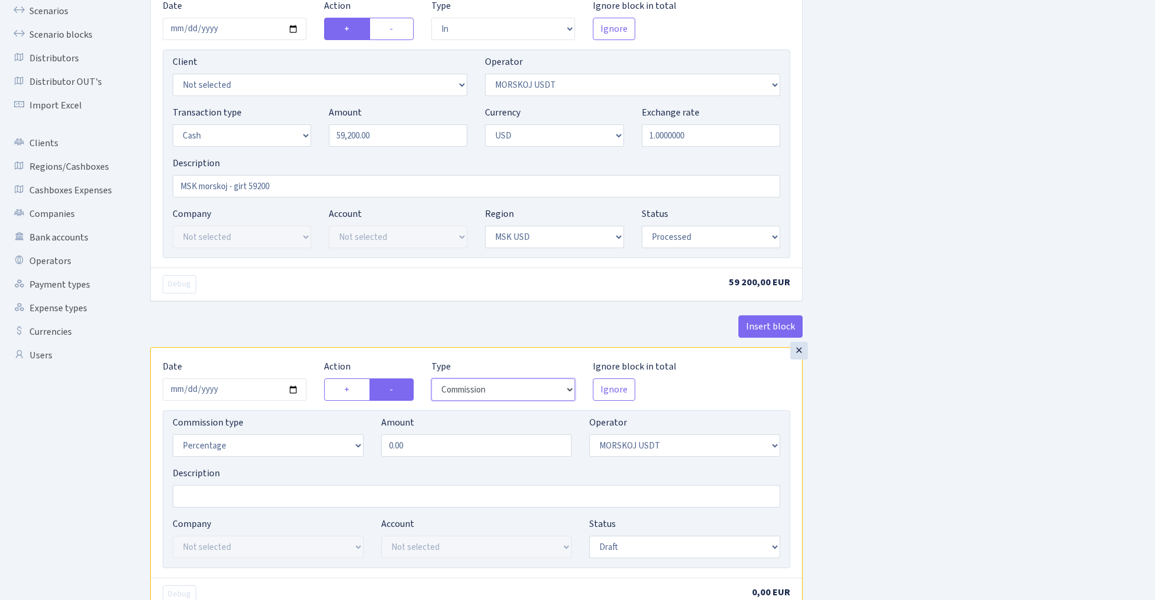
scroll to position [114, 0]
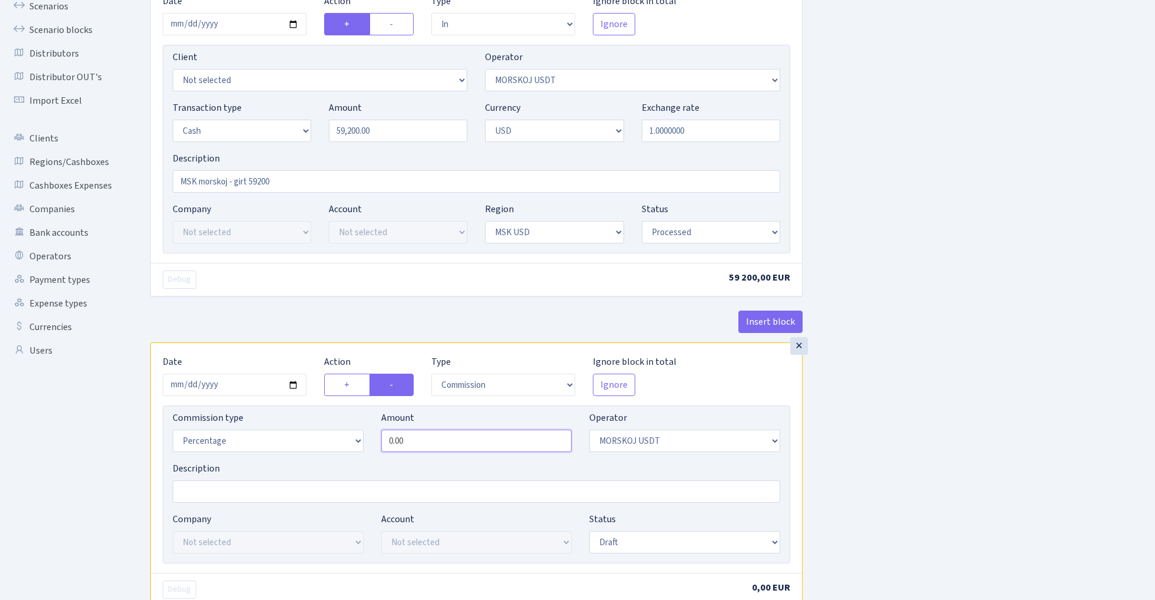
click at [448, 445] on input "0.00" at bounding box center [476, 441] width 191 height 22
type input "0.50"
click at [963, 445] on div "Insert block × Date 2025-08-29 Action + - Type --- In Out Commission Field requ…" at bounding box center [643, 328] width 1005 height 756
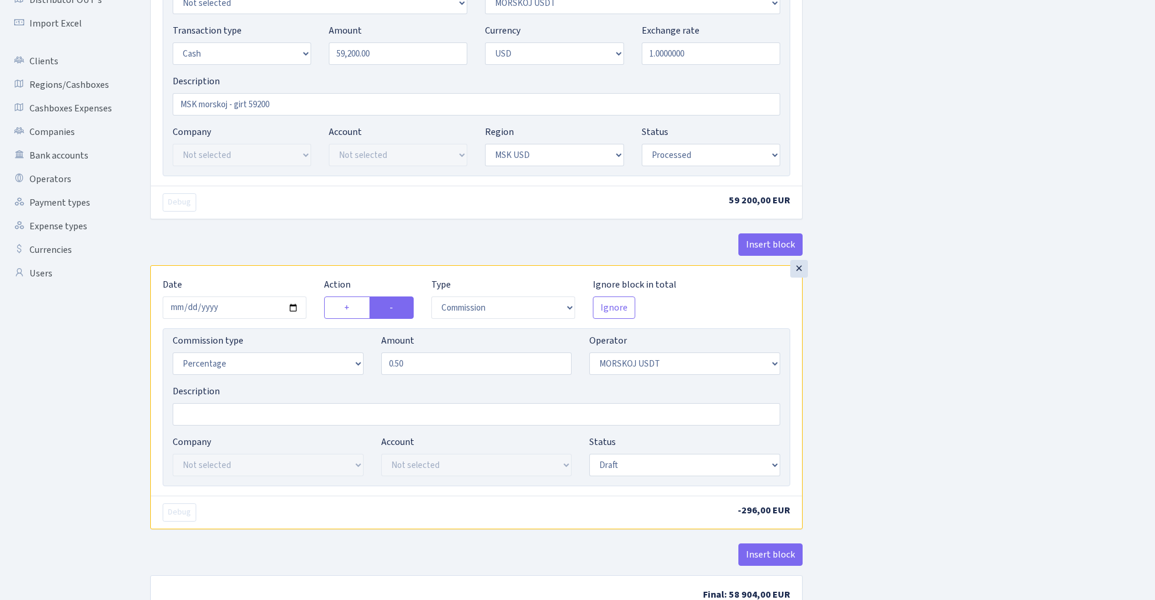
scroll to position [234, 0]
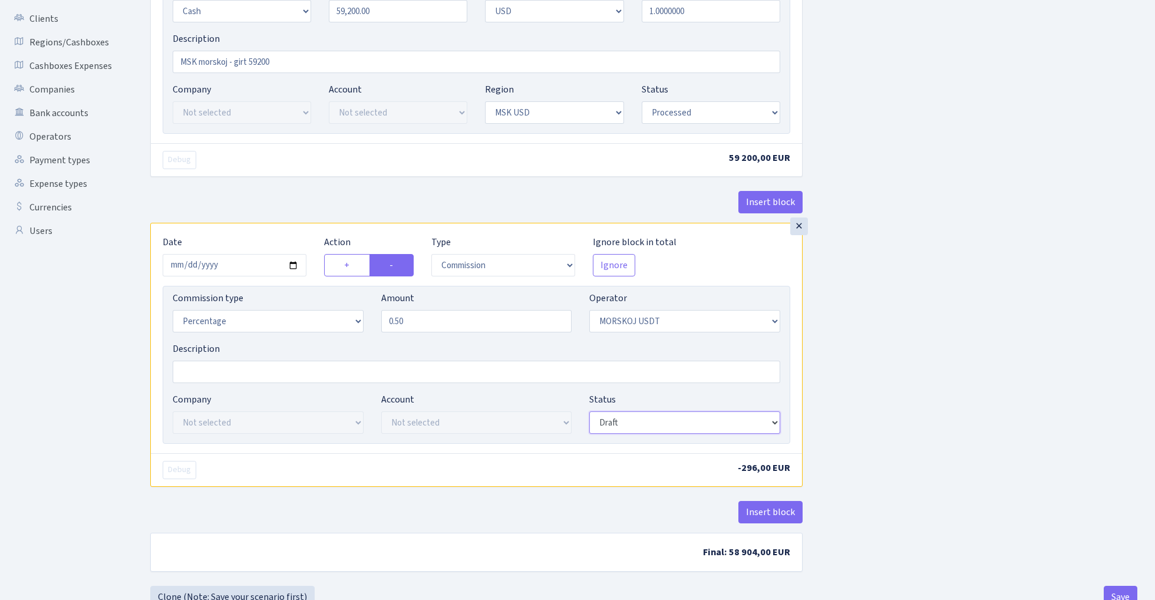
select select "processed"
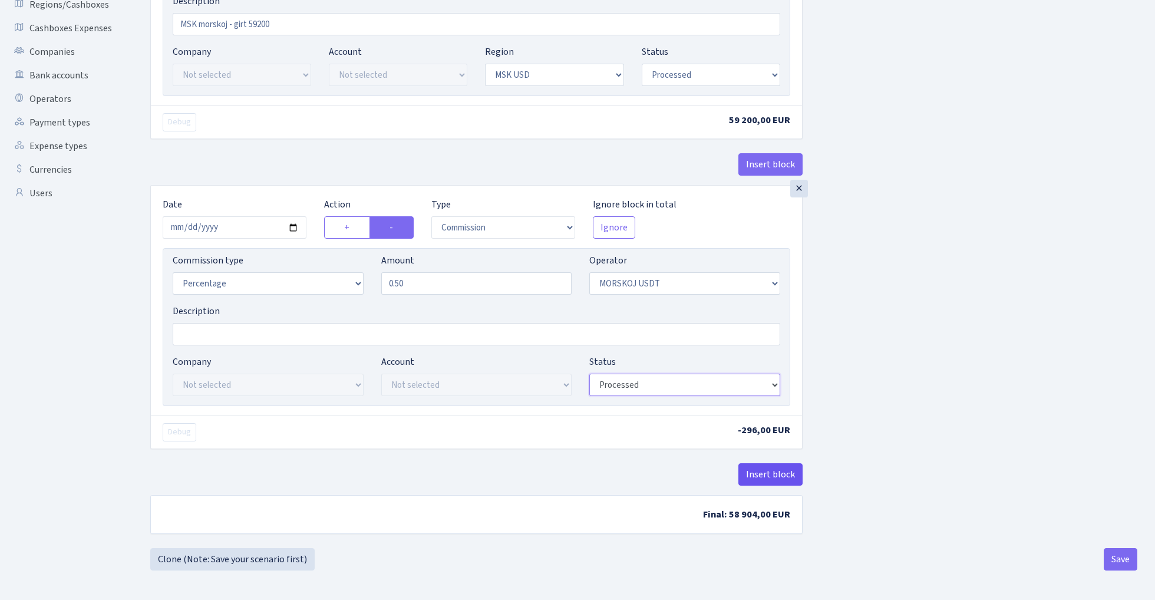
scroll to position [275, 0]
click at [760, 470] on button "Insert block" at bounding box center [771, 474] width 64 height 22
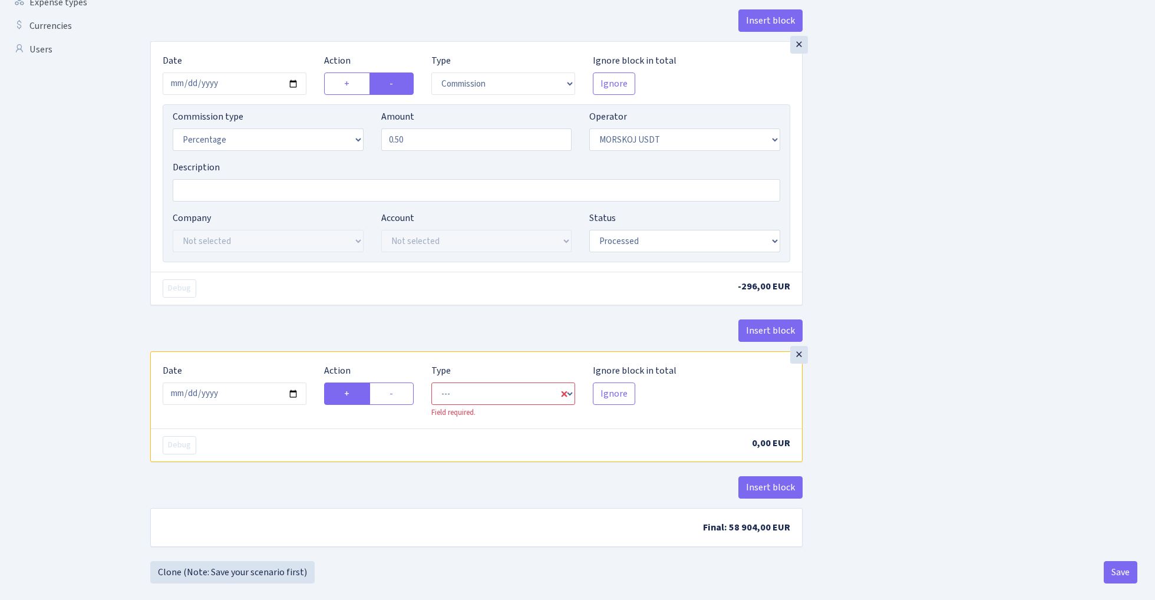
scroll to position [416, 0]
select select "in"
select select "324"
select select "1"
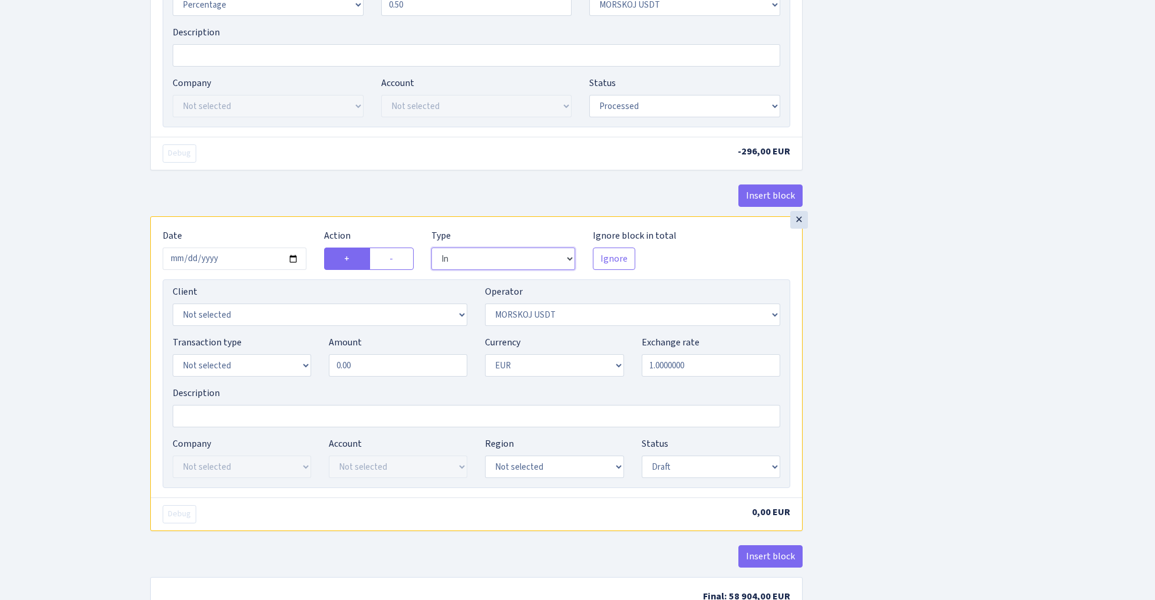
scroll to position [564, 0]
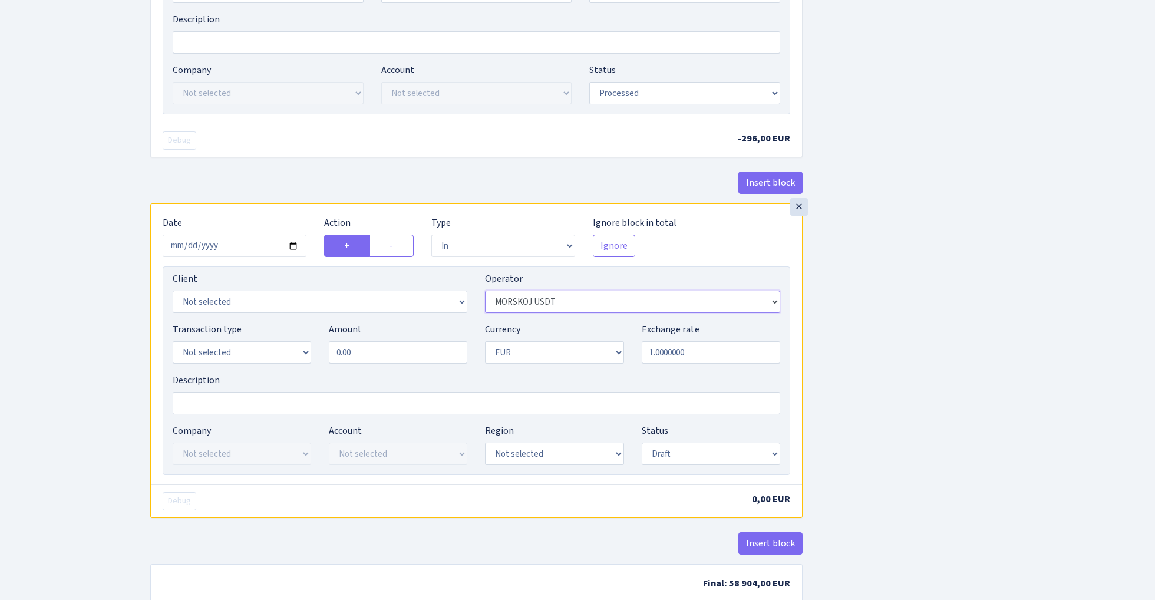
select select "228"
select select "1"
select select "2"
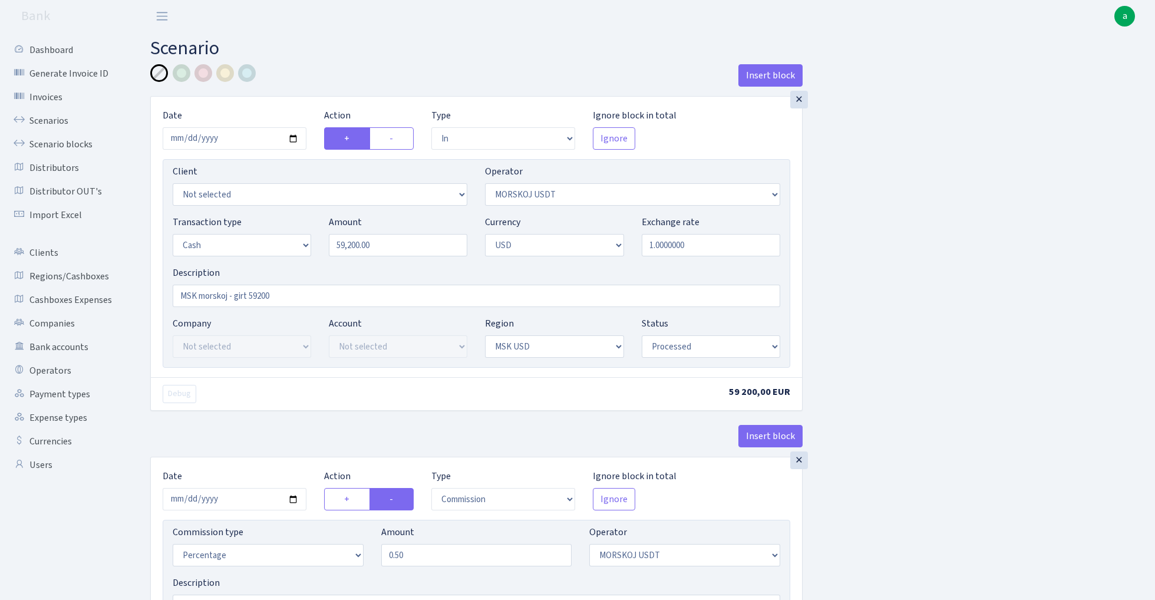
scroll to position [0, 0]
click at [397, 253] on input "59200.00" at bounding box center [398, 245] width 139 height 22
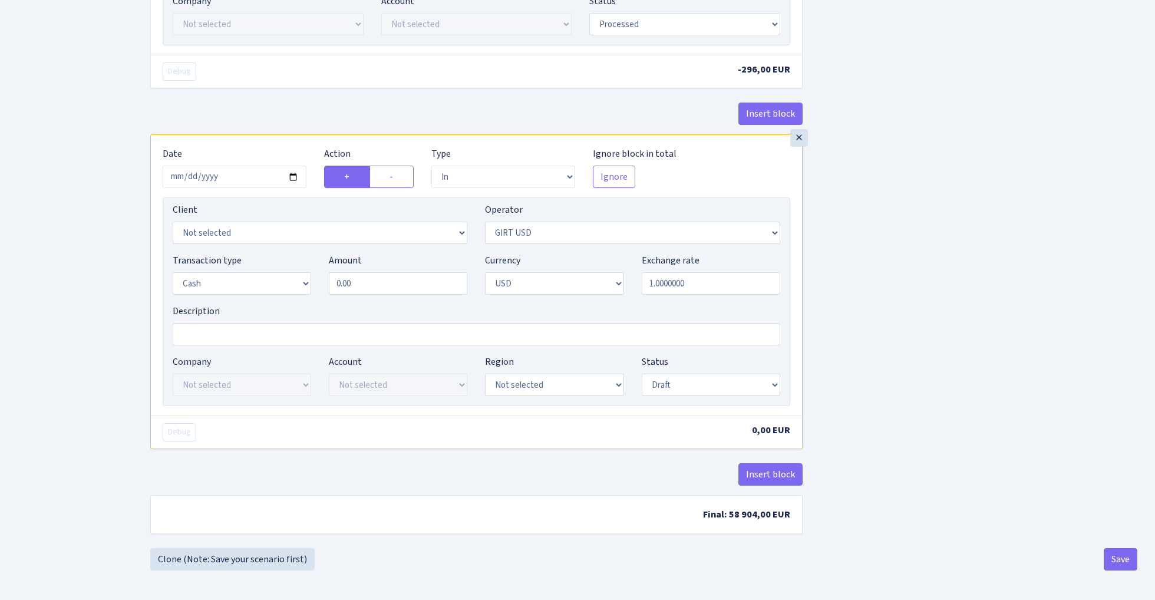
type input "59,200.00"
click at [397, 282] on input "0.00" at bounding box center [398, 283] width 139 height 22
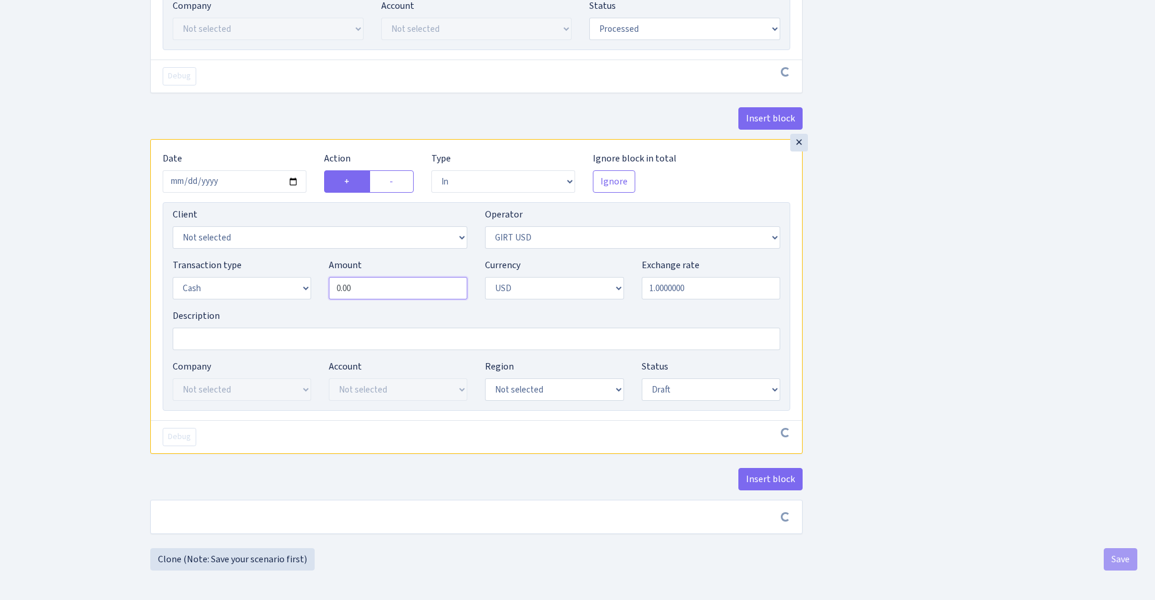
click at [397, 282] on input "0.00" at bounding box center [398, 288] width 139 height 22
paste input "5920"
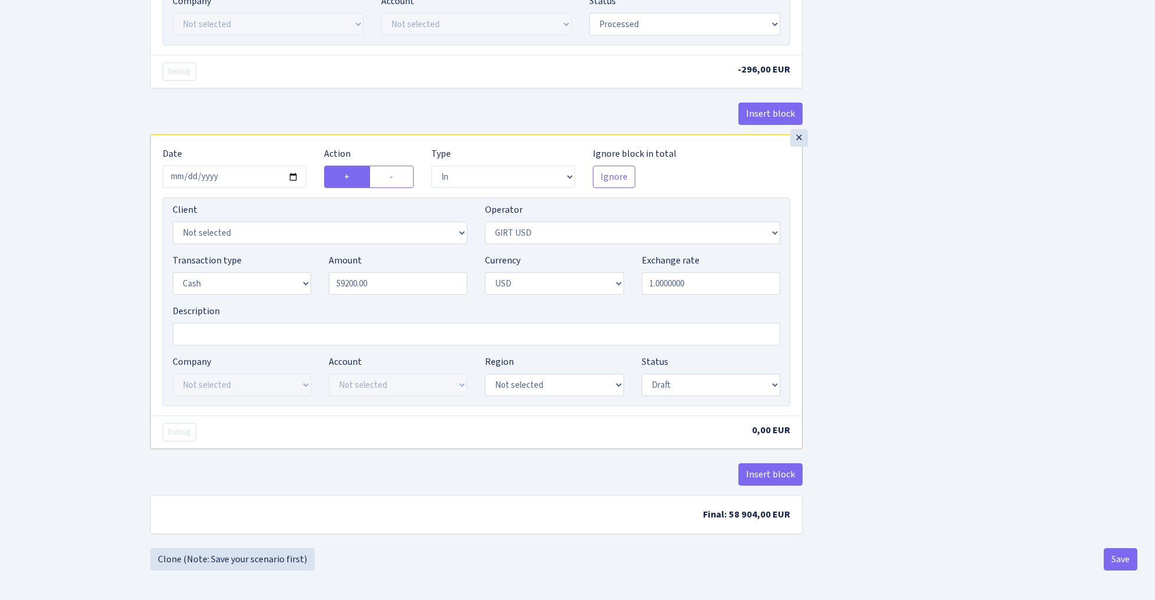
type input "59,200.00"
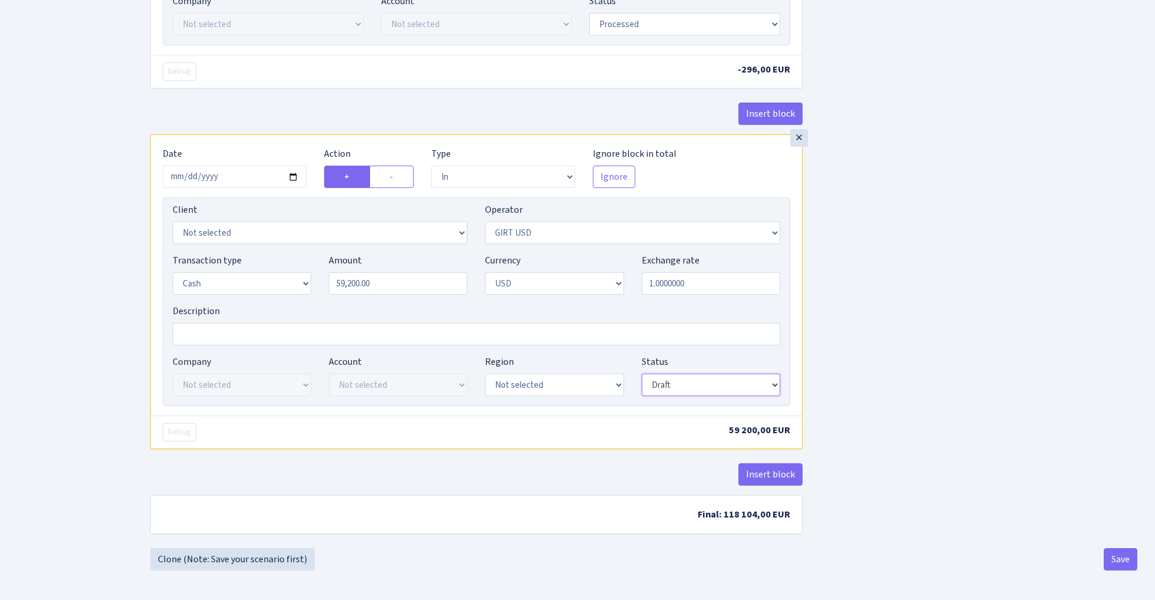
select select "processed"
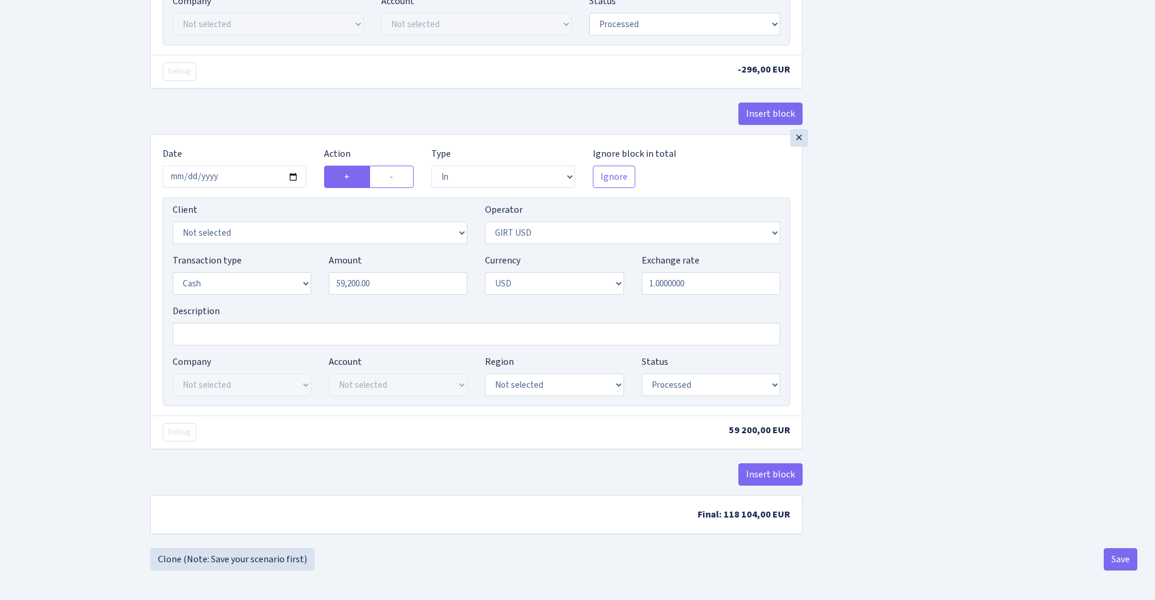
scroll to position [637, 0]
click at [1125, 556] on button "Save" at bounding box center [1121, 559] width 34 height 22
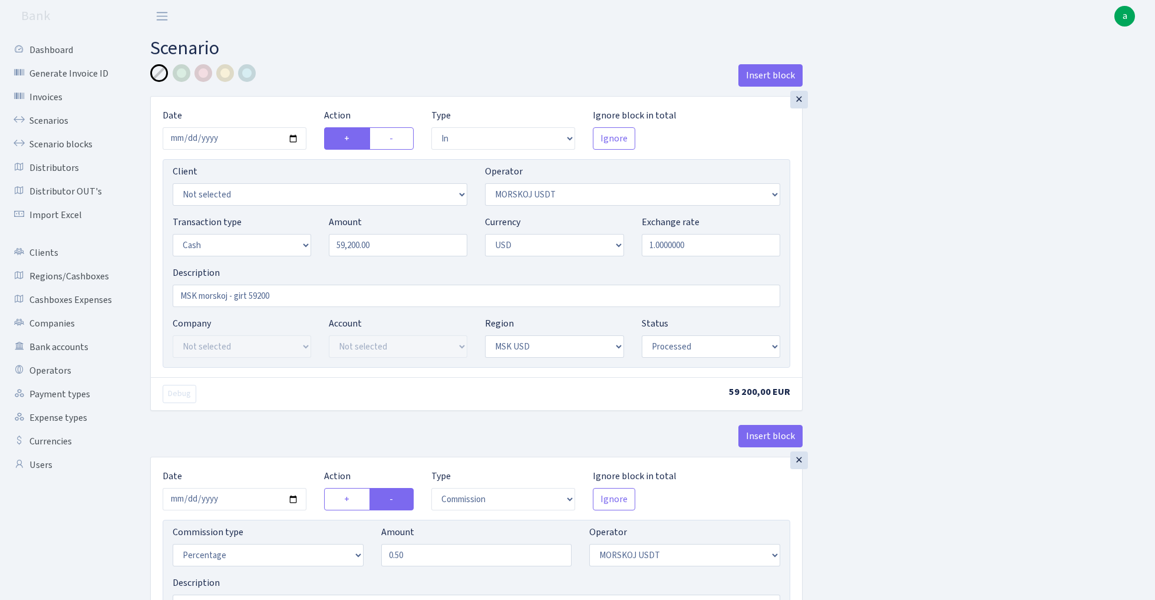
select select "in"
select select "324"
select select "1"
select select "2"
select select "10"
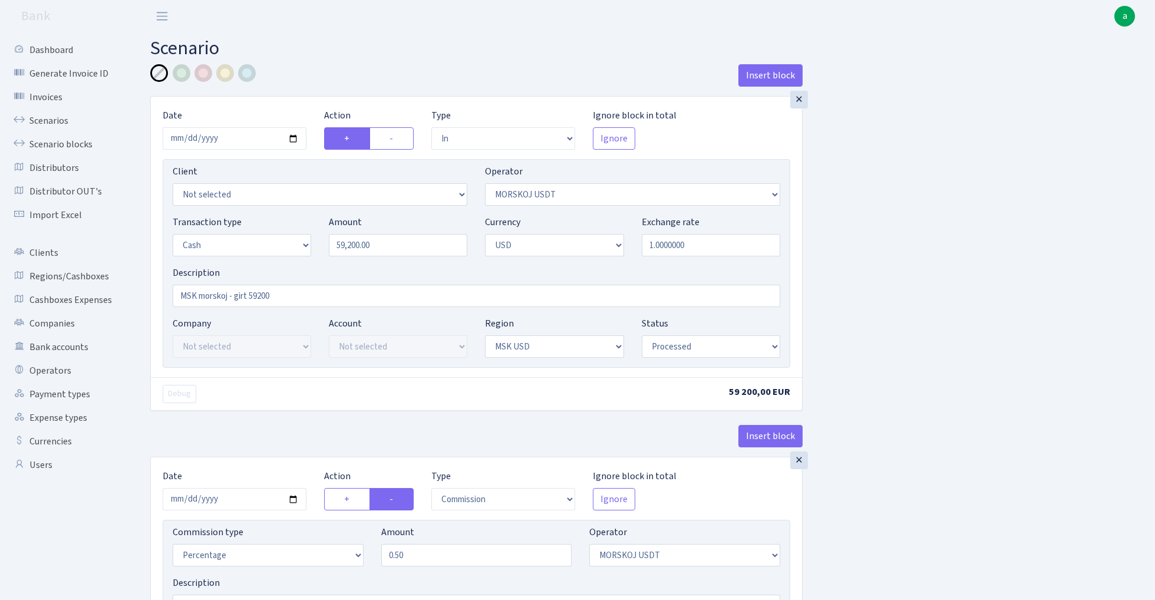
select select "processed"
select select "commission"
select select "324"
select select "processed"
select select "in"
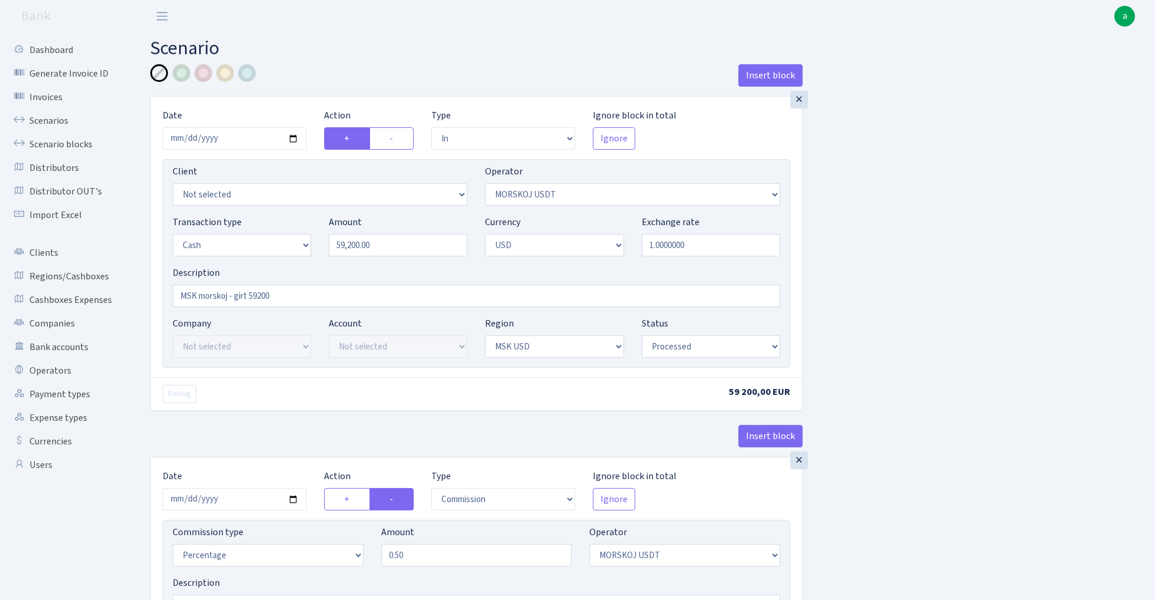
select select "228"
select select "1"
select select "2"
select select "processed"
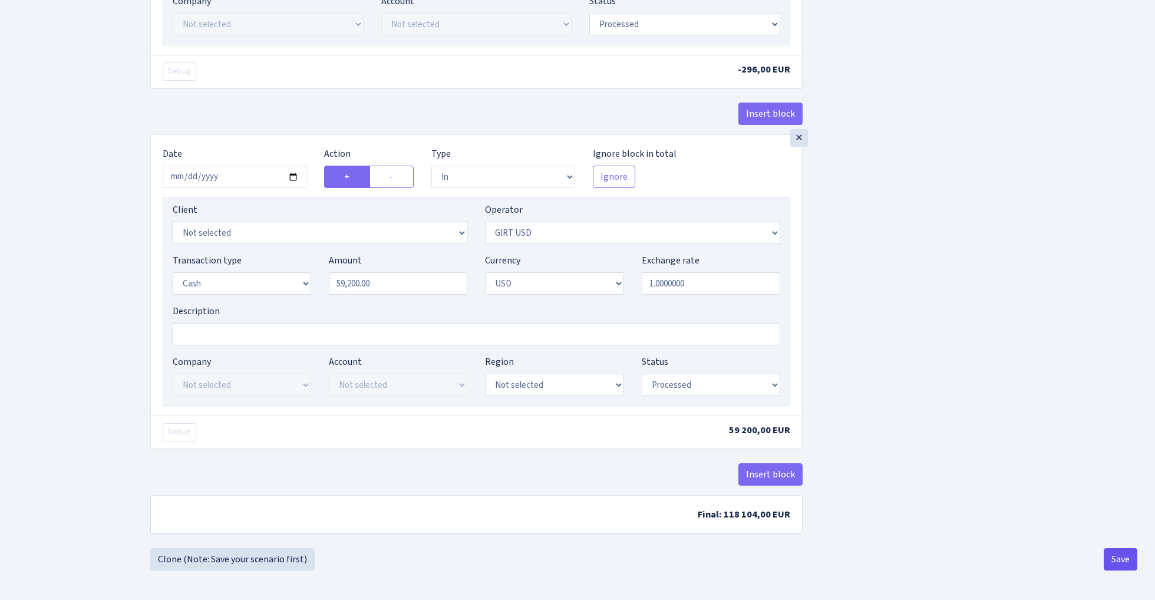
scroll to position [637, 0]
click at [1110, 556] on button "Save" at bounding box center [1121, 559] width 34 height 22
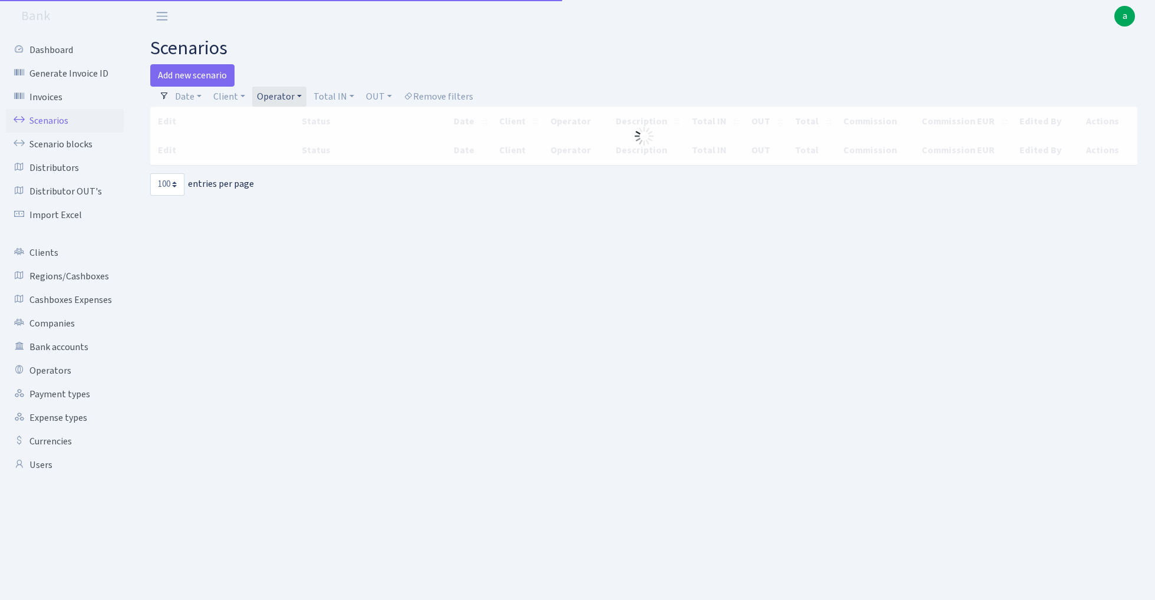
select select "100"
click at [191, 75] on link "Add new scenario" at bounding box center [192, 75] width 84 height 22
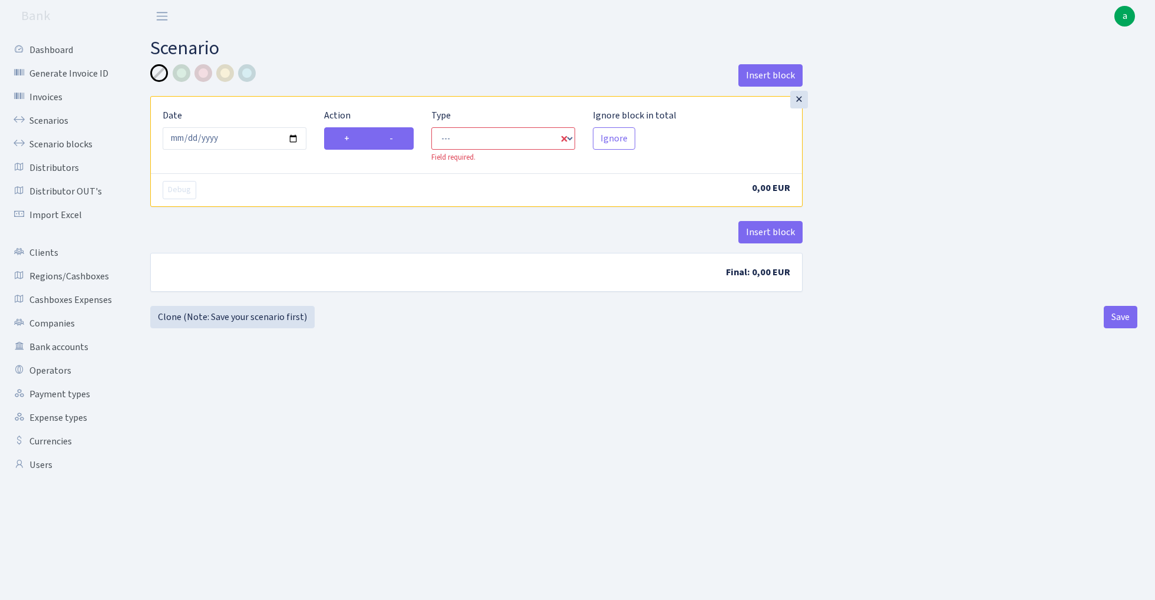
click at [397, 137] on label "-" at bounding box center [392, 138] width 44 height 22
click at [397, 137] on input "-" at bounding box center [394, 135] width 8 height 8
radio input "true"
radio input "false"
select select "out"
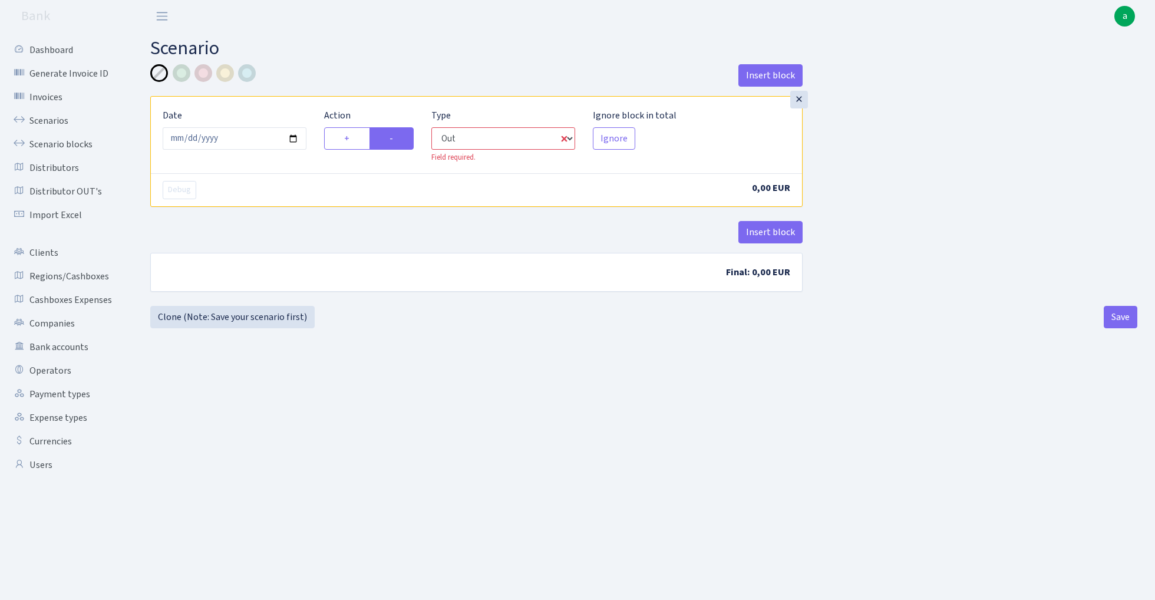
select select "1"
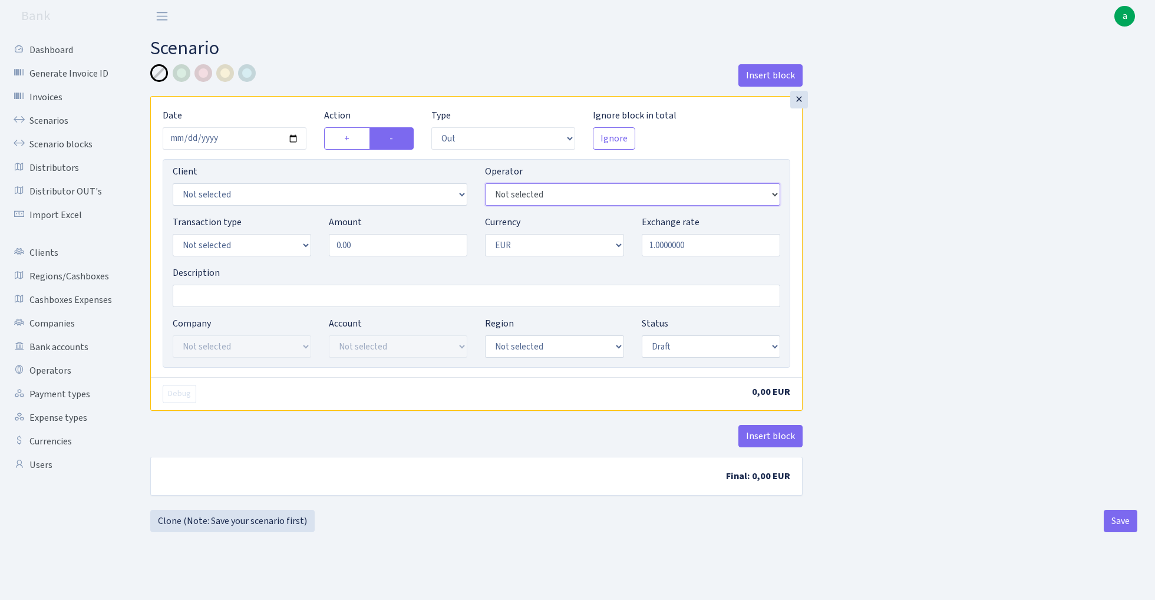
select select "7"
select select "15"
click at [708, 248] on input "1.0000000" at bounding box center [711, 245] width 139 height 22
paste input "0.857534966"
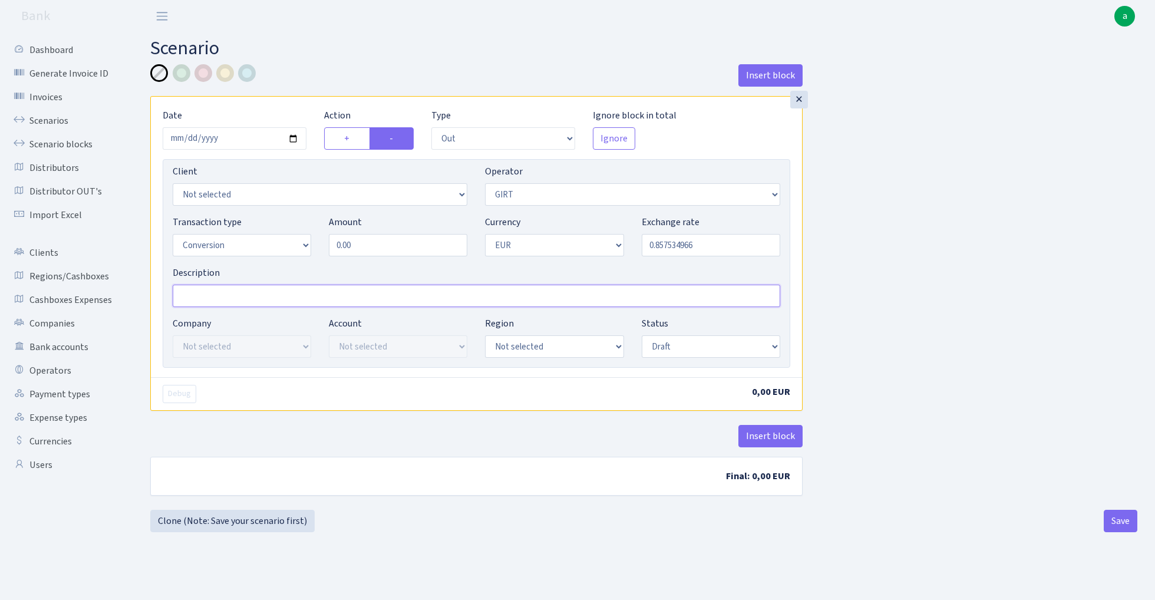
type input "0.8575350"
click at [272, 297] on input "Description" at bounding box center [477, 296] width 608 height 22
type input "usd 59200 (1.1661)"
click at [385, 243] on input "0.00" at bounding box center [398, 245] width 139 height 22
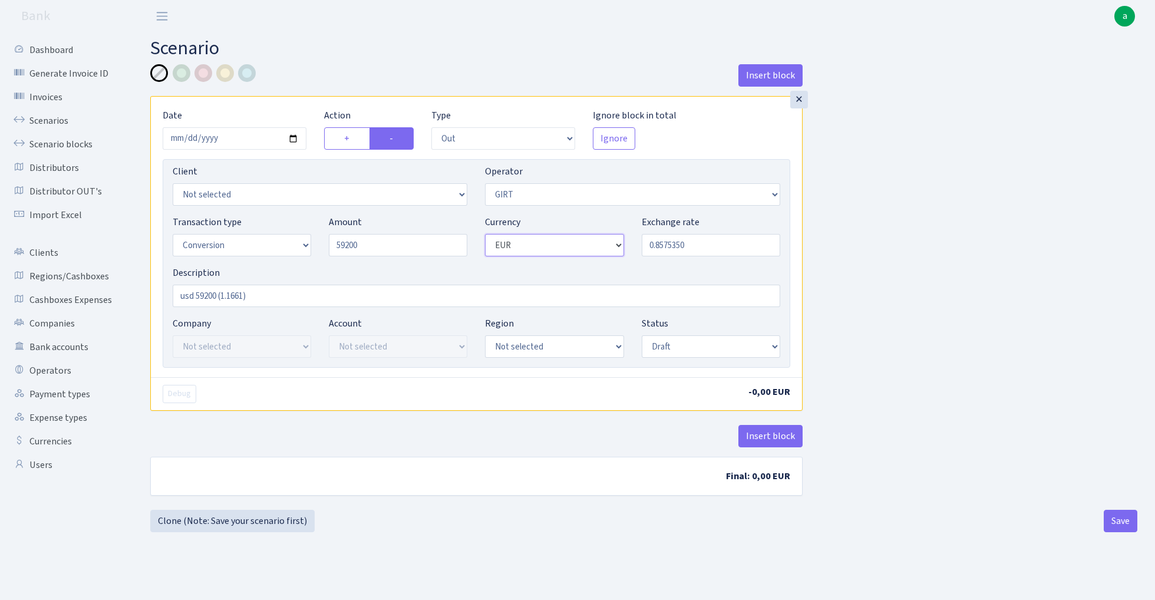
type input "59,200.00"
select select "2"
select select "processed"
click at [766, 435] on button "Insert block" at bounding box center [771, 436] width 64 height 22
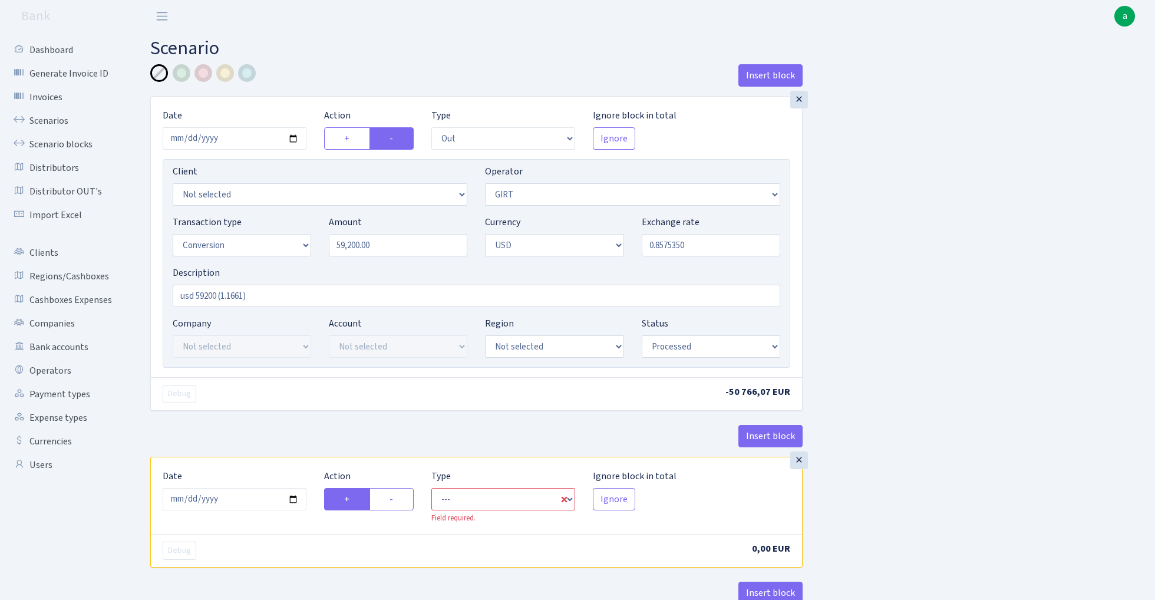
scroll to position [29, 0]
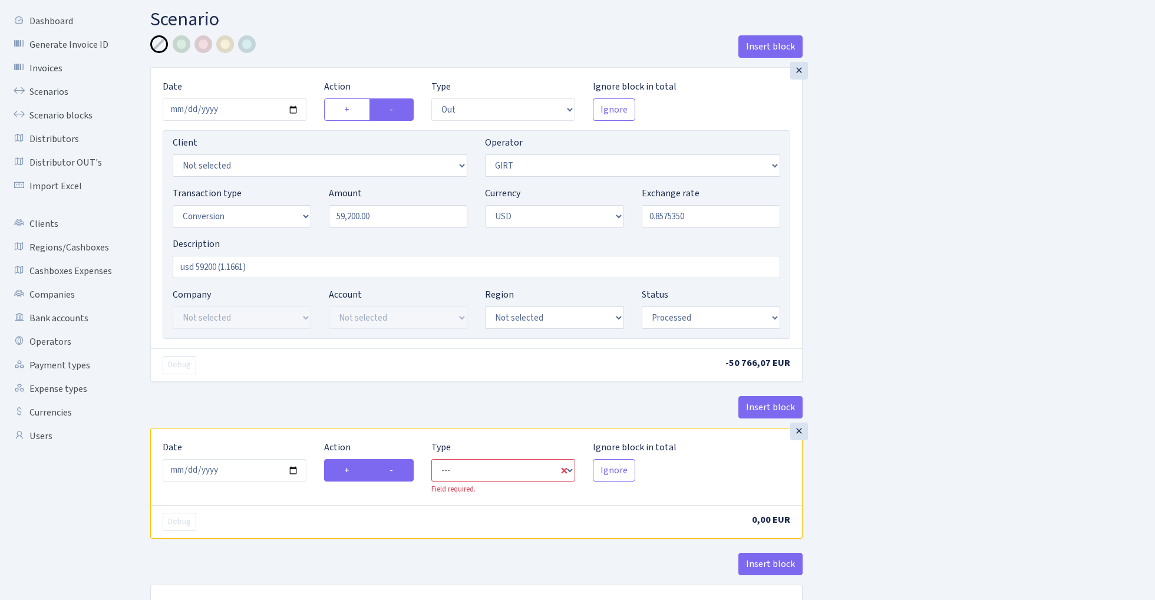
click at [396, 470] on label "-" at bounding box center [392, 470] width 44 height 22
click at [396, 470] on input "-" at bounding box center [394, 467] width 8 height 8
radio input "true"
radio input "false"
select select "commission"
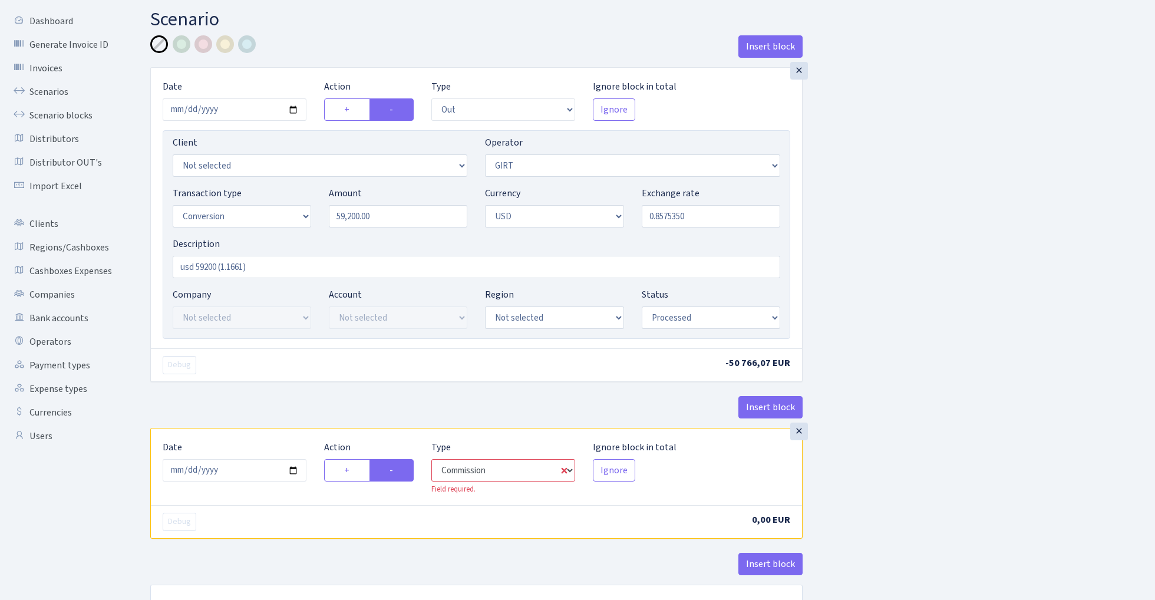
select select "7"
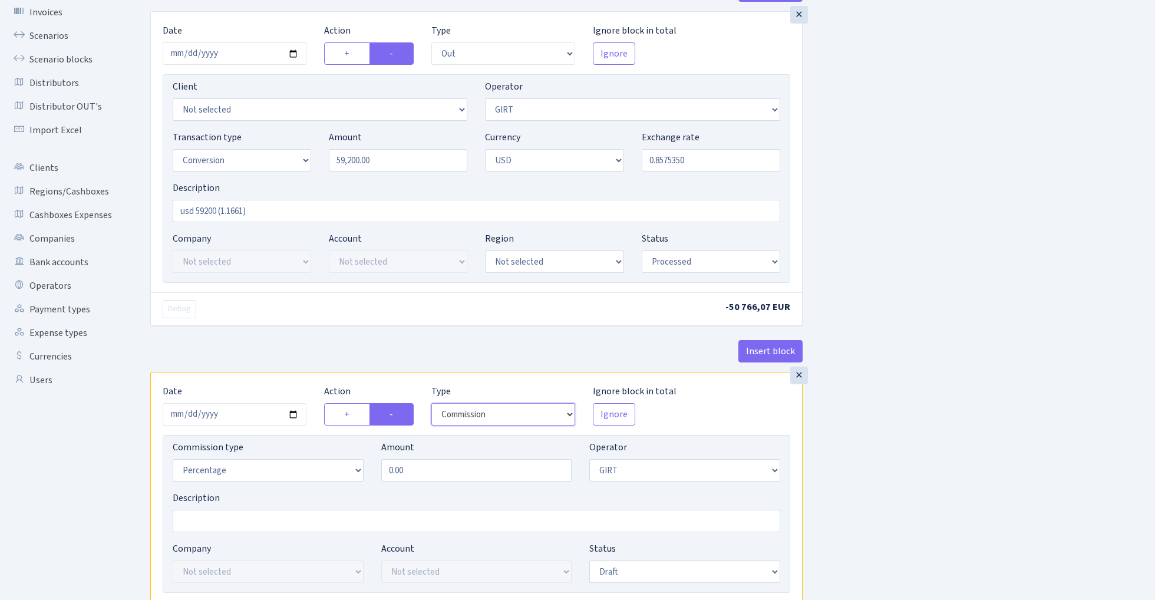
scroll to position [88, 0]
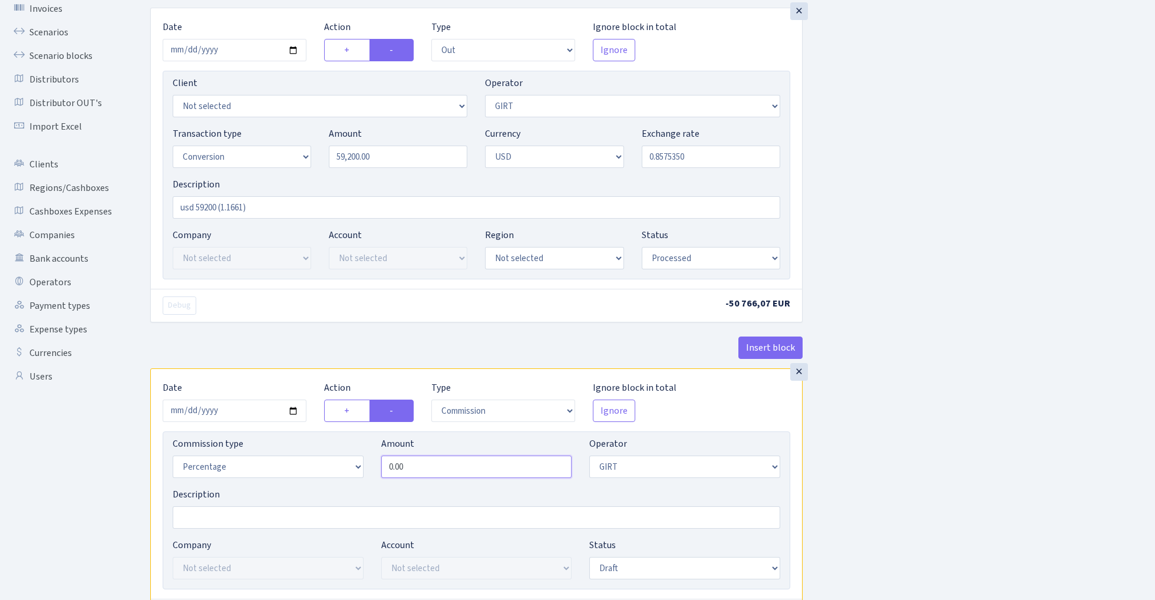
click at [446, 473] on input "0.00" at bounding box center [476, 467] width 191 height 22
type input "0.20"
click at [972, 393] on div "Insert block × Date 2025-08-29 Action + - Type --- In Out Commission Field requ…" at bounding box center [643, 354] width 1005 height 756
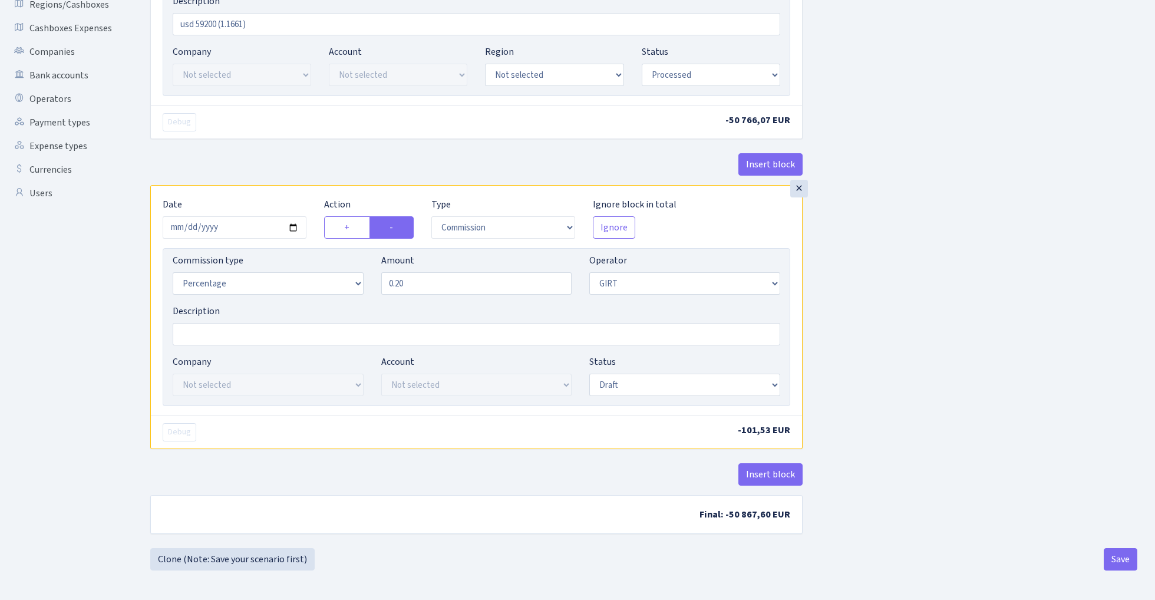
scroll to position [275, 0]
select select "processed"
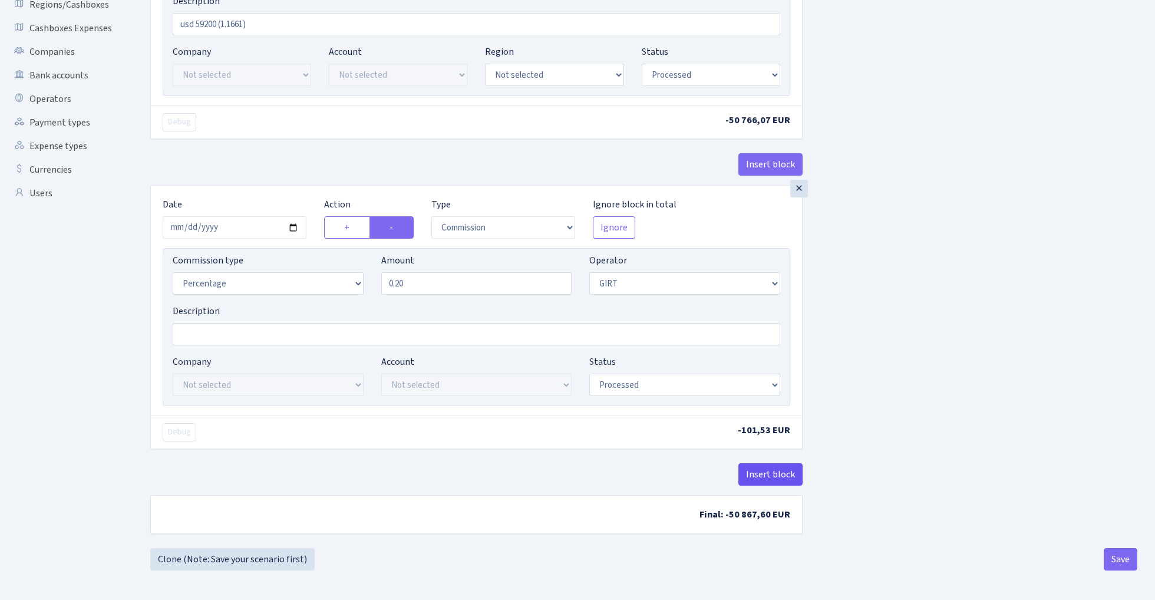
click at [782, 473] on button "Insert block" at bounding box center [771, 474] width 64 height 22
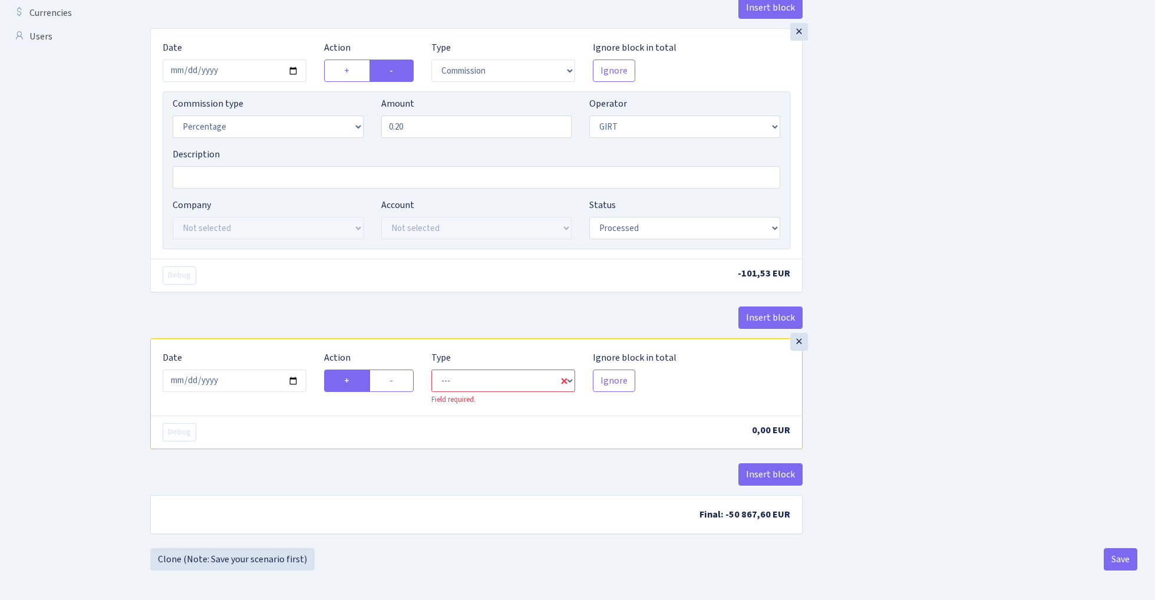
scroll to position [432, 0]
select select "in"
select select "7"
select select "1"
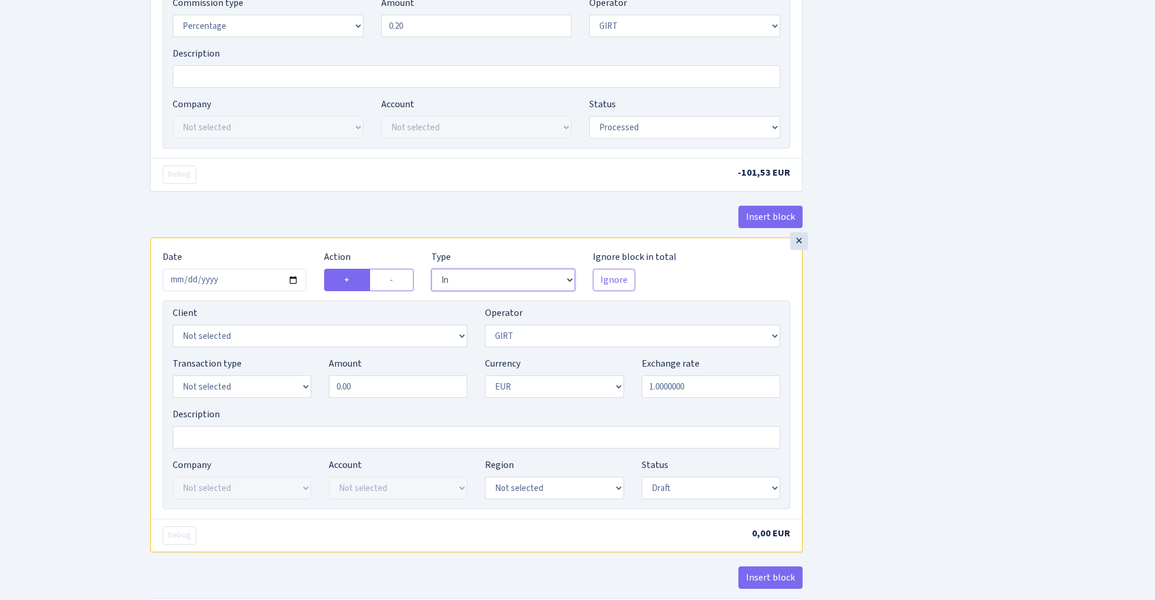
scroll to position [561, 0]
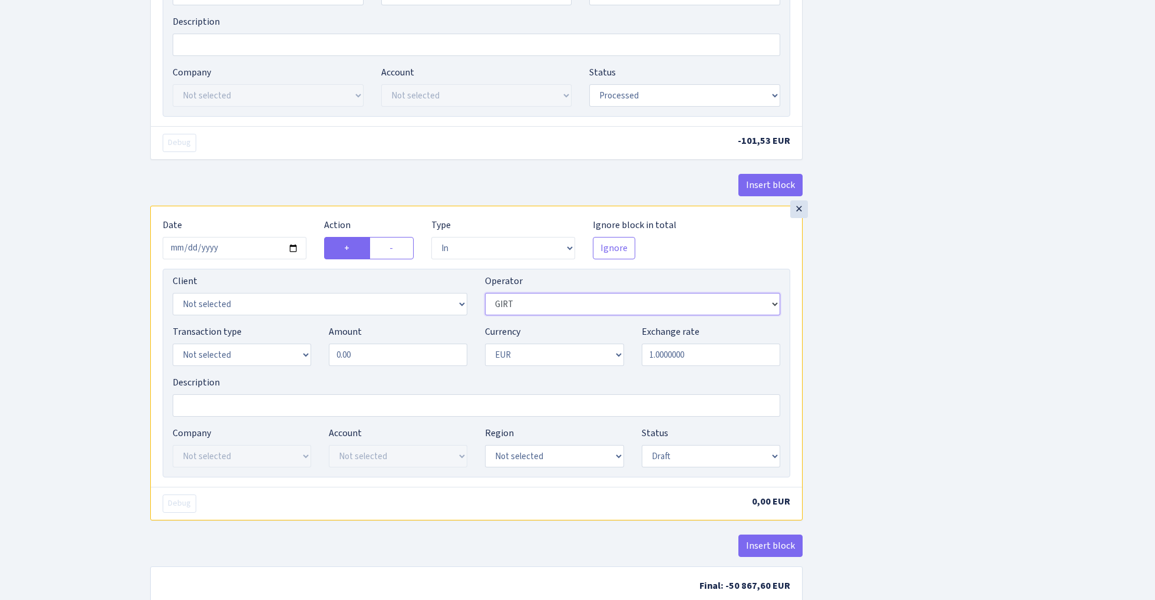
select select "228"
select select "15"
select select "2"
click at [397, 350] on input "0.00" at bounding box center [398, 355] width 139 height 22
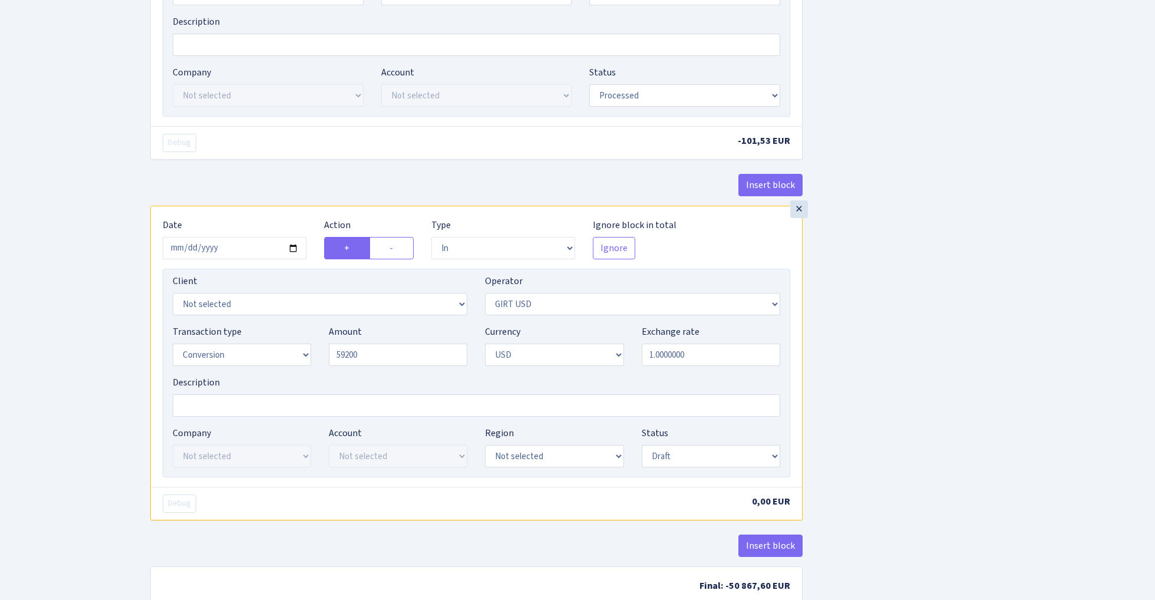
type input "59,200.00"
click at [930, 344] on div "Insert block × Date 2025-08-29 Action + - Type --- In Out Commission Field requ…" at bounding box center [643, 61] width 1005 height 1117
select select "processed"
click at [878, 432] on div "Insert block × Date 2025-08-29 Action + - Type --- In Out Commission Field requ…" at bounding box center [643, 61] width 1005 height 1117
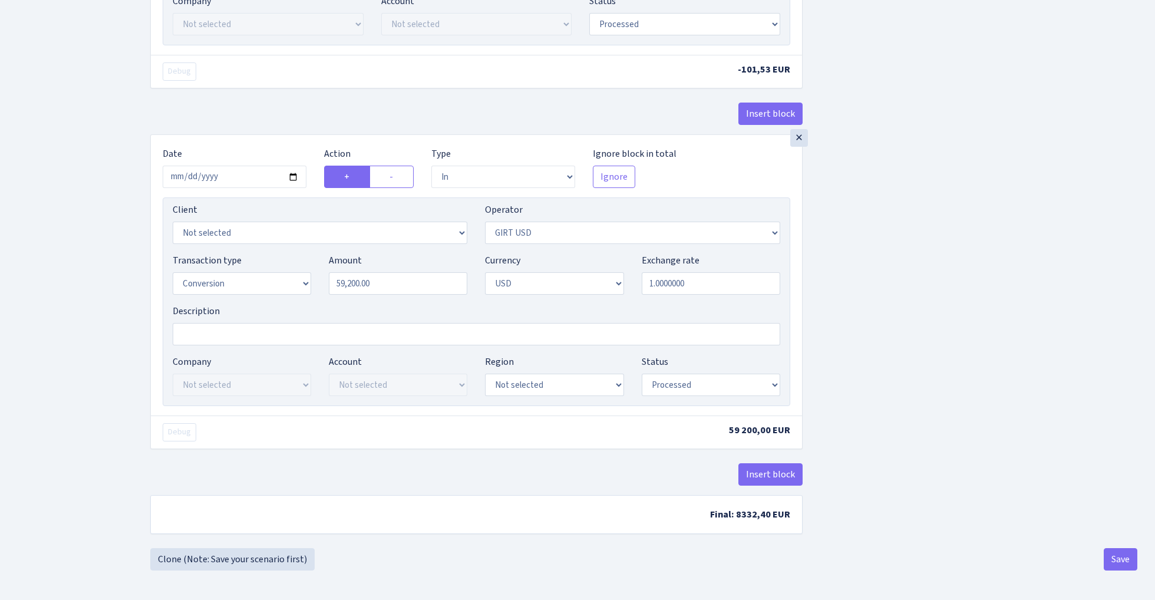
scroll to position [637, 0]
click at [1124, 558] on button "Save" at bounding box center [1121, 559] width 34 height 22
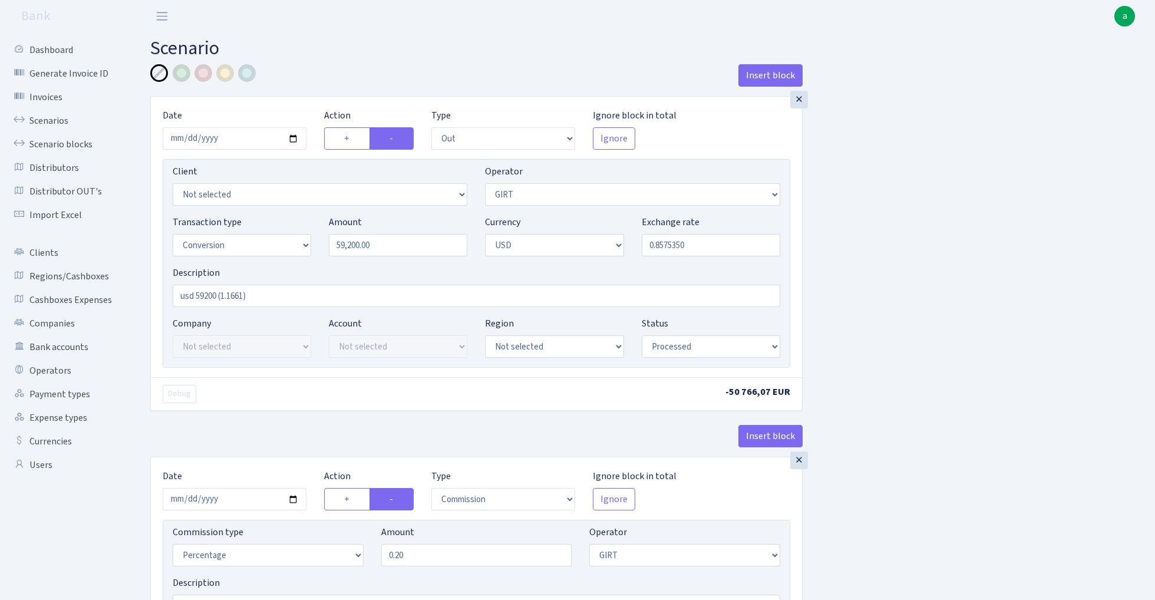
select select "out"
select select "7"
select select "15"
select select "2"
select select "processed"
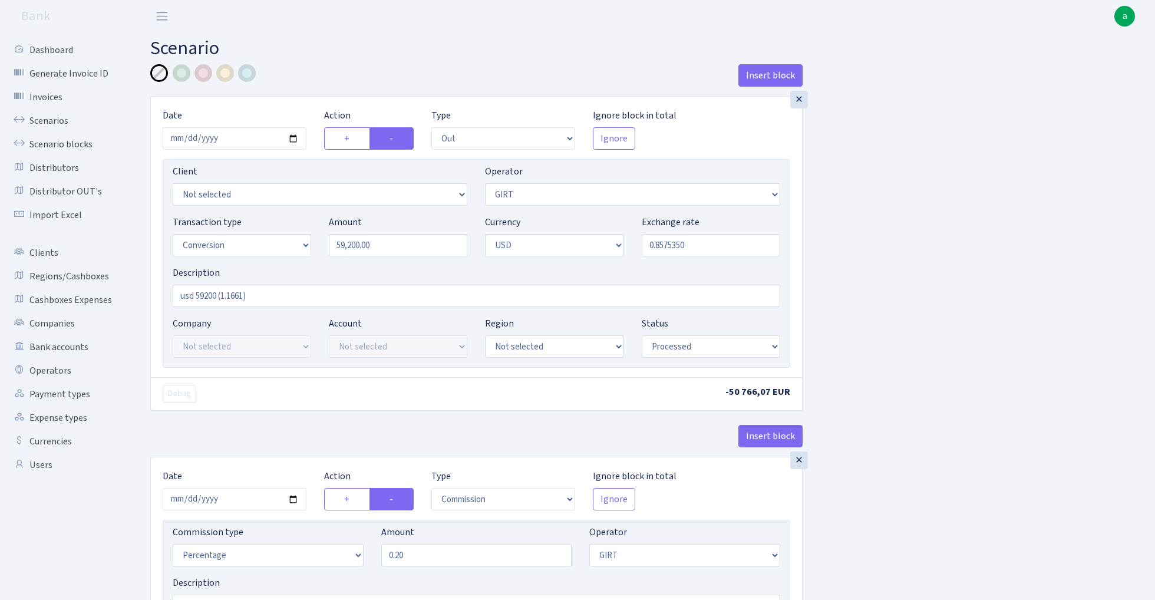
select select "commission"
select select "7"
select select "processed"
select select "in"
select select "228"
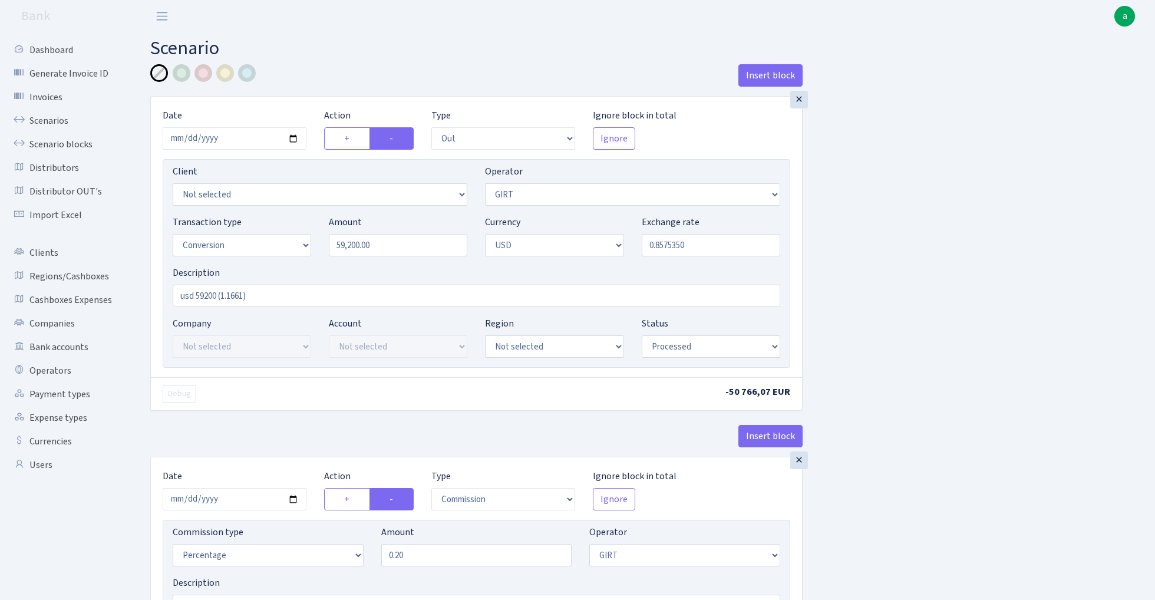
select select "15"
select select "2"
select select "processed"
click at [229, 72] on div at bounding box center [225, 73] width 18 height 18
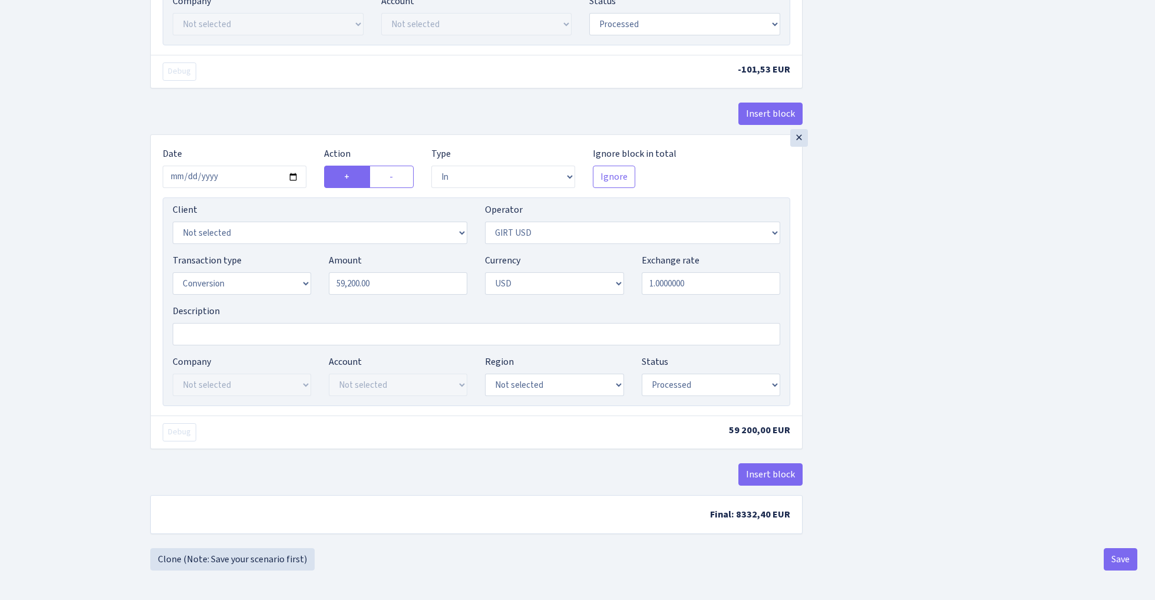
scroll to position [637, 0]
click at [1116, 555] on button "Save" at bounding box center [1121, 559] width 34 height 22
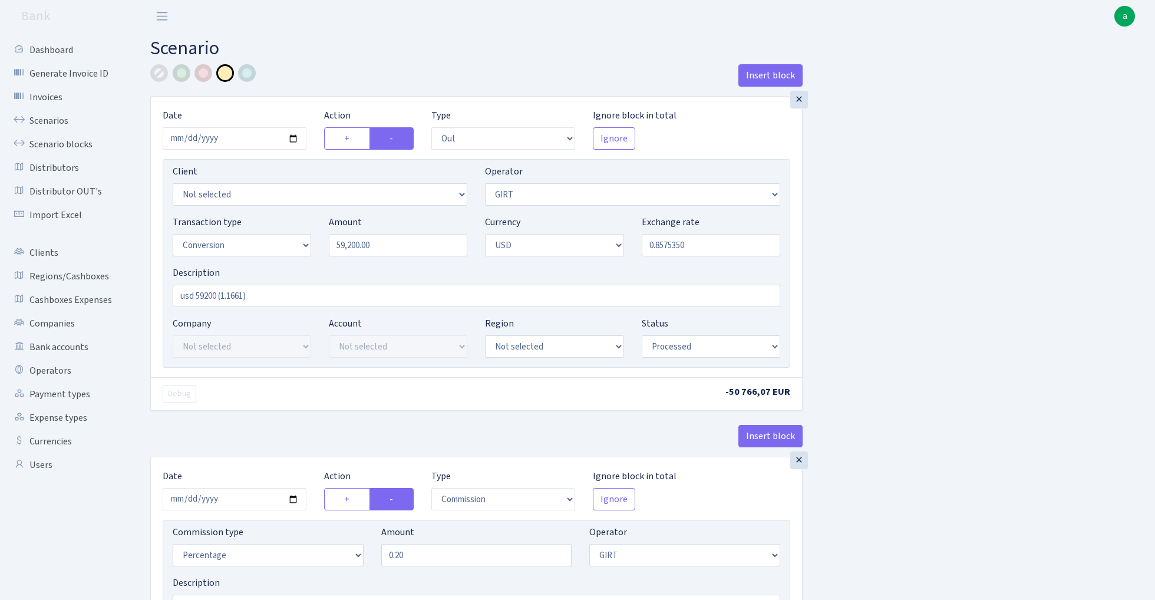
select select "out"
select select "7"
select select "15"
select select "2"
select select "processed"
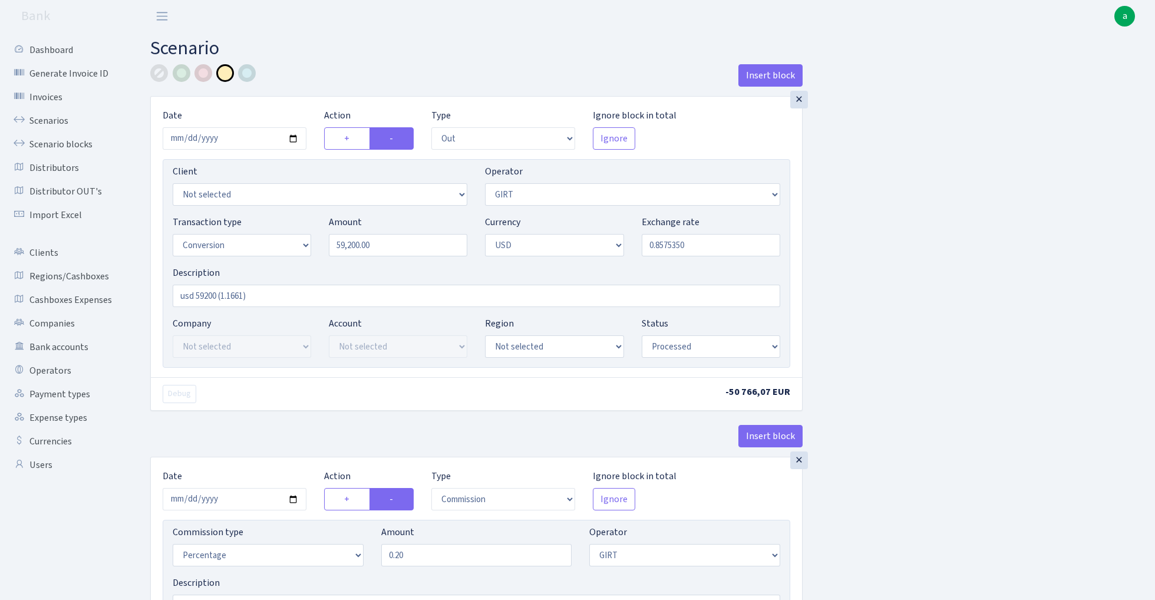
select select "commission"
select select "7"
select select "processed"
select select "in"
select select "228"
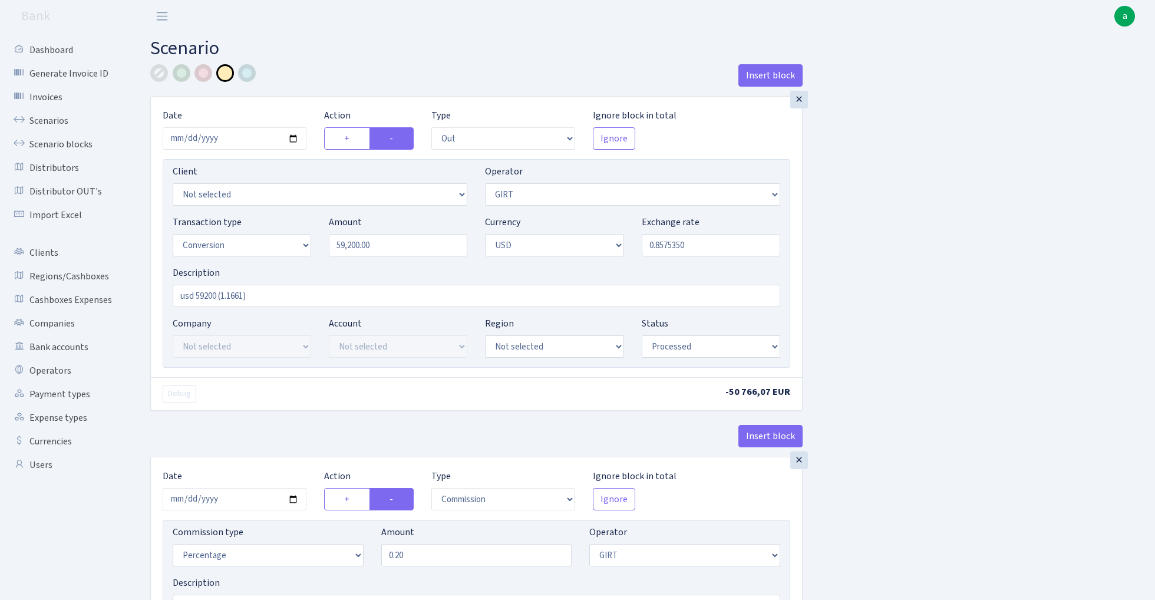
select select "15"
select select "2"
select select "processed"
click at [50, 116] on link "Scenarios" at bounding box center [65, 121] width 118 height 24
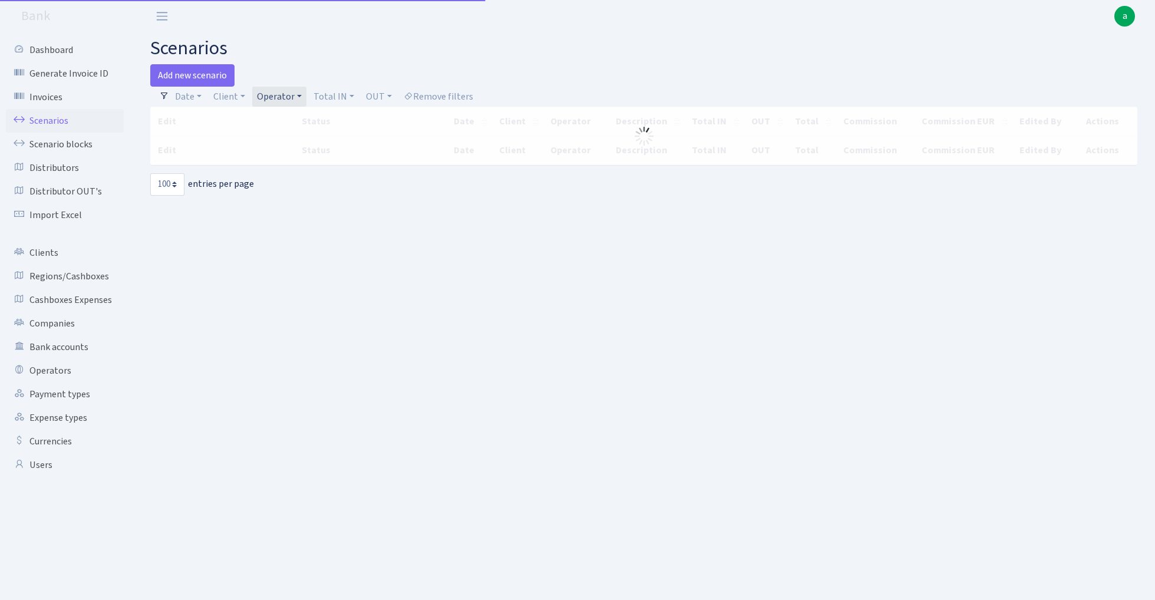
select select "100"
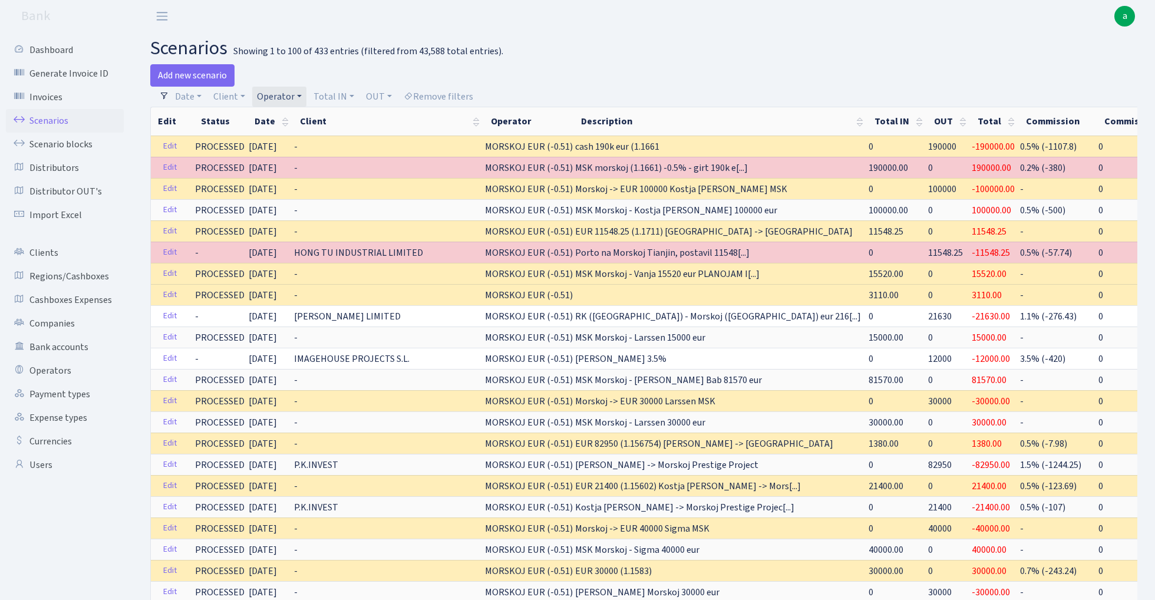
click at [293, 95] on link "Operator" at bounding box center [279, 97] width 54 height 20
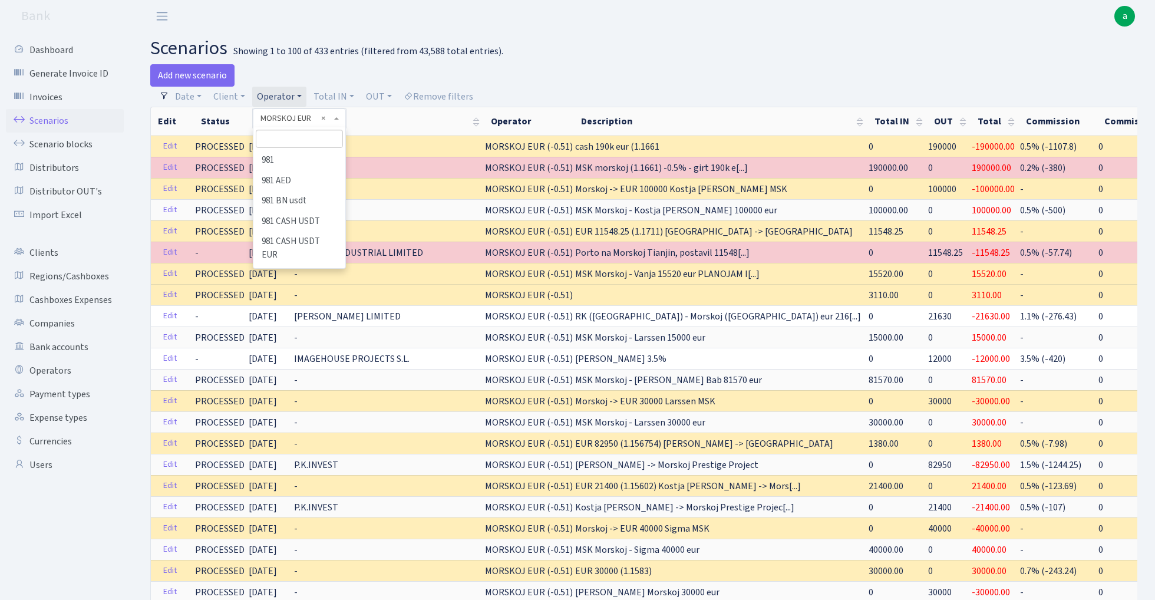
scroll to position [4360, 0]
click at [298, 138] on input "search" at bounding box center [299, 139] width 87 height 18
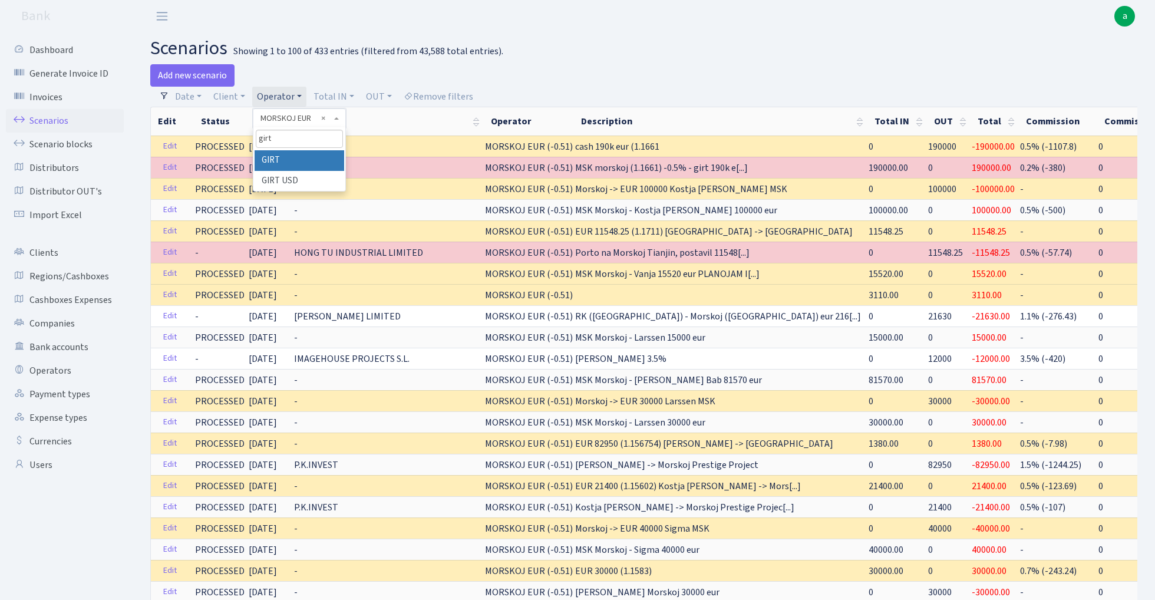
type input "girt"
click at [324, 153] on li "GIRT" at bounding box center [299, 160] width 89 height 21
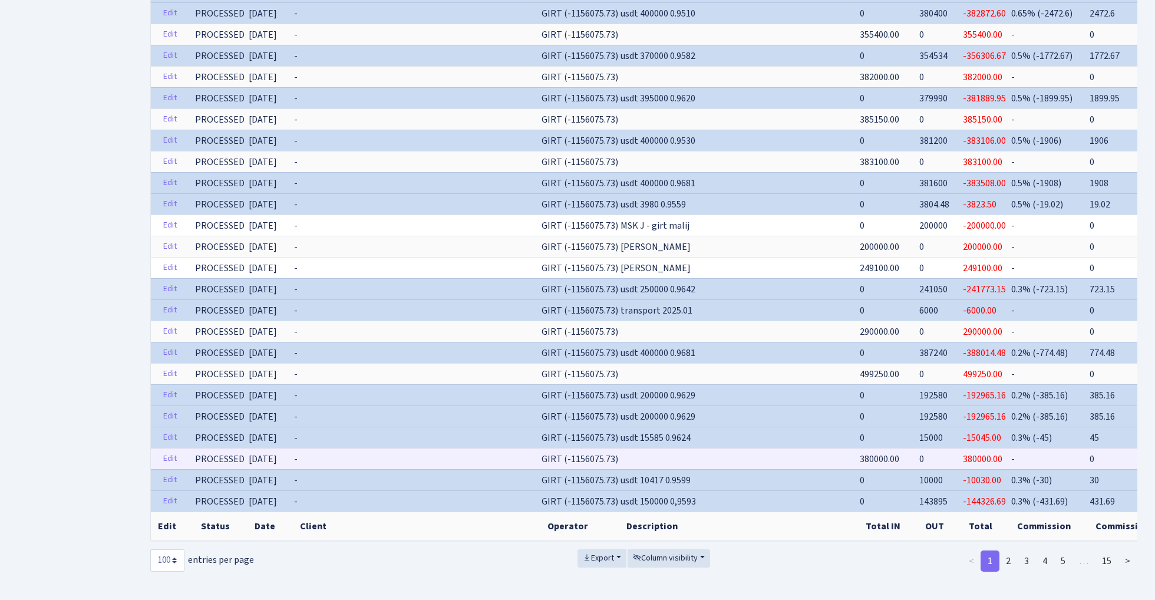
scroll to position [1814, 0]
click at [1013, 556] on link "2" at bounding box center [1008, 561] width 19 height 21
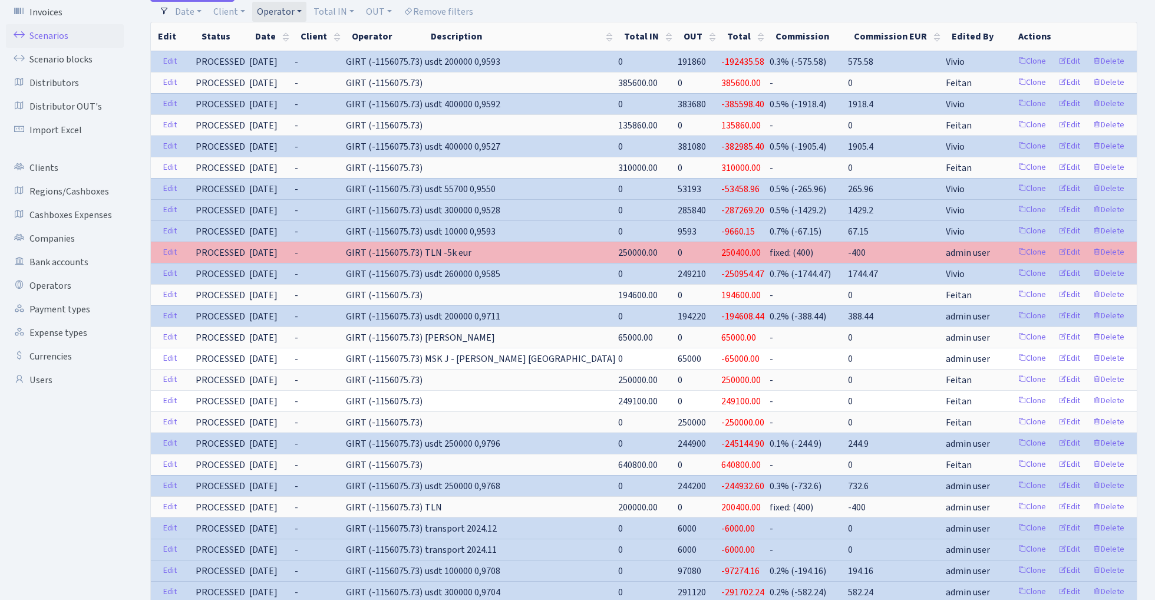
scroll to position [81, 0]
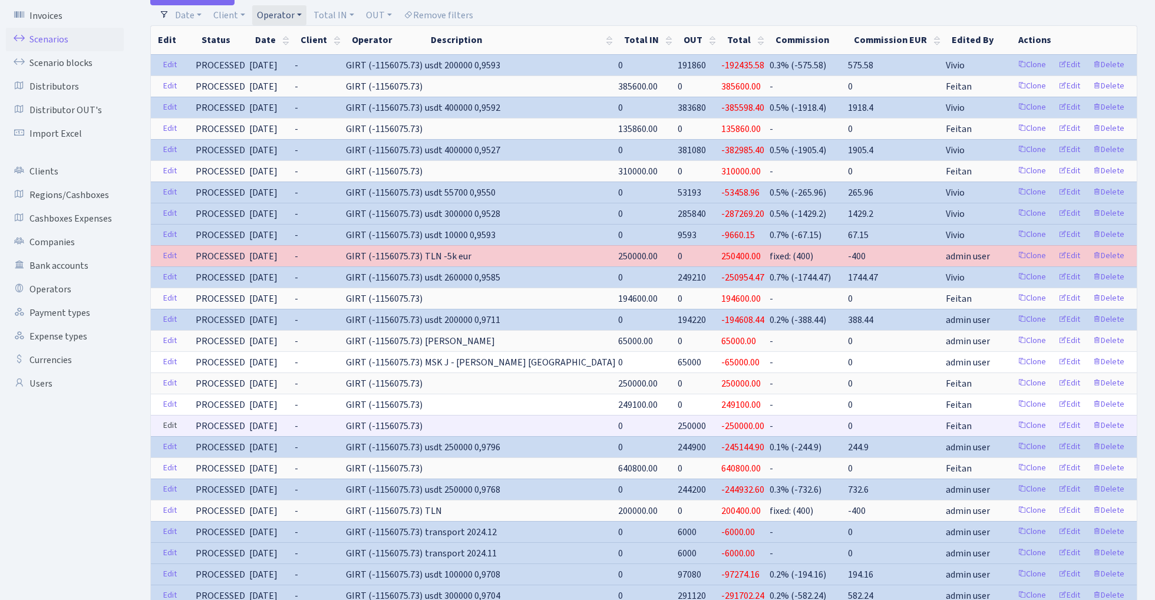
click at [165, 424] on link "Edit" at bounding box center [170, 426] width 24 height 18
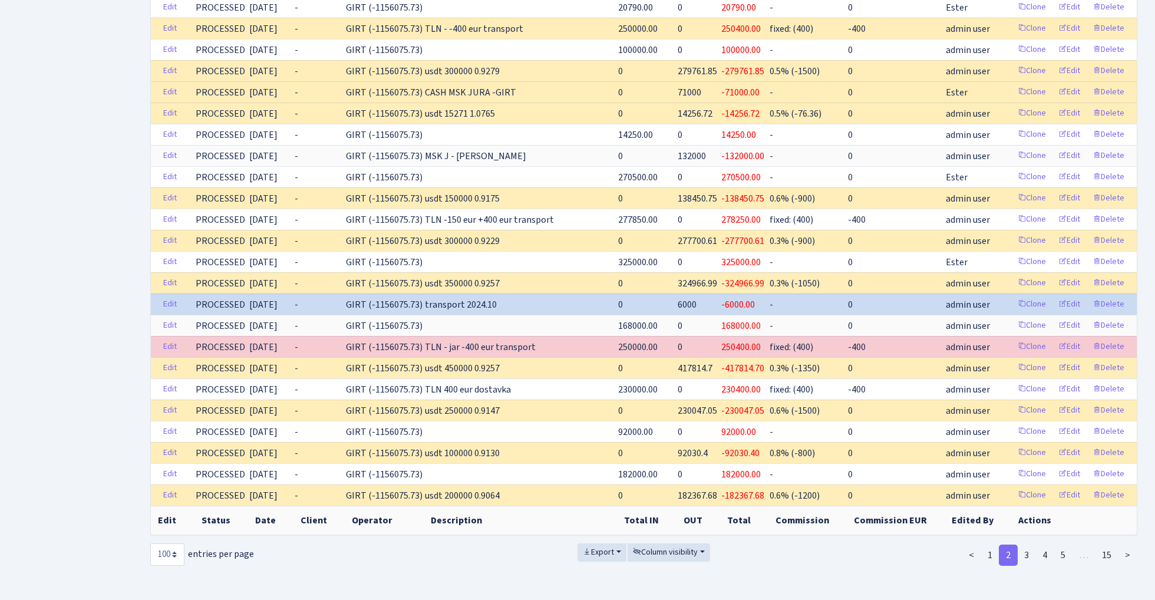
scroll to position [1752, 0]
click at [994, 559] on link "1" at bounding box center [990, 555] width 19 height 21
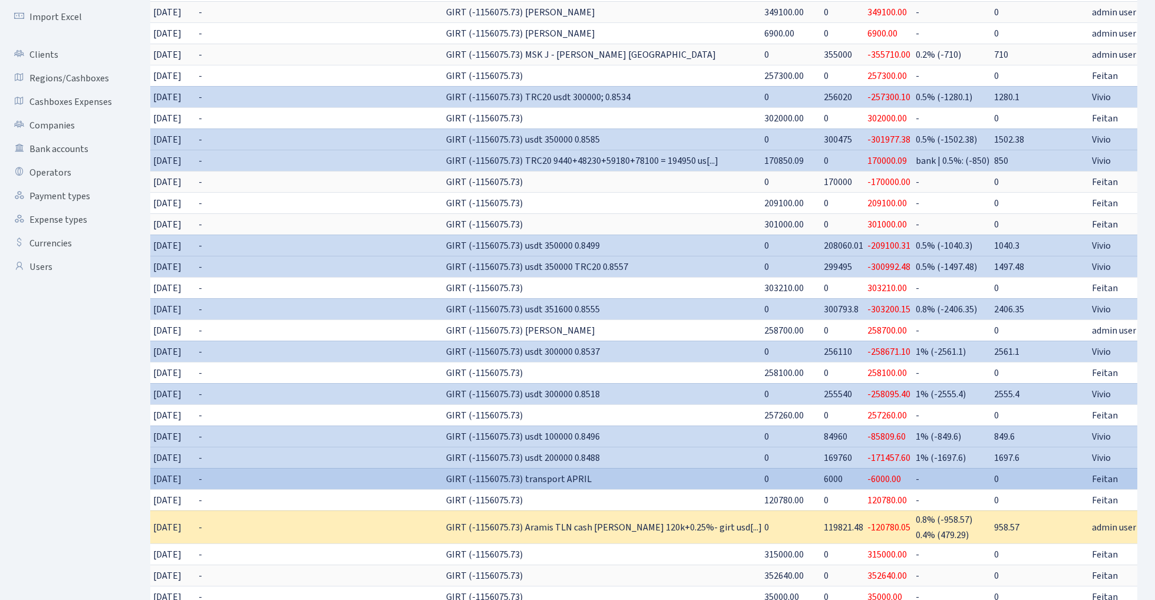
scroll to position [0, 95]
